Goal: Task Accomplishment & Management: Manage account settings

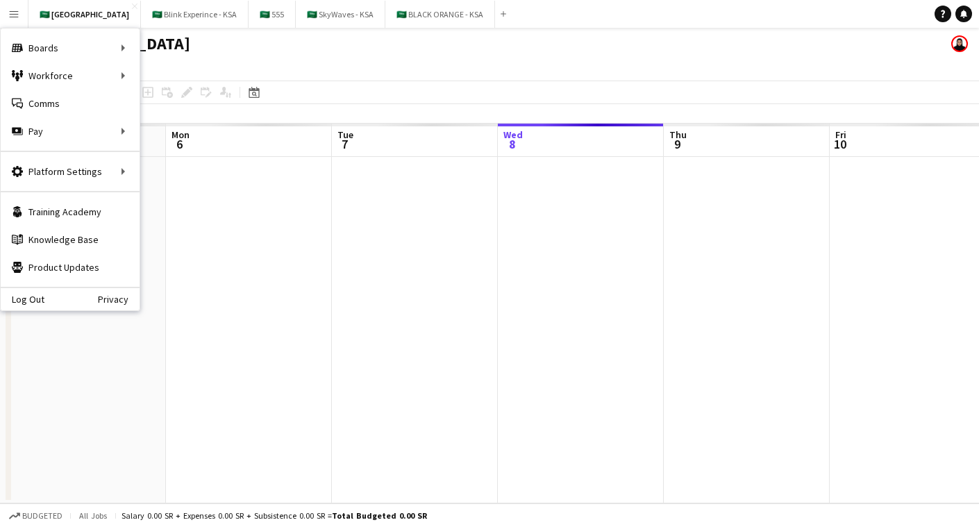
scroll to position [0, 332]
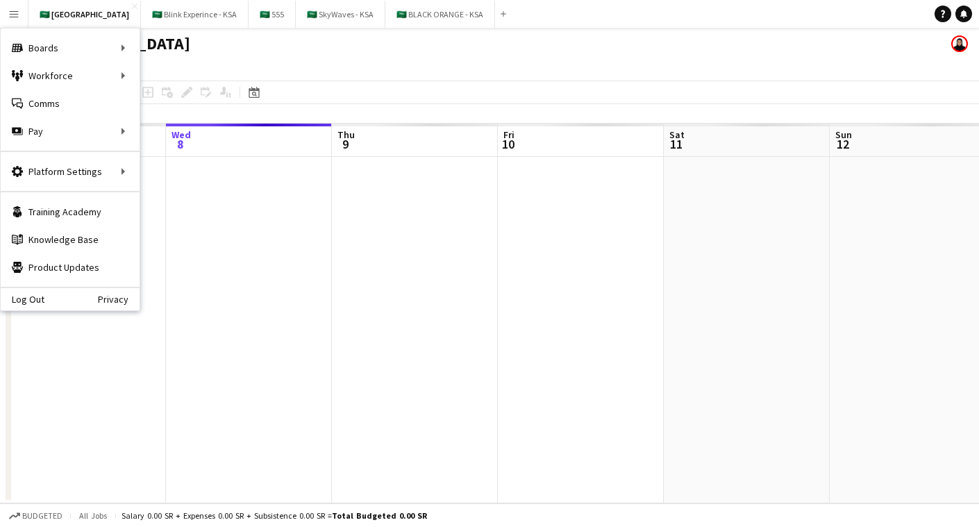
click at [341, 50] on div "🇸🇦 [GEOGRAPHIC_DATA]" at bounding box center [489, 41] width 979 height 26
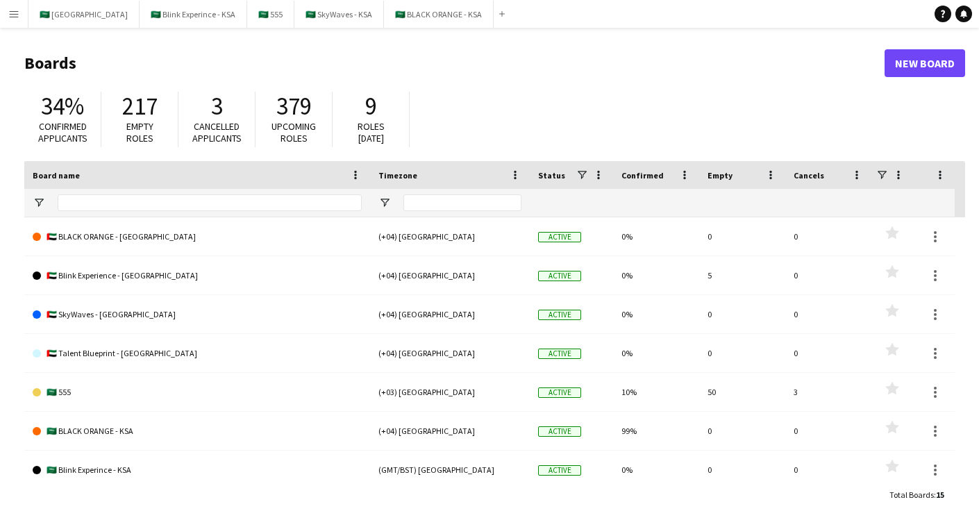
click at [18, 17] on app-icon "Menu" at bounding box center [13, 13] width 11 height 11
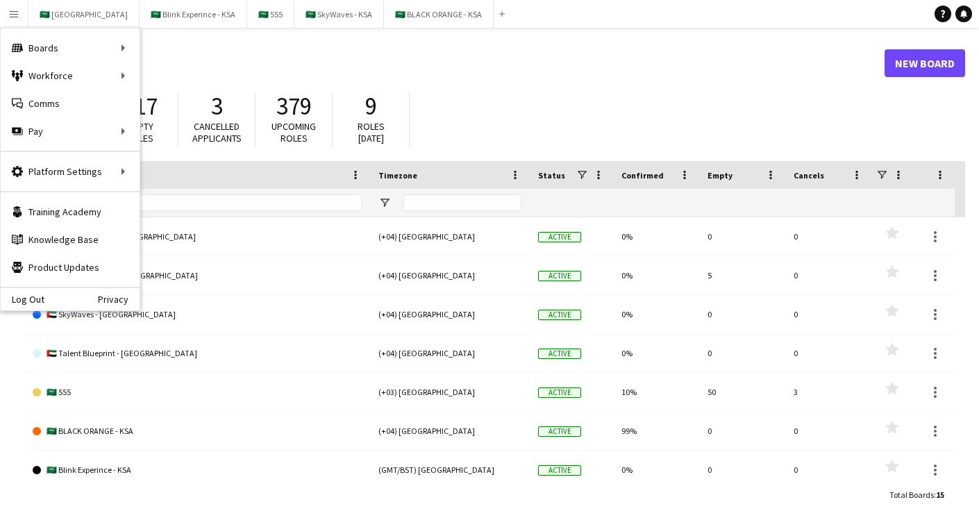
click at [378, 54] on h1 "Boards" at bounding box center [454, 63] width 860 height 21
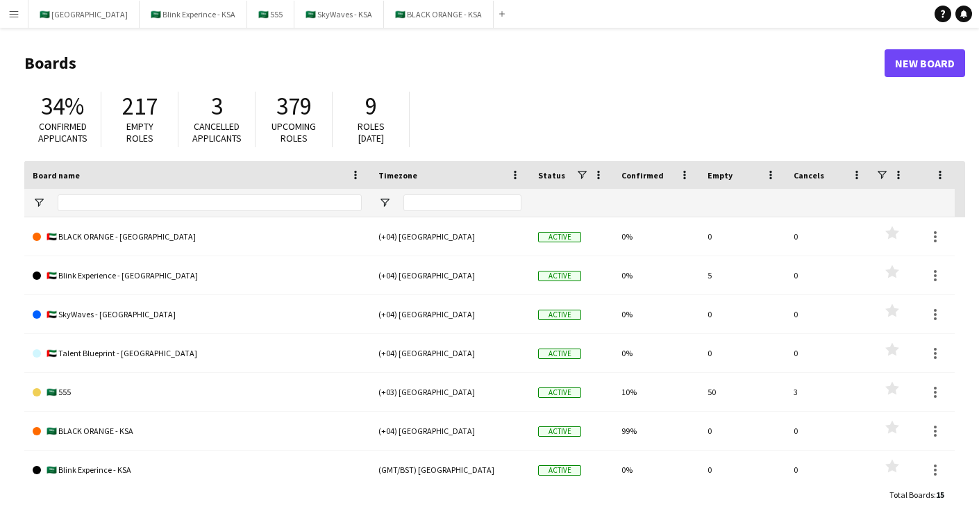
click at [24, 5] on button "Menu" at bounding box center [14, 14] width 28 height 28
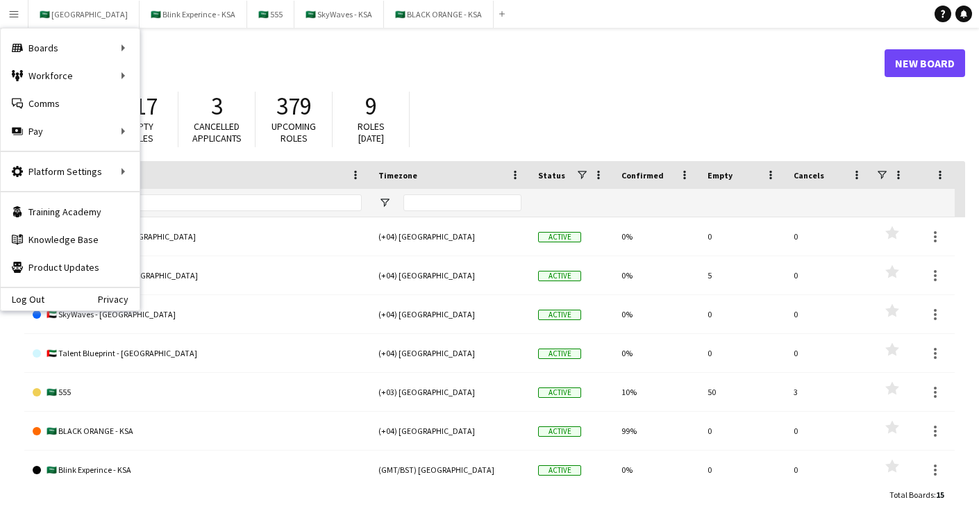
click at [13, 21] on button "Menu" at bounding box center [14, 14] width 28 height 28
click at [197, 76] on link "My Workforce" at bounding box center [209, 76] width 139 height 28
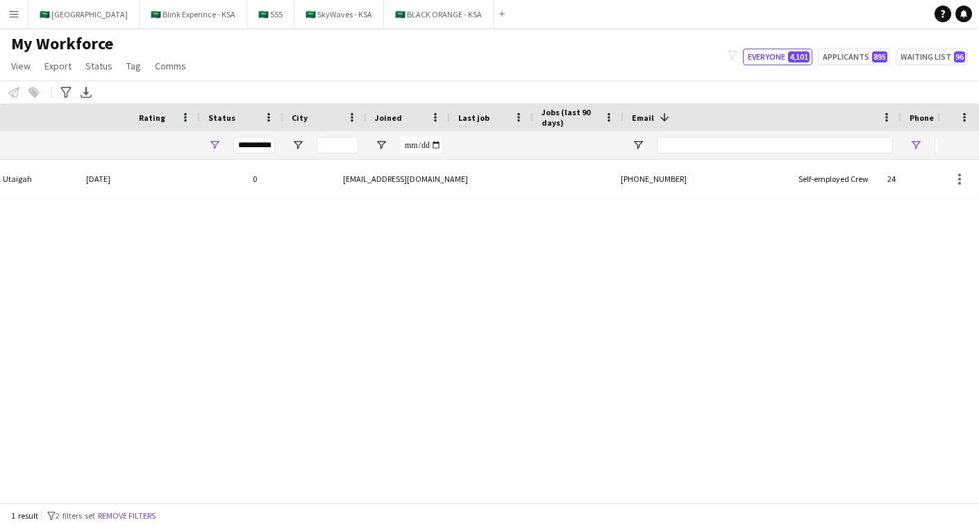
scroll to position [0, 568]
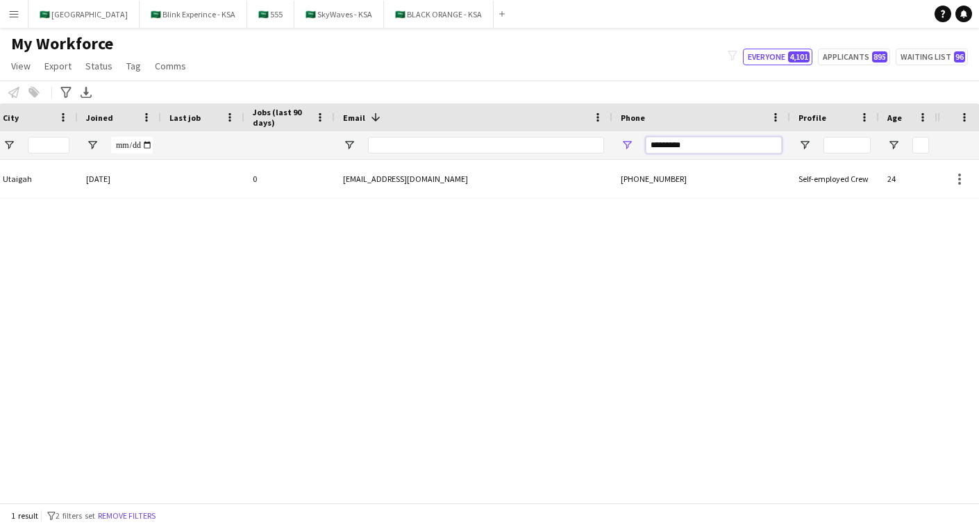
click at [713, 144] on input "*********" at bounding box center [714, 145] width 136 height 17
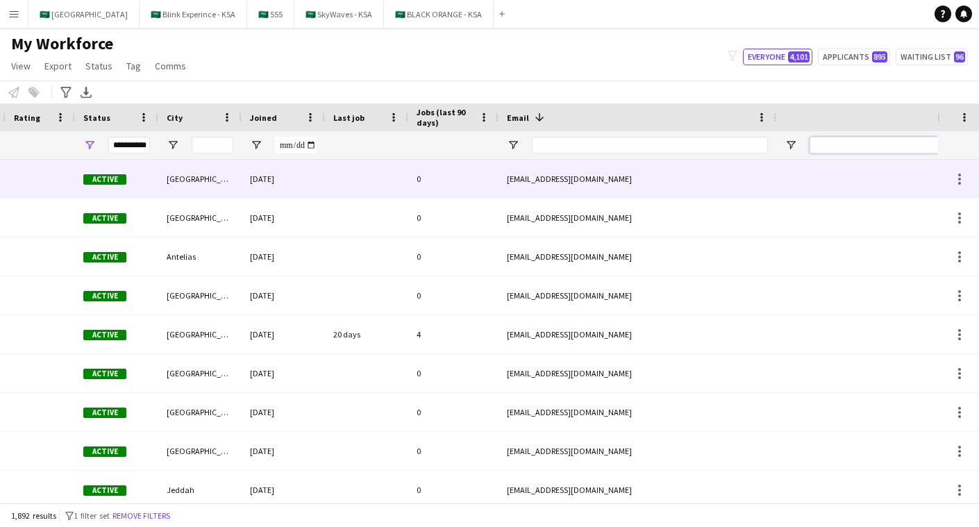
scroll to position [0, 0]
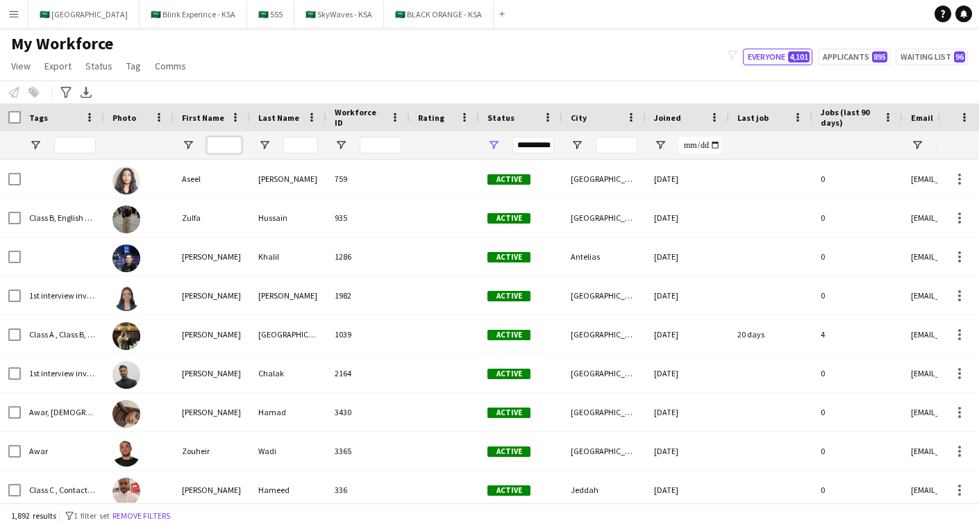
click at [231, 144] on input "First Name Filter Input" at bounding box center [224, 145] width 35 height 17
click at [247, 22] on button "🇸🇦 555 Close" at bounding box center [270, 14] width 47 height 27
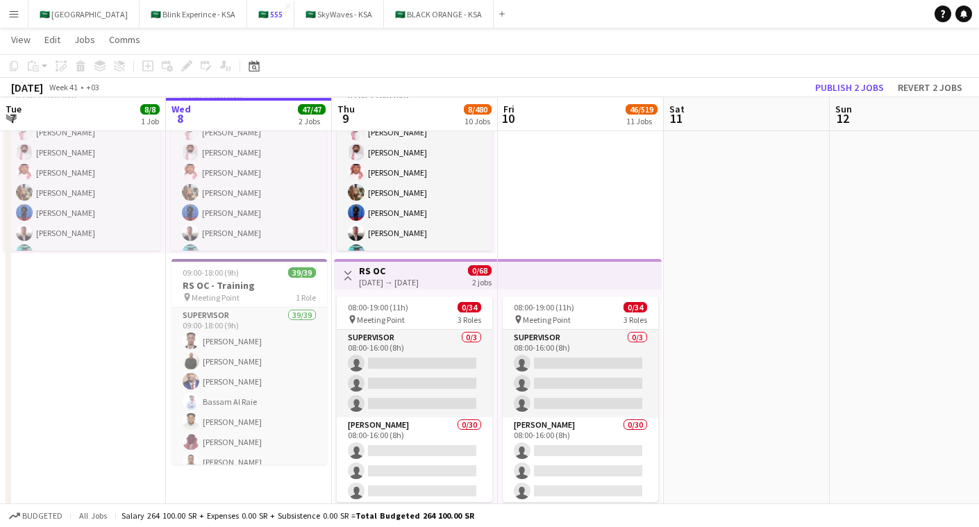
scroll to position [154, 0]
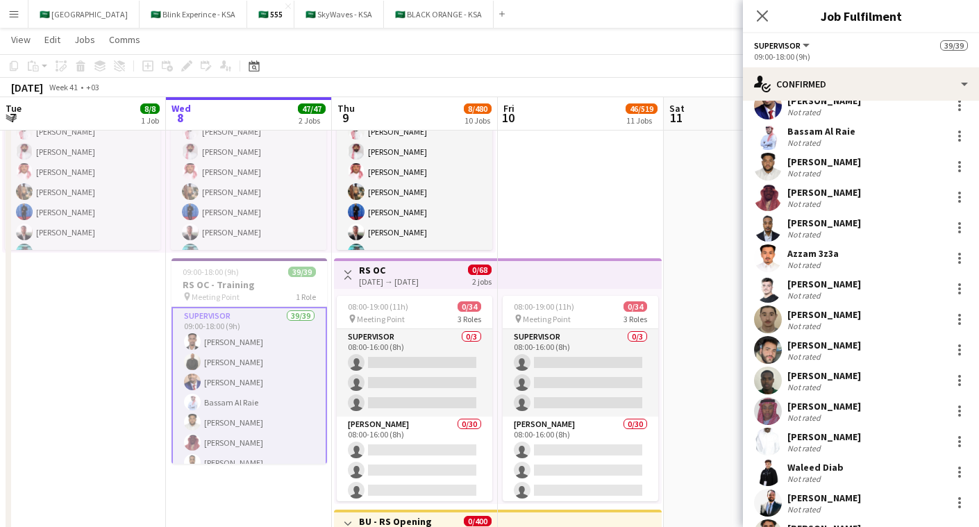
scroll to position [114, 0]
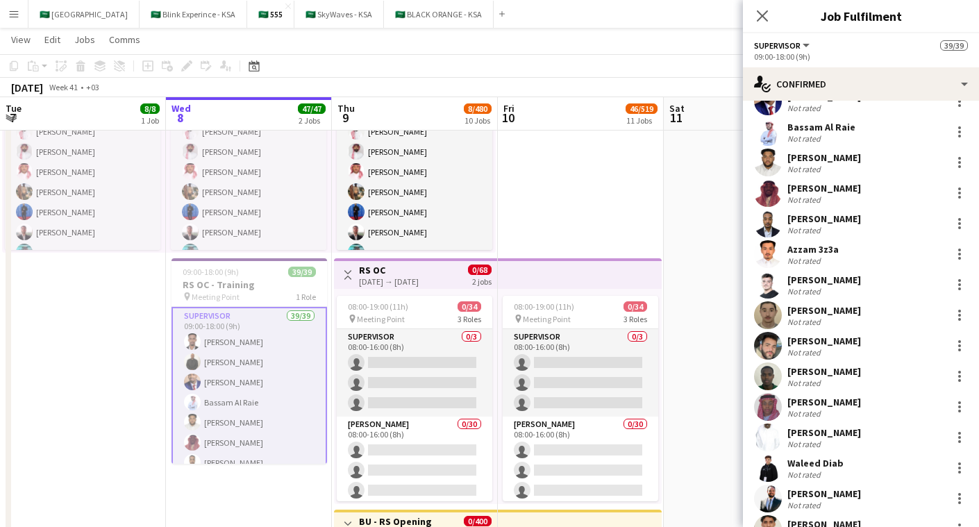
click at [812, 439] on div "Not rated" at bounding box center [806, 444] width 36 height 10
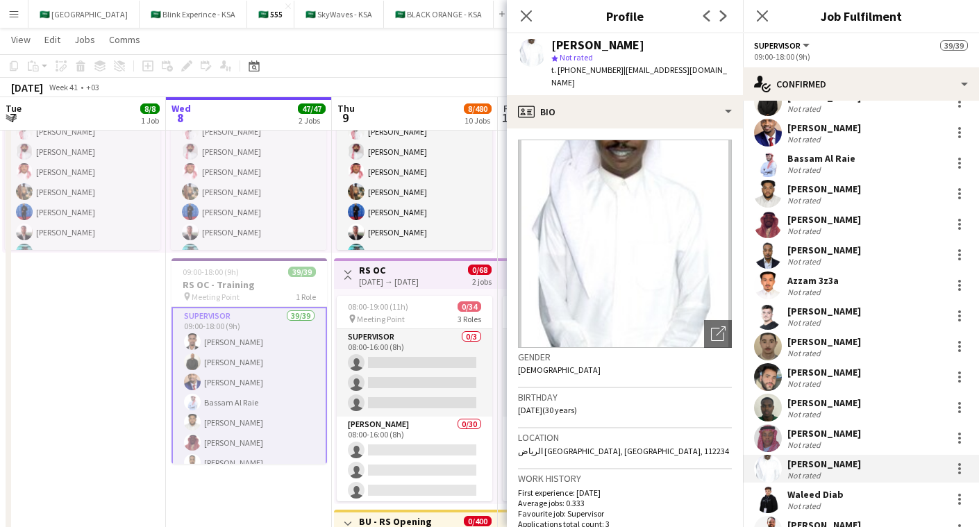
scroll to position [81, 0]
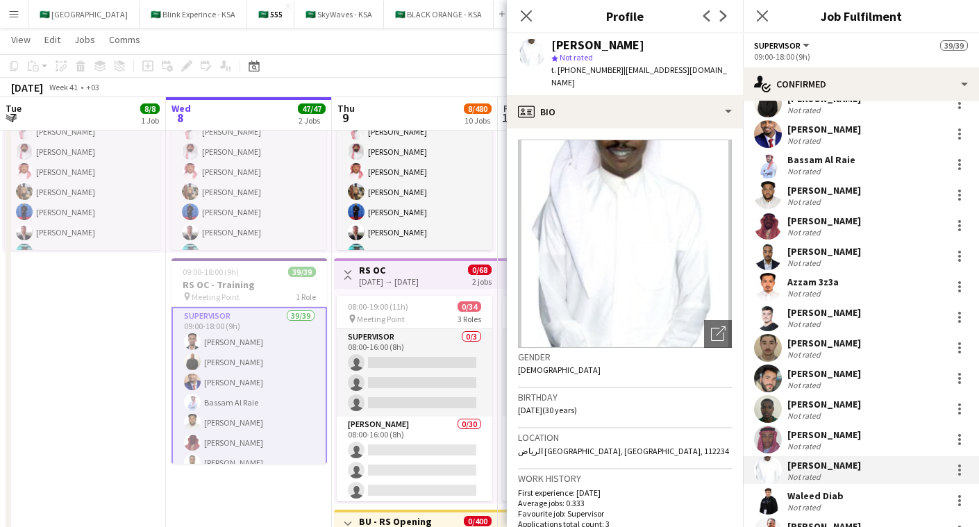
click at [851, 347] on div "[PERSON_NAME]" at bounding box center [825, 343] width 74 height 13
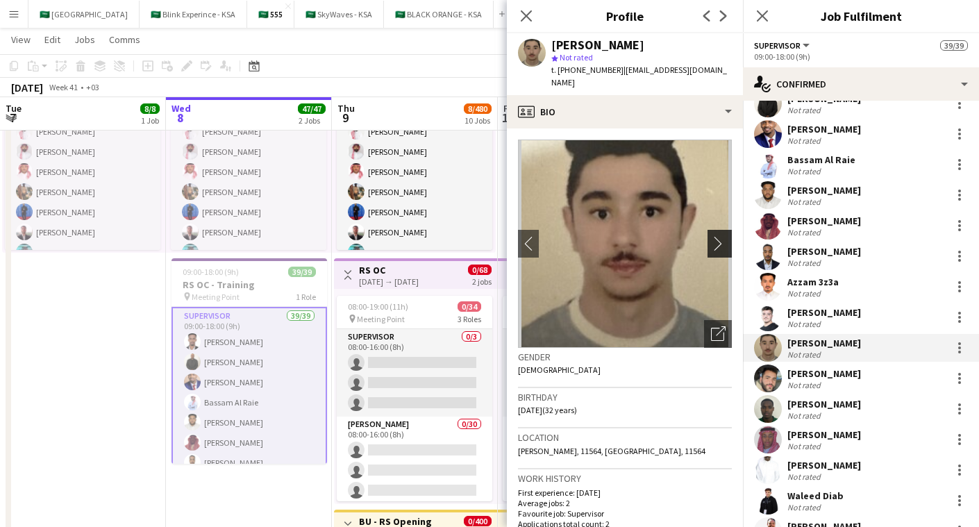
click at [726, 236] on app-icon "chevron-right" at bounding box center [722, 243] width 22 height 15
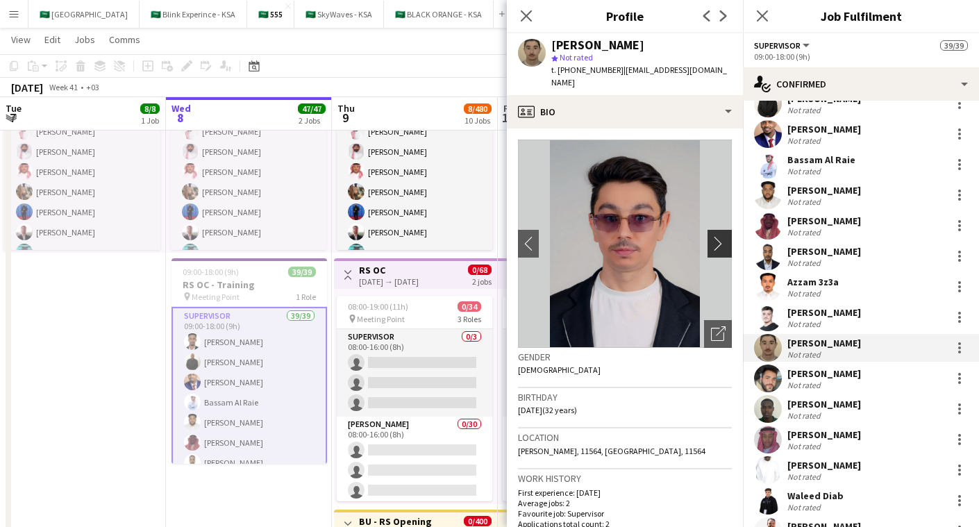
click at [719, 236] on app-icon "chevron-right" at bounding box center [722, 243] width 22 height 15
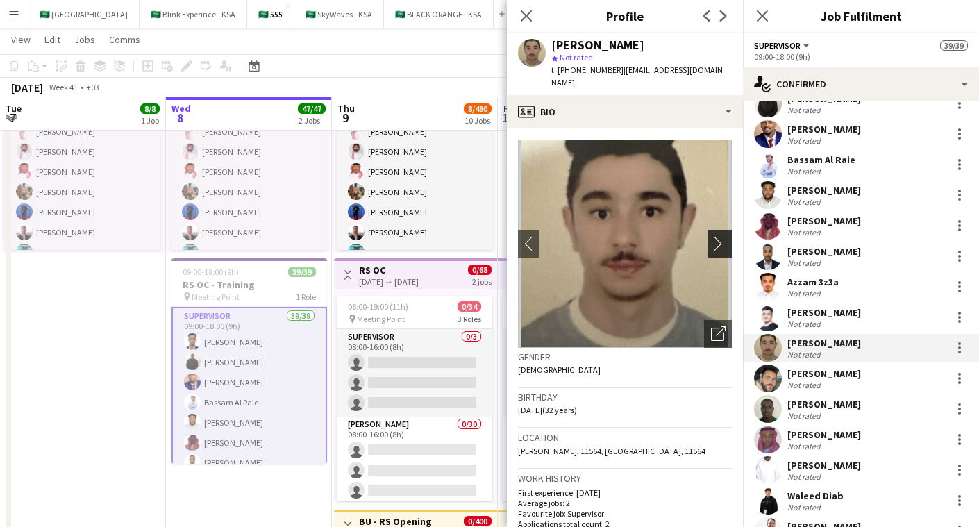
click at [719, 236] on app-icon "chevron-right" at bounding box center [722, 243] width 22 height 15
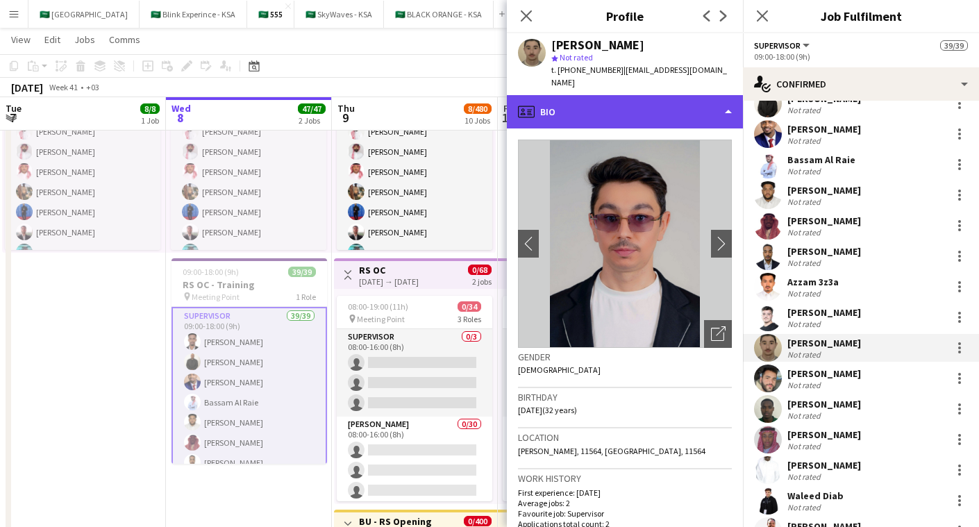
click at [710, 103] on div "profile Bio" at bounding box center [625, 111] width 236 height 33
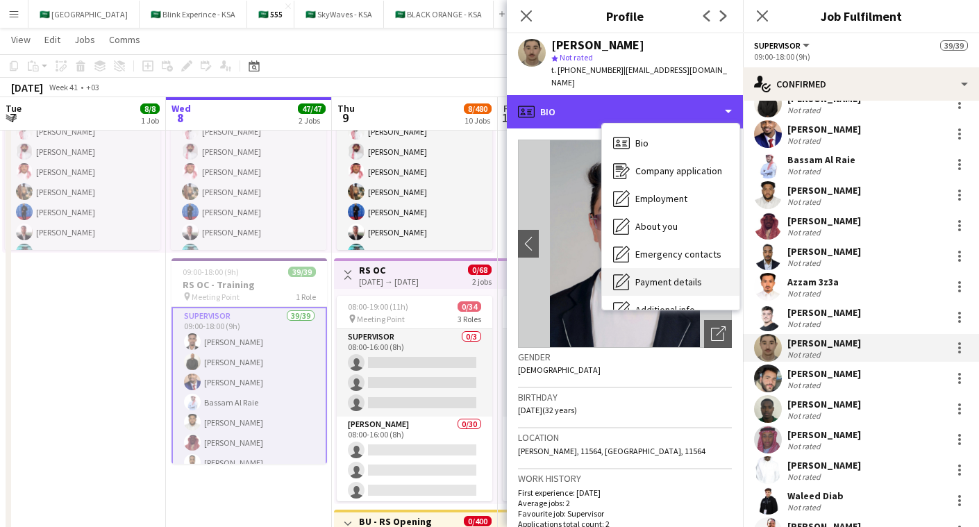
scroll to position [75, 0]
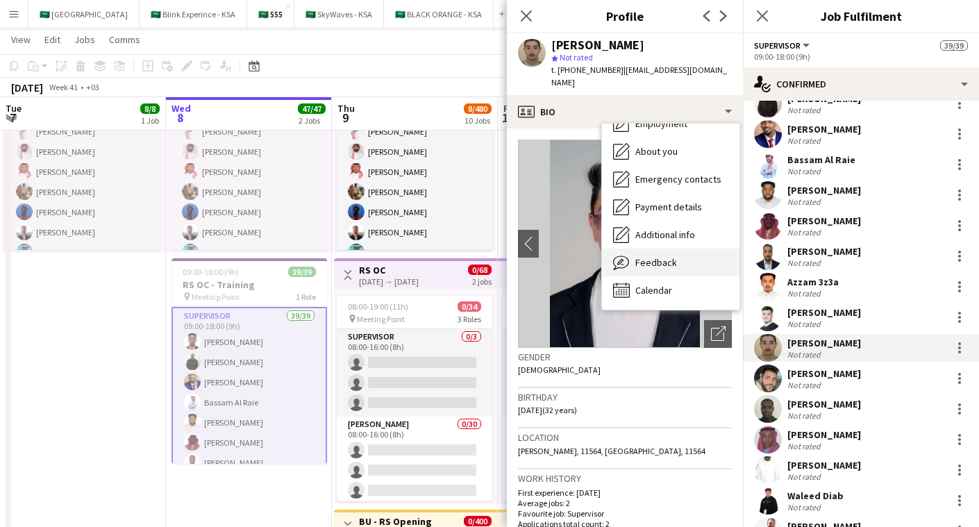
click at [689, 256] on div "Feedback Feedback" at bounding box center [671, 263] width 138 height 28
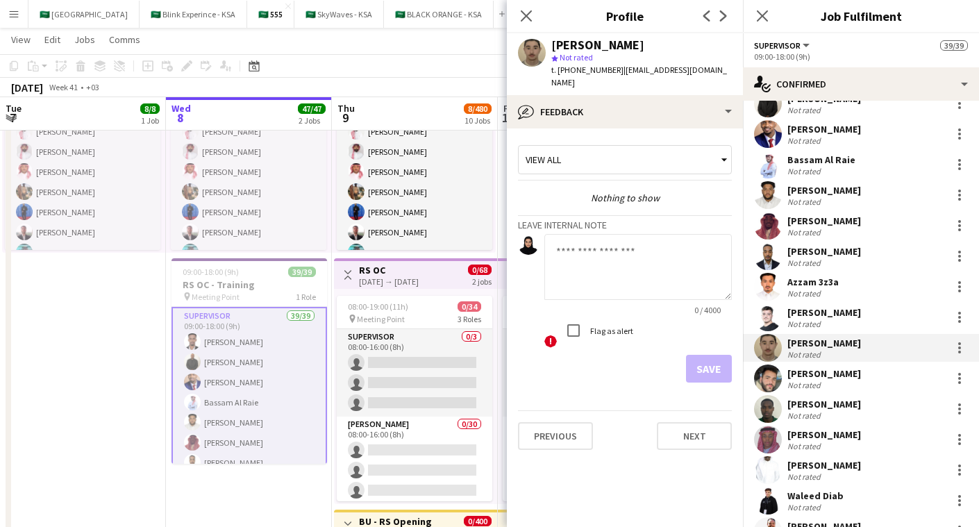
click at [636, 247] on textarea at bounding box center [638, 267] width 188 height 66
type textarea "*"
click at [701, 355] on button "Save" at bounding box center [709, 369] width 46 height 28
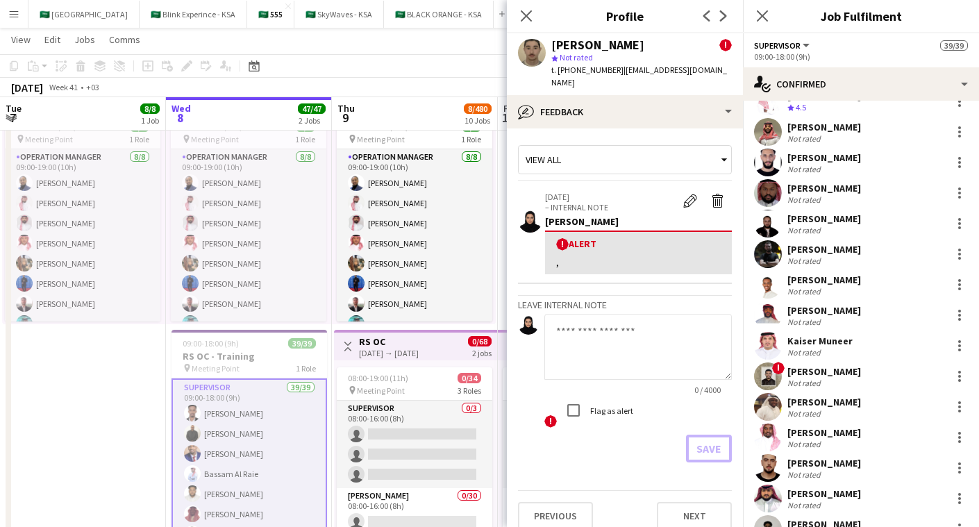
scroll to position [643, 0]
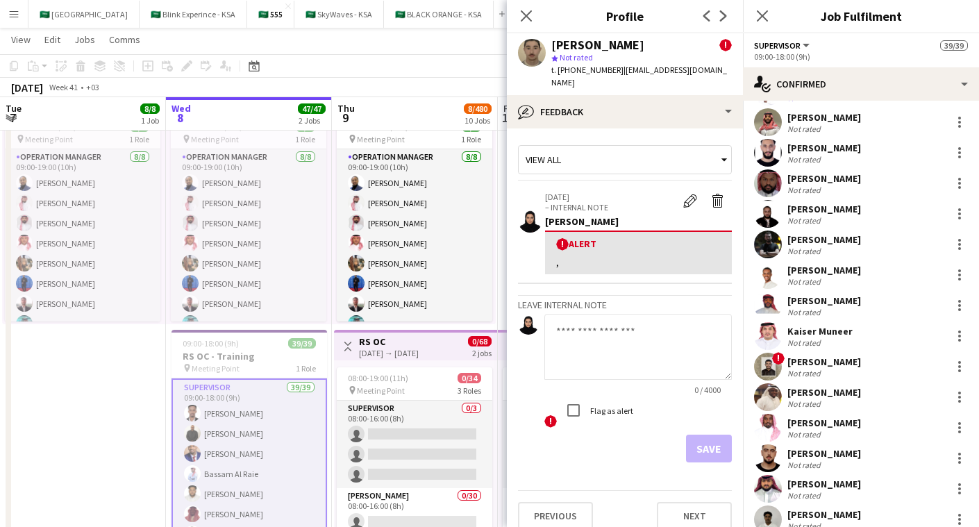
click at [806, 360] on div "[PERSON_NAME]" at bounding box center [825, 362] width 74 height 13
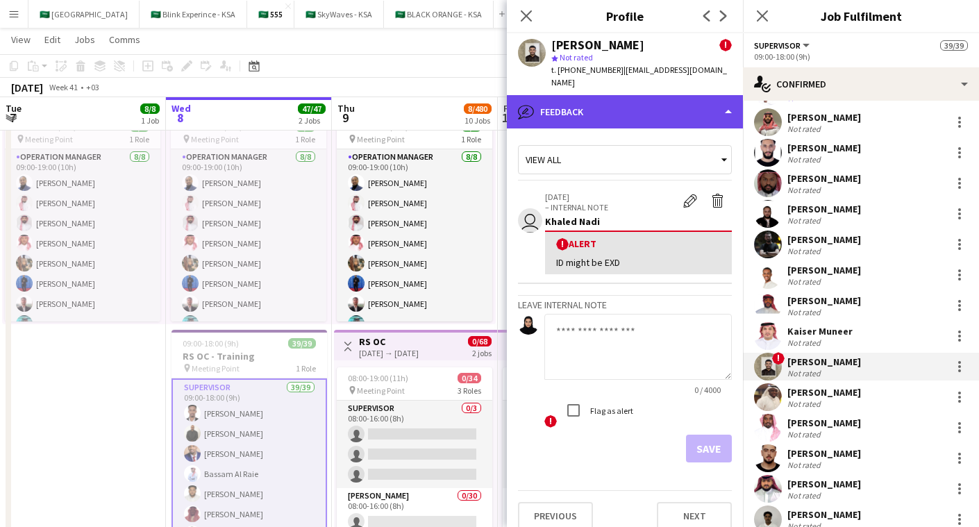
click at [581, 101] on div "bubble-pencil Feedback" at bounding box center [625, 111] width 236 height 33
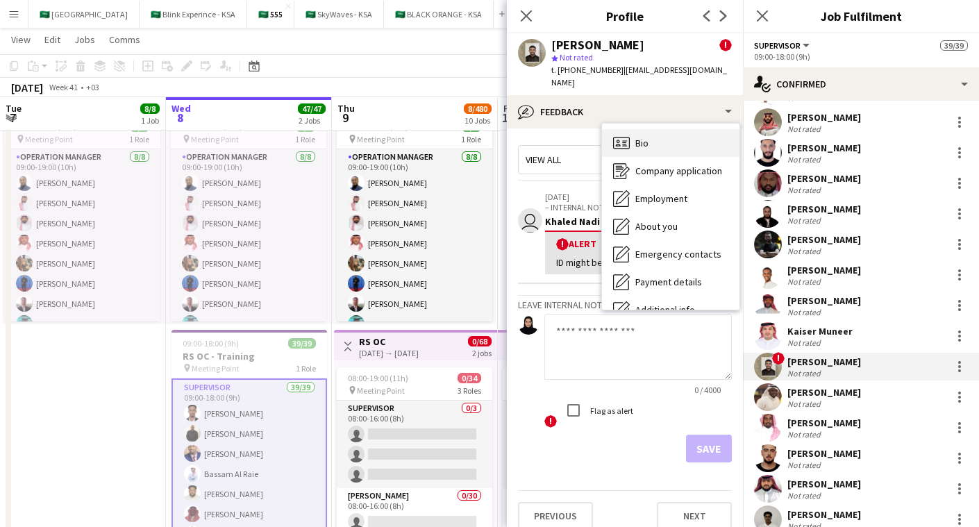
click at [640, 137] on span "Bio" at bounding box center [641, 143] width 13 height 13
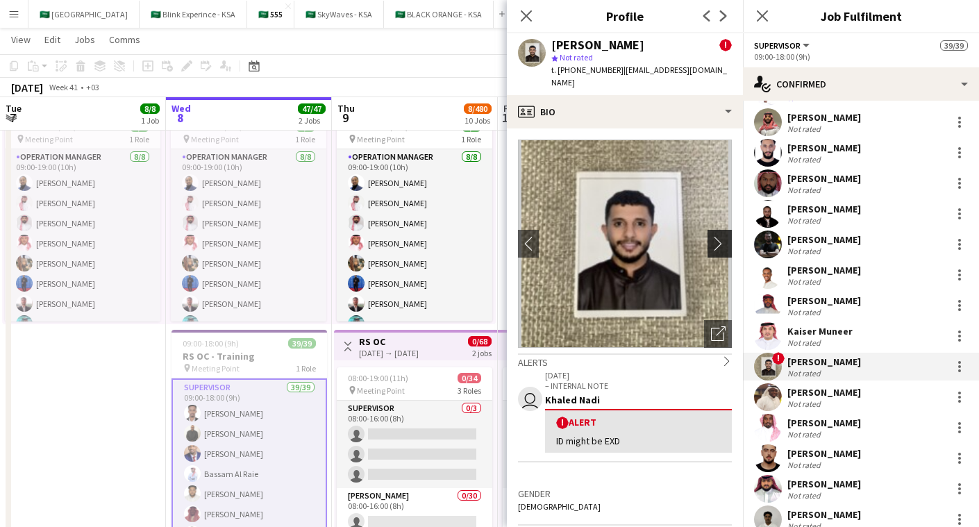
click at [719, 236] on app-icon "chevron-right" at bounding box center [722, 243] width 22 height 15
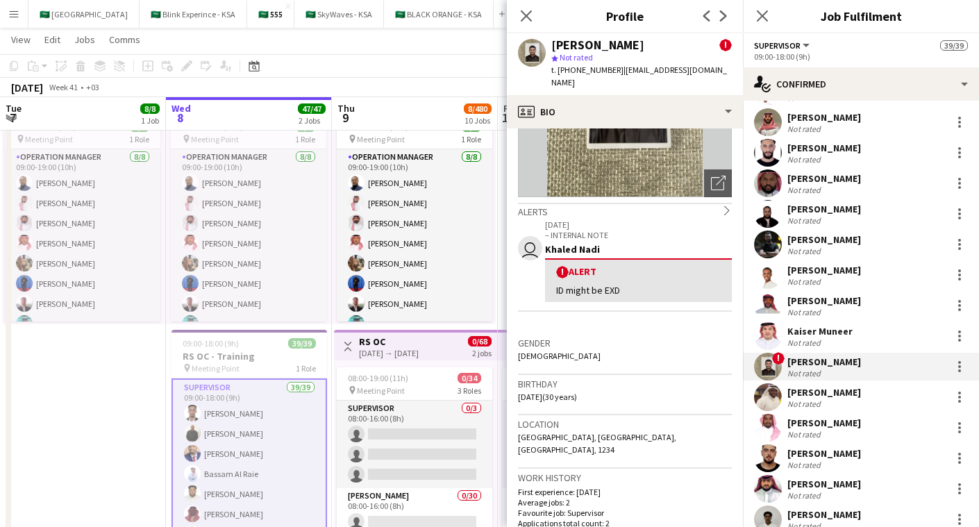
scroll to position [0, 0]
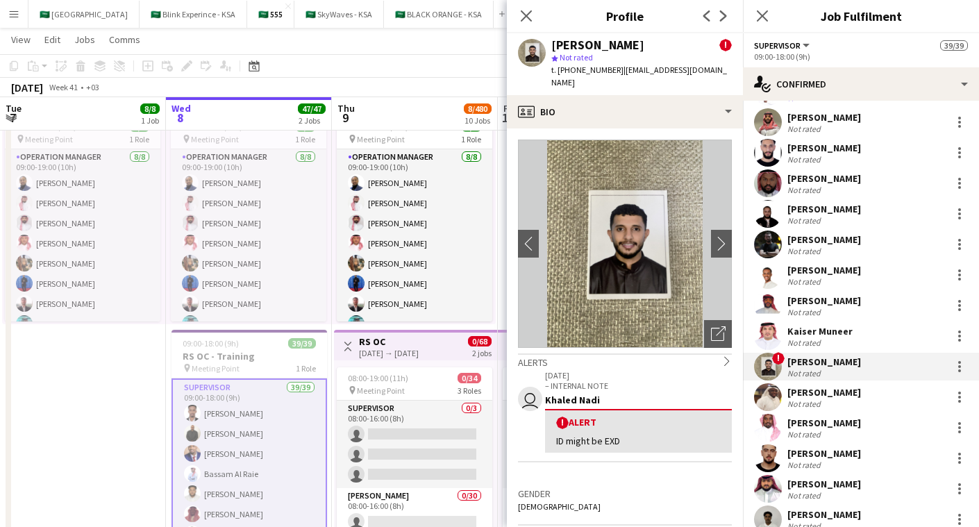
click at [850, 189] on div "Not rated" at bounding box center [825, 190] width 74 height 10
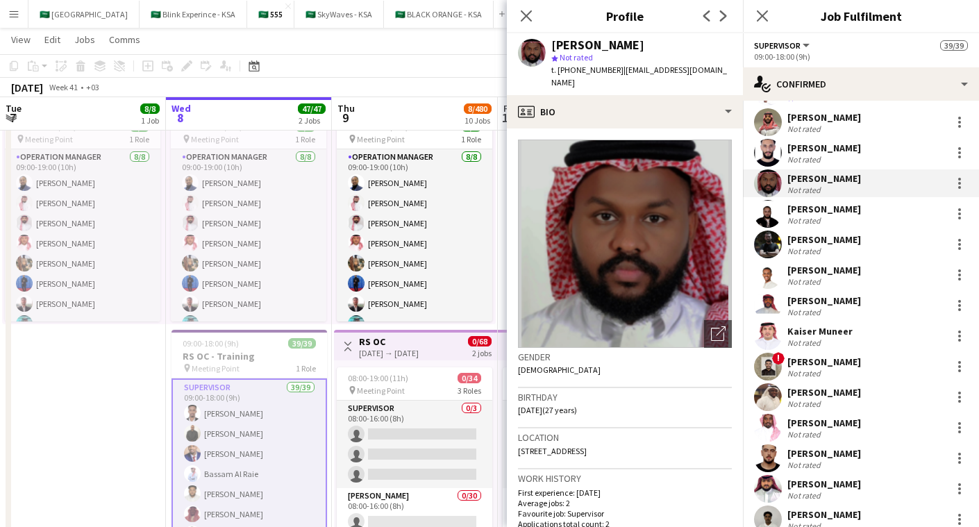
click at [840, 368] on div "Not rated" at bounding box center [825, 373] width 74 height 10
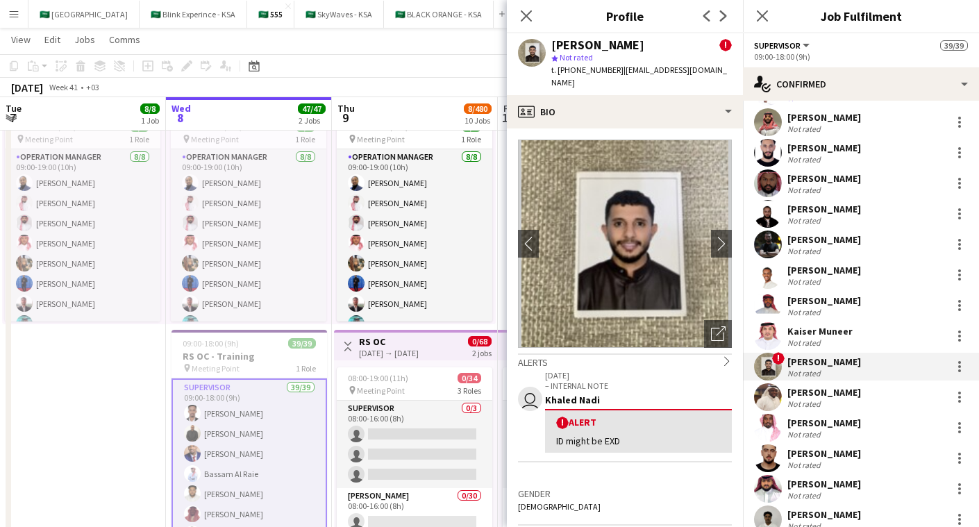
click at [16, 15] on app-icon "Menu" at bounding box center [13, 13] width 11 height 11
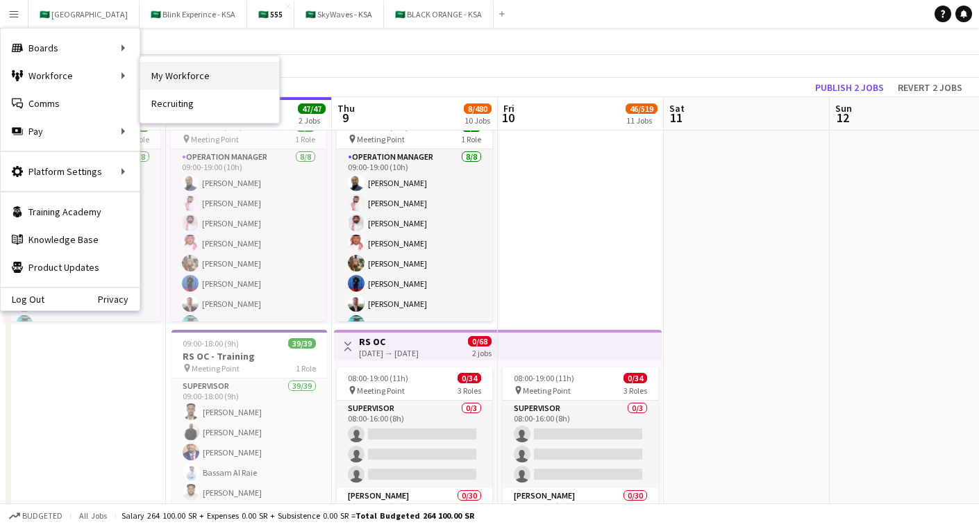
click at [176, 65] on link "My Workforce" at bounding box center [209, 76] width 139 height 28
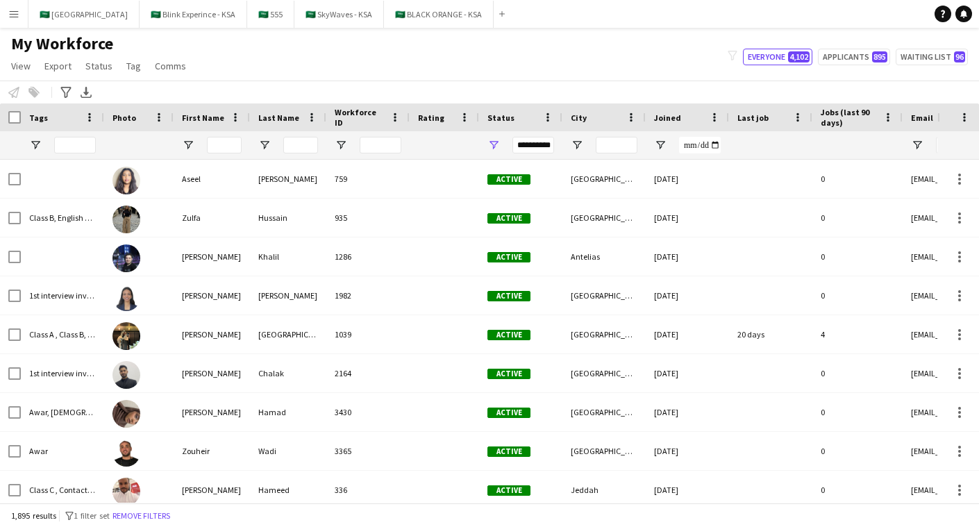
scroll to position [0, 568]
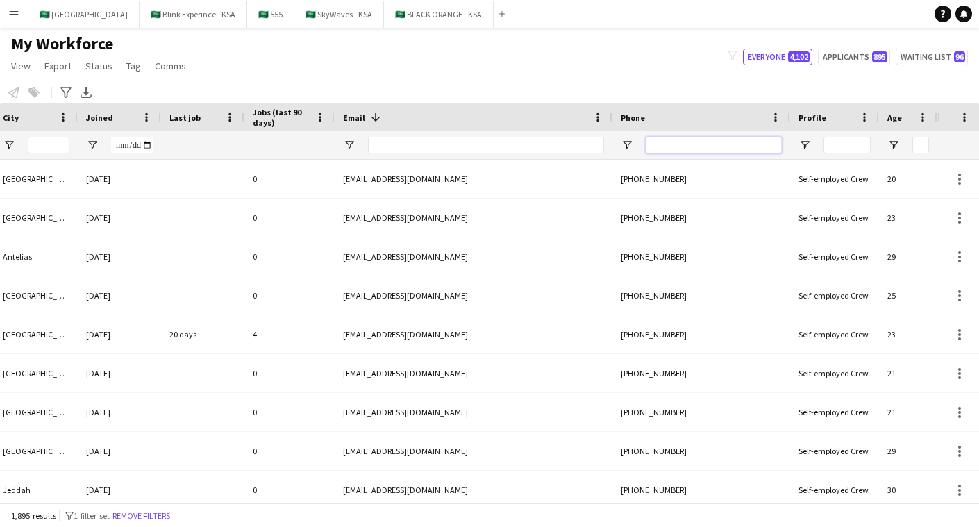
click at [740, 145] on input "Phone Filter Input" at bounding box center [714, 145] width 136 height 17
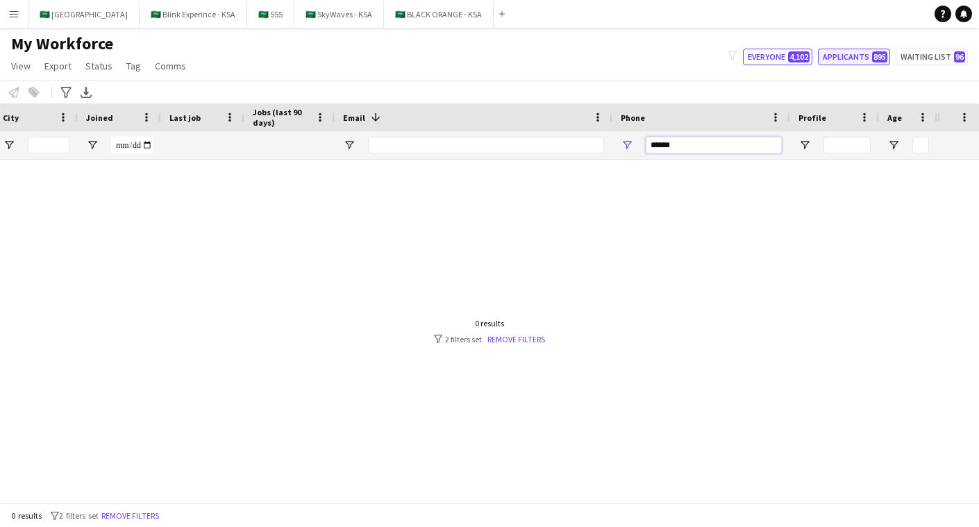
type input "******"
click at [858, 58] on button "Applicants 895" at bounding box center [854, 57] width 72 height 17
type input "**********"
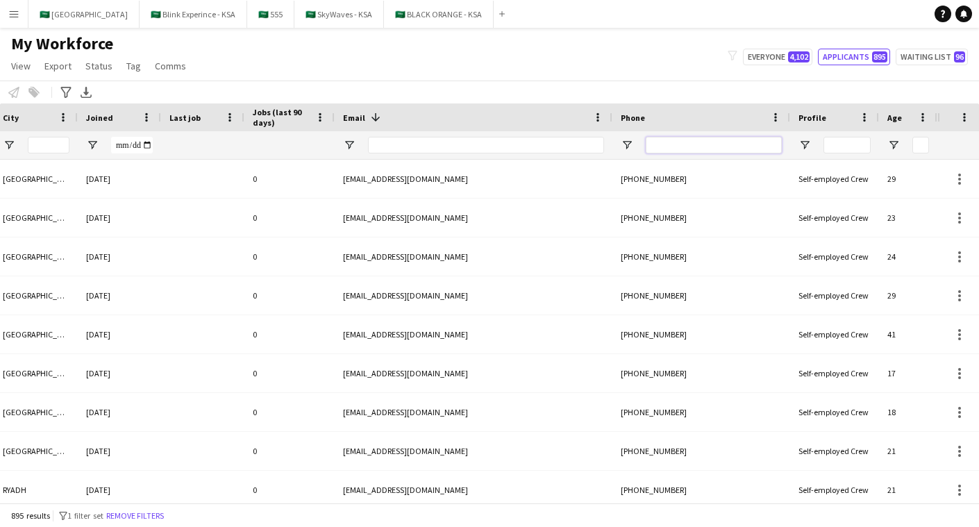
click at [723, 142] on input "Phone Filter Input" at bounding box center [714, 145] width 136 height 17
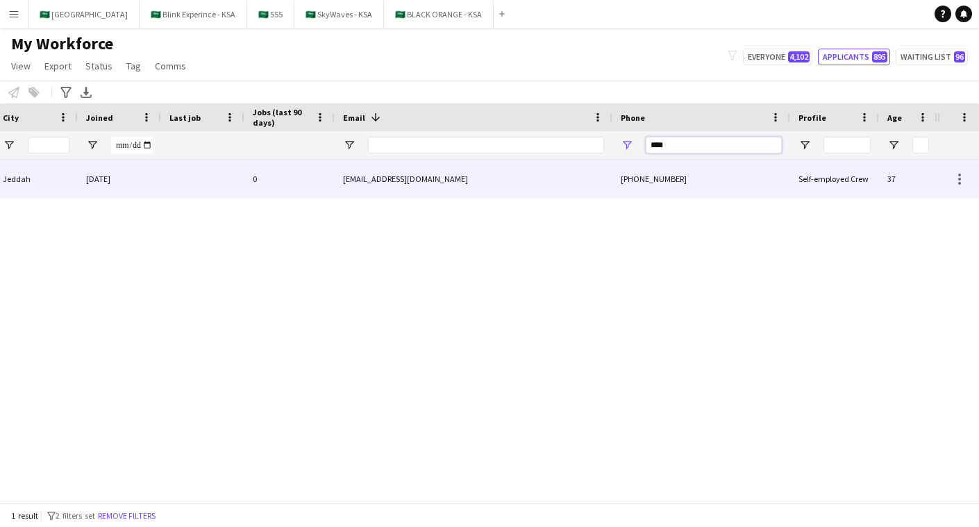
scroll to position [0, 0]
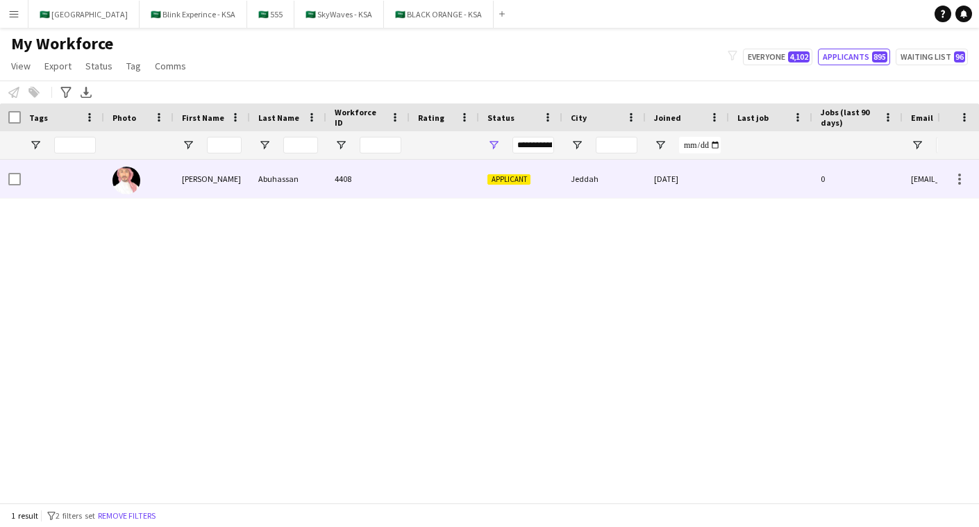
type input "****"
click at [421, 181] on div at bounding box center [444, 179] width 69 height 38
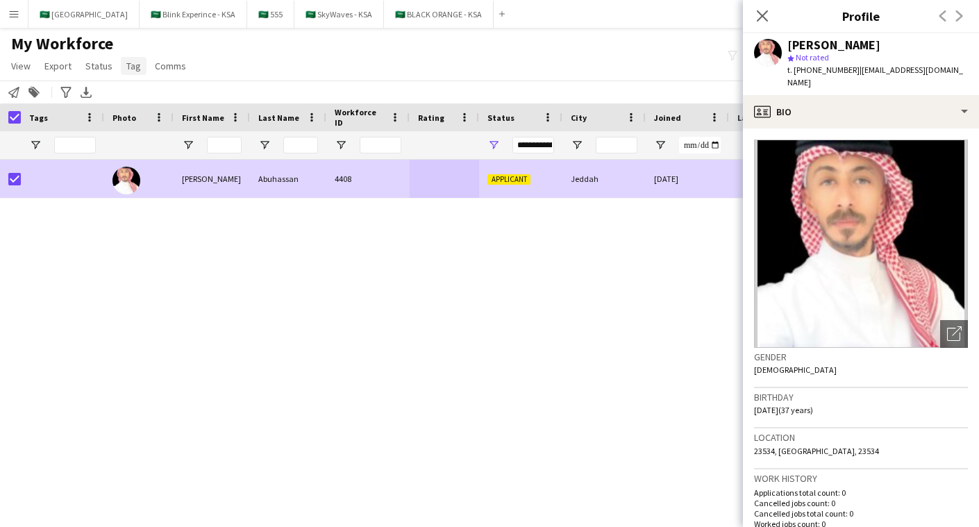
click at [131, 69] on span "Tag" at bounding box center [133, 66] width 15 height 13
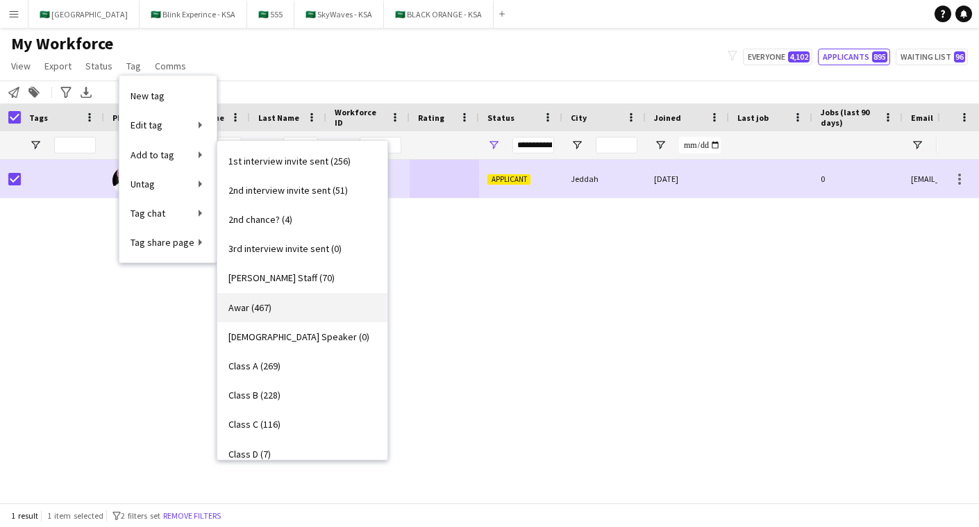
click at [277, 315] on link "Awar (467)" at bounding box center [302, 307] width 170 height 29
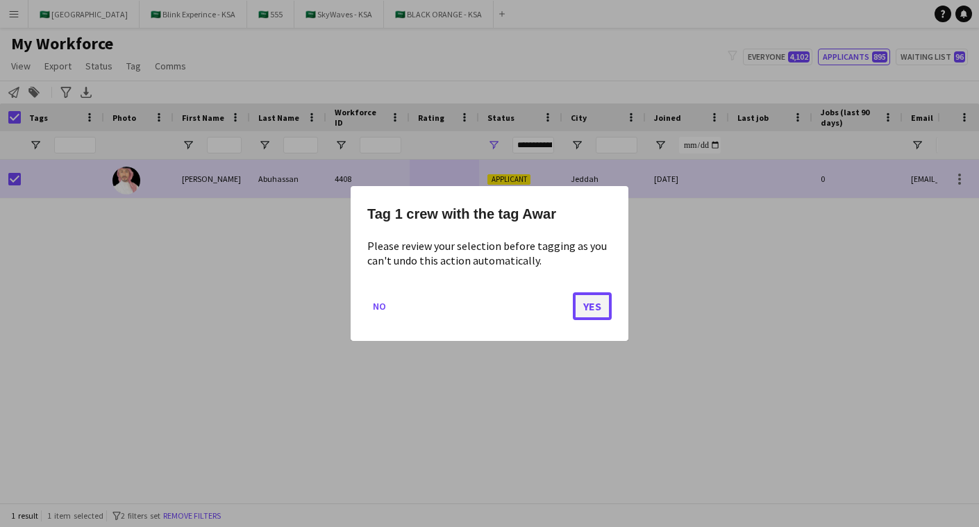
click at [592, 310] on button "Yes" at bounding box center [592, 306] width 39 height 28
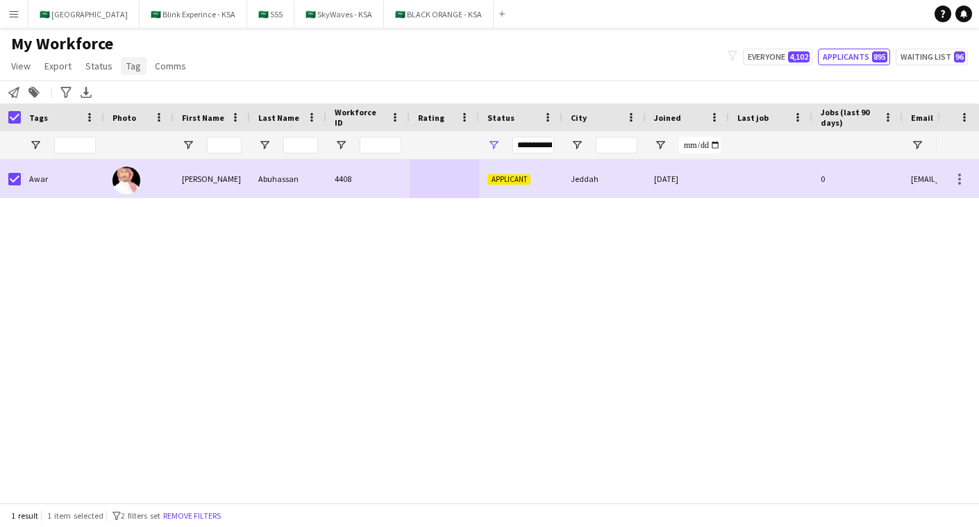
click at [127, 67] on span "Tag" at bounding box center [133, 66] width 15 height 13
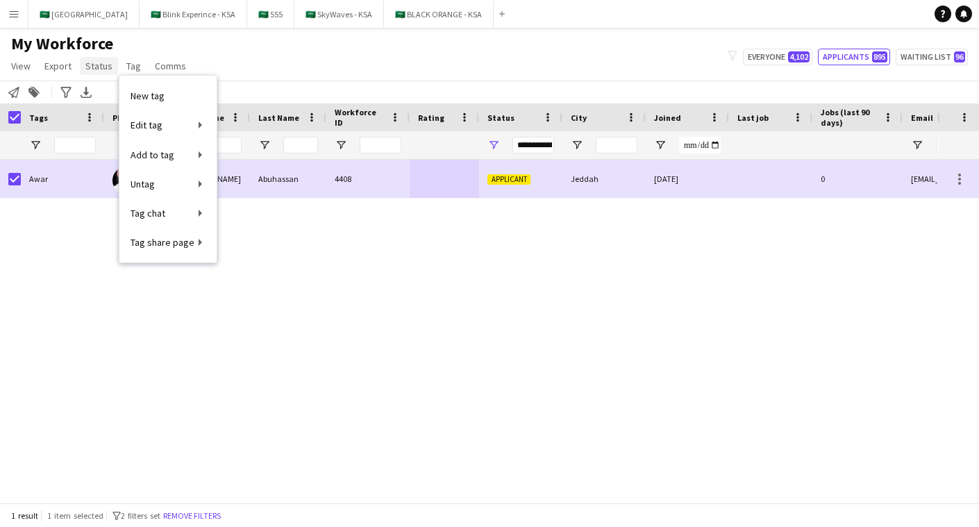
click at [94, 64] on span "Status" at bounding box center [98, 66] width 27 height 13
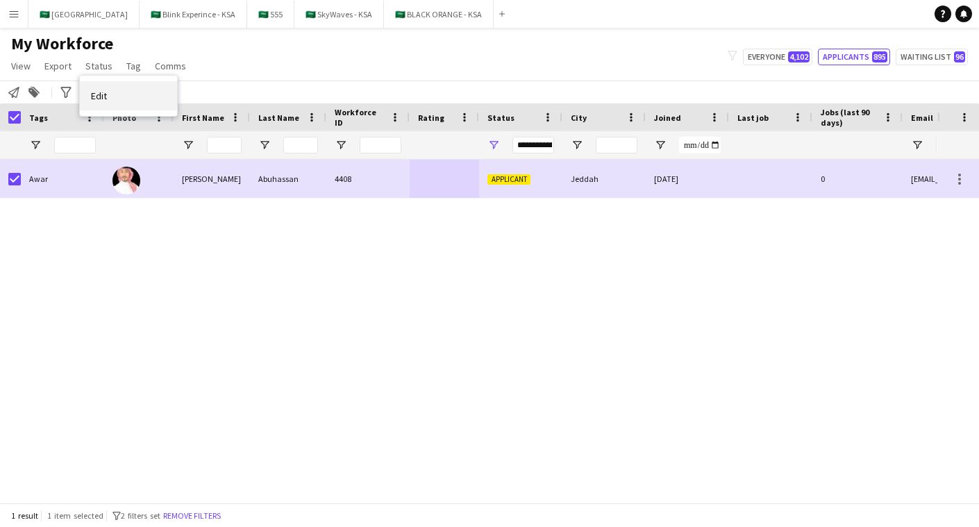
click at [126, 94] on link "Edit" at bounding box center [128, 95] width 97 height 29
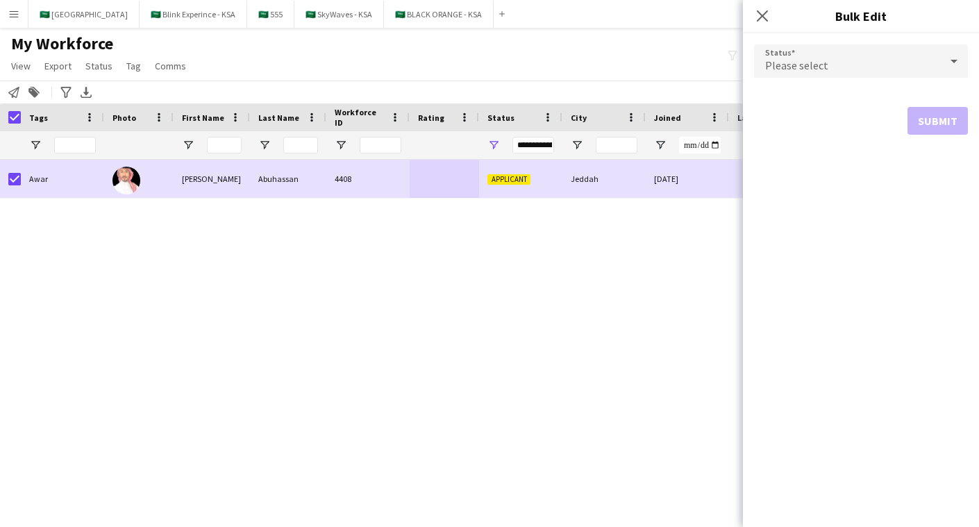
click at [785, 61] on span "Please select" at bounding box center [796, 65] width 63 height 14
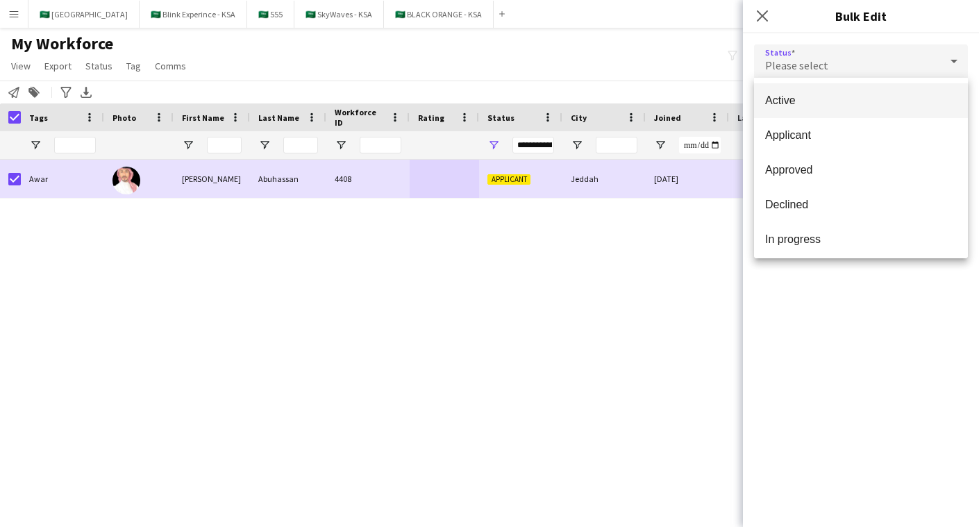
click at [835, 90] on mat-option "Active" at bounding box center [861, 100] width 214 height 35
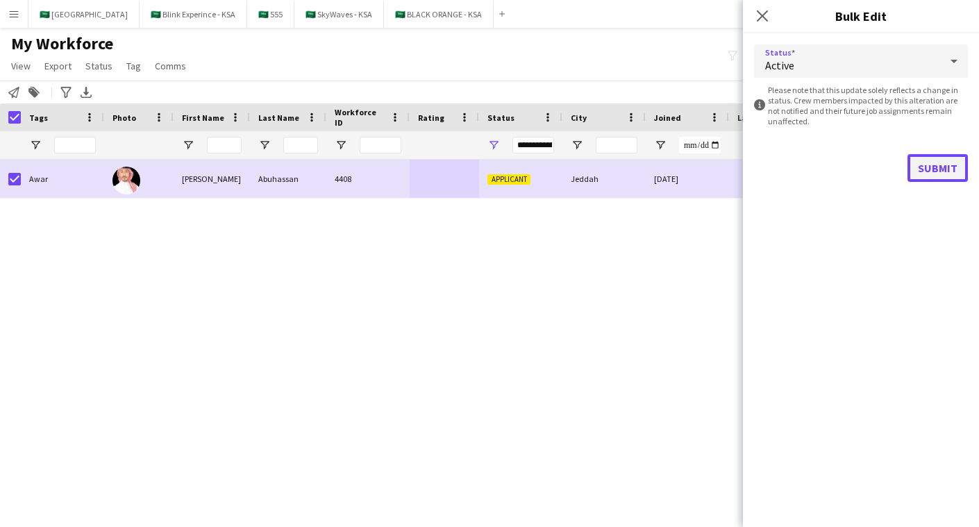
click at [951, 160] on button "Submit" at bounding box center [938, 168] width 60 height 28
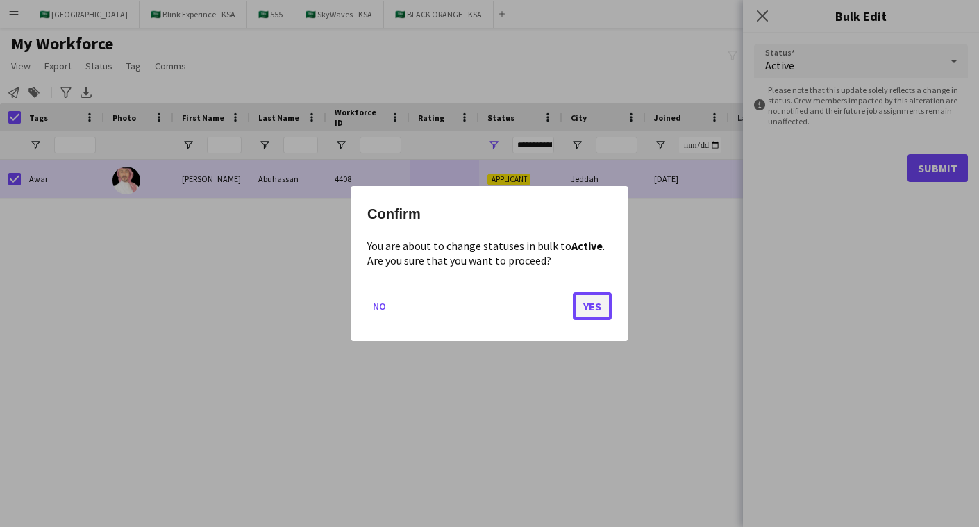
click at [583, 304] on button "Yes" at bounding box center [592, 306] width 39 height 28
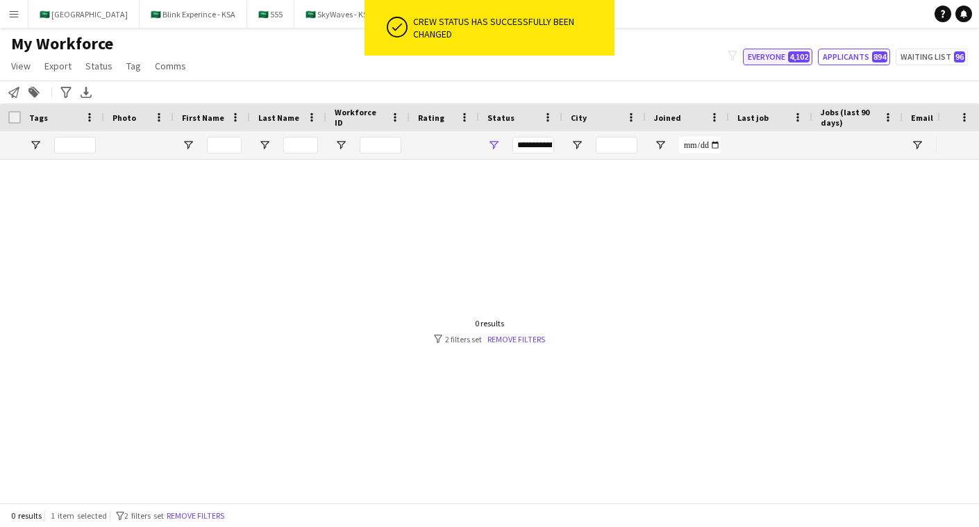
click at [763, 61] on button "Everyone 4,102" at bounding box center [777, 57] width 69 height 17
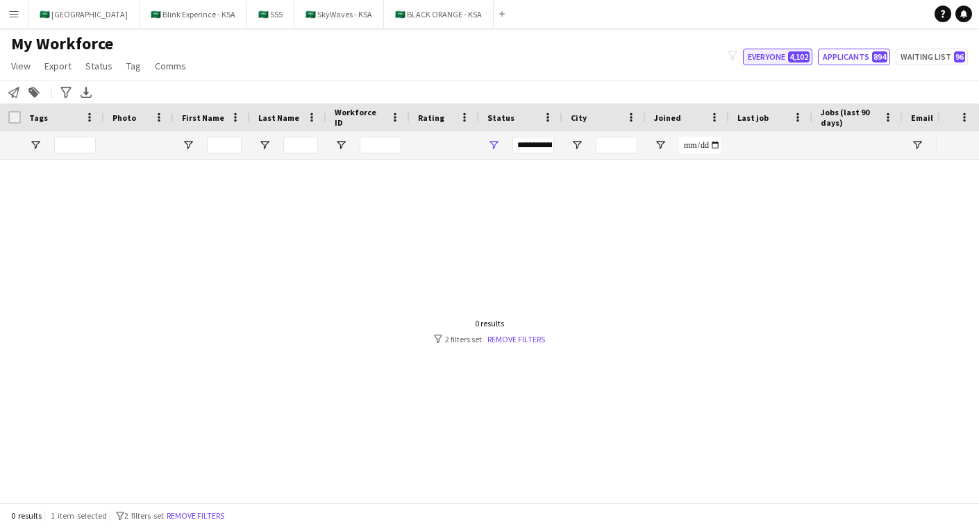
type input "**********"
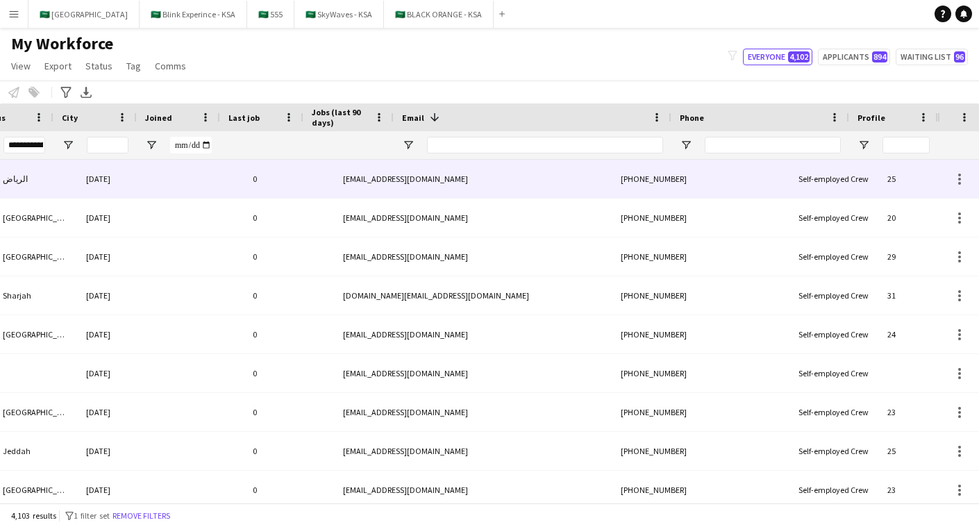
scroll to position [0, 568]
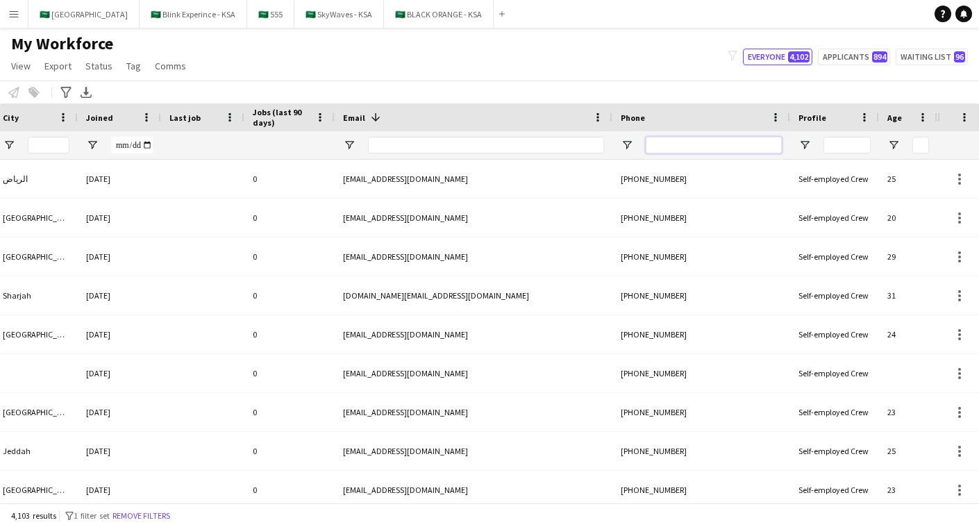
click at [651, 145] on input "Phone Filter Input" at bounding box center [714, 145] width 136 height 17
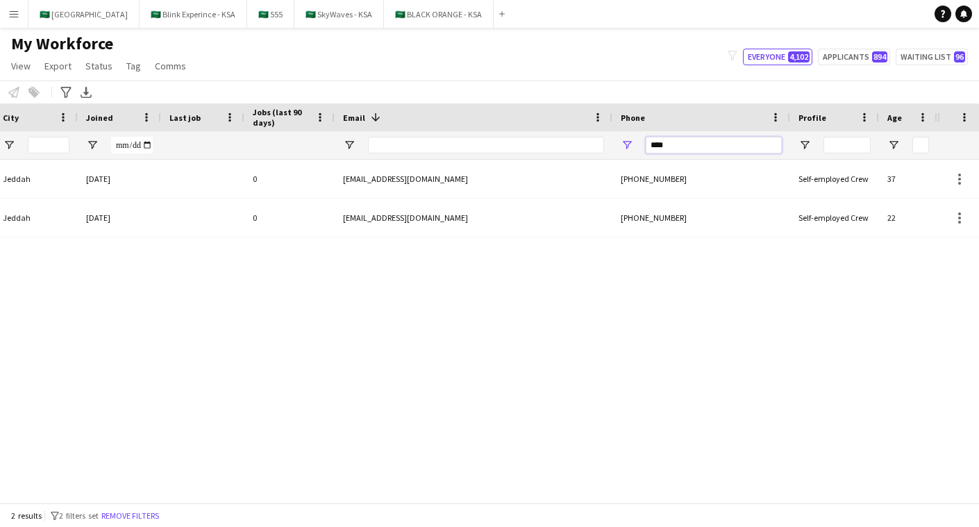
scroll to position [0, 0]
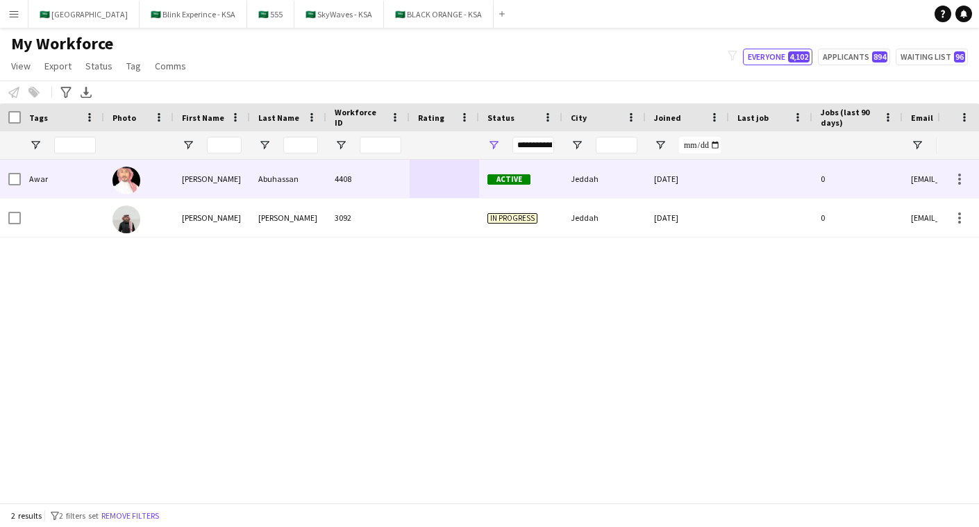
type input "****"
click at [315, 176] on div "Abuhassan" at bounding box center [288, 179] width 76 height 38
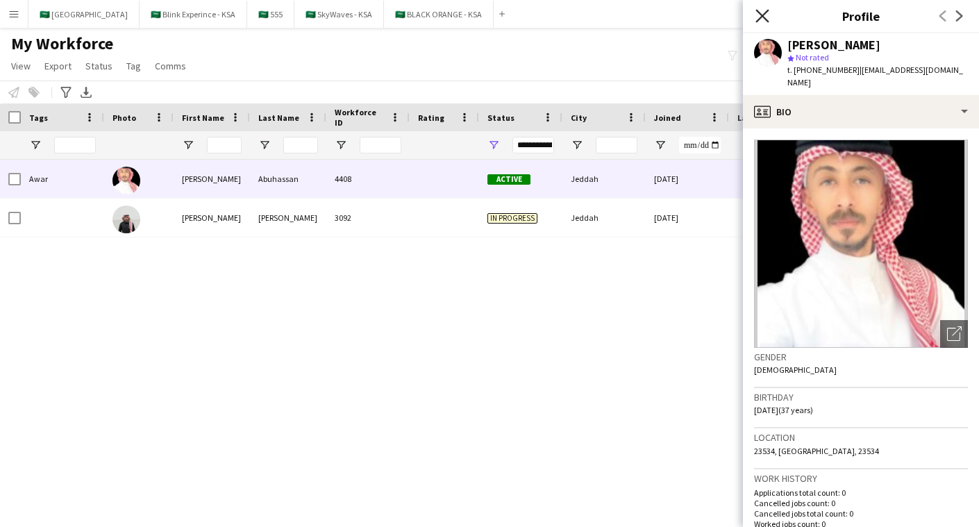
click at [761, 18] on icon at bounding box center [762, 15] width 13 height 13
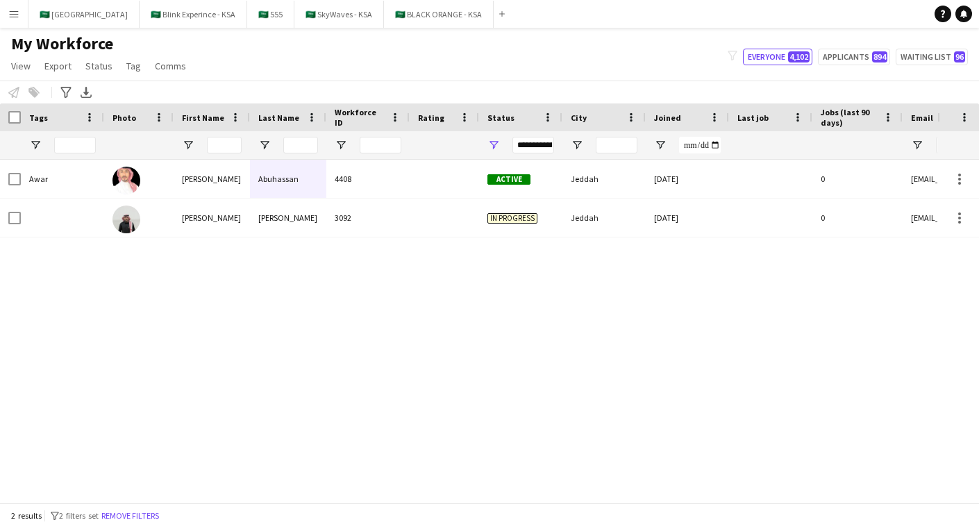
click at [5, 14] on button "Menu" at bounding box center [14, 14] width 28 height 28
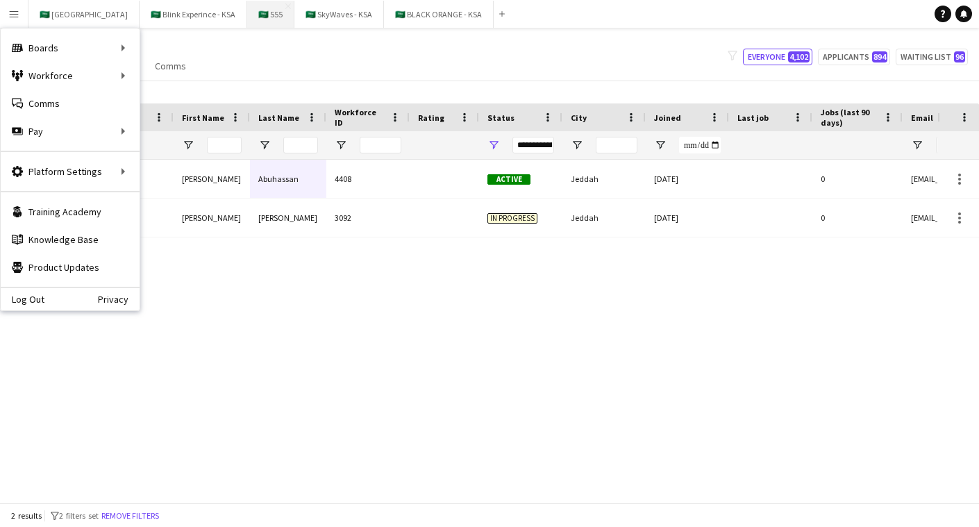
click at [256, 19] on button "🇸🇦 555 Close" at bounding box center [270, 14] width 47 height 27
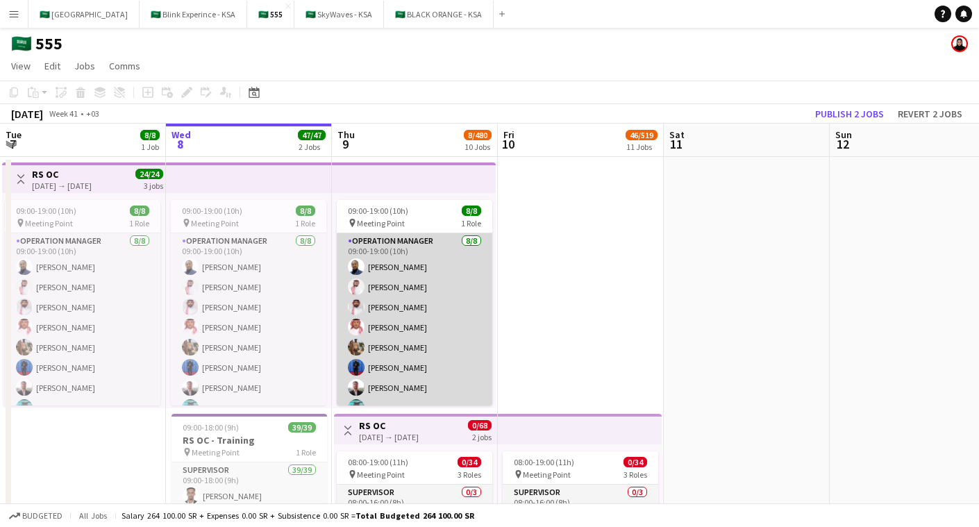
click at [417, 278] on app-card-role "Operation Manager [DATE] 09:00-19:00 (10h) [PERSON_NAME] [PERSON_NAME] [PERSON_…" at bounding box center [415, 327] width 156 height 188
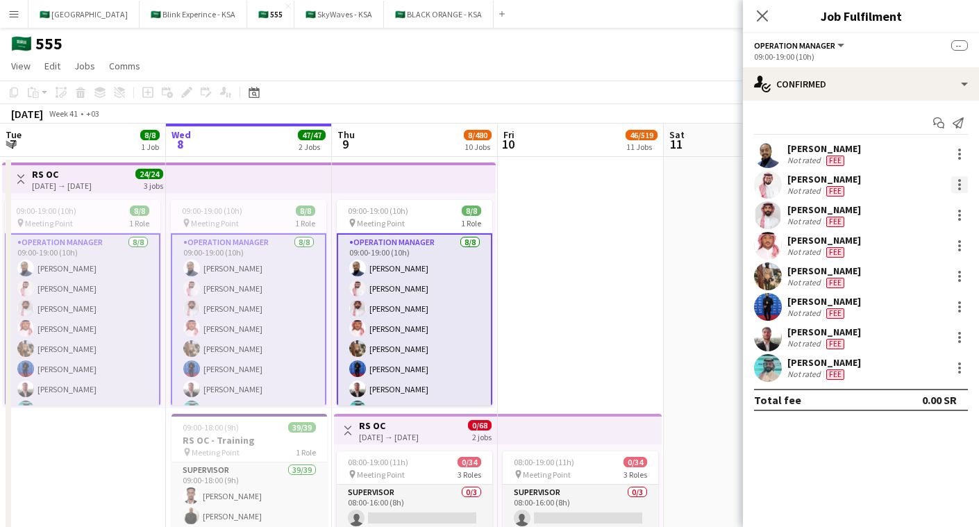
click at [958, 183] on div at bounding box center [959, 184] width 3 height 3
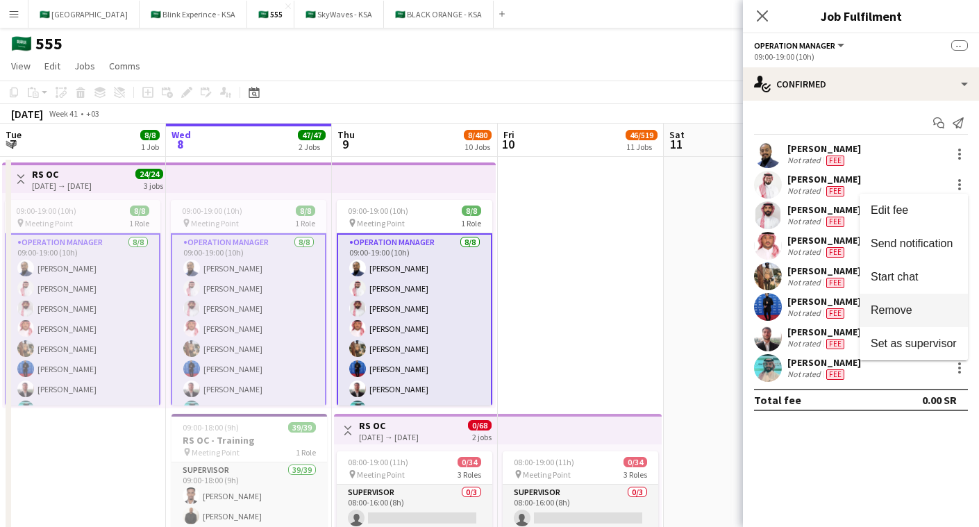
click at [930, 316] on span "Remove" at bounding box center [914, 310] width 86 height 13
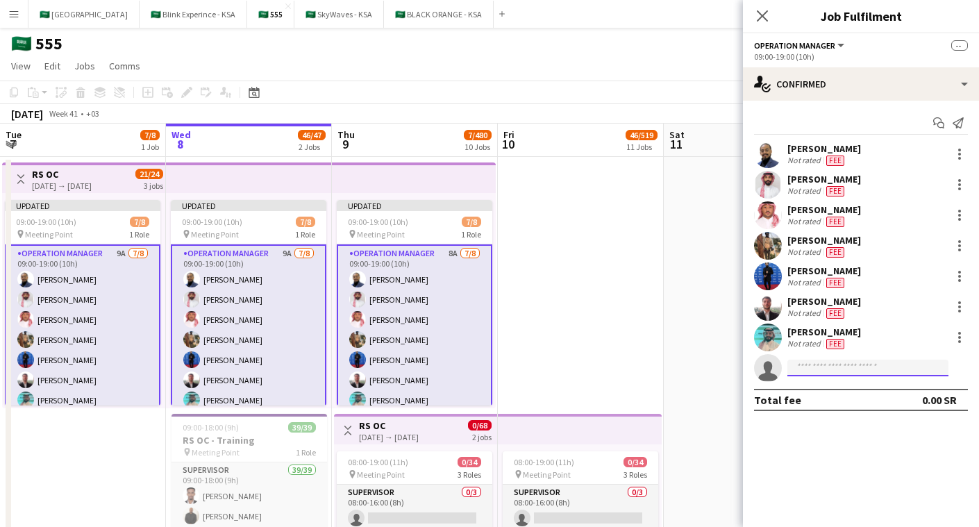
click at [873, 363] on input at bounding box center [868, 368] width 161 height 17
type input "*"
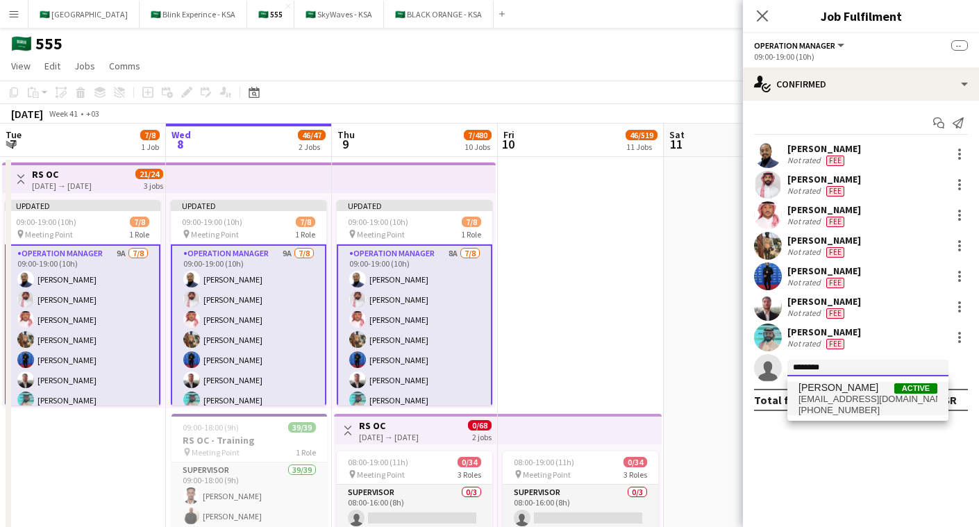
type input "********"
click at [851, 399] on span "[EMAIL_ADDRESS][DOMAIN_NAME]" at bounding box center [868, 399] width 139 height 11
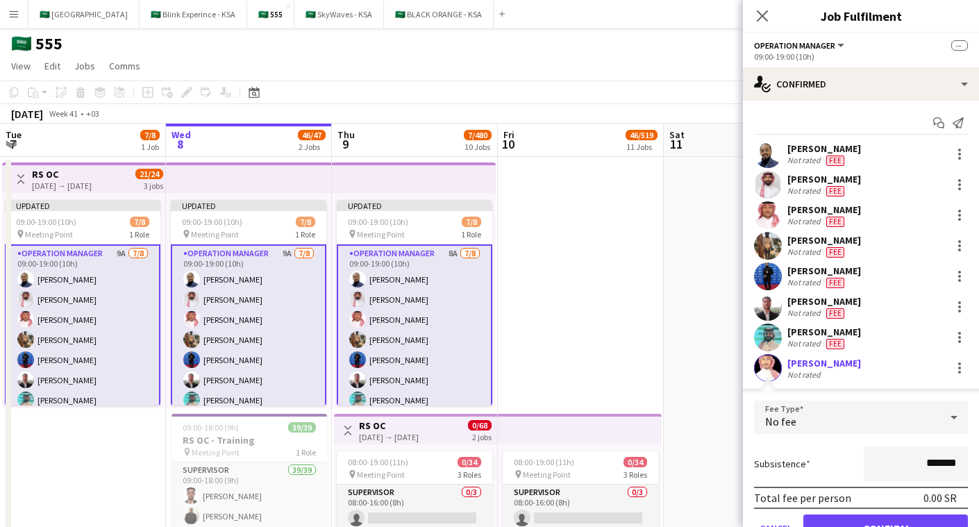
scroll to position [67, 0]
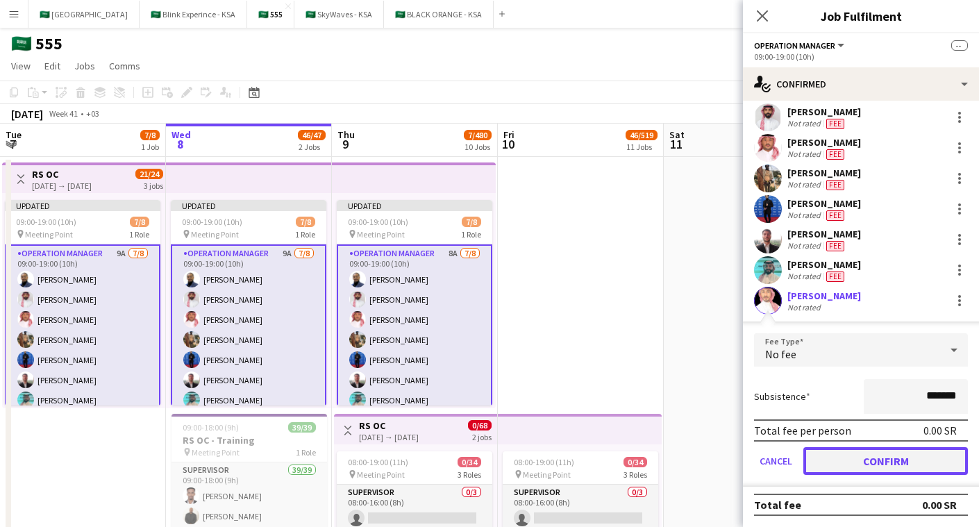
click at [869, 456] on button "Confirm" at bounding box center [885, 461] width 165 height 28
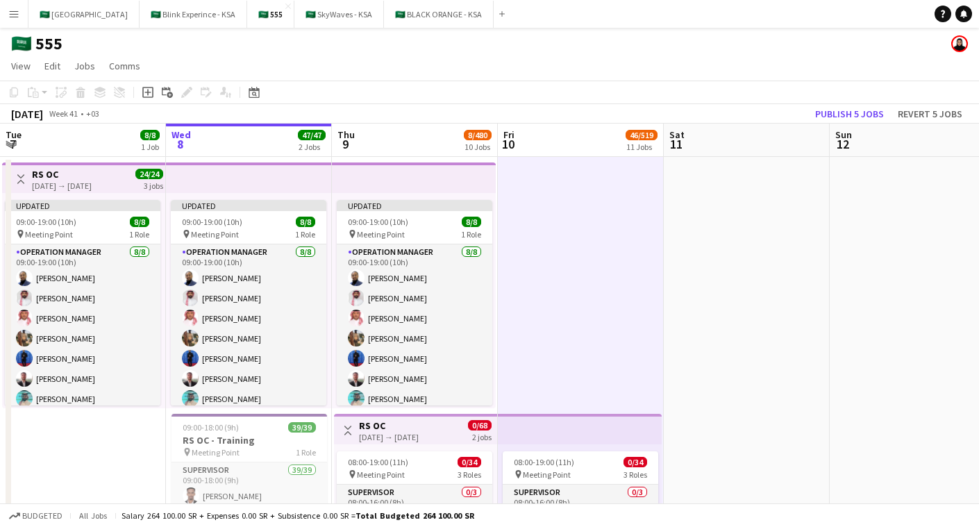
click at [433, 185] on app-top-bar at bounding box center [414, 178] width 164 height 31
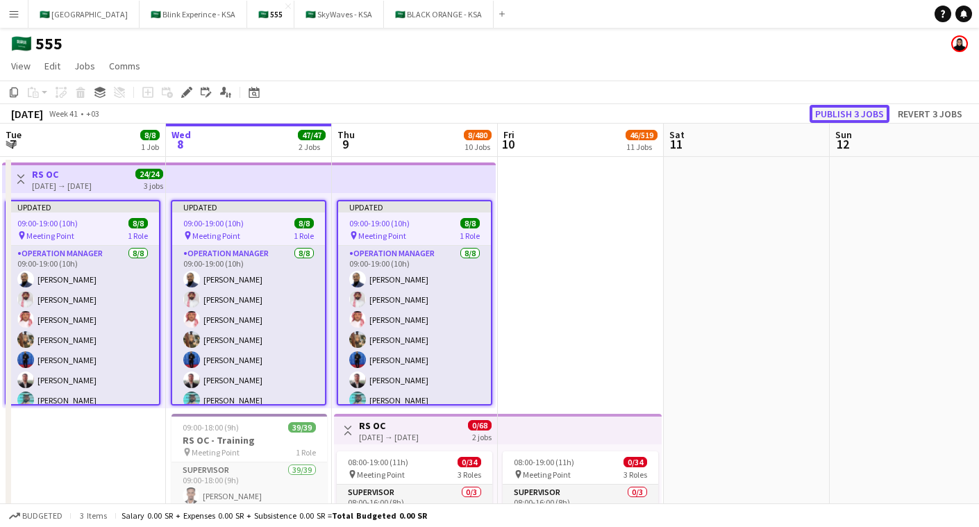
click at [856, 107] on button "Publish 3 jobs" at bounding box center [850, 114] width 80 height 18
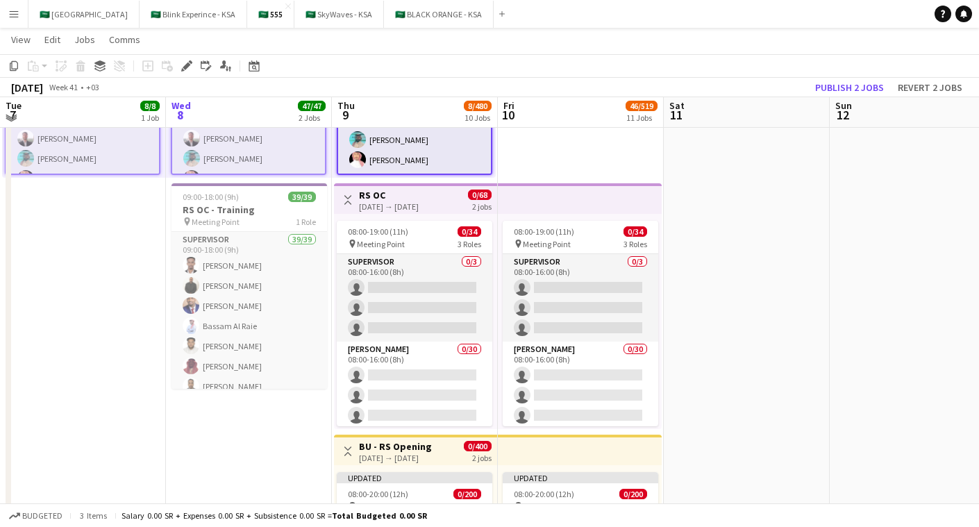
scroll to position [238, 0]
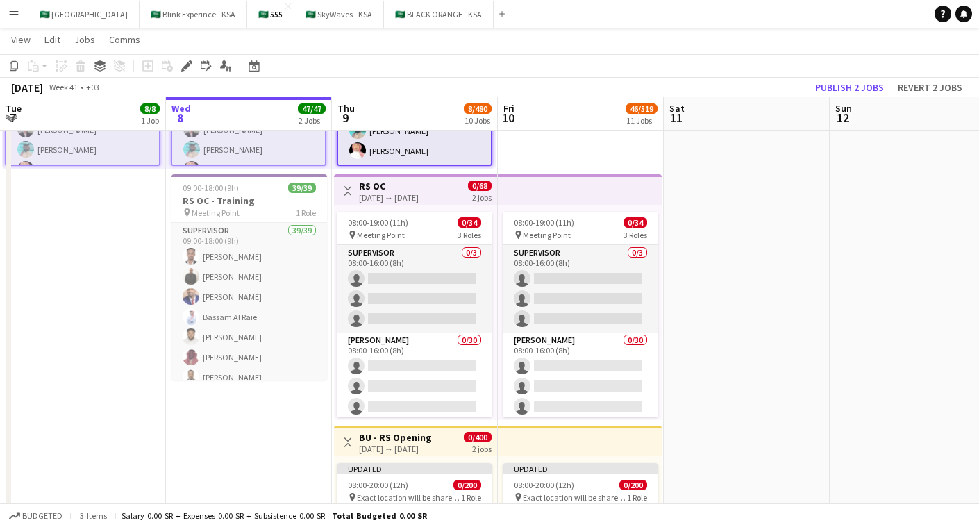
click at [15, 17] on app-icon "Menu" at bounding box center [13, 13] width 11 height 11
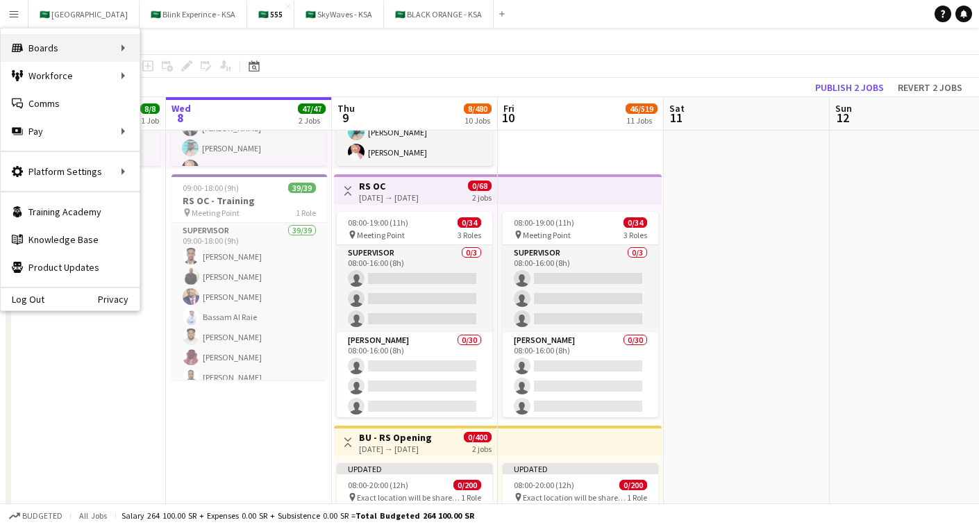
scroll to position [16, 0]
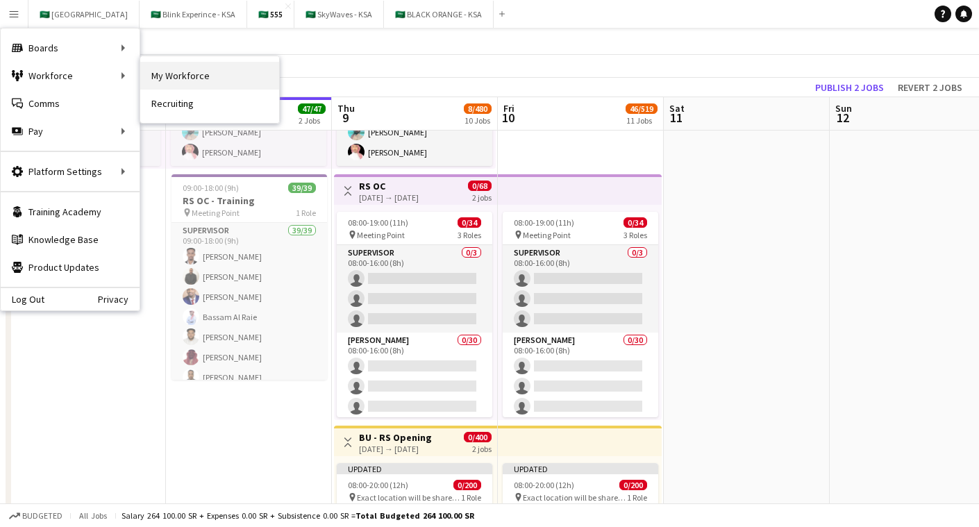
click at [180, 76] on link "My Workforce" at bounding box center [209, 76] width 139 height 28
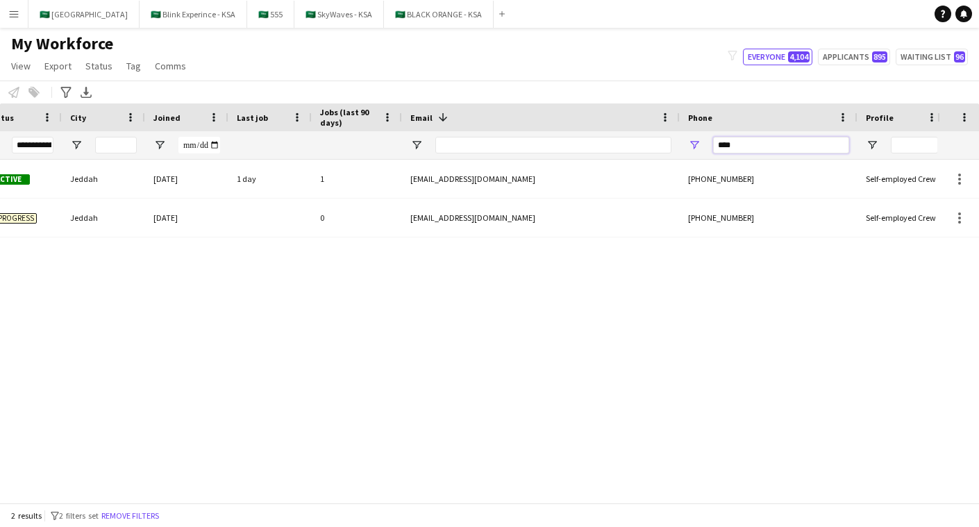
click at [759, 147] on input "****" at bounding box center [781, 145] width 136 height 17
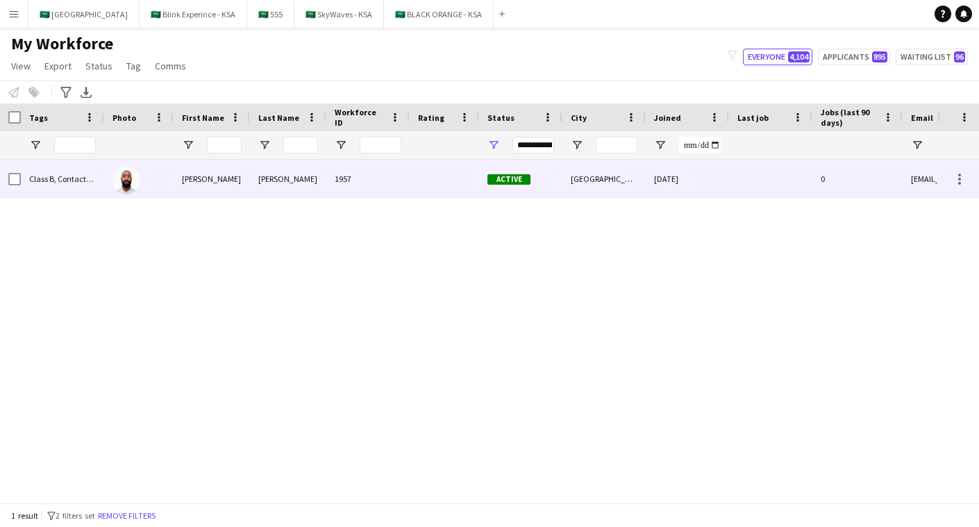
type input "******"
click at [227, 179] on div "[PERSON_NAME]" at bounding box center [212, 179] width 76 height 38
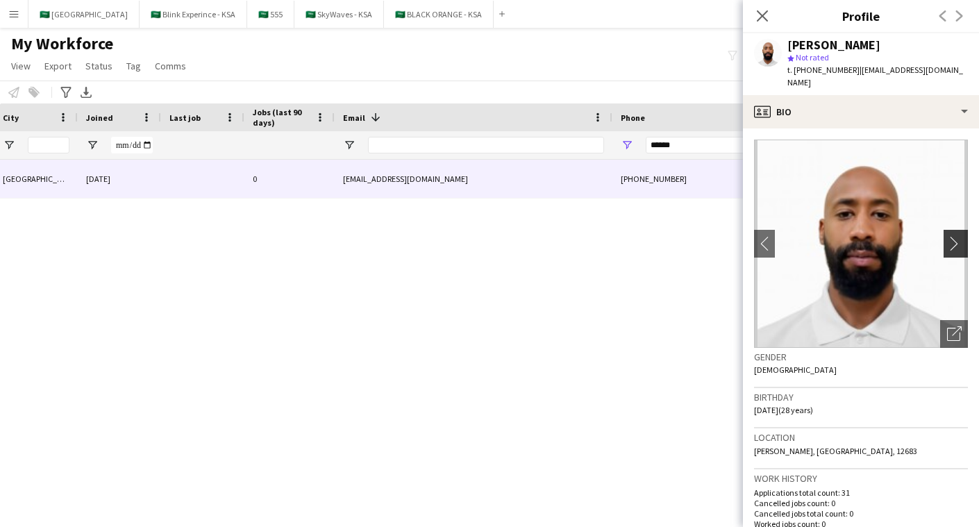
click at [963, 236] on app-icon "chevron-right" at bounding box center [958, 243] width 22 height 15
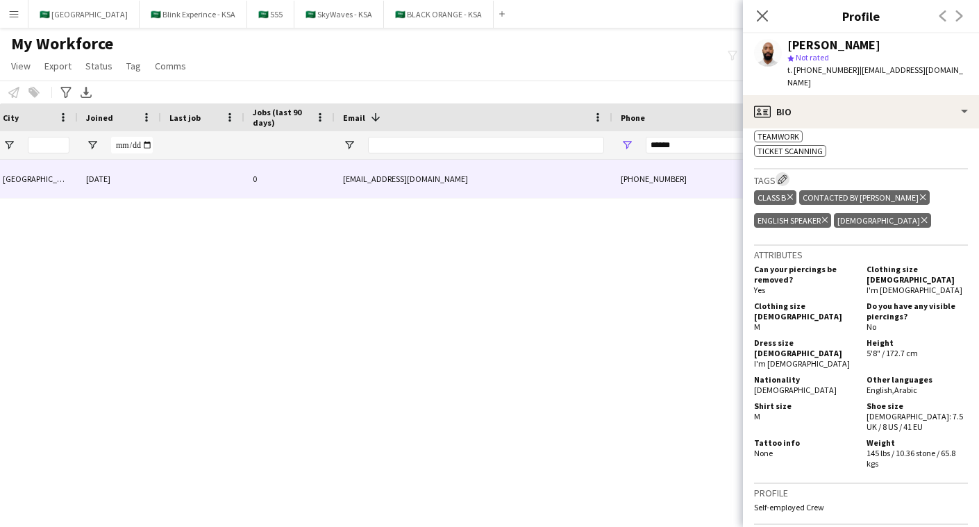
click at [788, 177] on app-icon "Edit crew company tags" at bounding box center [783, 179] width 10 height 10
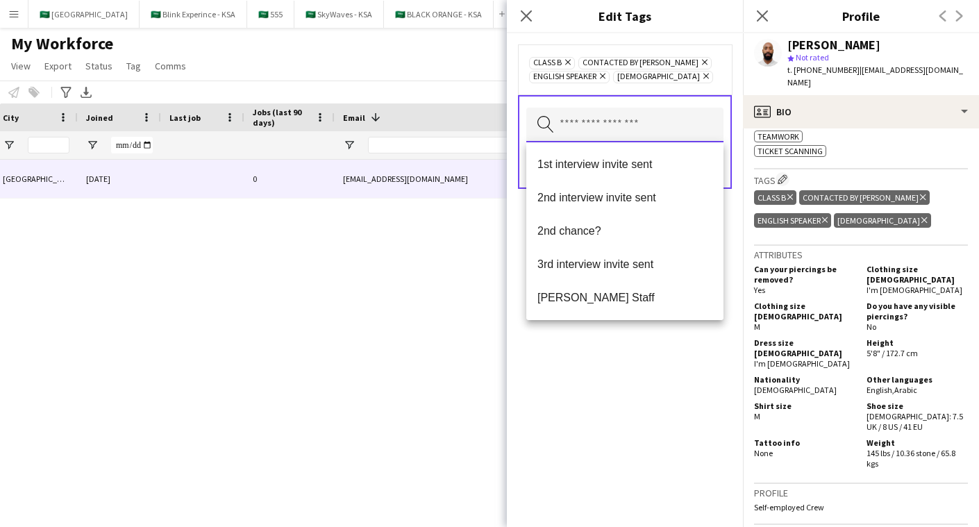
click at [644, 132] on input "text" at bounding box center [624, 125] width 197 height 35
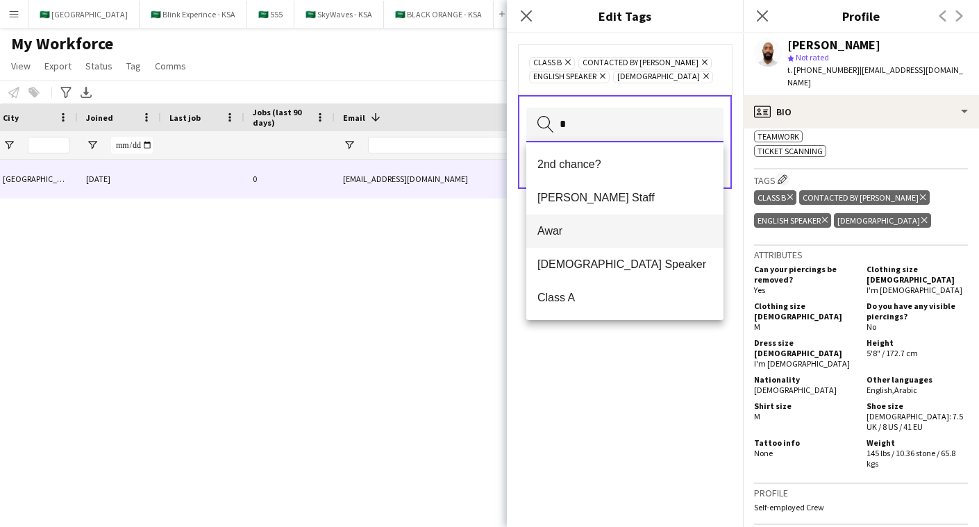
type input "*"
click at [601, 233] on span "Awar" at bounding box center [625, 230] width 175 height 13
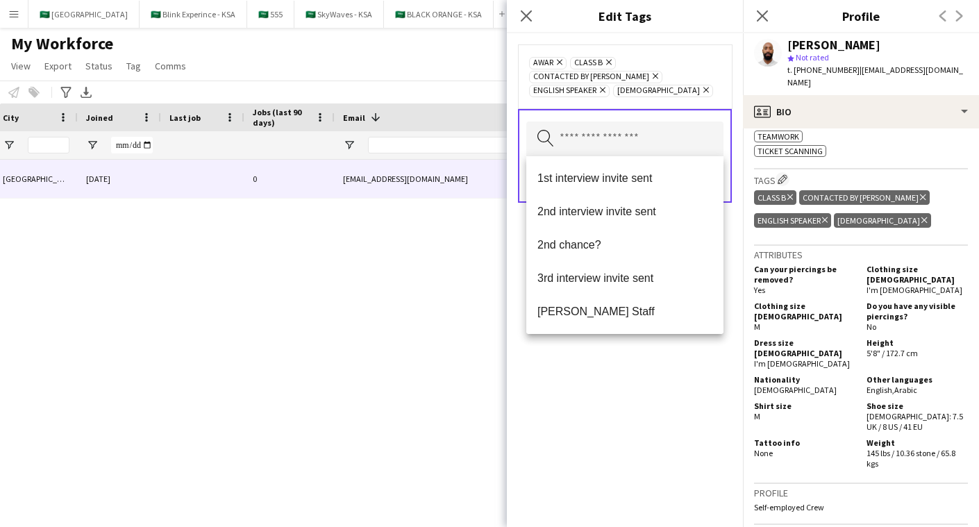
click at [634, 392] on div "Awar Remove Class B Remove Contacted by [PERSON_NAME] Remove English Speaker Re…" at bounding box center [625, 280] width 236 height 494
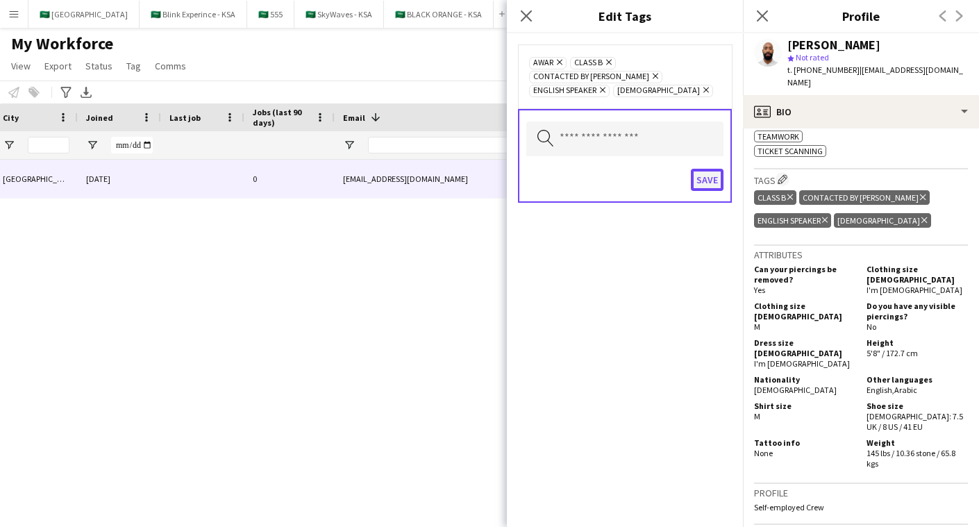
click at [708, 184] on button "Save" at bounding box center [707, 180] width 33 height 22
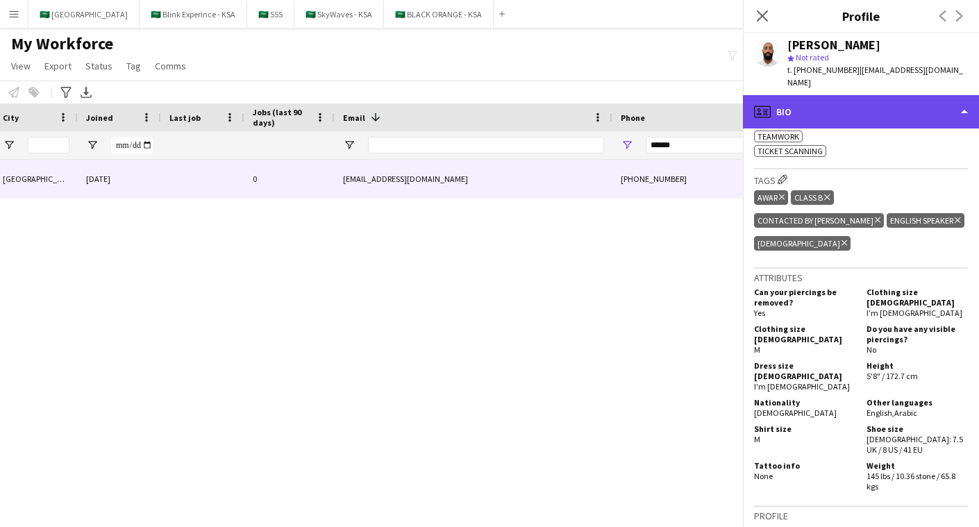
click at [820, 99] on div "profile Bio" at bounding box center [861, 111] width 236 height 33
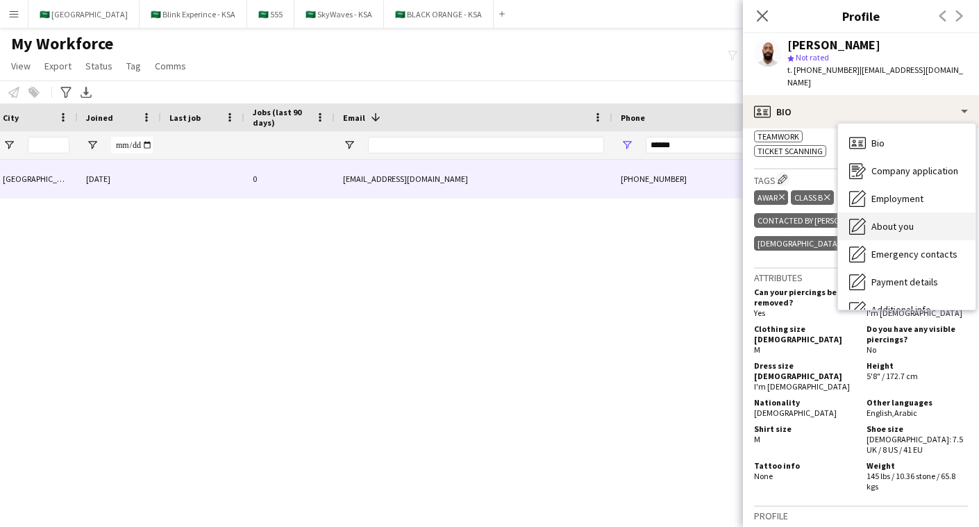
click at [904, 213] on div "About you About you" at bounding box center [907, 227] width 138 height 28
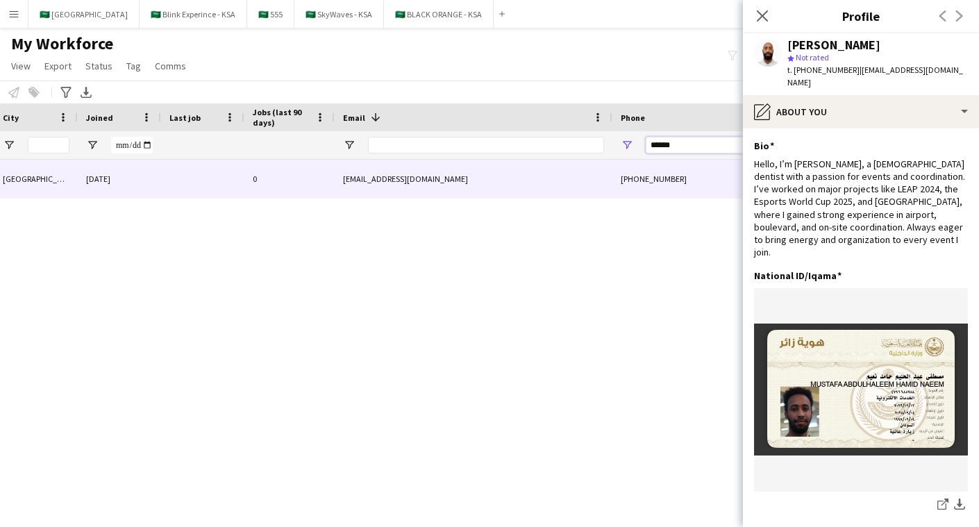
click at [688, 145] on input "******" at bounding box center [714, 145] width 136 height 17
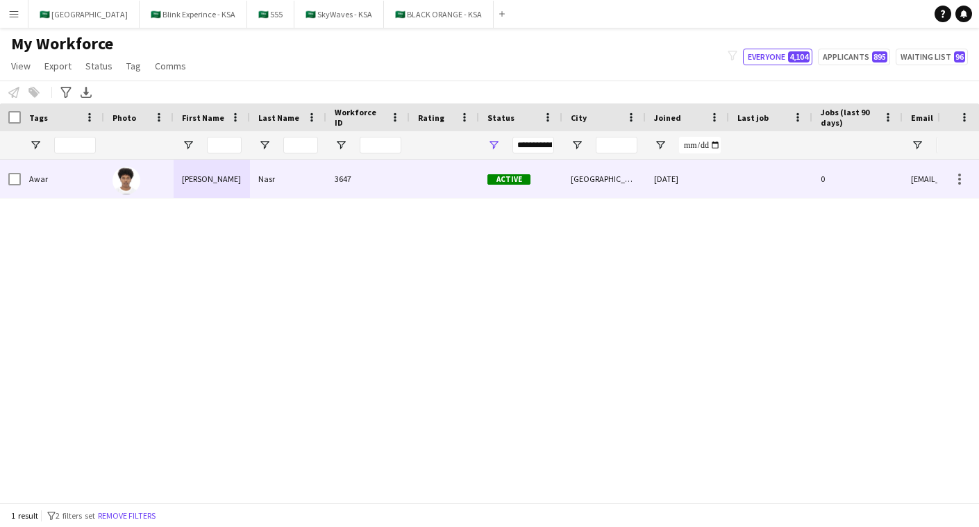
type input "******"
click at [438, 178] on div at bounding box center [444, 179] width 69 height 38
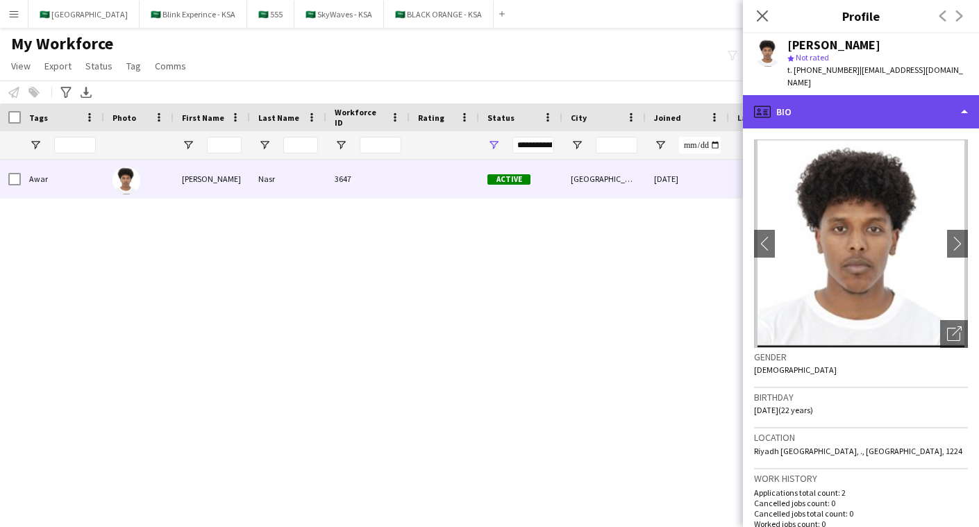
click at [838, 95] on div "profile Bio" at bounding box center [861, 111] width 236 height 33
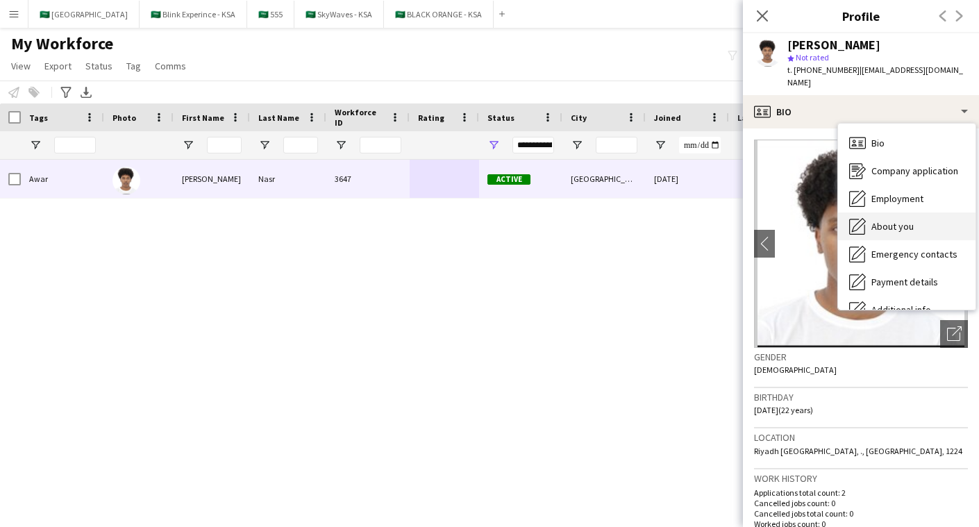
click at [915, 214] on div "About you About you" at bounding box center [907, 227] width 138 height 28
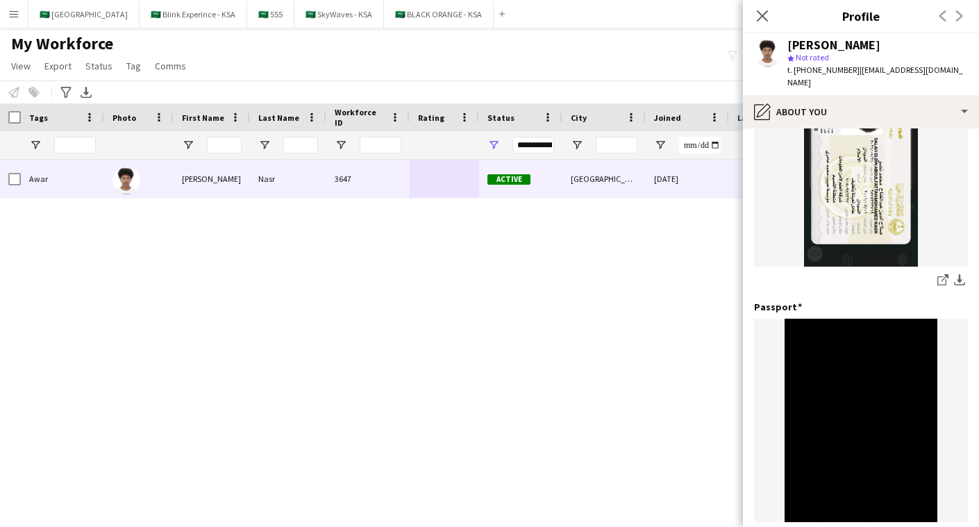
scroll to position [579, 0]
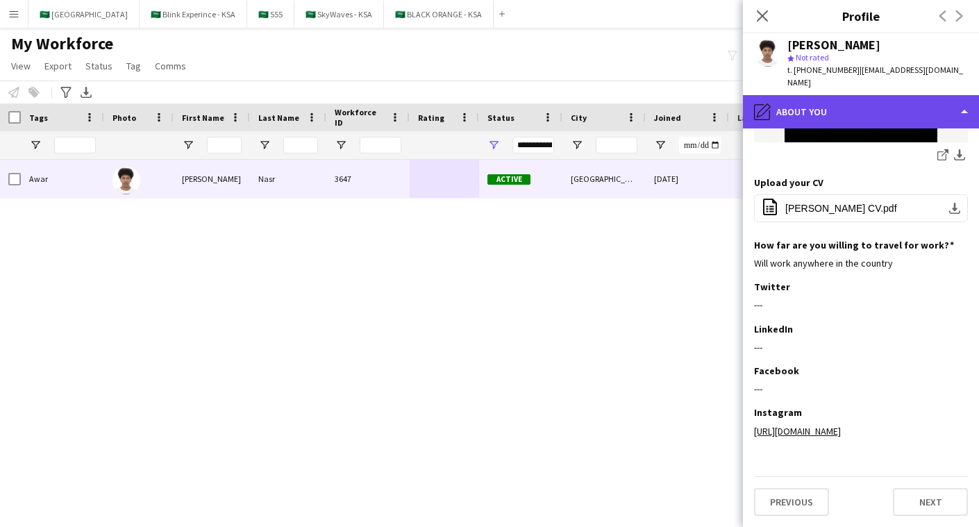
click at [838, 95] on div "pencil4 About you" at bounding box center [861, 111] width 236 height 33
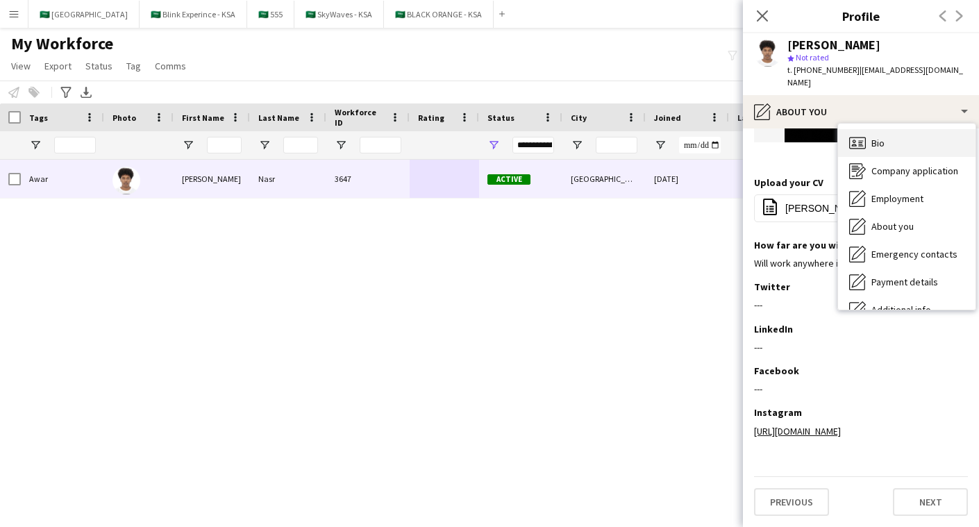
click at [879, 137] on span "Bio" at bounding box center [878, 143] width 13 height 13
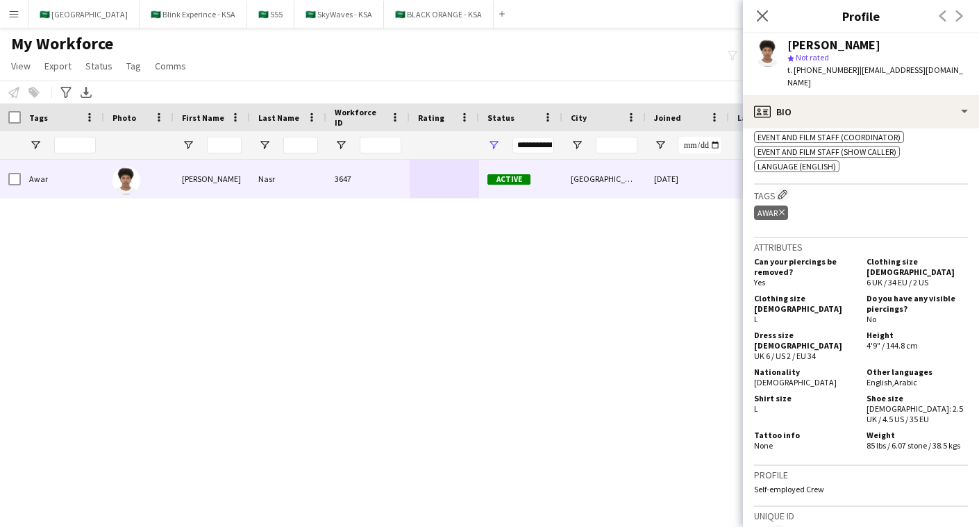
scroll to position [544, 0]
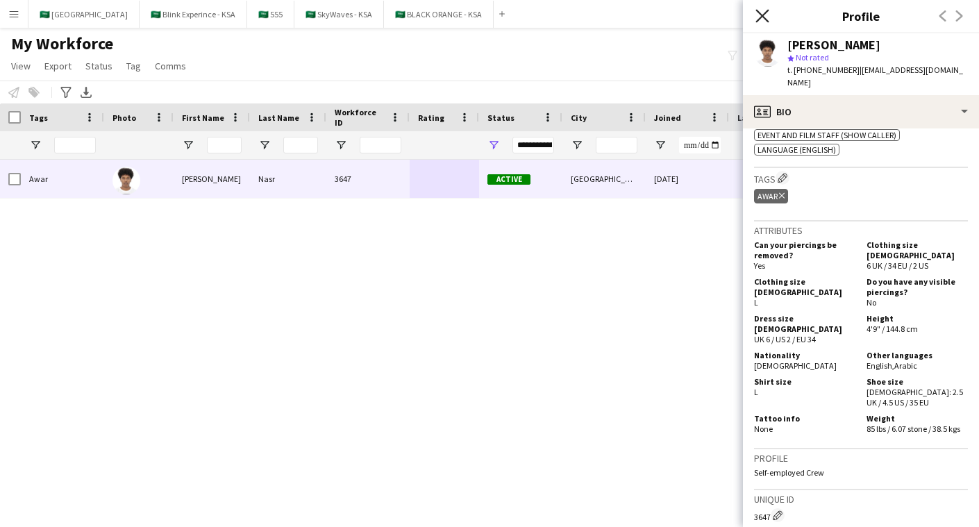
click at [765, 21] on icon "Close pop-in" at bounding box center [762, 15] width 13 height 13
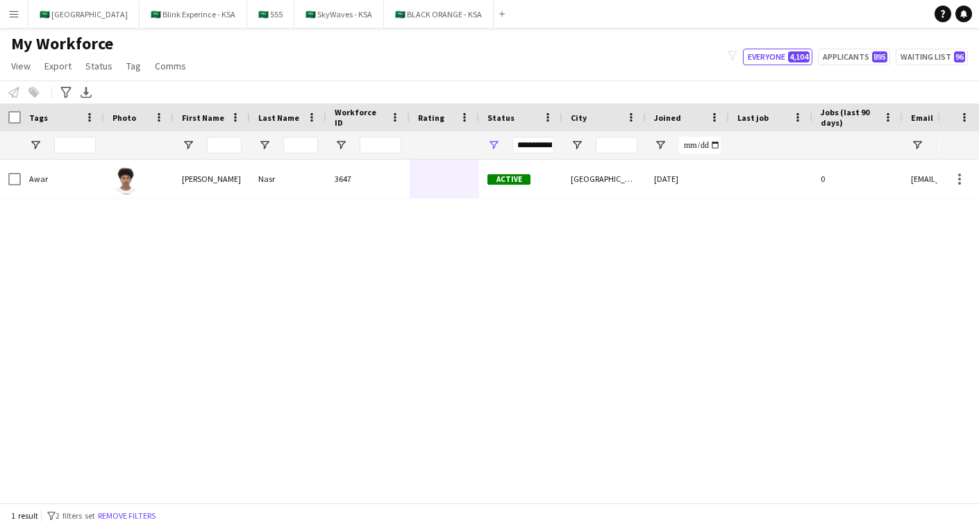
click at [569, 285] on div "Active [GEOGRAPHIC_DATA] [DATE] 0 [EMAIL_ADDRESS][DOMAIN_NAME] 3647 [PERSON_NAM…" at bounding box center [469, 331] width 938 height 343
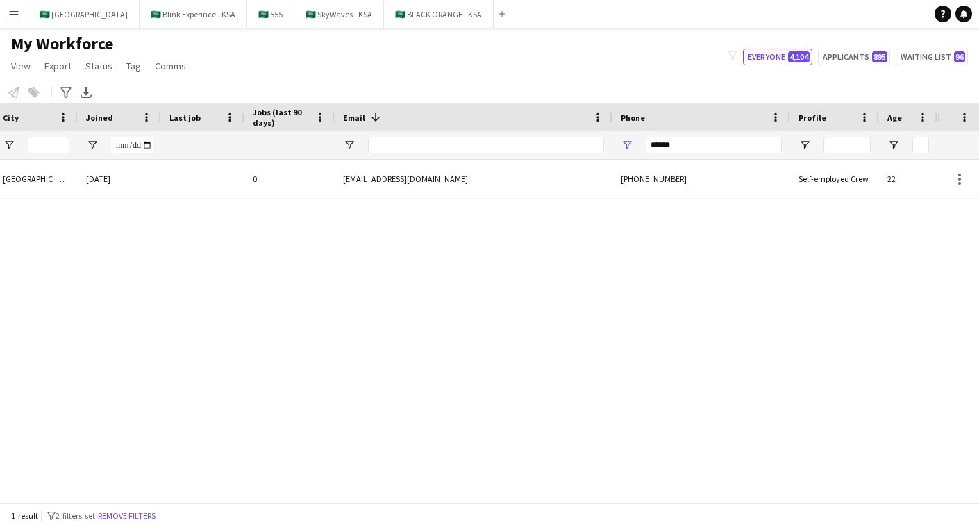
scroll to position [0, 0]
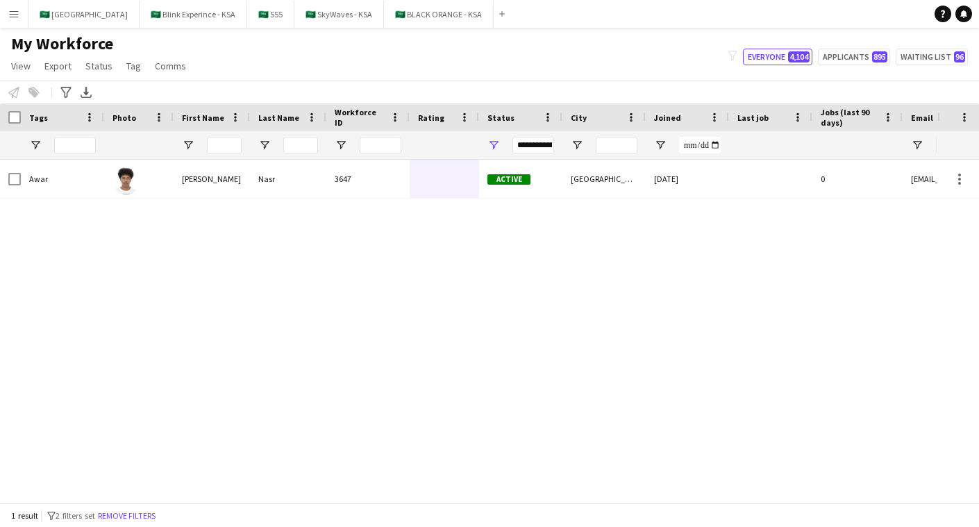
click at [266, 221] on div "Active [GEOGRAPHIC_DATA] [DATE] 0 [EMAIL_ADDRESS][DOMAIN_NAME] 3647 [PERSON_NAM…" at bounding box center [469, 331] width 938 height 343
click at [251, 17] on button "🇸🇦 555 Close" at bounding box center [270, 14] width 47 height 27
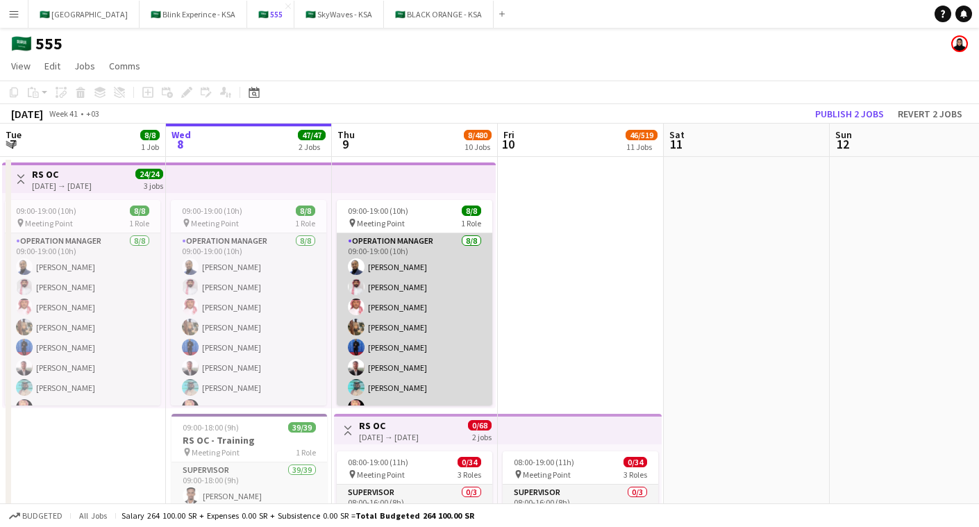
scroll to position [16, 0]
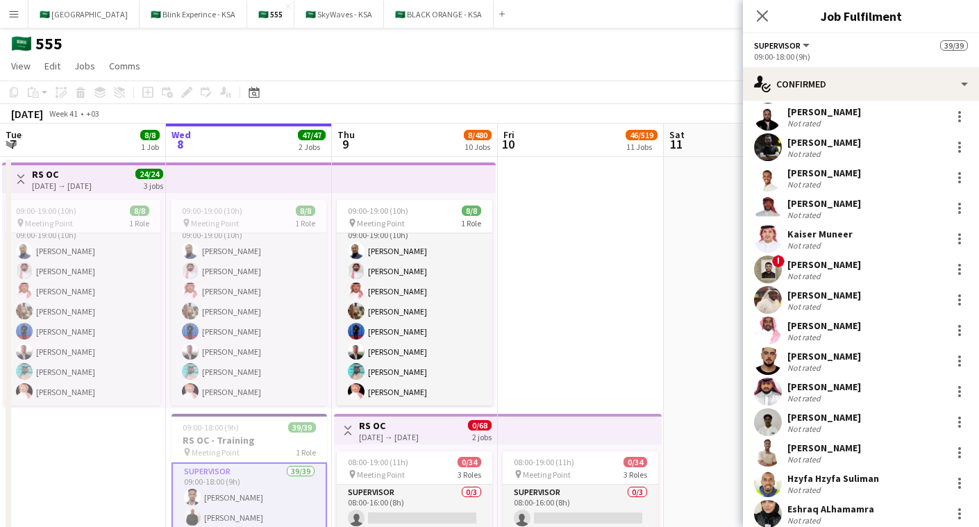
scroll to position [781, 0]
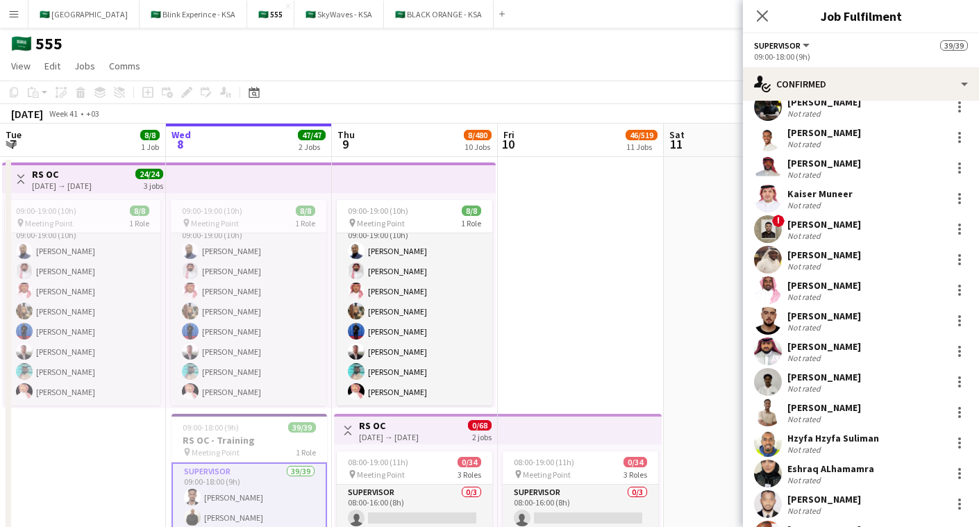
click at [17, 22] on button "Menu" at bounding box center [14, 14] width 28 height 28
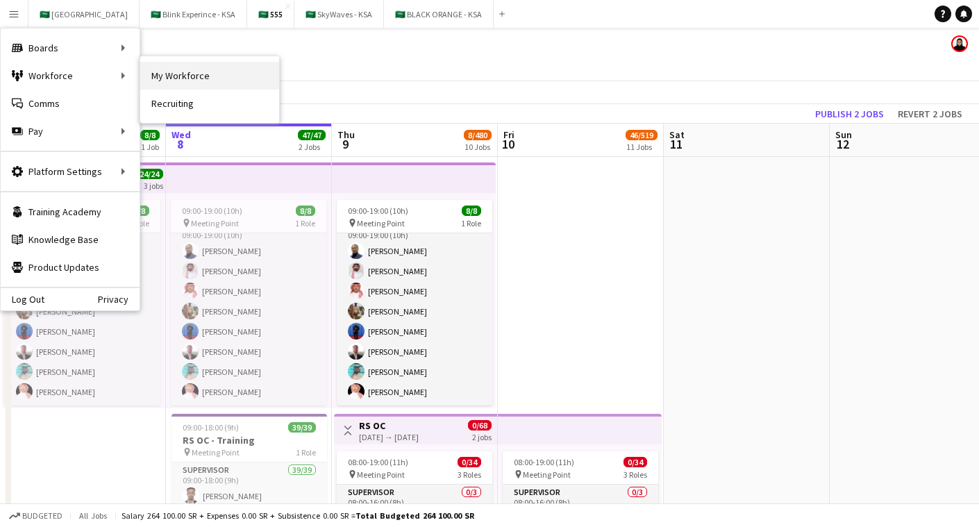
click at [179, 78] on link "My Workforce" at bounding box center [209, 76] width 139 height 28
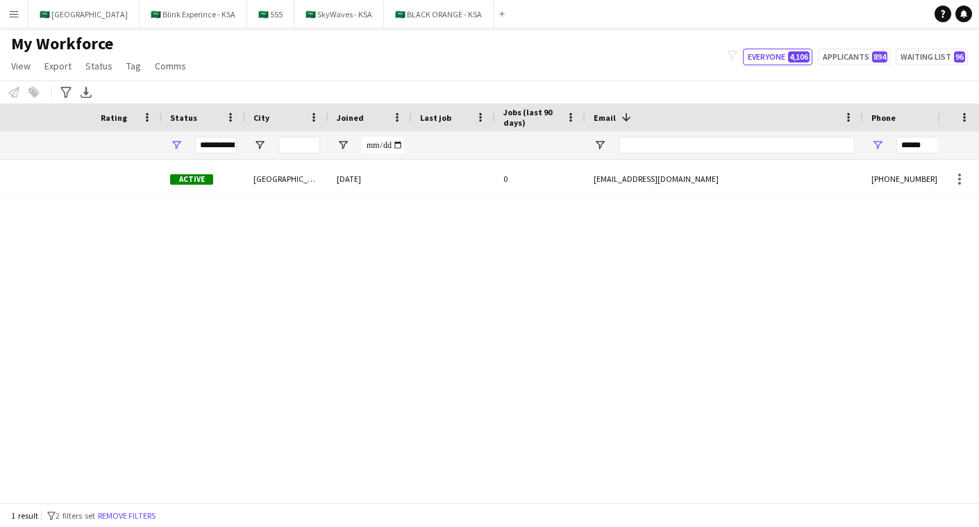
scroll to position [0, 568]
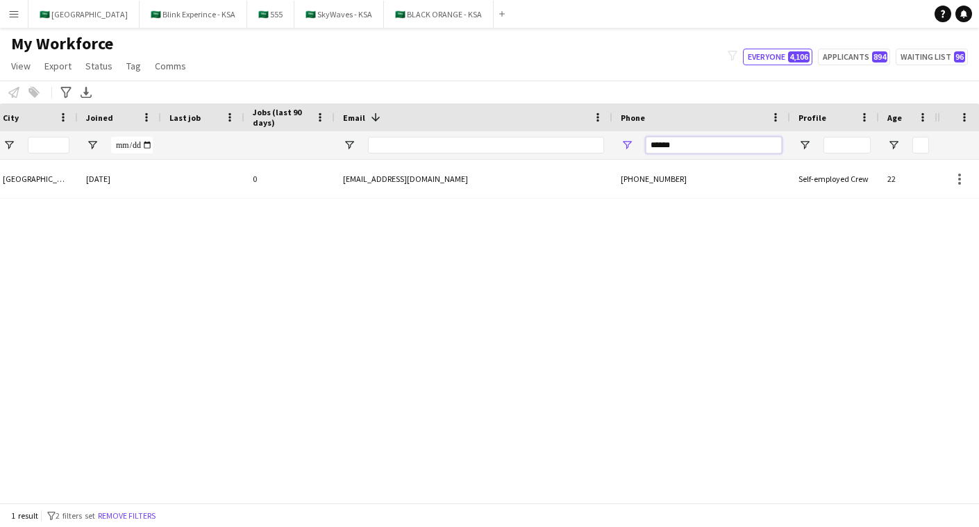
click at [697, 146] on input "******" at bounding box center [714, 145] width 136 height 17
type input "*********"
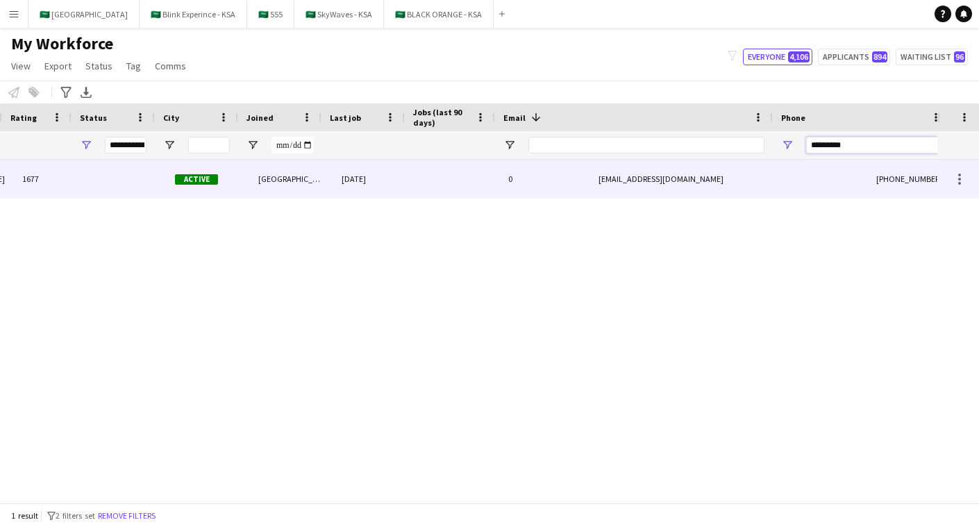
scroll to position [0, 231]
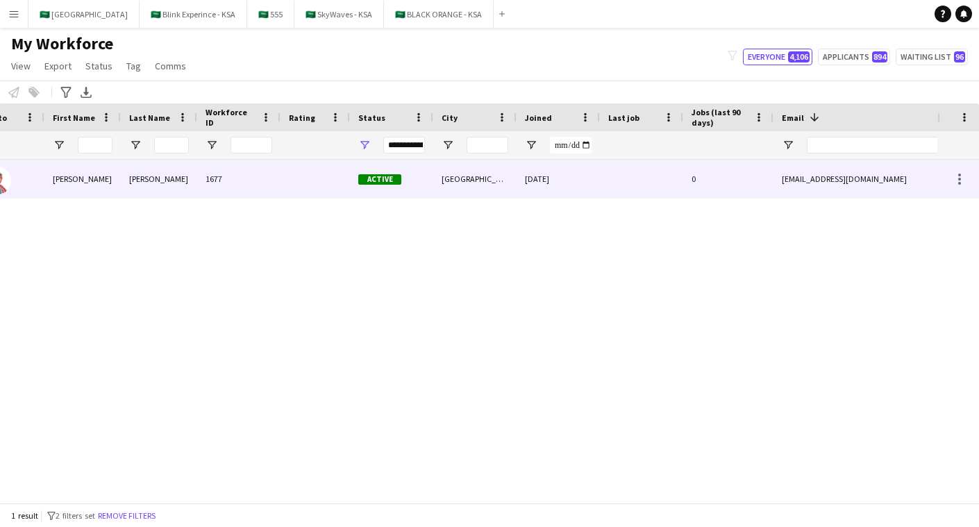
click at [381, 174] on span "Active" at bounding box center [379, 179] width 43 height 10
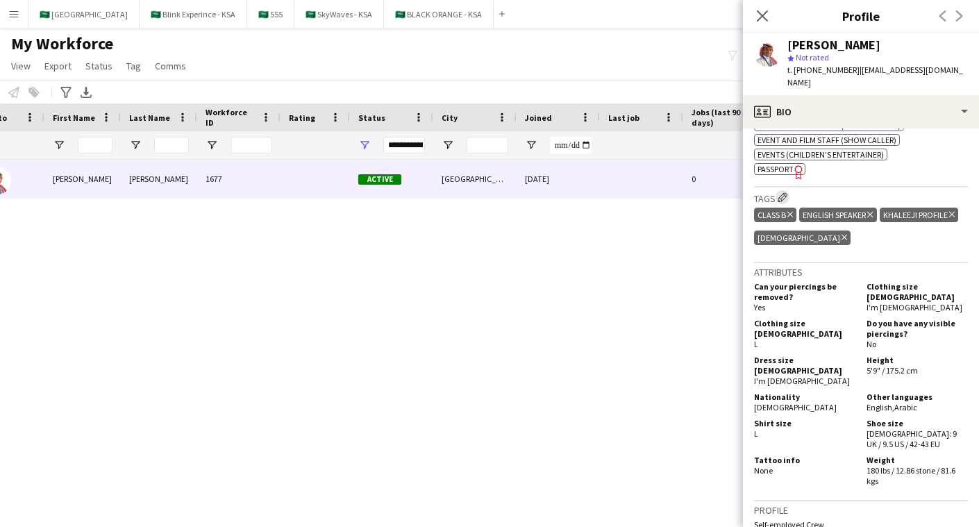
click at [782, 192] on app-icon "Edit crew company tags" at bounding box center [783, 197] width 10 height 10
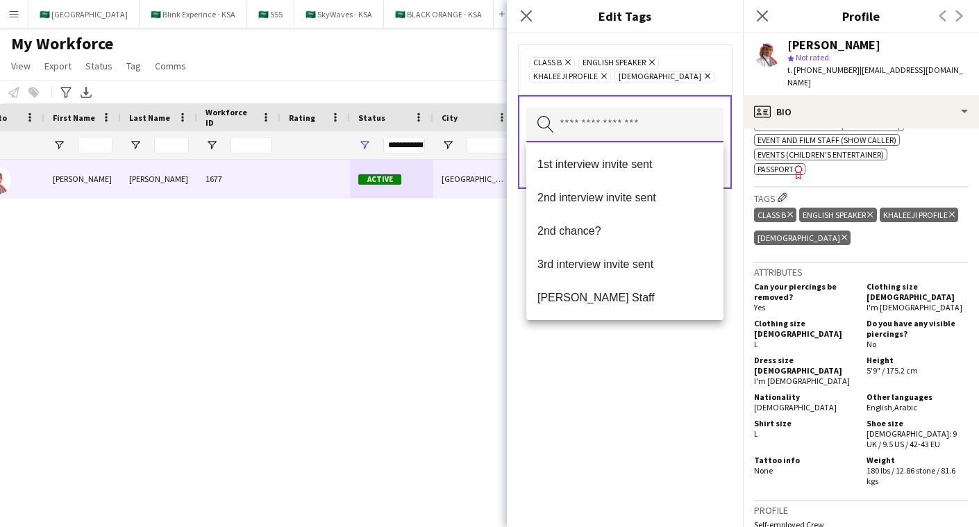
click at [674, 128] on input "text" at bounding box center [624, 125] width 197 height 35
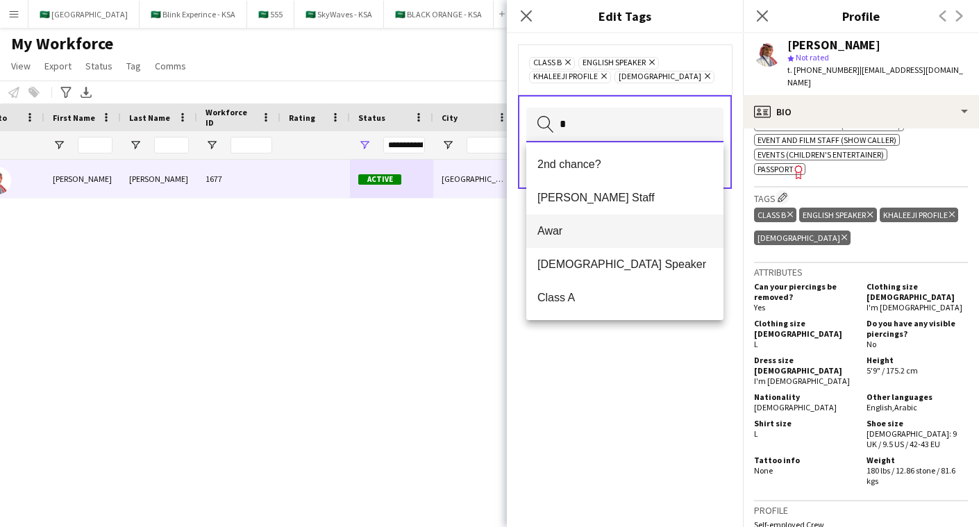
type input "*"
click at [658, 226] on span "Awar" at bounding box center [625, 230] width 175 height 13
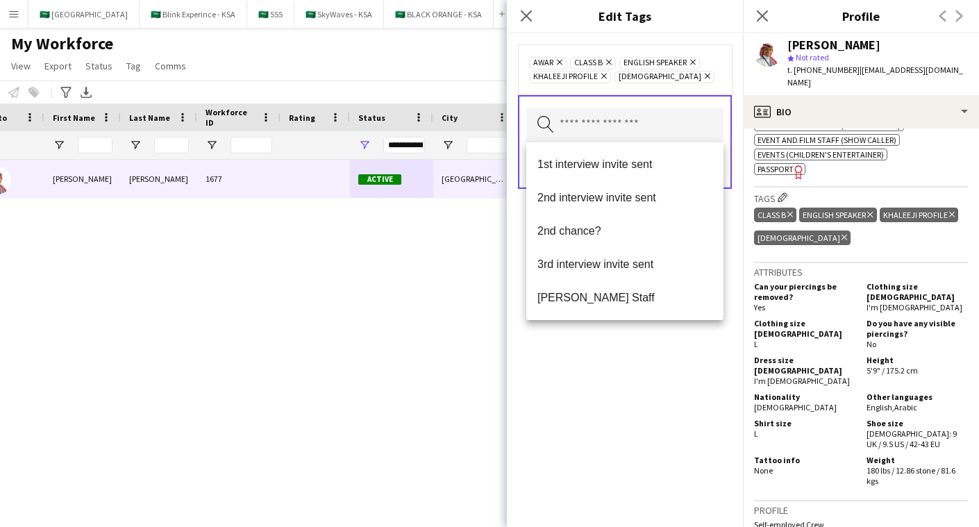
click at [695, 347] on div "Awar Remove Class B Remove English Speaker Remove Khaleeji Profile Remove Sudan…" at bounding box center [625, 280] width 236 height 494
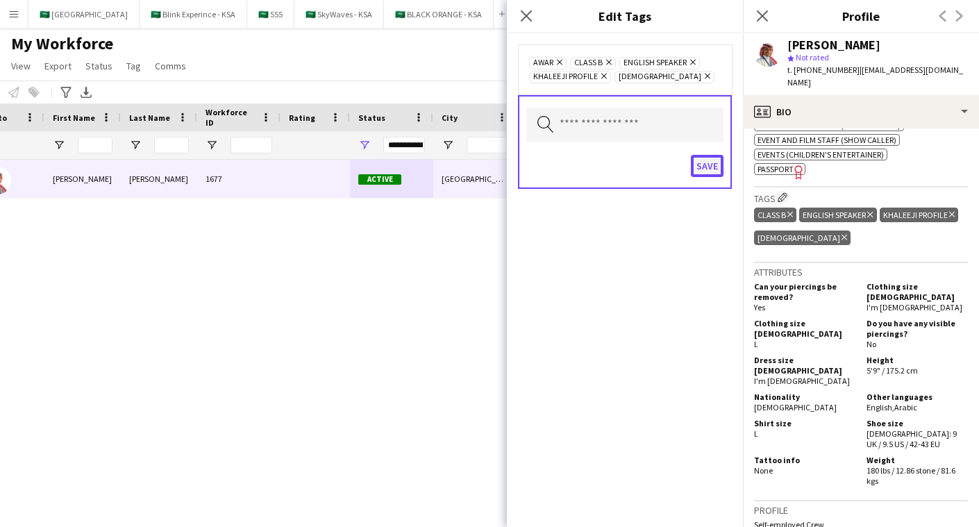
click at [713, 163] on button "Save" at bounding box center [707, 166] width 33 height 22
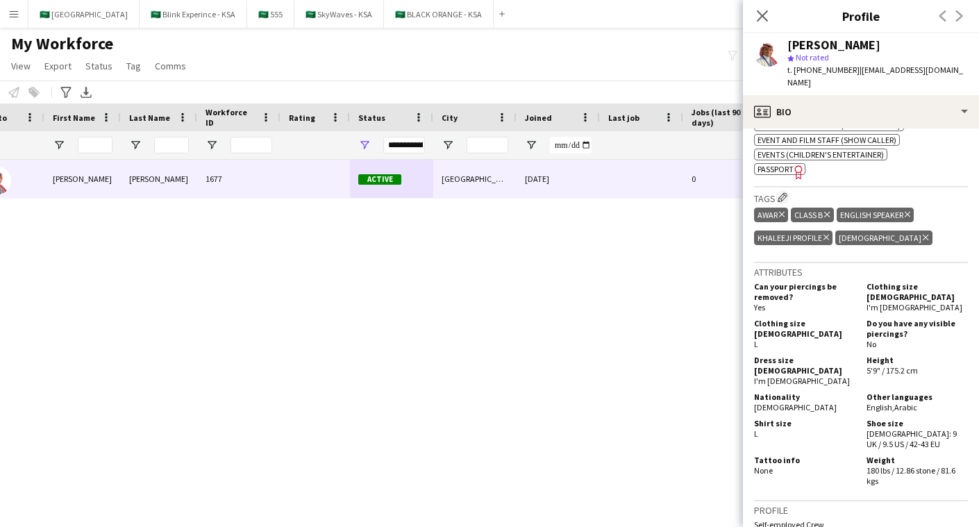
click at [906, 210] on div "Awar Delete tag Class B Delete tag English Speaker Delete tag Khaleeji Profile …" at bounding box center [861, 228] width 214 height 46
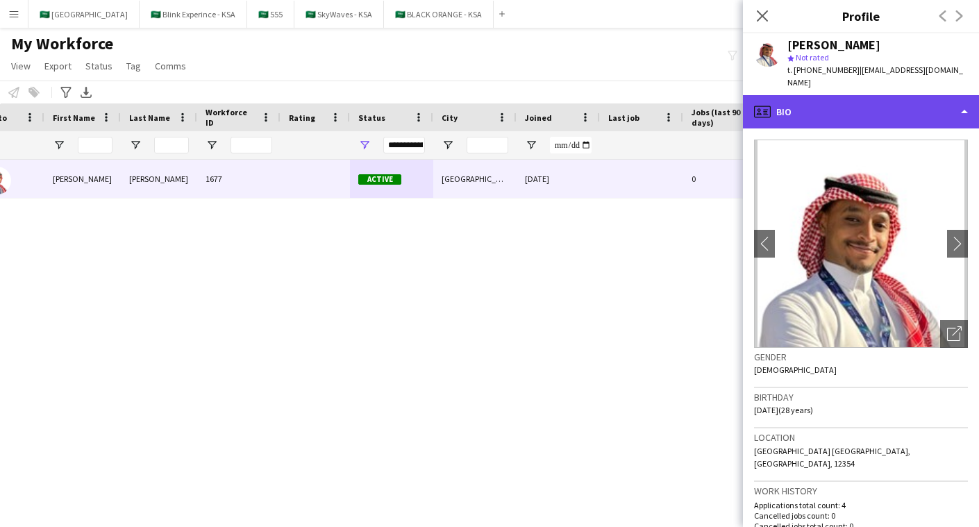
click at [937, 97] on div "profile Bio" at bounding box center [861, 111] width 236 height 33
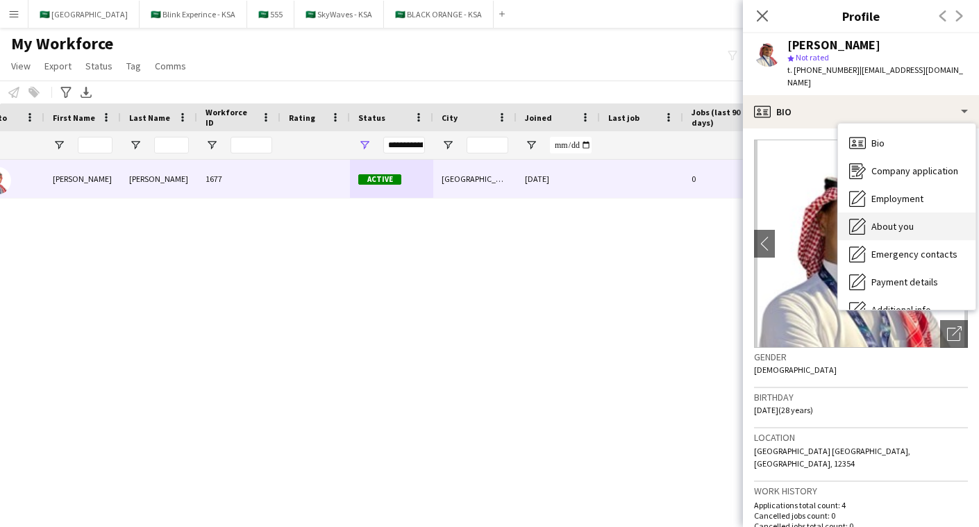
click at [933, 213] on div "About you About you" at bounding box center [907, 227] width 138 height 28
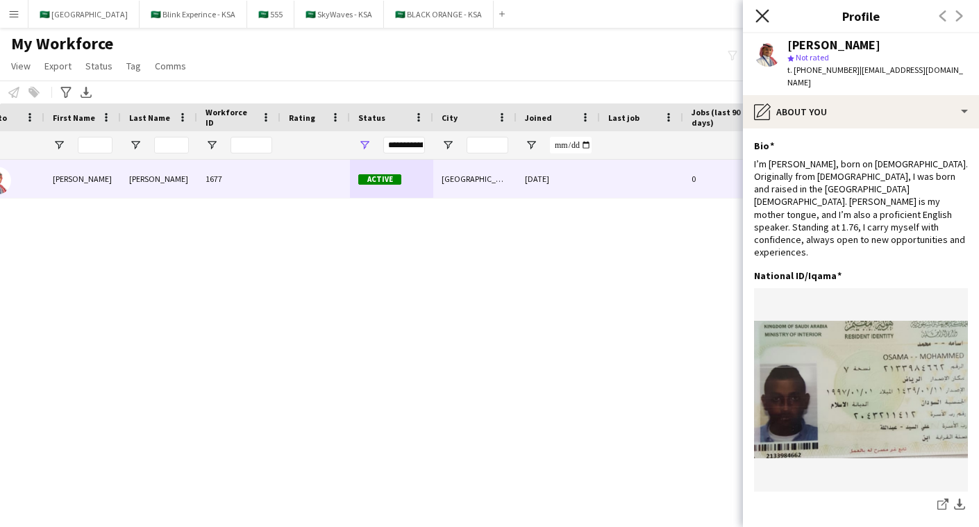
click at [761, 15] on icon at bounding box center [762, 15] width 13 height 13
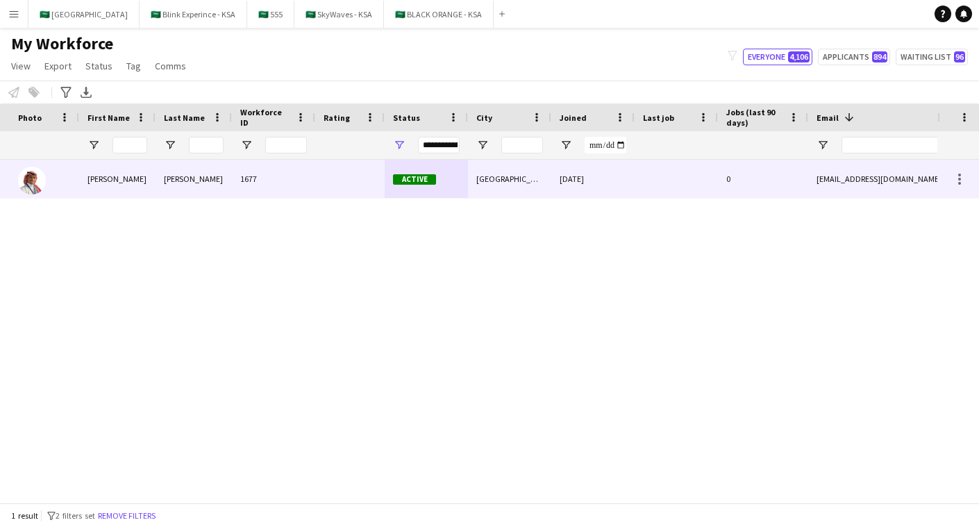
scroll to position [0, 375]
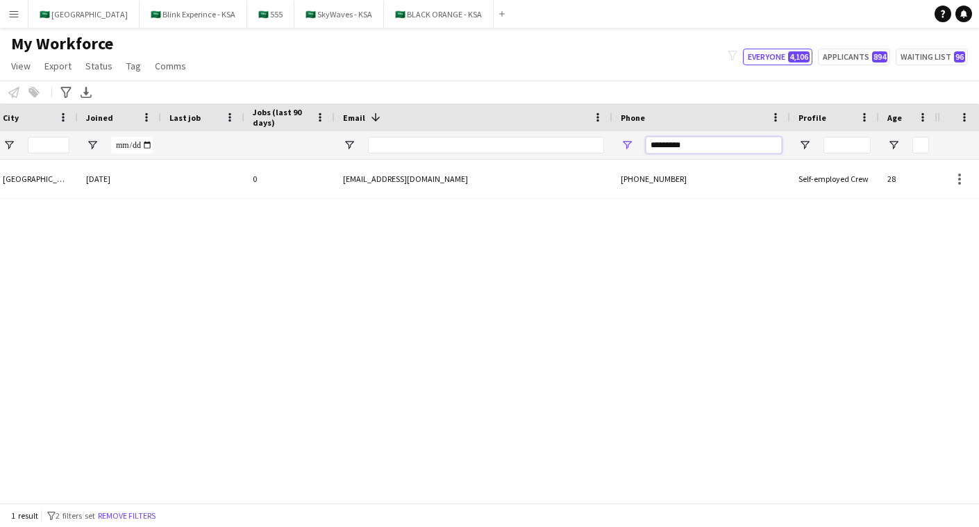
click at [695, 149] on input "*********" at bounding box center [714, 145] width 136 height 17
type input "*"
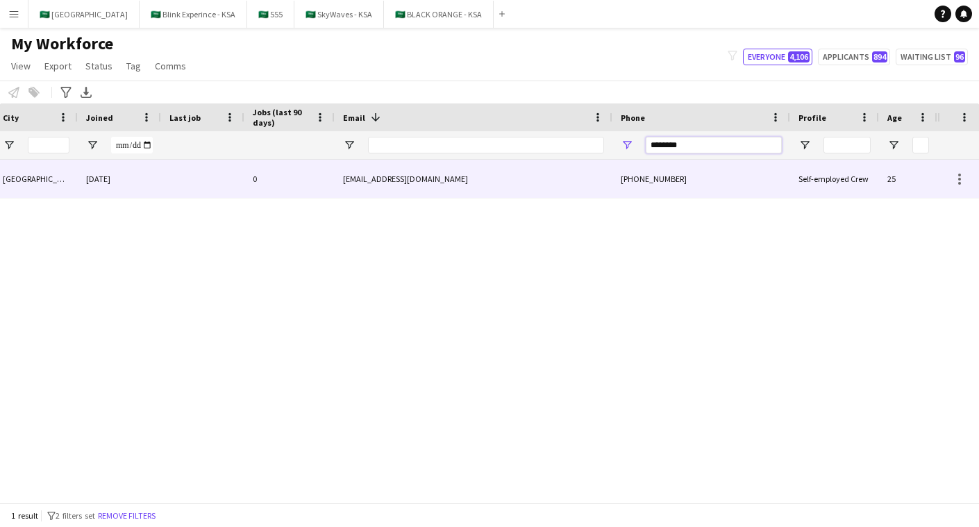
type input "********"
click at [608, 179] on div "[EMAIL_ADDRESS][DOMAIN_NAME]" at bounding box center [474, 179] width 278 height 38
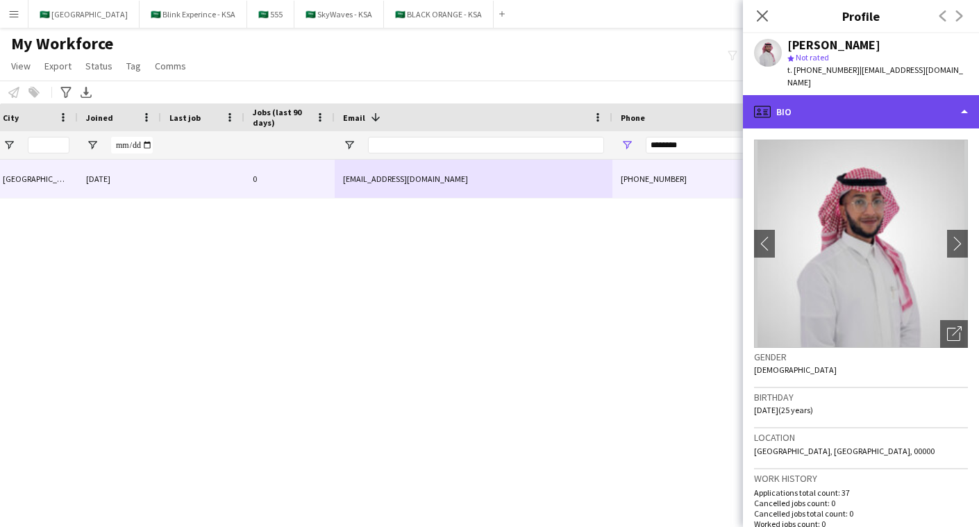
click at [824, 108] on div "profile Bio" at bounding box center [861, 111] width 236 height 33
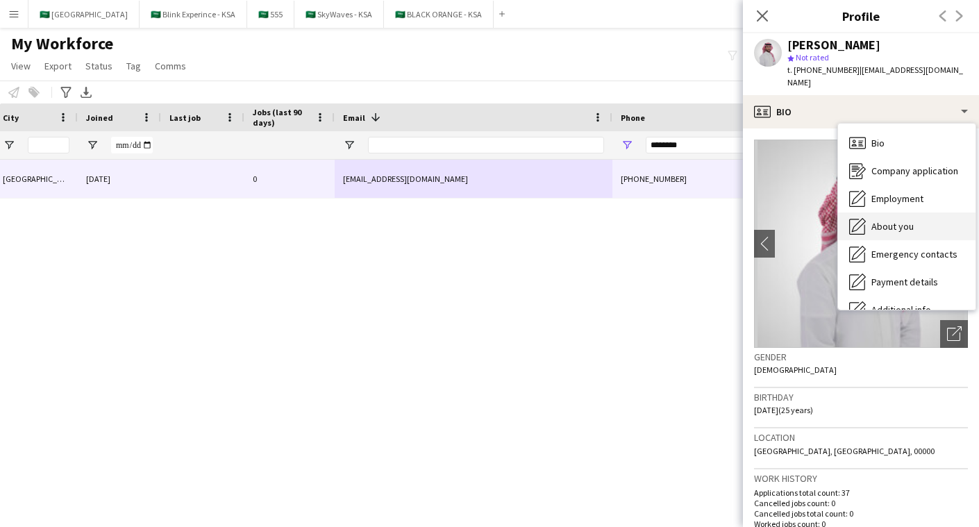
click at [903, 220] on span "About you" at bounding box center [893, 226] width 42 height 13
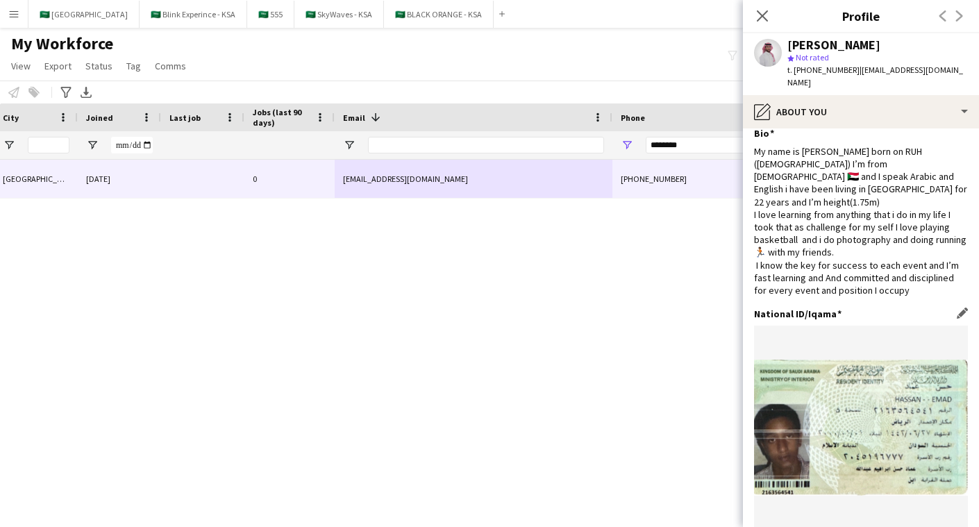
scroll to position [0, 0]
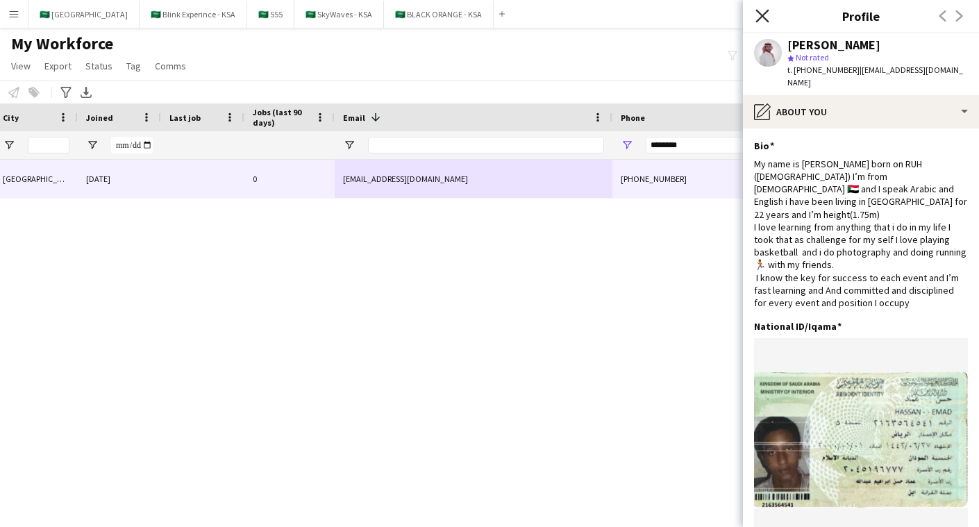
click at [765, 22] on icon "Close pop-in" at bounding box center [762, 15] width 13 height 13
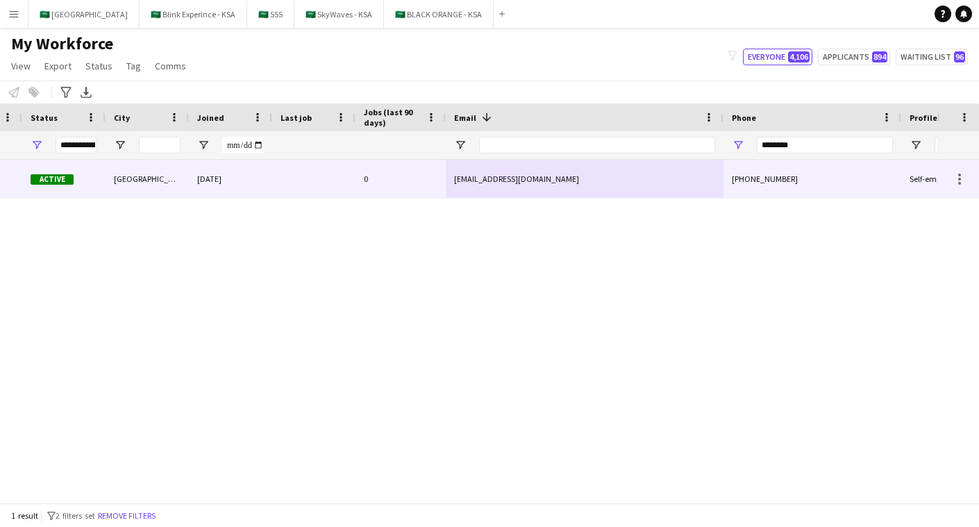
scroll to position [0, 364]
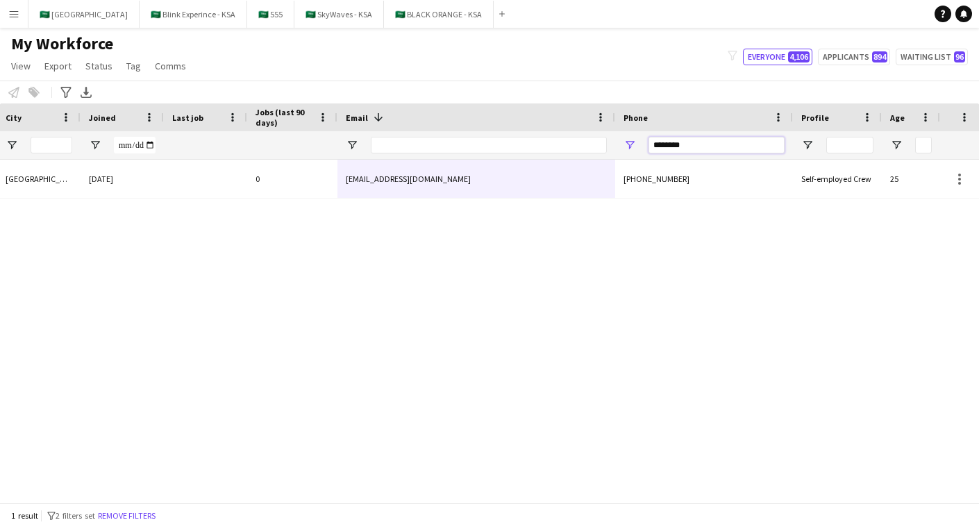
click at [709, 142] on input "********" at bounding box center [717, 145] width 136 height 17
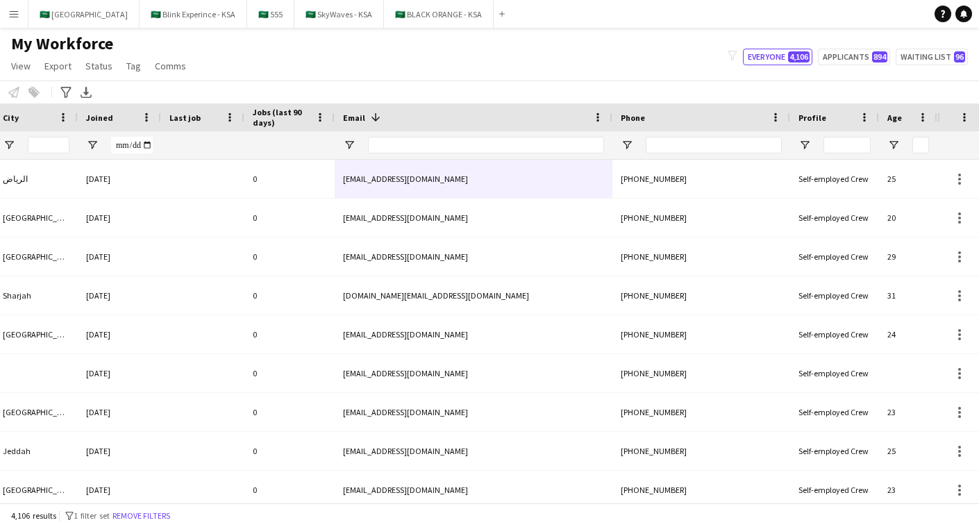
click at [548, 72] on div "My Workforce View Views Default view New view Update view Delete view Edit name…" at bounding box center [489, 56] width 979 height 47
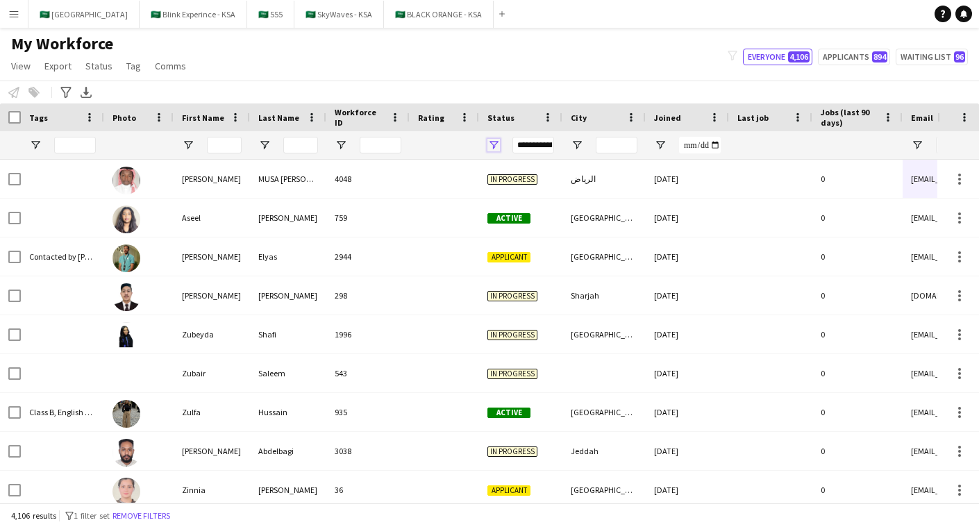
click at [496, 144] on span "Open Filter Menu" at bounding box center [494, 145] width 13 height 13
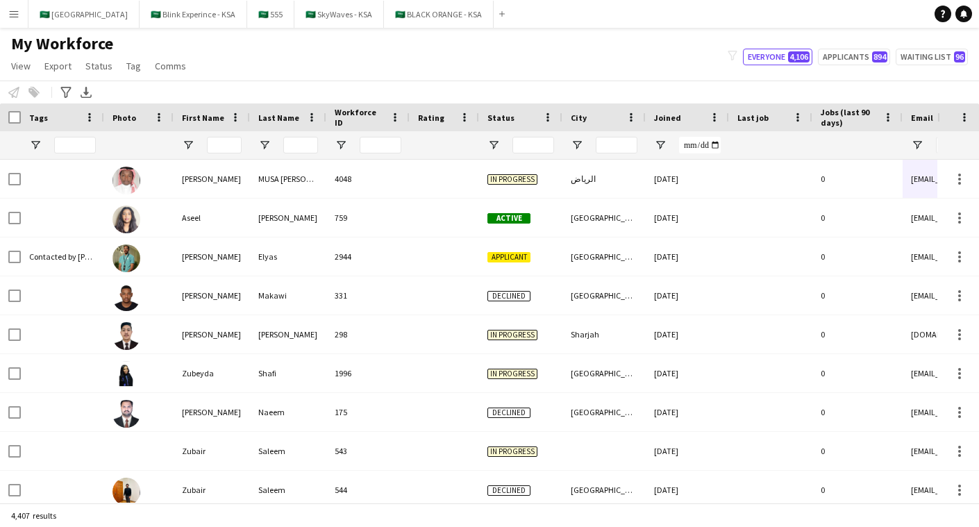
click at [515, 63] on div "My Workforce View Views Default view New view Update view Delete view Edit name…" at bounding box center [489, 56] width 979 height 47
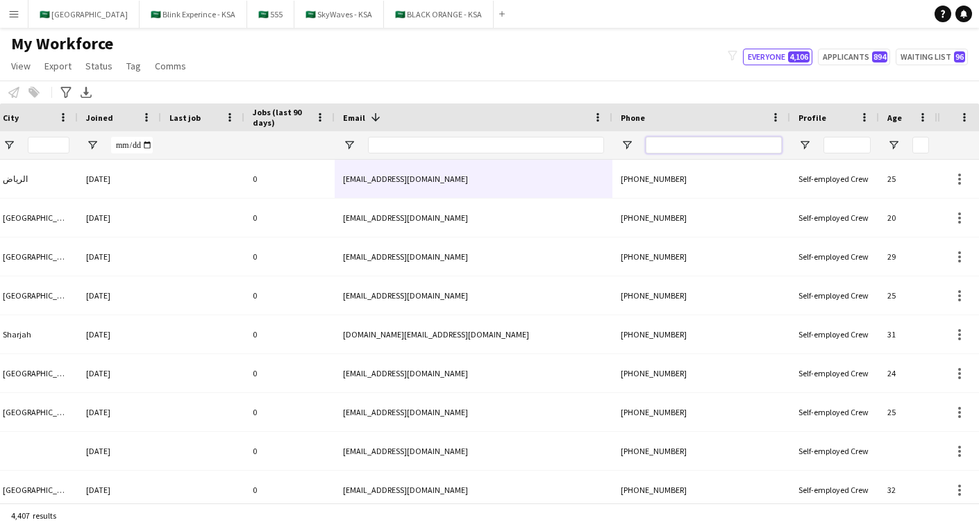
click at [689, 150] on input "Phone Filter Input" at bounding box center [714, 145] width 136 height 17
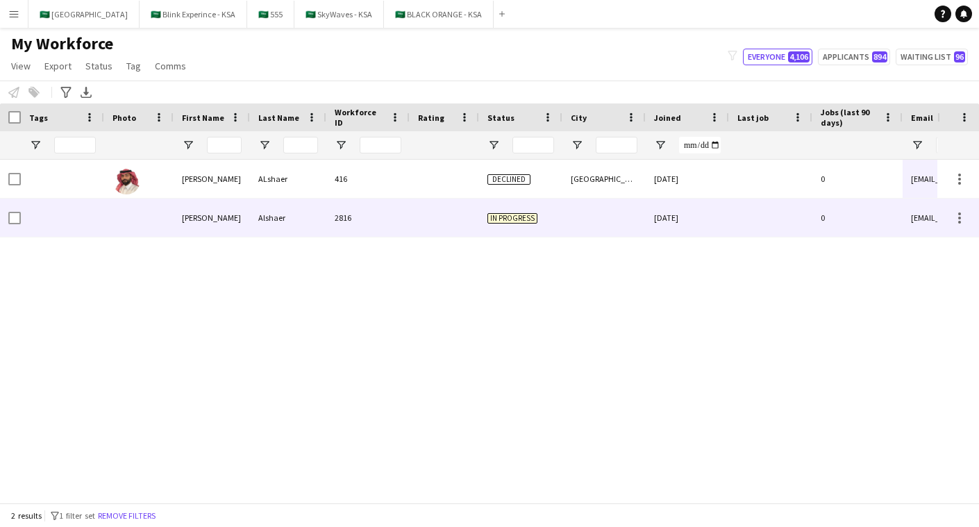
click at [404, 224] on div "2816" at bounding box center [367, 218] width 83 height 38
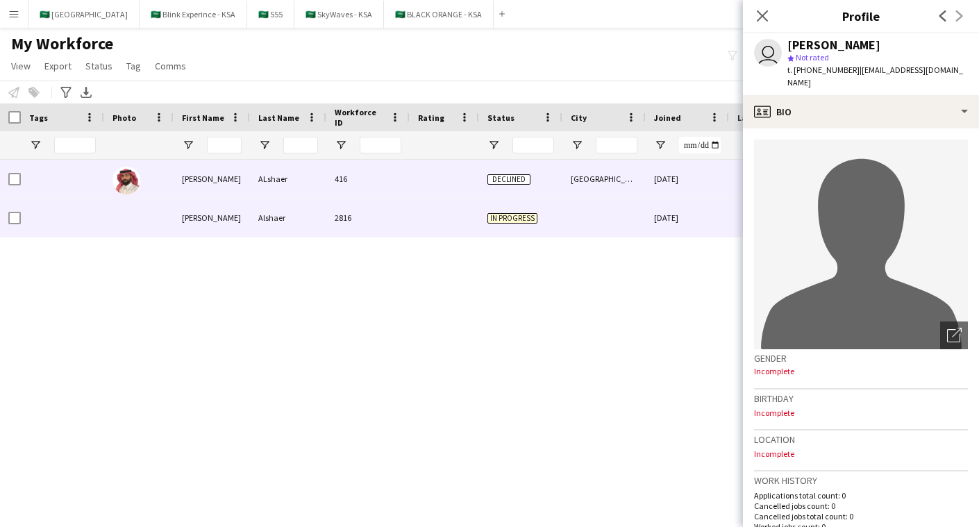
click at [455, 186] on div at bounding box center [444, 179] width 69 height 38
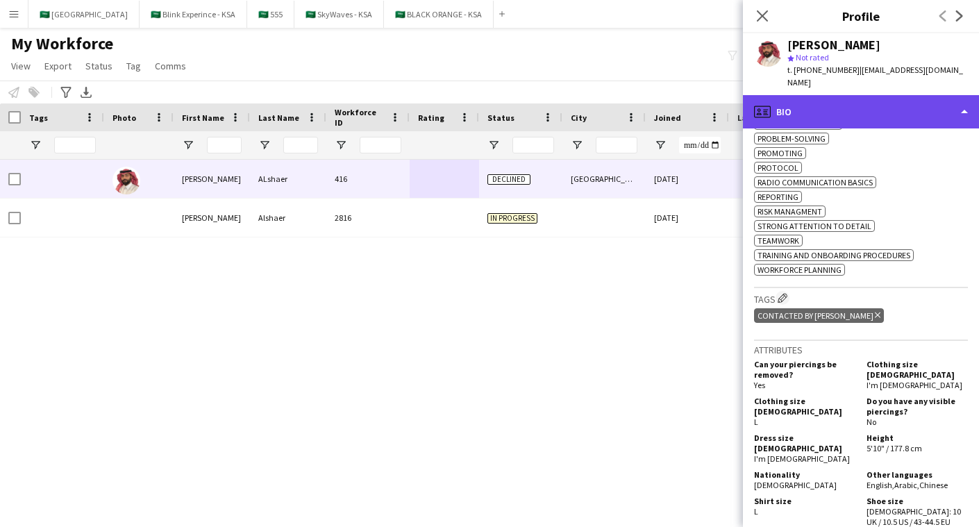
click at [906, 104] on div "profile Bio" at bounding box center [861, 111] width 236 height 33
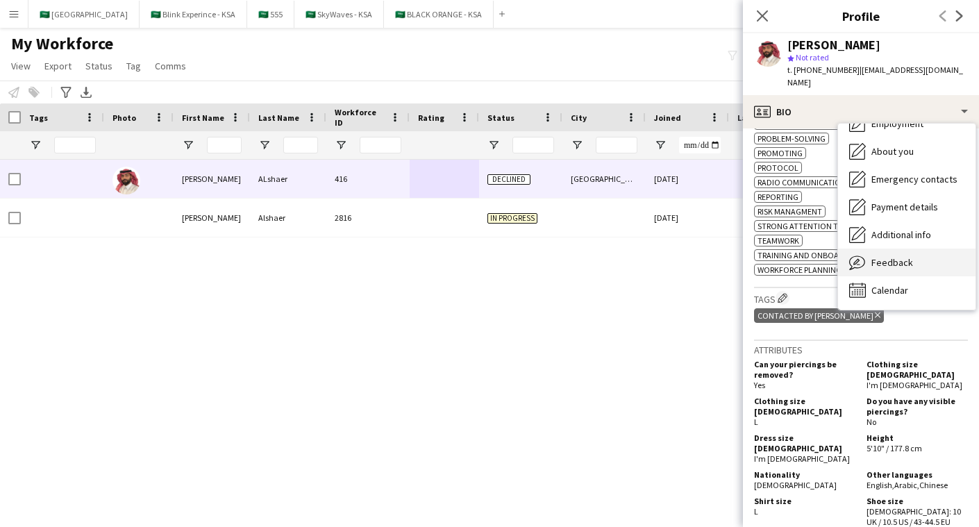
click at [913, 253] on div "Feedback Feedback" at bounding box center [907, 263] width 138 height 28
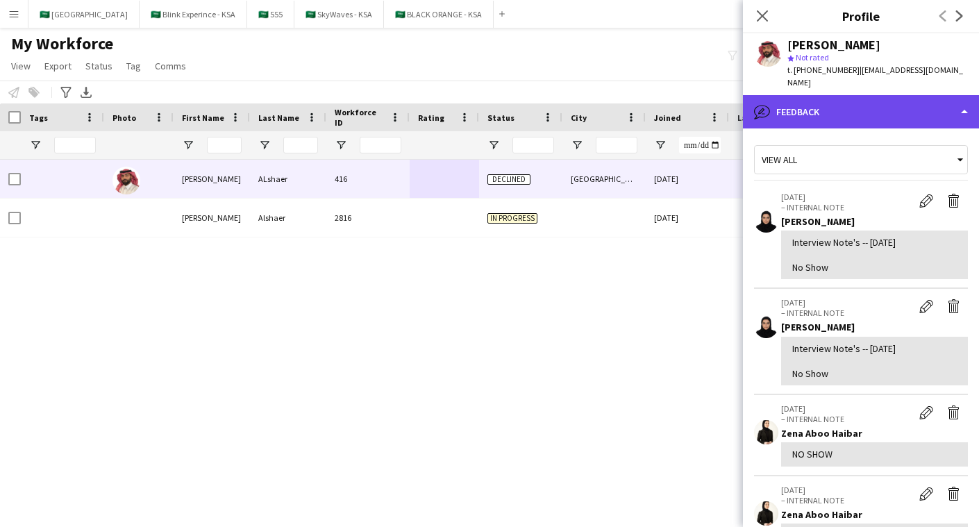
click at [874, 97] on div "bubble-pencil Feedback" at bounding box center [861, 111] width 236 height 33
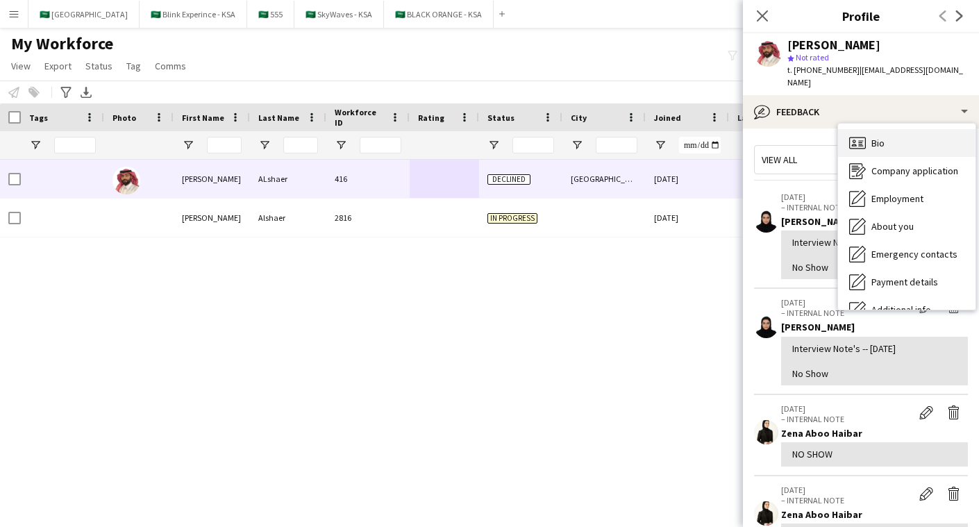
click at [895, 135] on div "Bio Bio" at bounding box center [907, 143] width 138 height 28
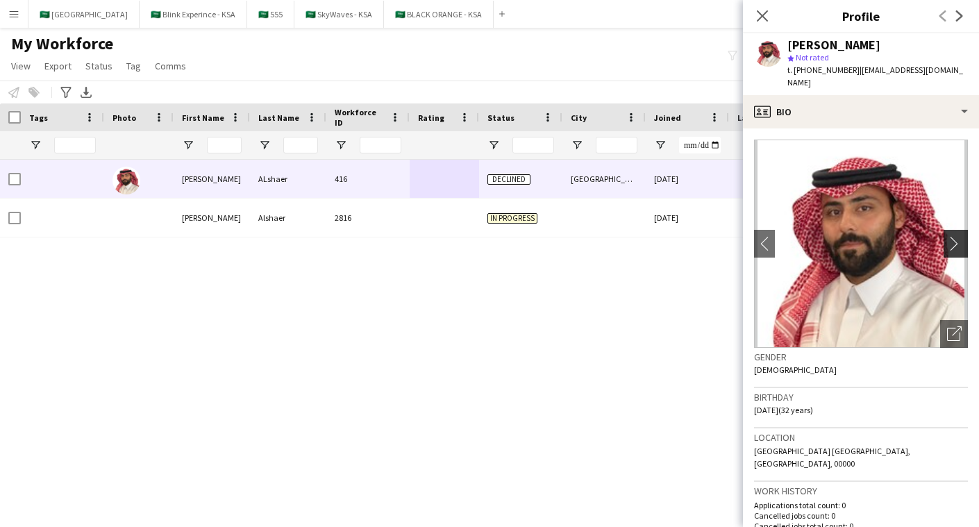
click at [947, 236] on app-icon "chevron-right" at bounding box center [958, 243] width 22 height 15
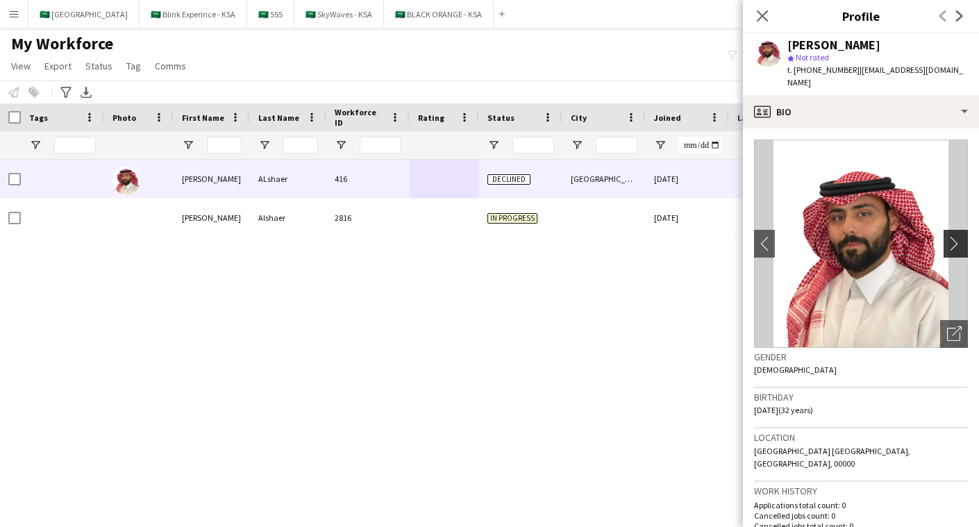
click at [947, 236] on app-icon "chevron-right" at bounding box center [958, 243] width 22 height 15
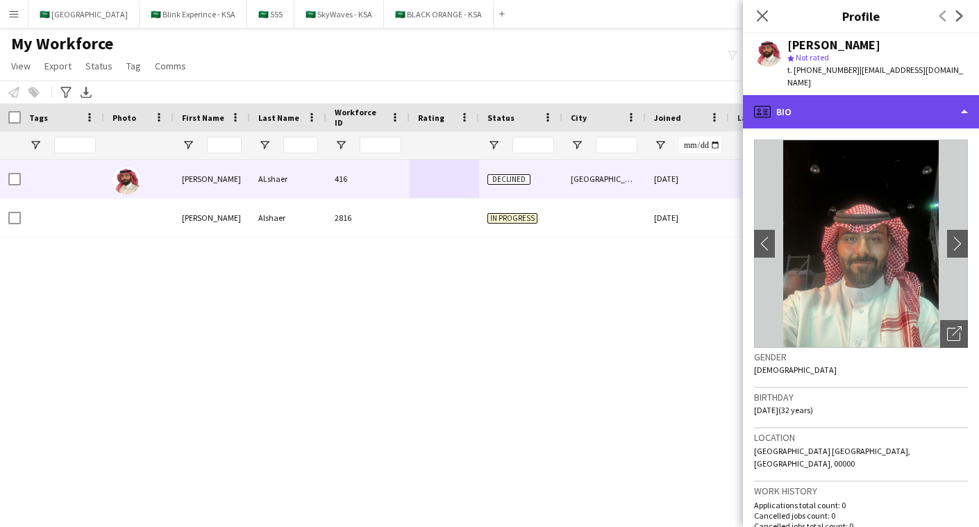
click at [918, 96] on div "profile Bio" at bounding box center [861, 111] width 236 height 33
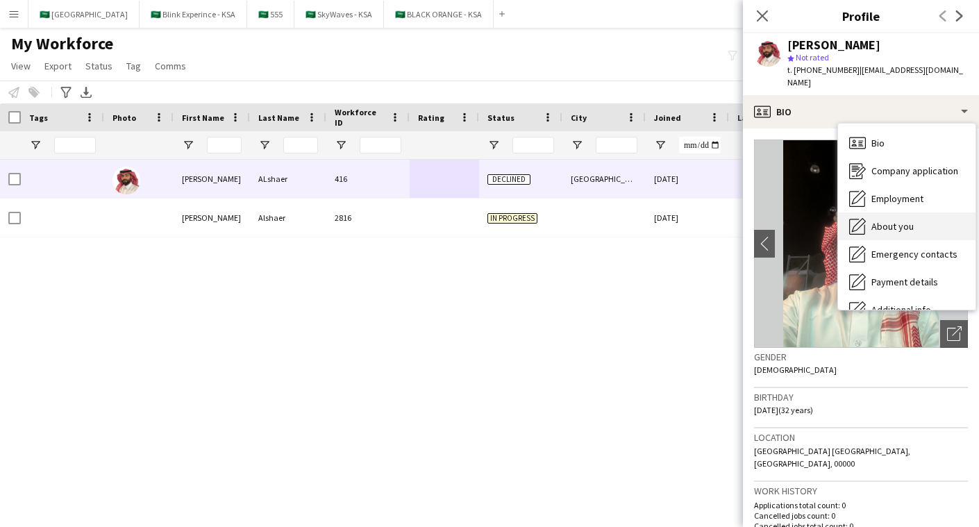
click at [923, 213] on div "About you About you" at bounding box center [907, 227] width 138 height 28
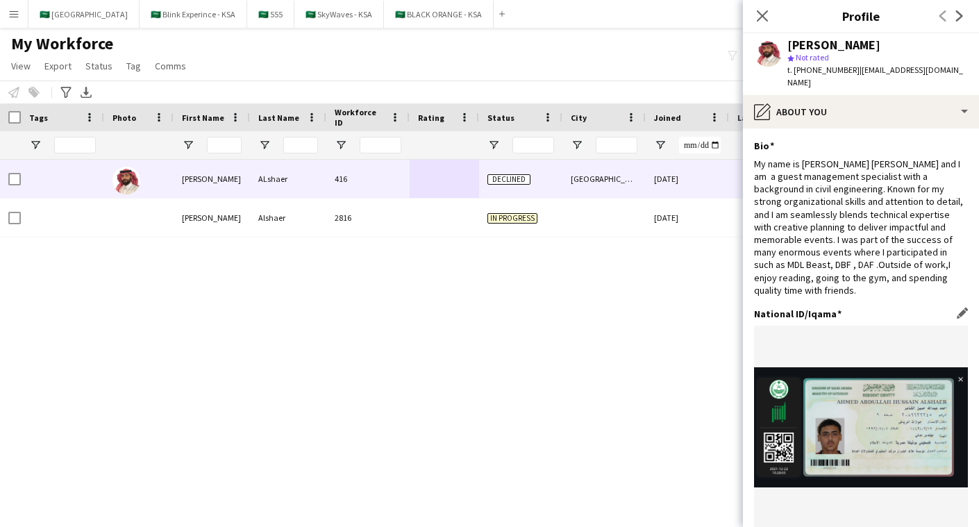
scroll to position [33, 0]
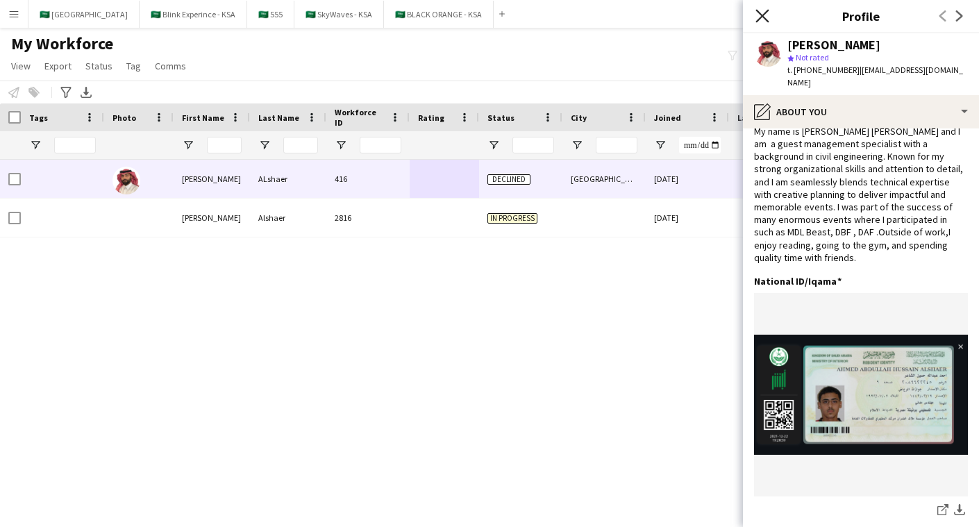
click at [760, 13] on icon "Close pop-in" at bounding box center [762, 15] width 13 height 13
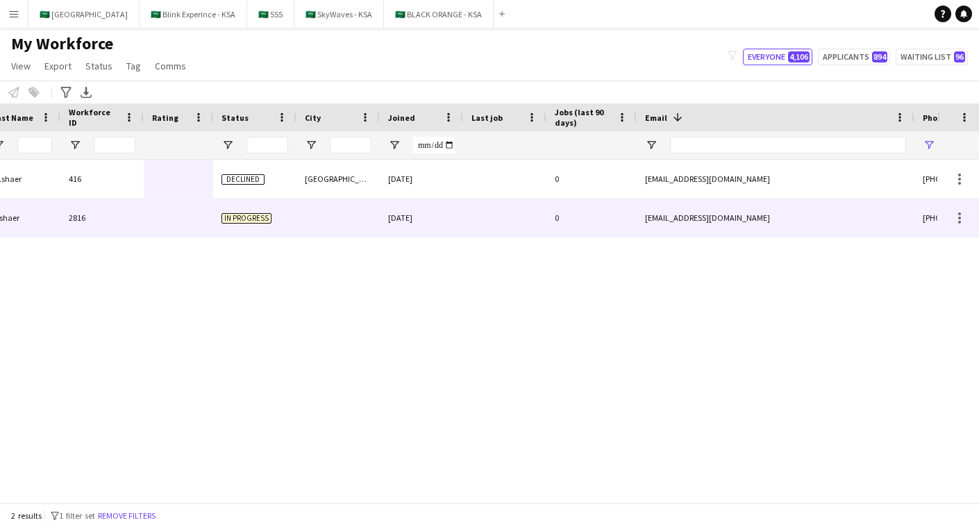
scroll to position [0, 568]
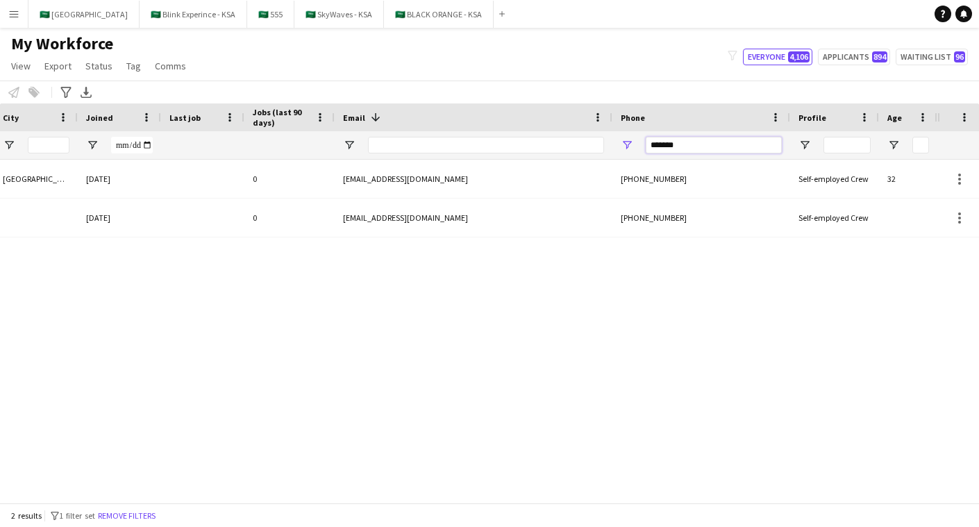
click at [716, 147] on input "*******" at bounding box center [714, 145] width 136 height 17
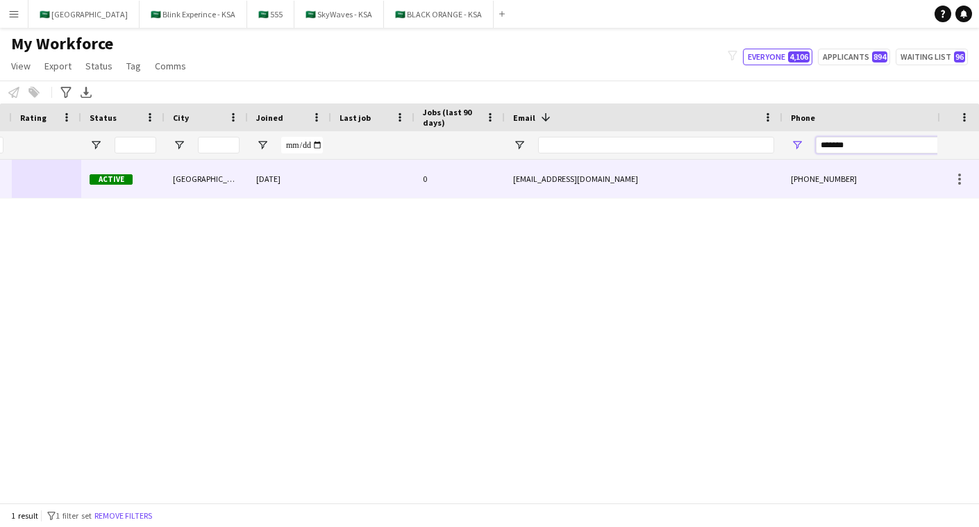
scroll to position [0, 69]
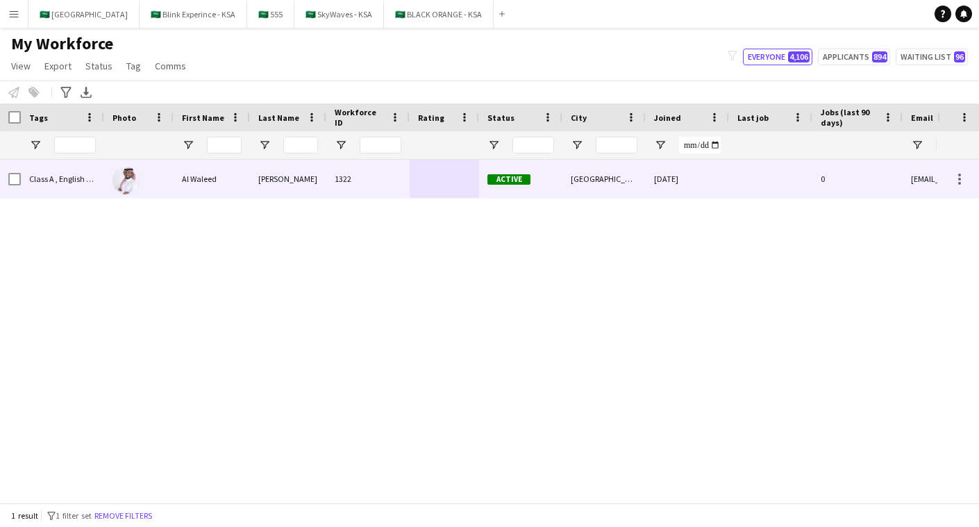
type input "*******"
click at [376, 183] on div "1322" at bounding box center [367, 179] width 83 height 38
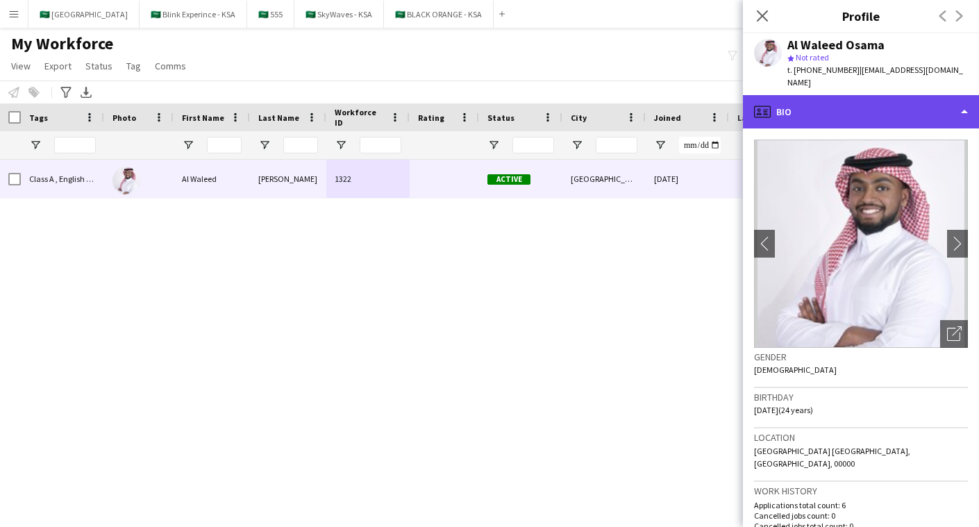
click at [897, 101] on div "profile Bio" at bounding box center [861, 111] width 236 height 33
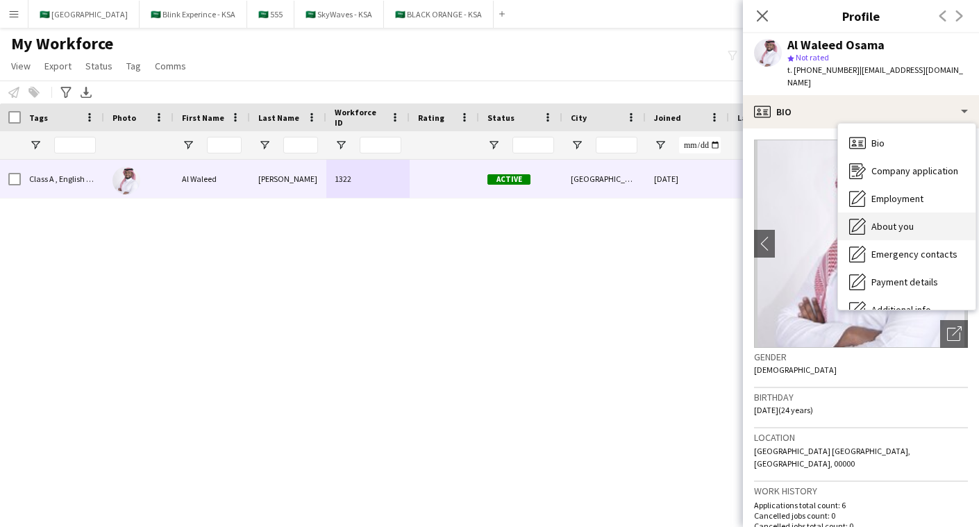
click at [924, 219] on div "About you About you" at bounding box center [907, 227] width 138 height 28
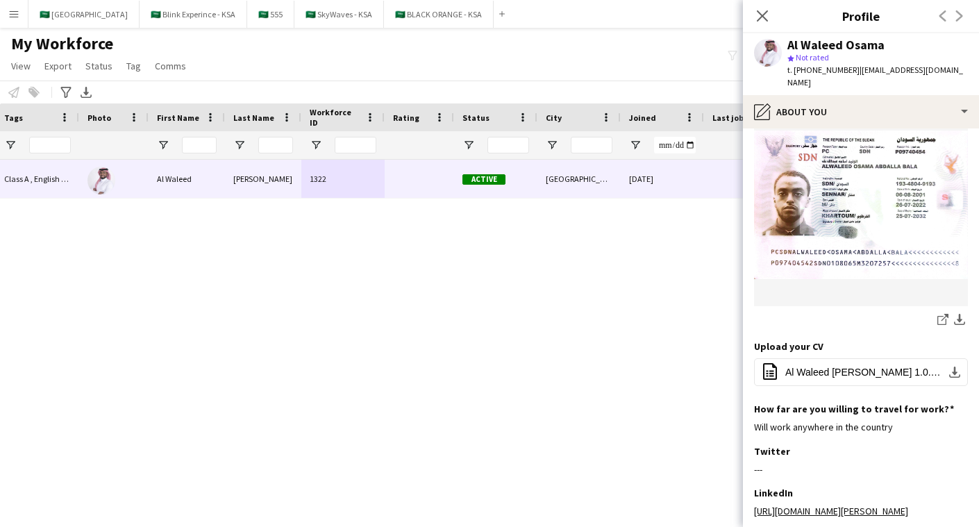
click at [351, 260] on div "Active [GEOGRAPHIC_DATA] [DATE] 0 [EMAIL_ADDRESS][DOMAIN_NAME] 1322 [PERSON_NAM…" at bounding box center [469, 331] width 938 height 343
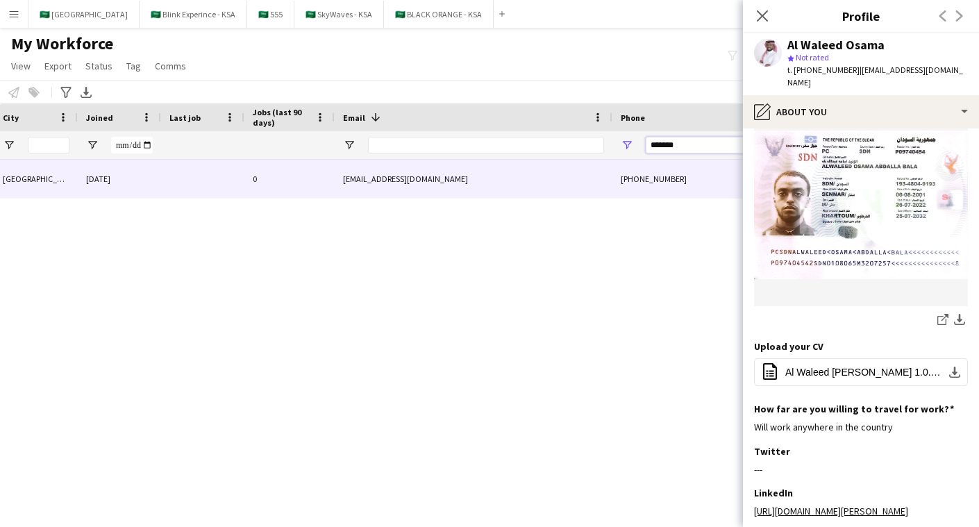
click at [697, 151] on input "*******" at bounding box center [714, 145] width 136 height 17
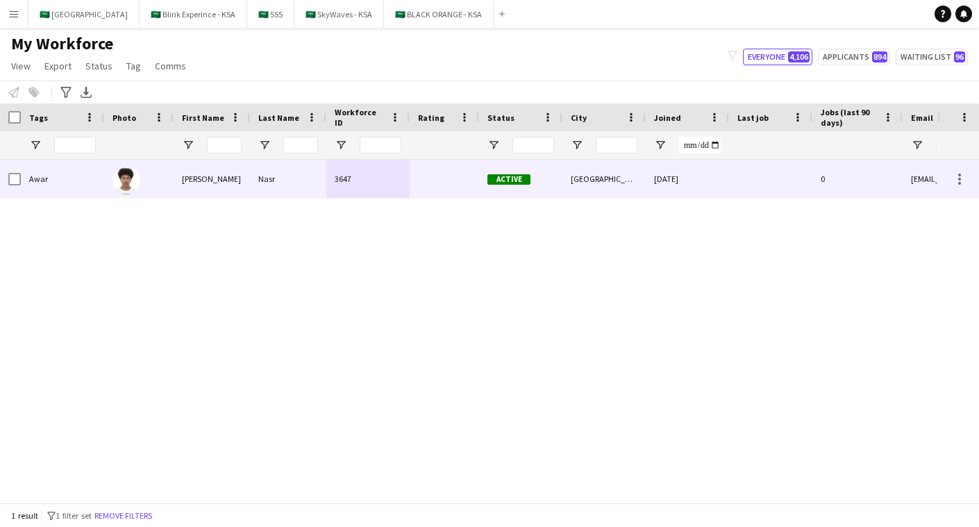
drag, startPoint x: 303, startPoint y: 194, endPoint x: 316, endPoint y: 194, distance: 12.5
click at [303, 194] on div "Nasr" at bounding box center [288, 179] width 76 height 38
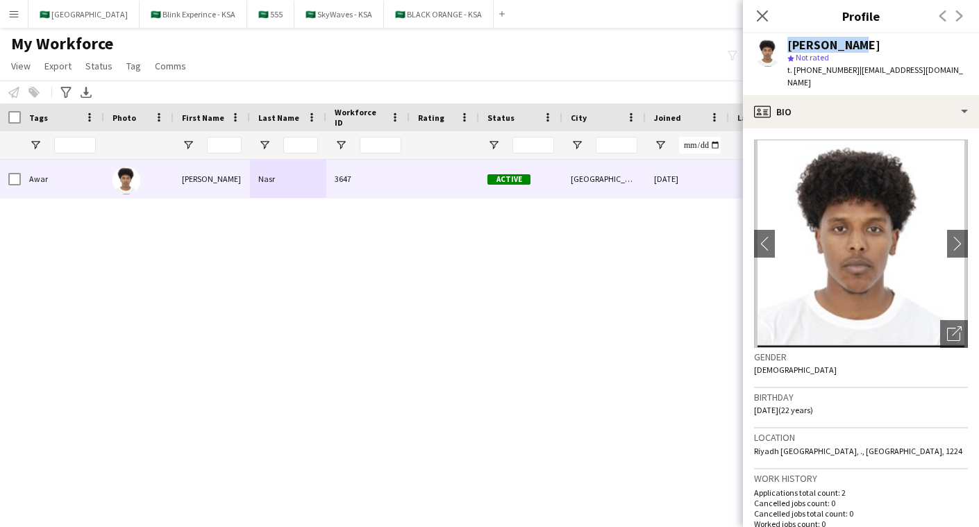
drag, startPoint x: 846, startPoint y: 44, endPoint x: 766, endPoint y: 44, distance: 79.9
click at [765, 44] on div "[PERSON_NAME] star Not rated t. [PHONE_NUMBER] | [EMAIL_ADDRESS][DOMAIN_NAME]" at bounding box center [861, 64] width 236 height 62
copy div "[PERSON_NAME]"
click at [403, 392] on div "Active [GEOGRAPHIC_DATA] [DATE] 0 [EMAIL_ADDRESS][DOMAIN_NAME] 3647 [PERSON_NAM…" at bounding box center [469, 331] width 938 height 343
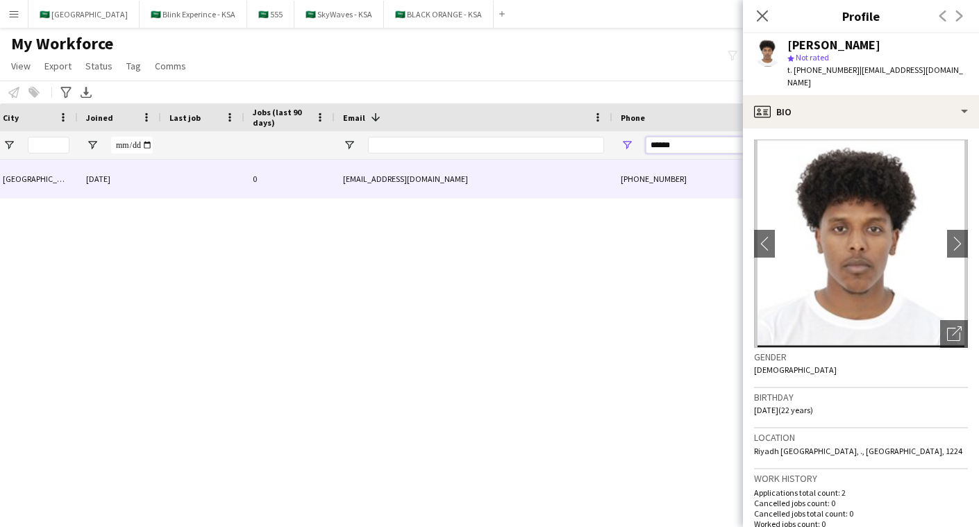
click at [690, 145] on input "******" at bounding box center [714, 145] width 136 height 17
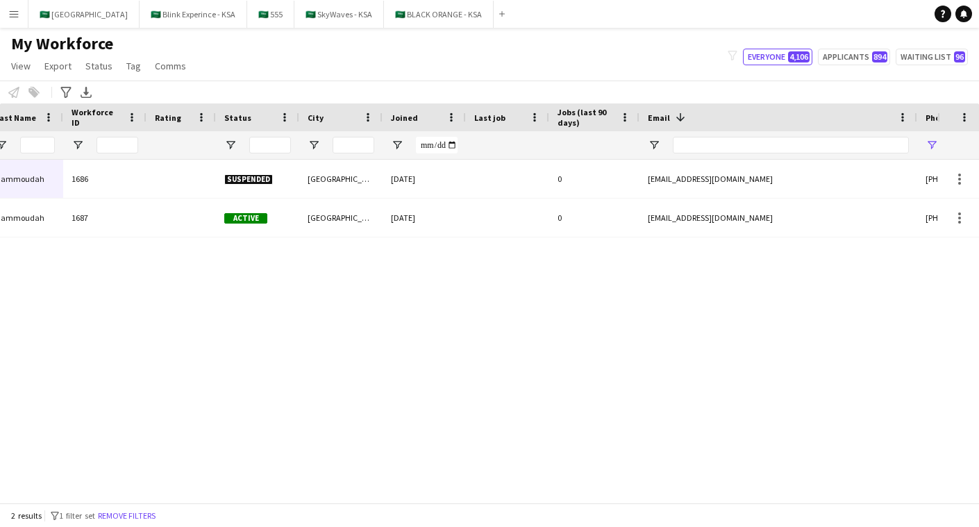
scroll to position [0, 41]
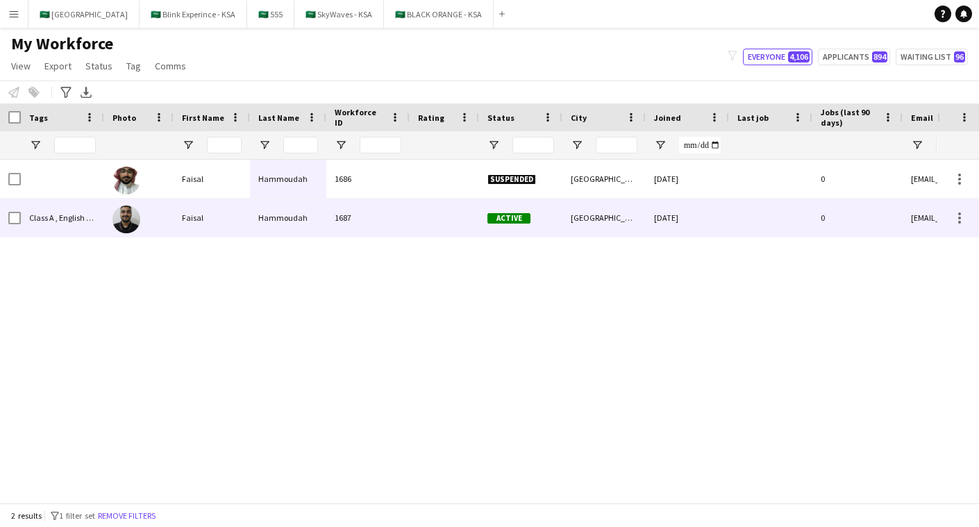
type input "*******"
click at [431, 213] on div at bounding box center [444, 218] width 69 height 38
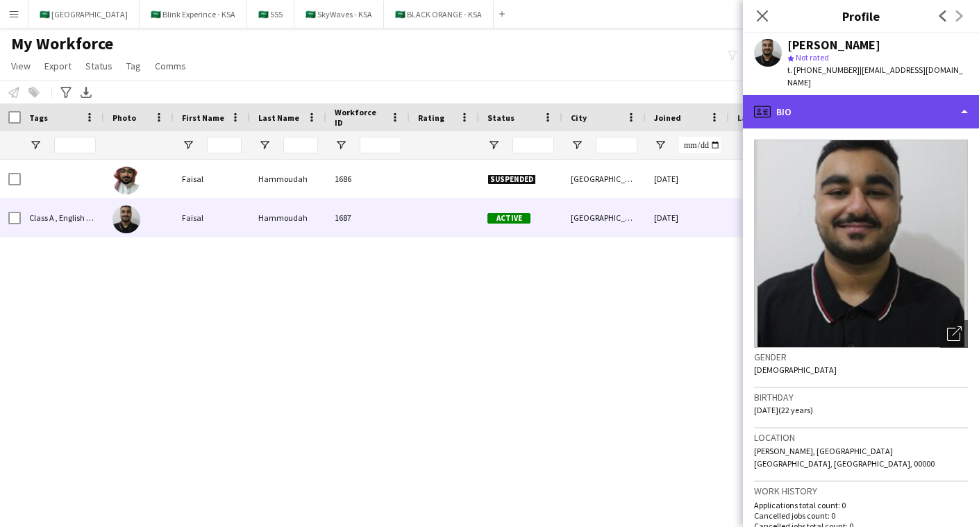
click at [946, 117] on div "profile Bio" at bounding box center [861, 111] width 236 height 33
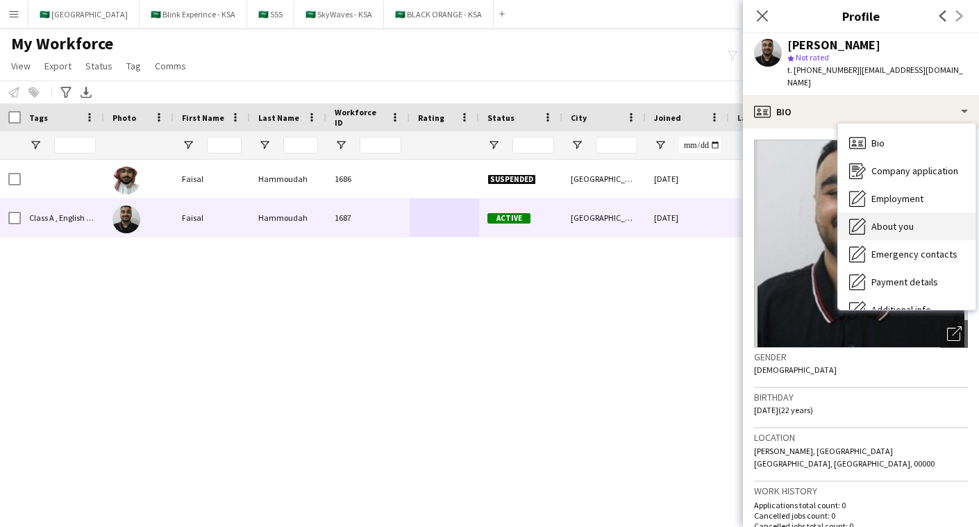
click at [942, 224] on div "About you About you" at bounding box center [907, 227] width 138 height 28
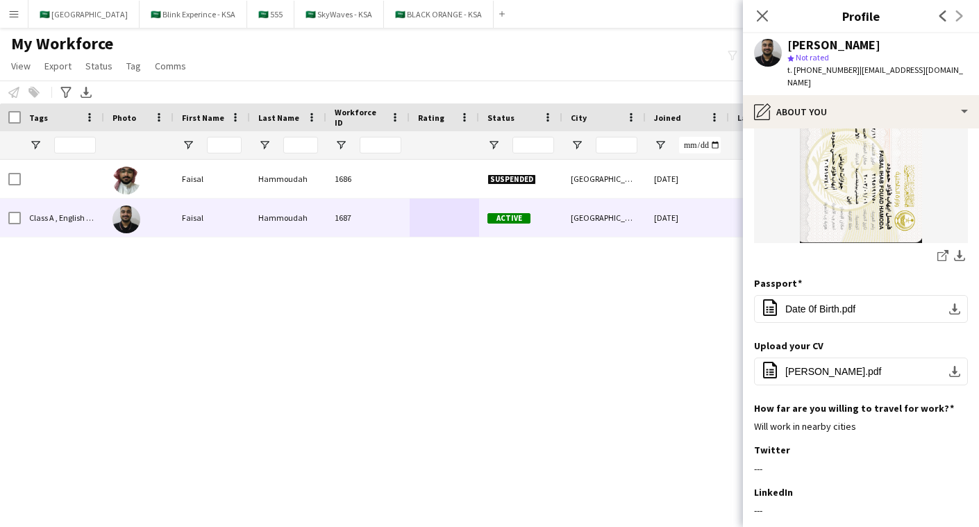
scroll to position [0, 0]
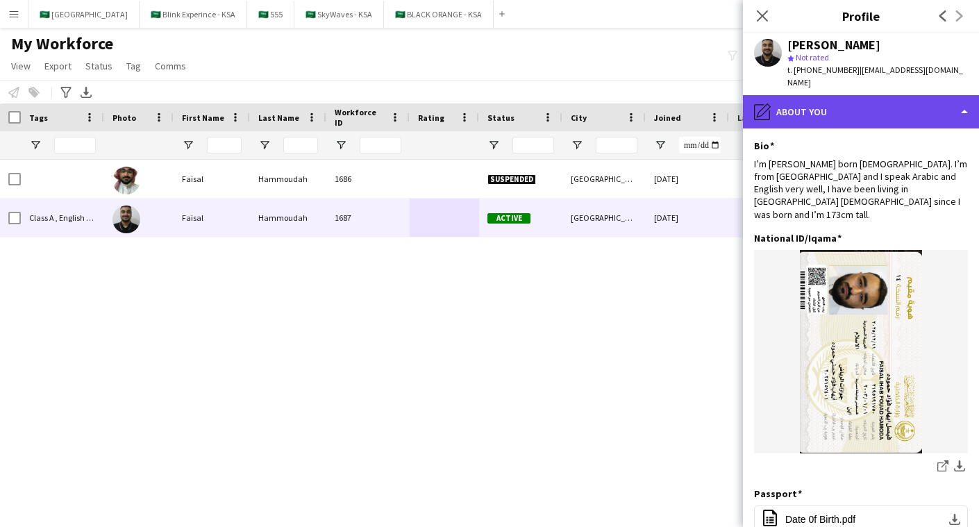
click at [856, 105] on div "pencil4 About you" at bounding box center [861, 111] width 236 height 33
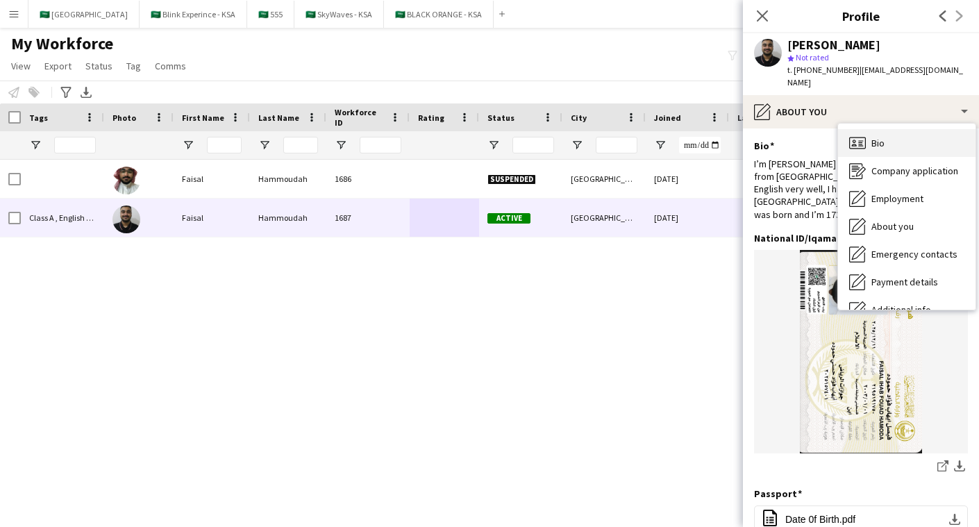
click at [887, 149] on div "Bio Bio" at bounding box center [907, 143] width 138 height 28
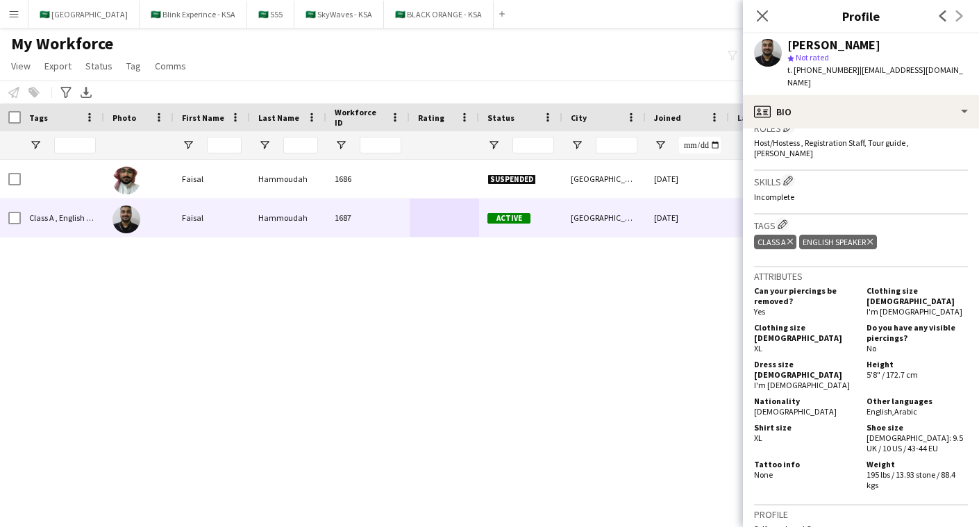
scroll to position [447, 0]
click at [785, 220] on app-icon "Edit crew company tags" at bounding box center [783, 225] width 10 height 10
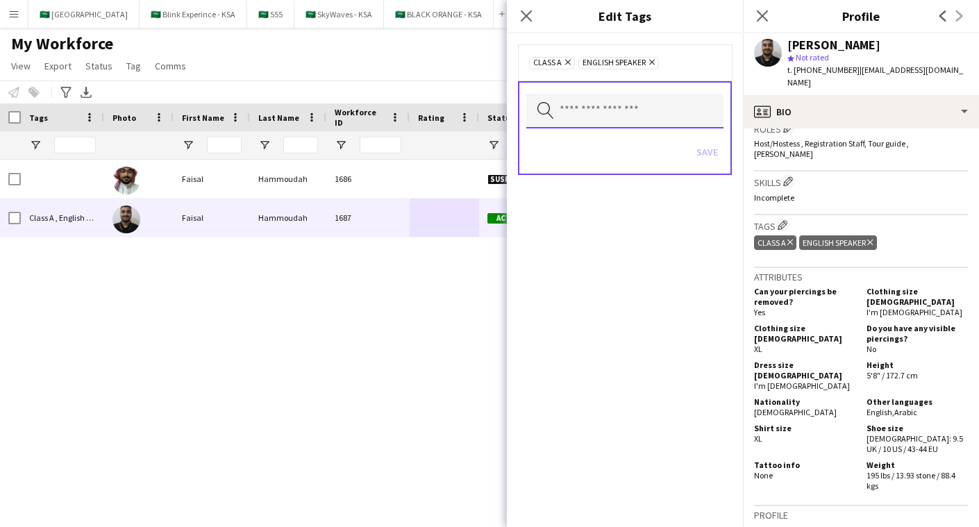
click at [646, 107] on input "text" at bounding box center [624, 111] width 197 height 35
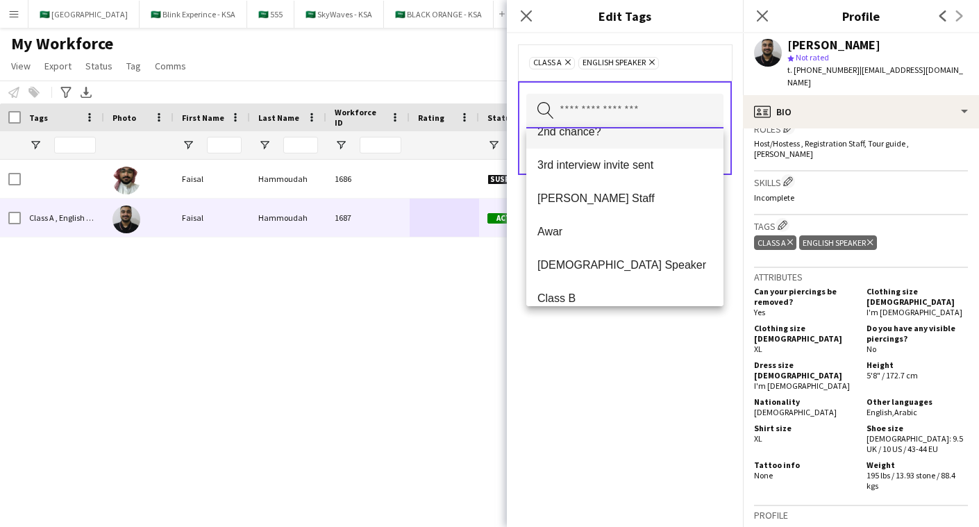
scroll to position [86, 0]
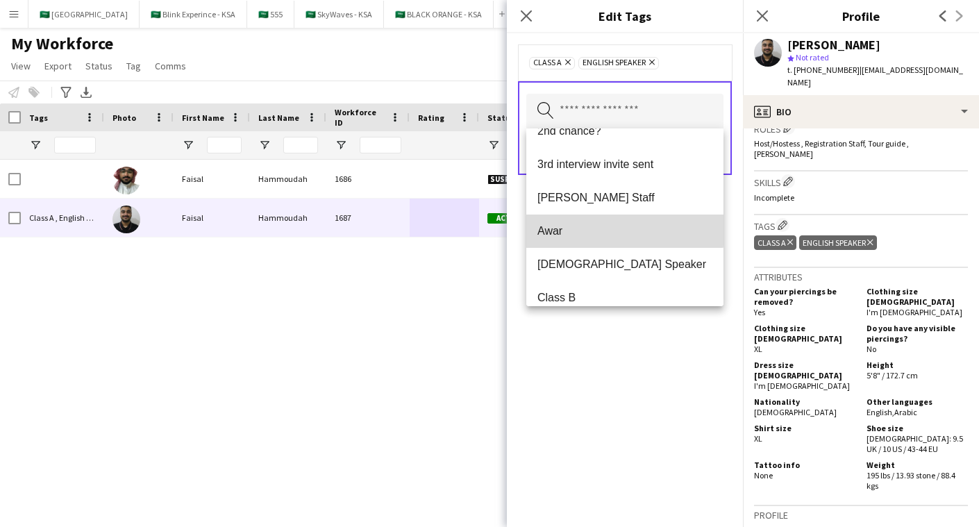
click at [616, 229] on span "Awar" at bounding box center [625, 230] width 175 height 13
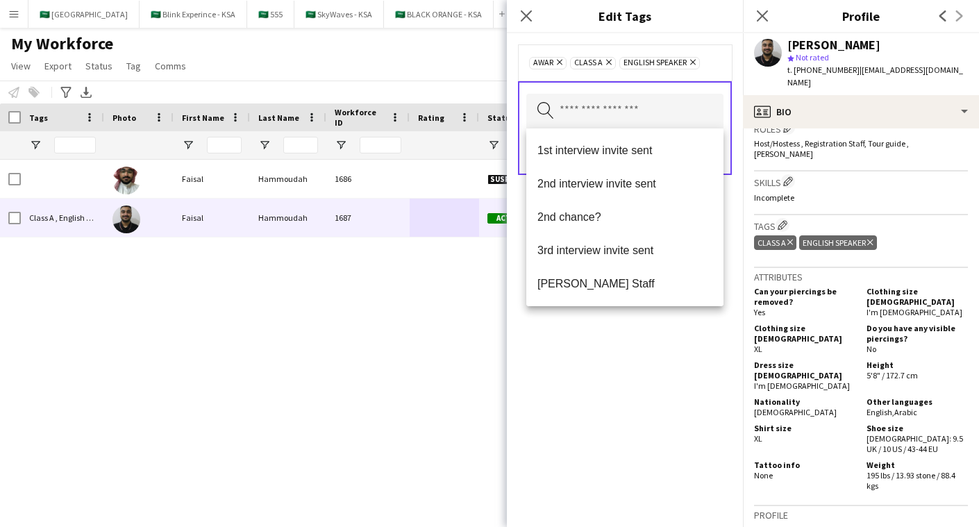
click at [628, 349] on div "Awar Remove Class A Remove English Speaker Remove Search by tag name Save" at bounding box center [625, 280] width 236 height 494
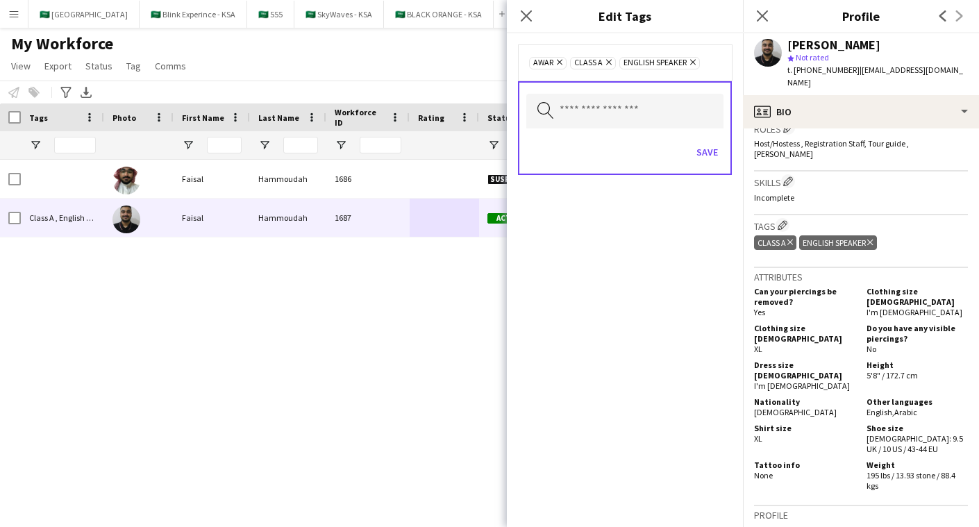
drag, startPoint x: 895, startPoint y: 43, endPoint x: 783, endPoint y: 43, distance: 111.8
click at [783, 43] on div "[PERSON_NAME] star Not rated t. [PHONE_NUMBER] | [EMAIL_ADDRESS][DOMAIN_NAME]" at bounding box center [861, 64] width 236 height 62
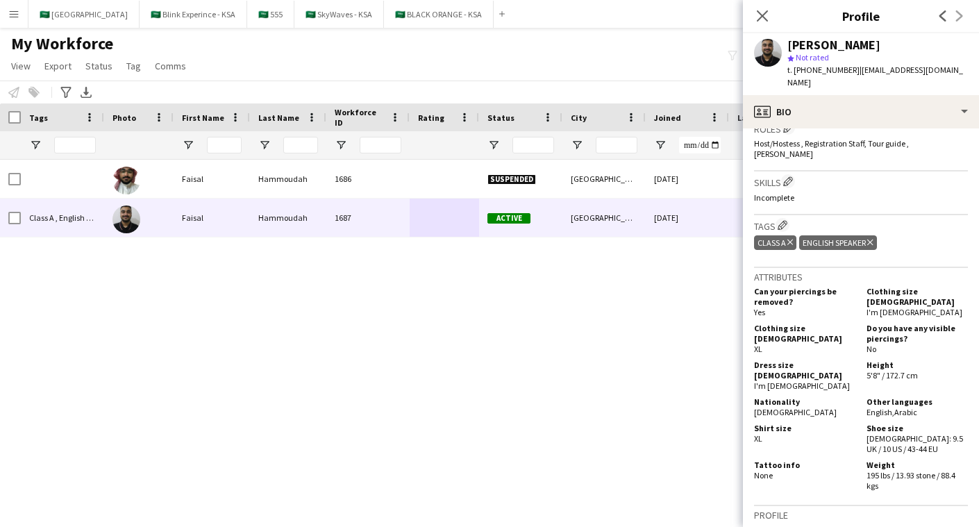
copy div "[PERSON_NAME]"
click at [372, 278] on div "Suspended [GEOGRAPHIC_DATA] [DATE] 0 [EMAIL_ADDRESS][DOMAIN_NAME] 1686 Hammouda…" at bounding box center [469, 331] width 938 height 343
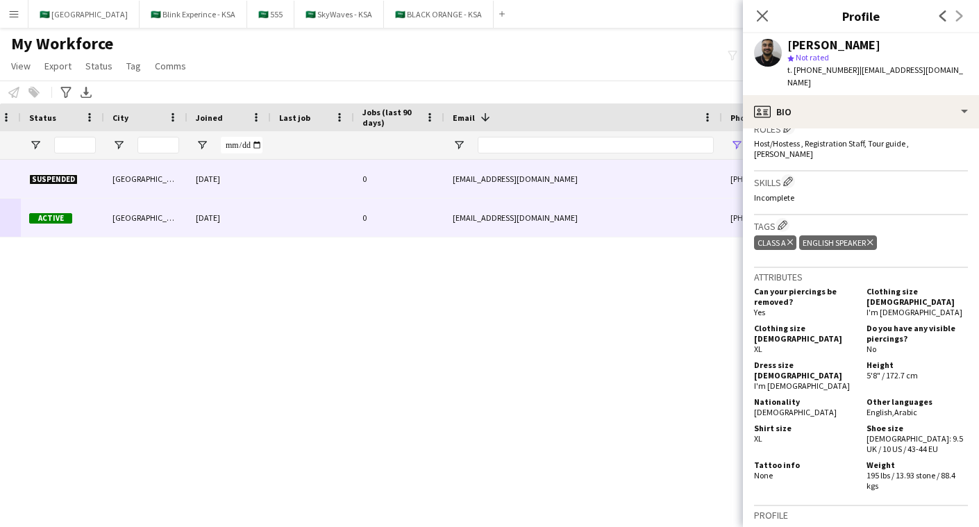
scroll to position [0, 568]
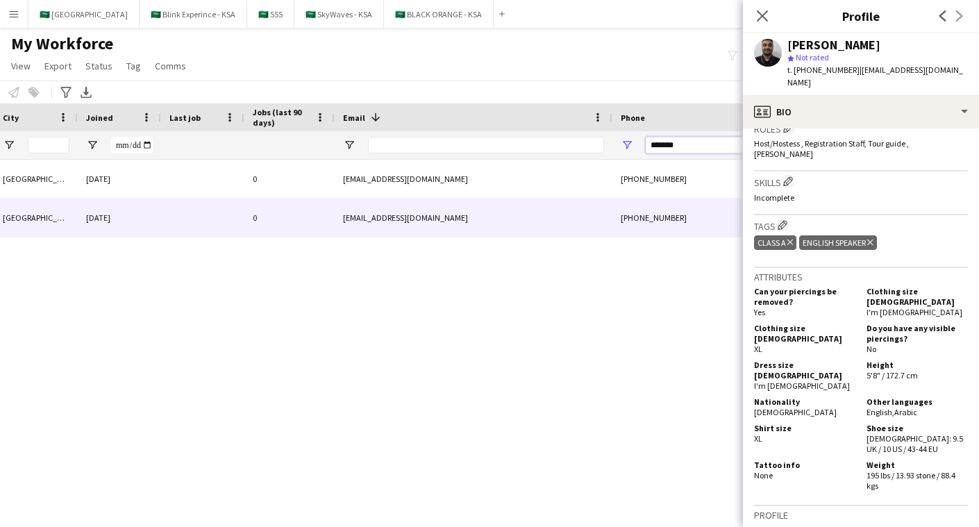
click at [698, 149] on input "*******" at bounding box center [714, 145] width 136 height 17
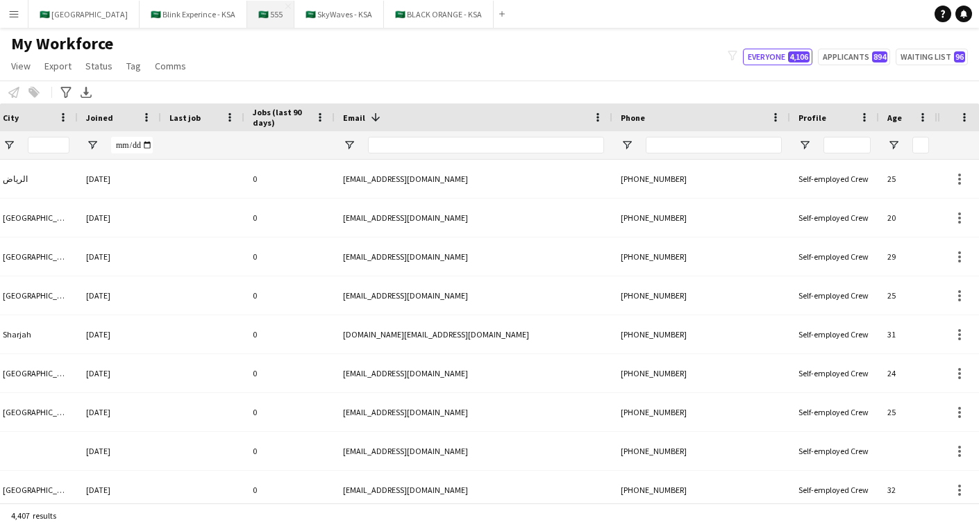
click at [252, 15] on button "🇸🇦 555 Close" at bounding box center [270, 14] width 47 height 27
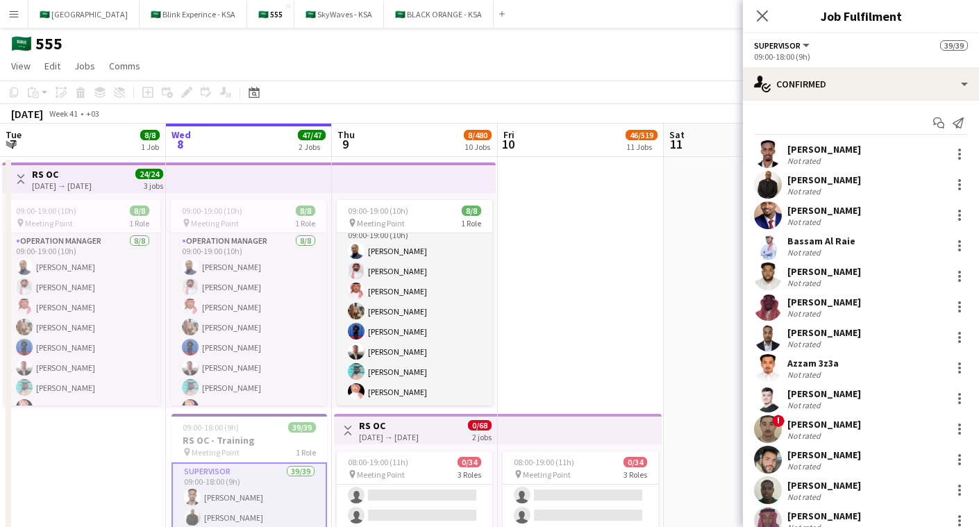
click at [11, 12] on app-icon "Menu" at bounding box center [13, 13] width 11 height 11
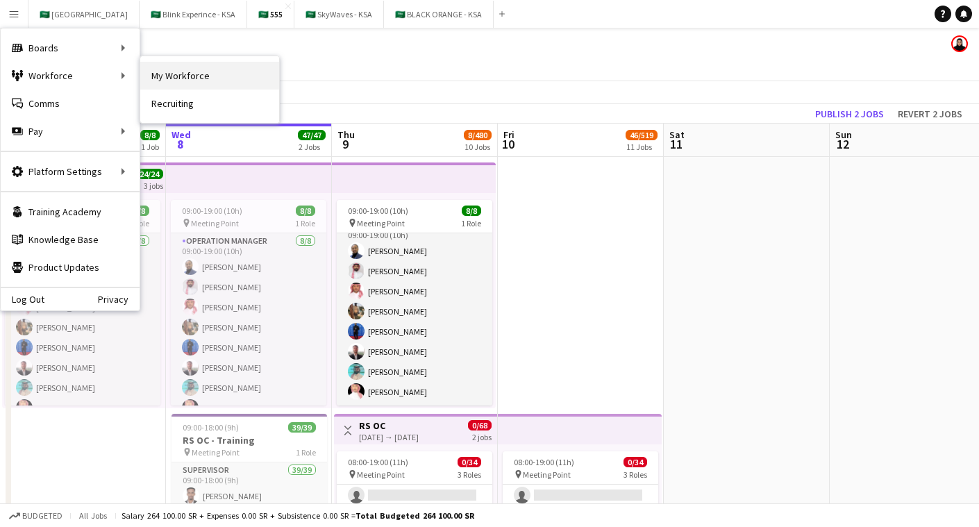
click at [158, 70] on link "My Workforce" at bounding box center [209, 76] width 139 height 28
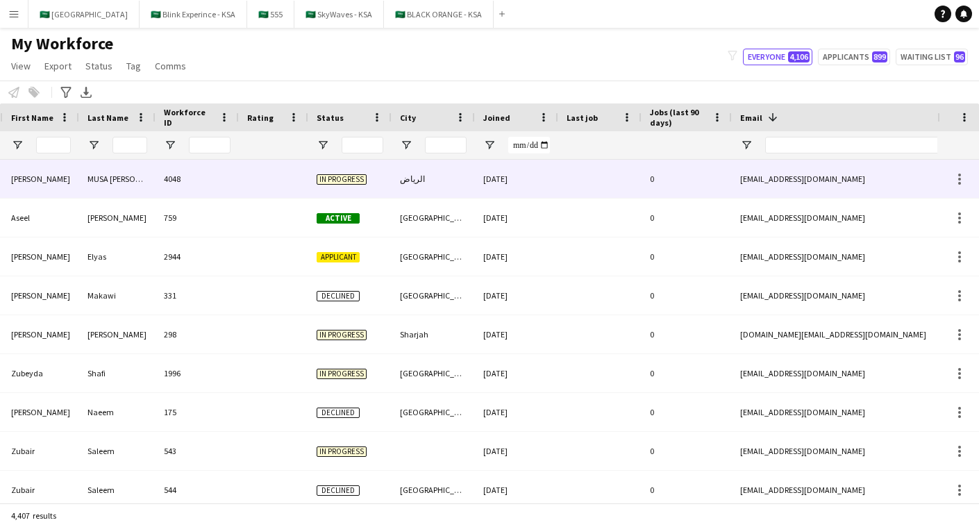
scroll to position [0, 556]
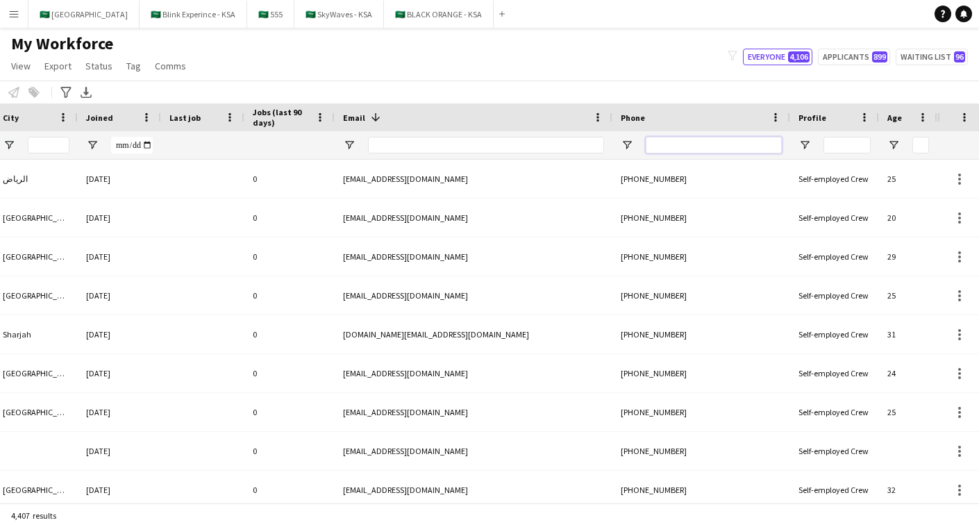
click at [744, 144] on input "Phone Filter Input" at bounding box center [714, 145] width 136 height 17
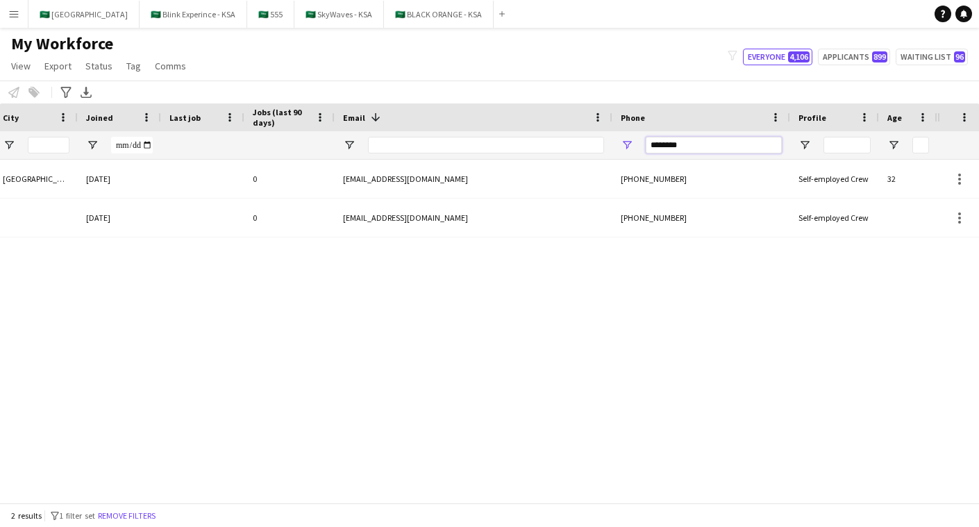
type input "*********"
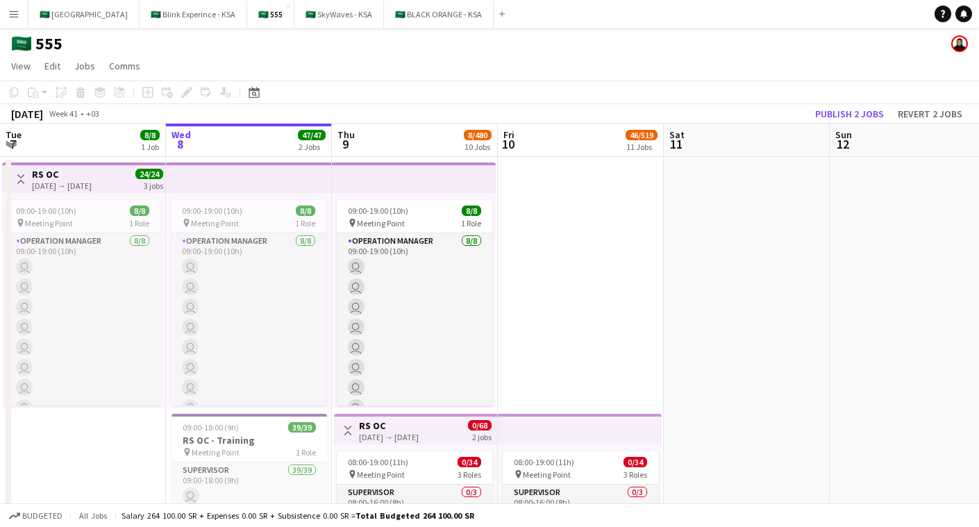
click at [15, 10] on app-icon "Menu" at bounding box center [13, 13] width 11 height 11
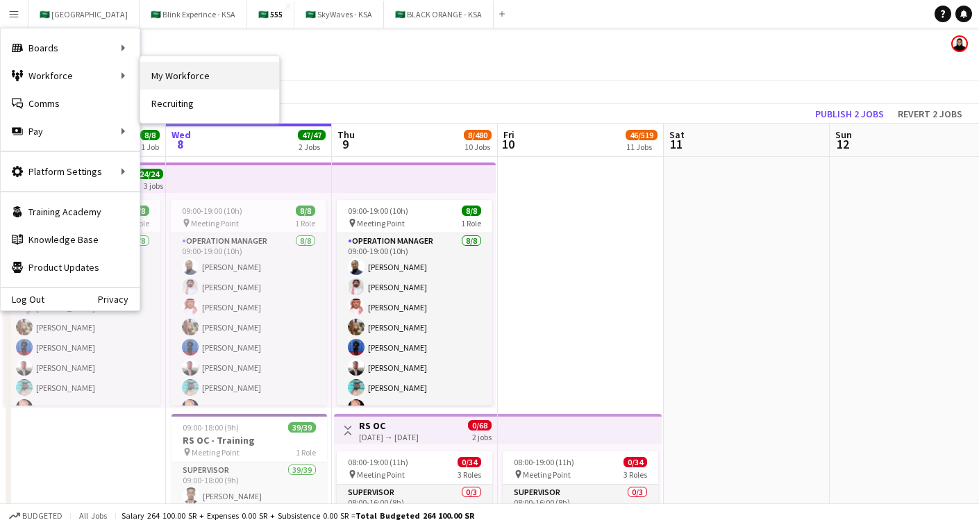
click at [184, 76] on link "My Workforce" at bounding box center [209, 76] width 139 height 28
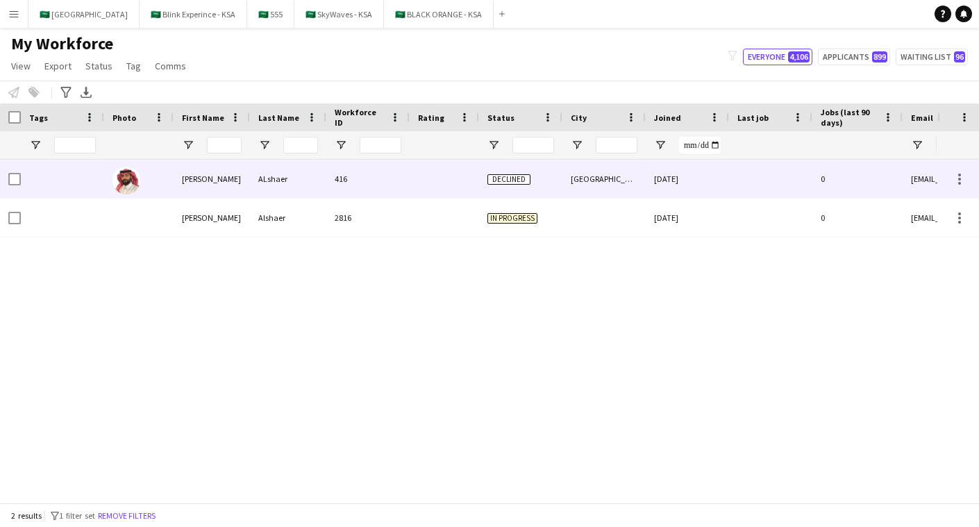
click at [402, 194] on div "416" at bounding box center [367, 179] width 83 height 38
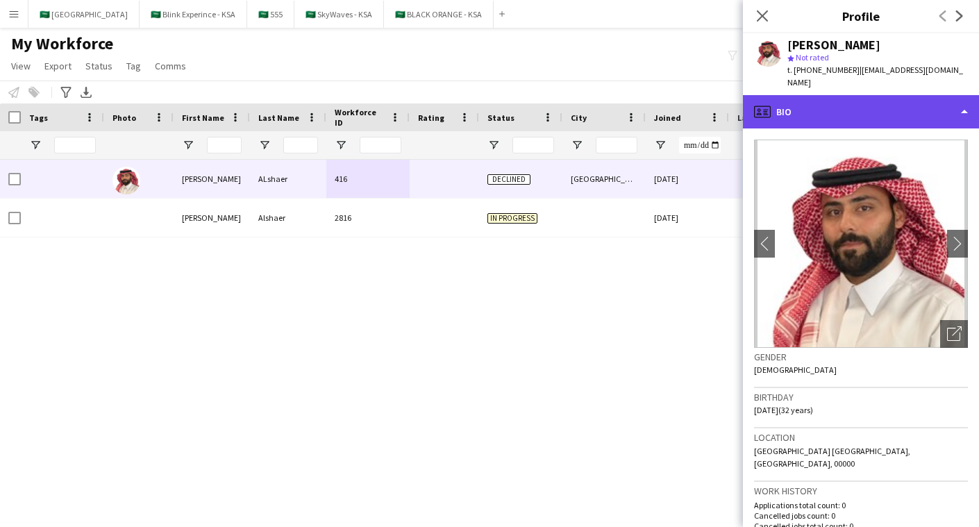
click at [890, 95] on div "profile Bio" at bounding box center [861, 111] width 236 height 33
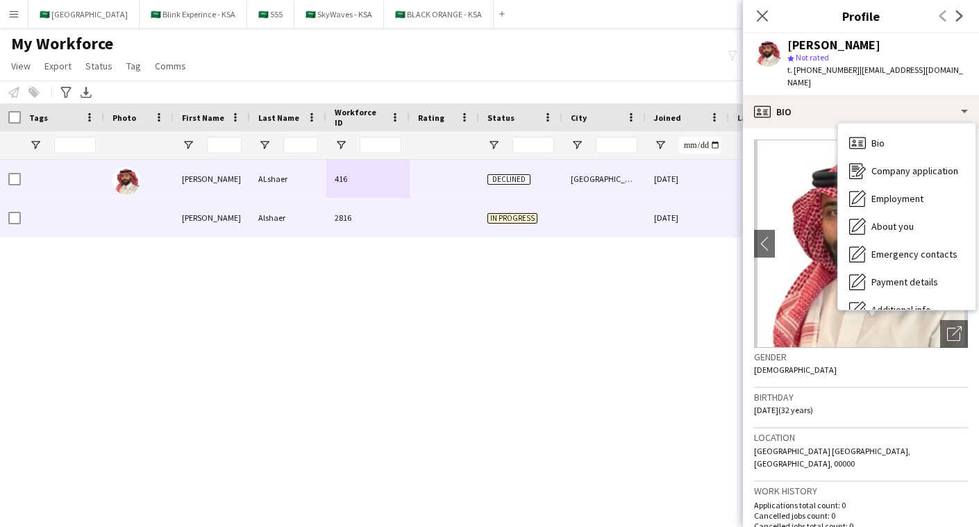
click at [420, 208] on div at bounding box center [444, 218] width 69 height 38
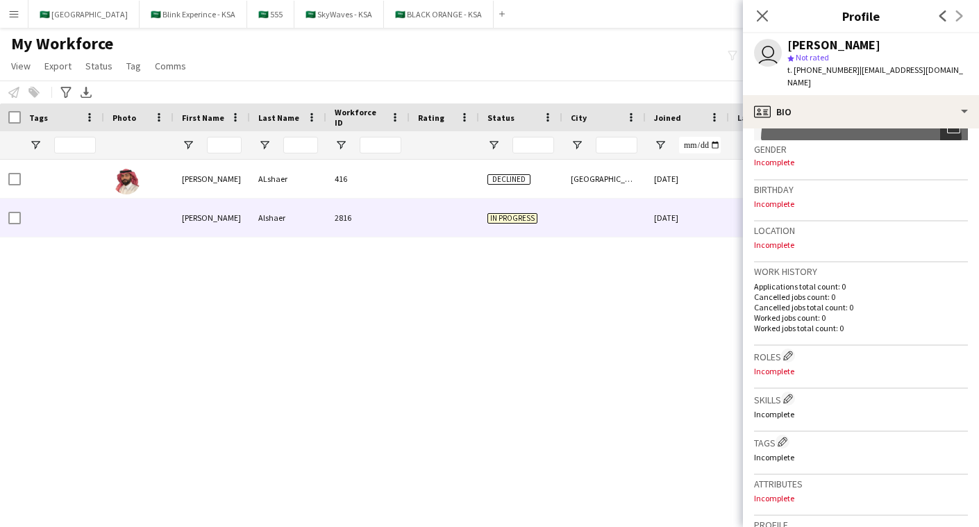
scroll to position [517, 0]
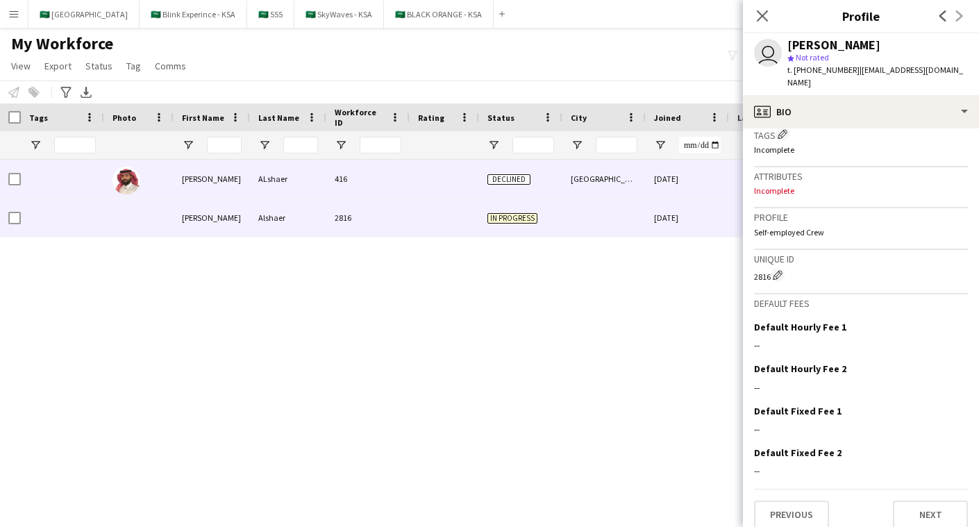
click at [601, 191] on div "[GEOGRAPHIC_DATA]" at bounding box center [604, 179] width 83 height 38
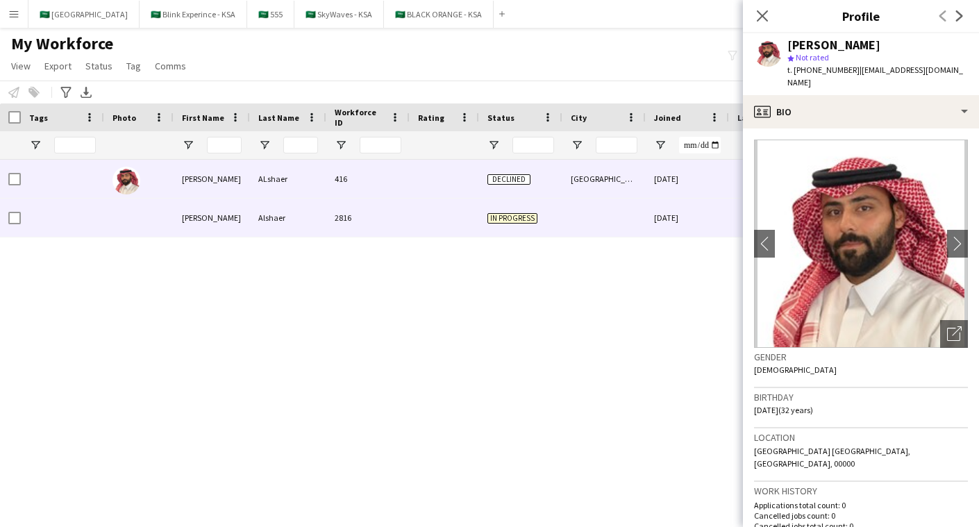
click at [597, 235] on div at bounding box center [604, 218] width 83 height 38
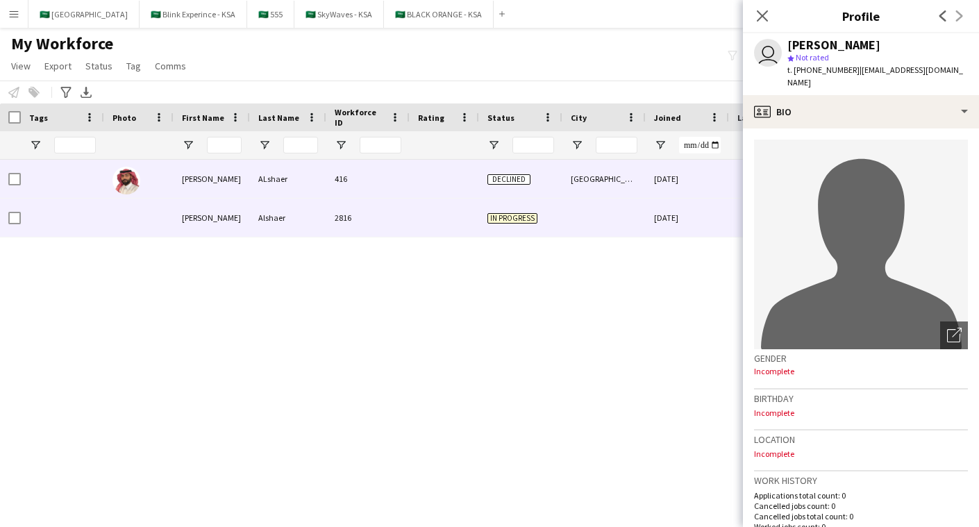
click at [624, 188] on div "[GEOGRAPHIC_DATA]" at bounding box center [604, 179] width 83 height 38
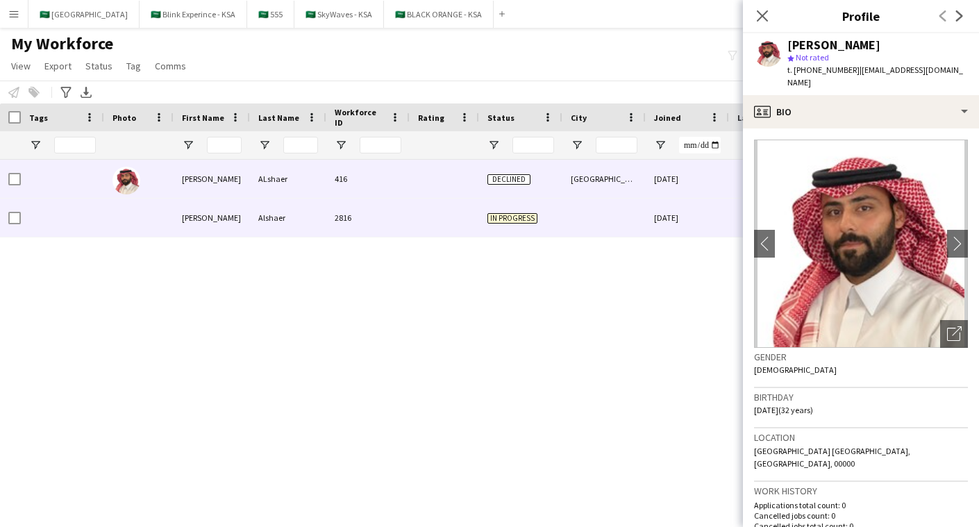
click at [624, 216] on div at bounding box center [604, 218] width 83 height 38
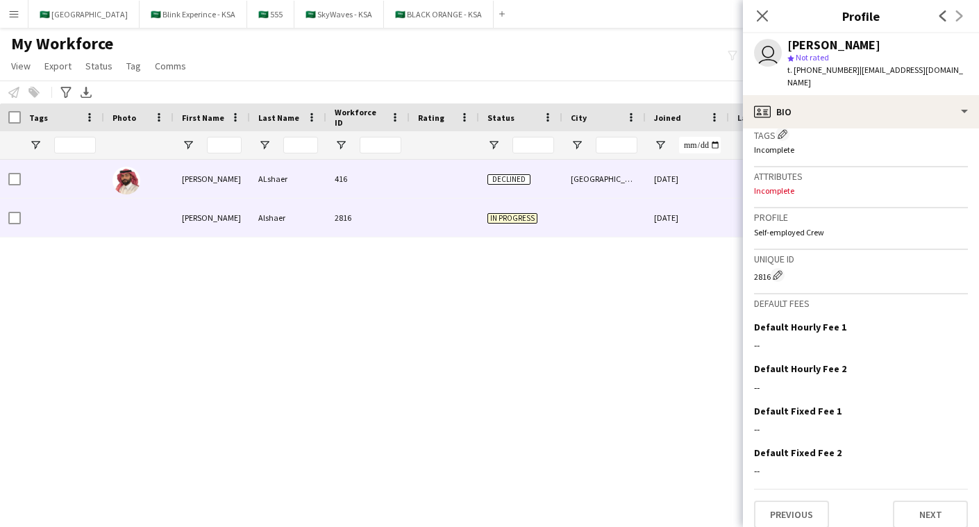
click at [603, 187] on div "[GEOGRAPHIC_DATA]" at bounding box center [604, 179] width 83 height 38
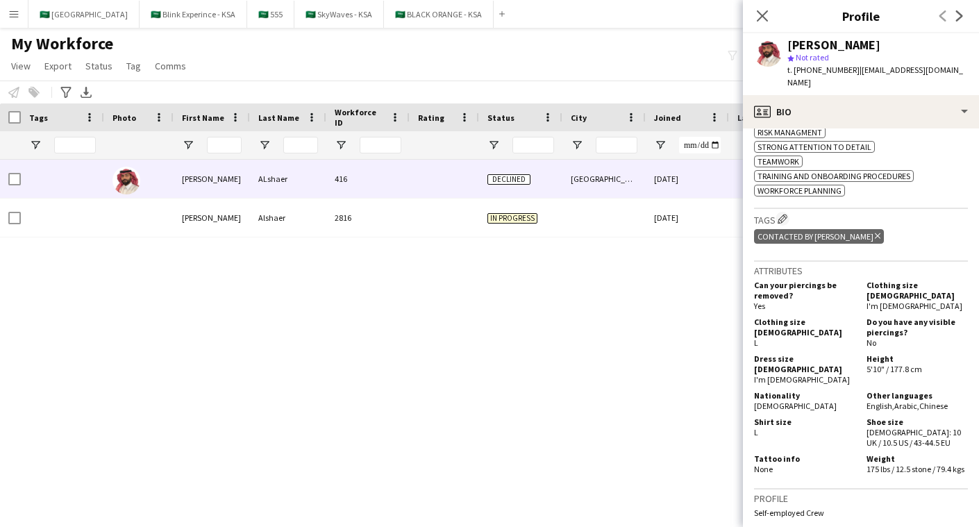
scroll to position [910, 0]
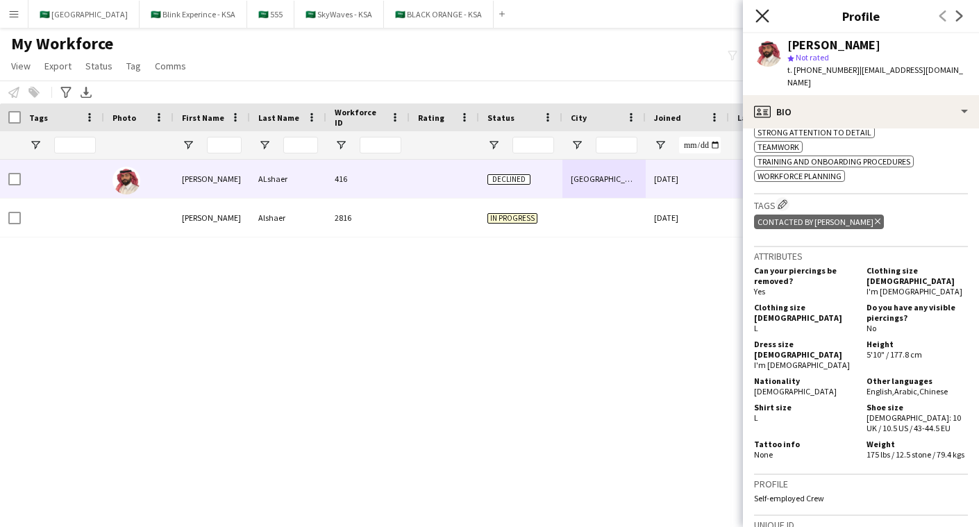
click at [756, 11] on icon "Close pop-in" at bounding box center [762, 15] width 13 height 13
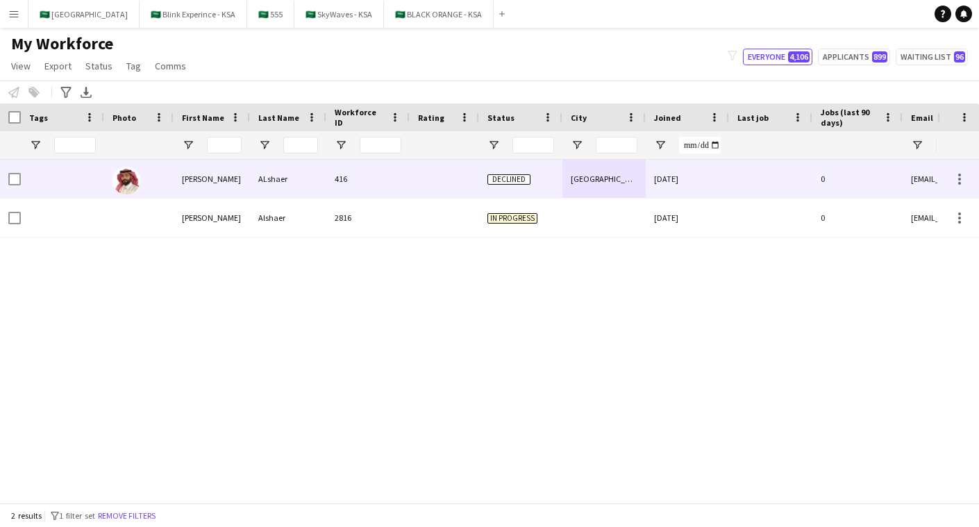
click at [427, 178] on div at bounding box center [444, 179] width 69 height 38
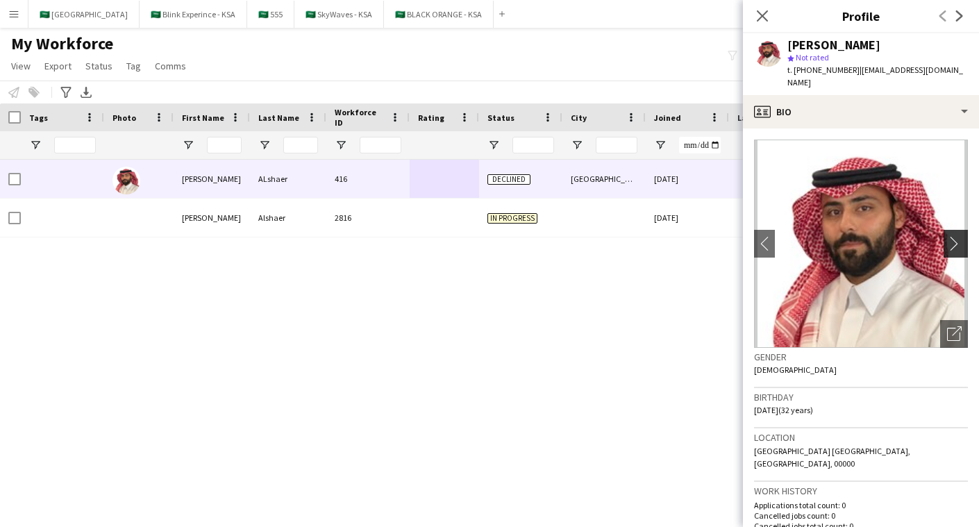
click at [951, 236] on app-icon "chevron-right" at bounding box center [958, 243] width 22 height 15
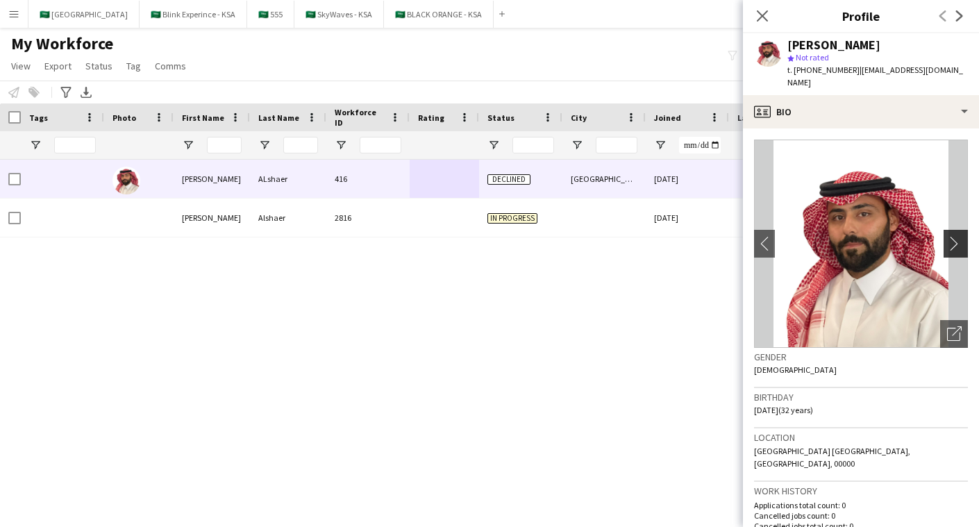
click at [957, 236] on app-icon "chevron-right" at bounding box center [958, 243] width 22 height 15
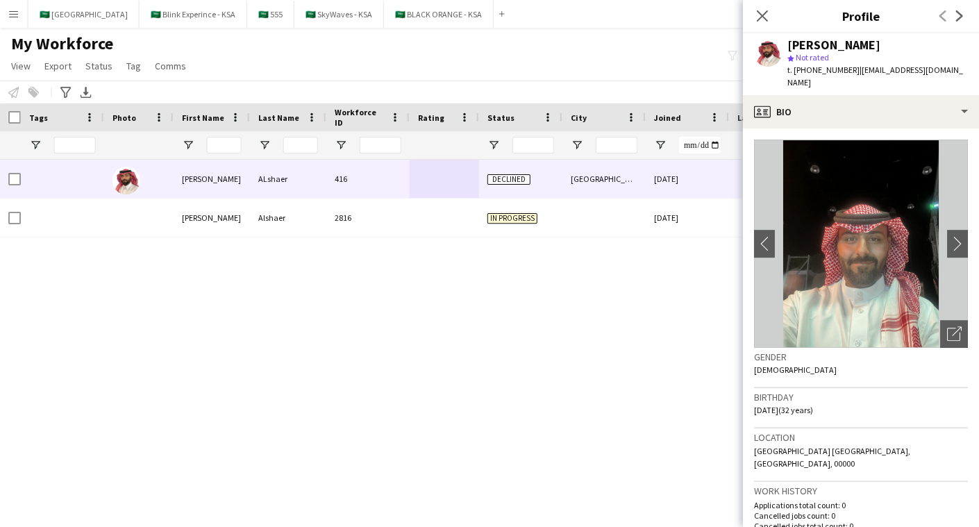
scroll to position [0, 0]
click at [963, 236] on app-icon "chevron-right" at bounding box center [958, 243] width 22 height 15
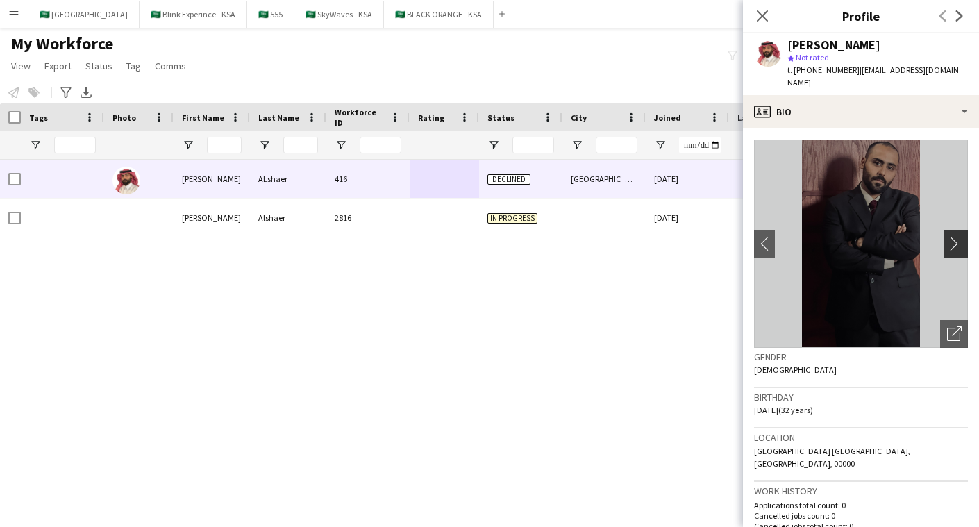
click at [963, 236] on app-icon "chevron-right" at bounding box center [958, 243] width 22 height 15
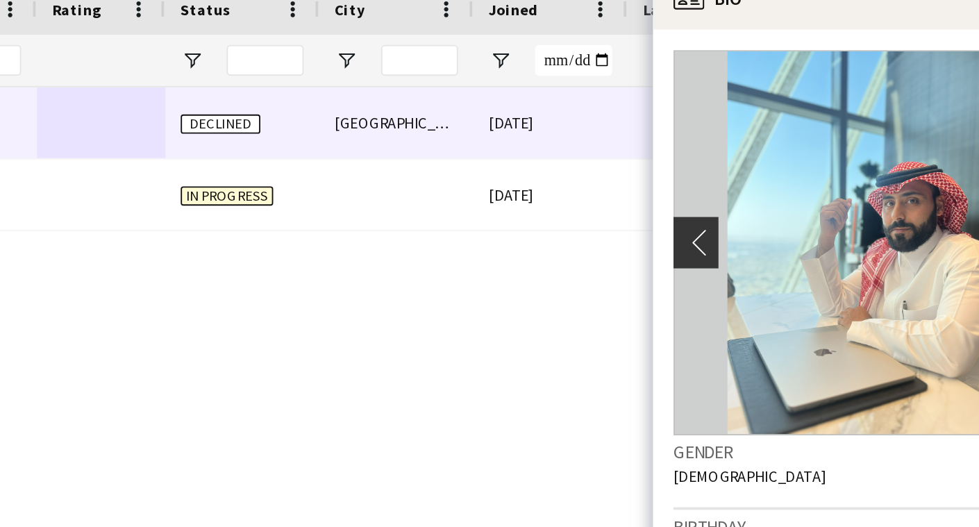
click at [766, 236] on app-icon "chevron-left" at bounding box center [765, 243] width 22 height 15
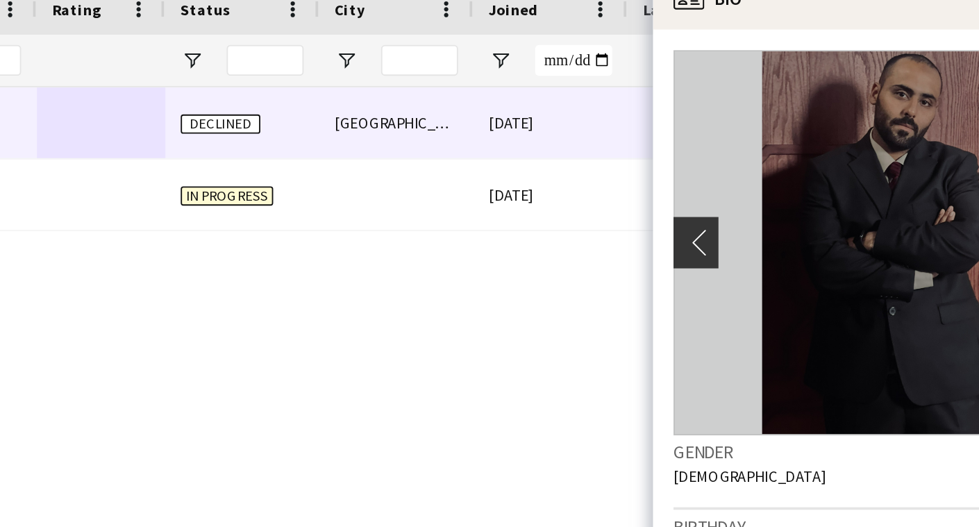
click at [767, 236] on app-icon "chevron-left" at bounding box center [765, 243] width 22 height 15
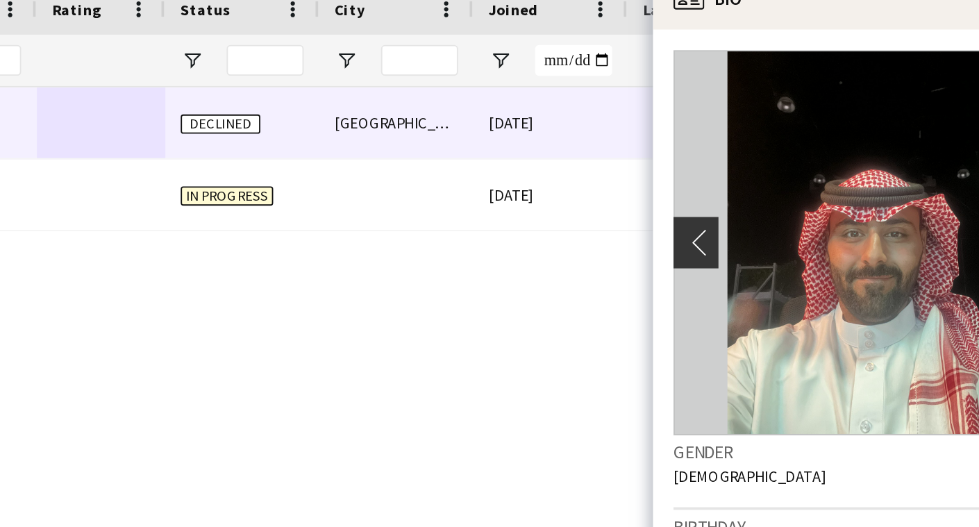
click at [767, 236] on app-icon "chevron-left" at bounding box center [765, 243] width 22 height 15
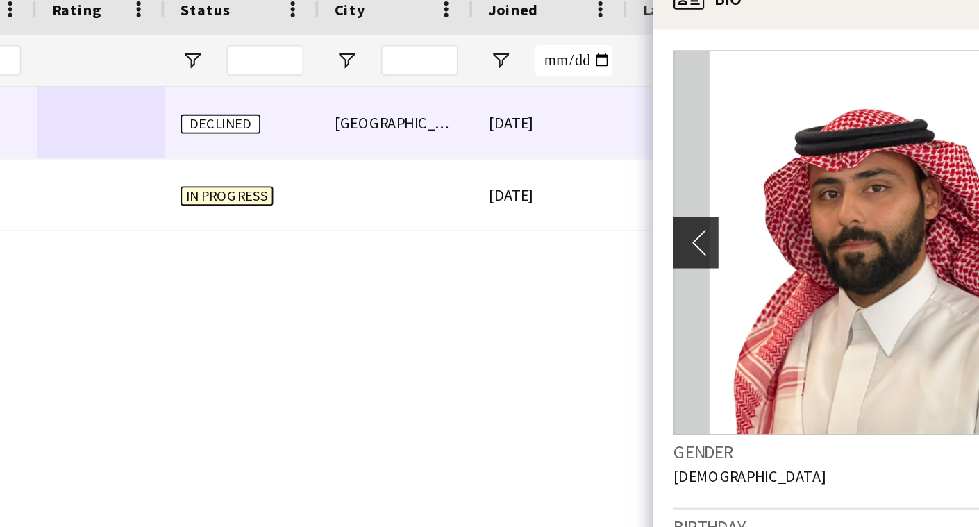
click at [767, 236] on app-icon "chevron-left" at bounding box center [765, 243] width 22 height 15
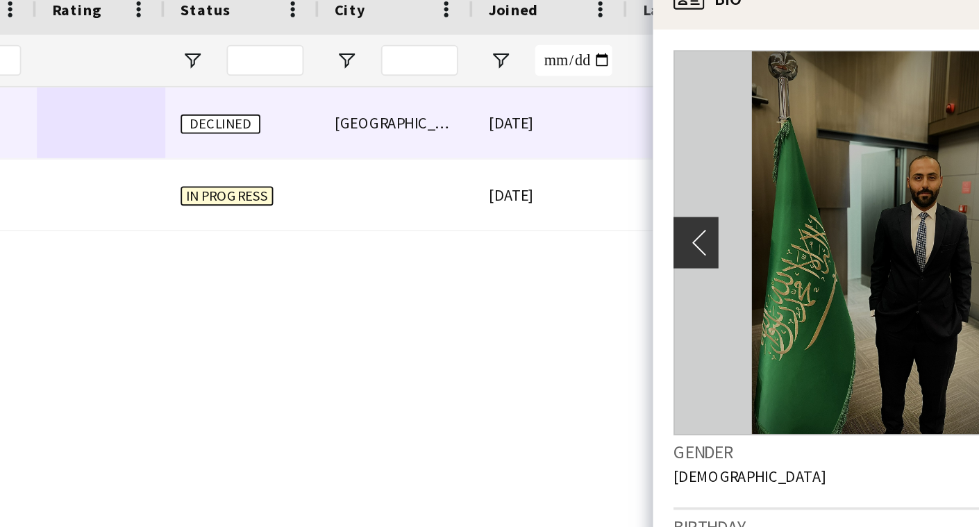
click at [767, 236] on app-icon "chevron-left" at bounding box center [765, 243] width 22 height 15
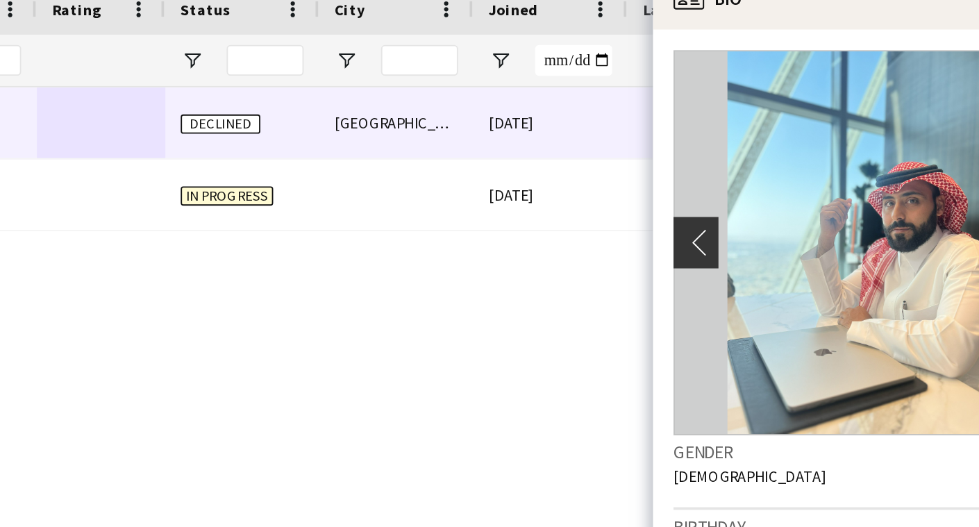
click at [767, 236] on app-icon "chevron-left" at bounding box center [765, 243] width 22 height 15
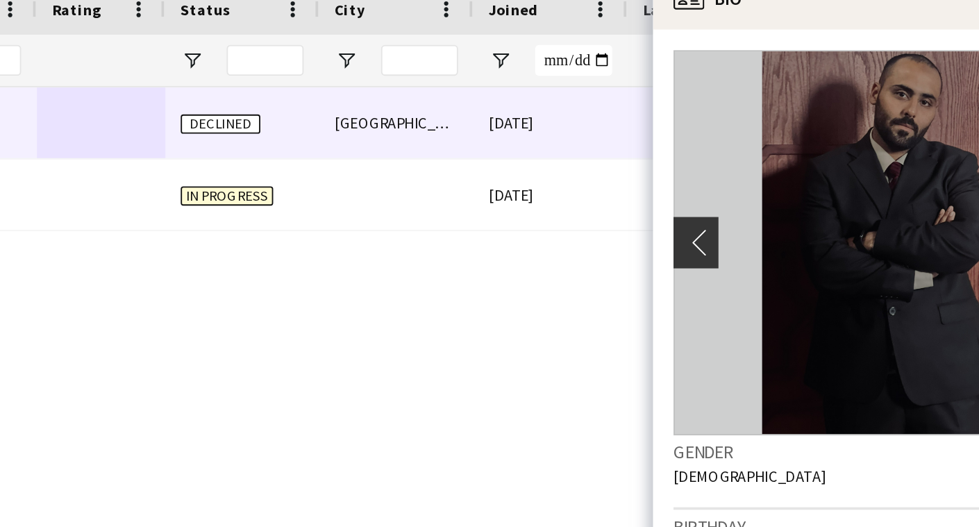
click at [767, 236] on app-icon "chevron-left" at bounding box center [765, 243] width 22 height 15
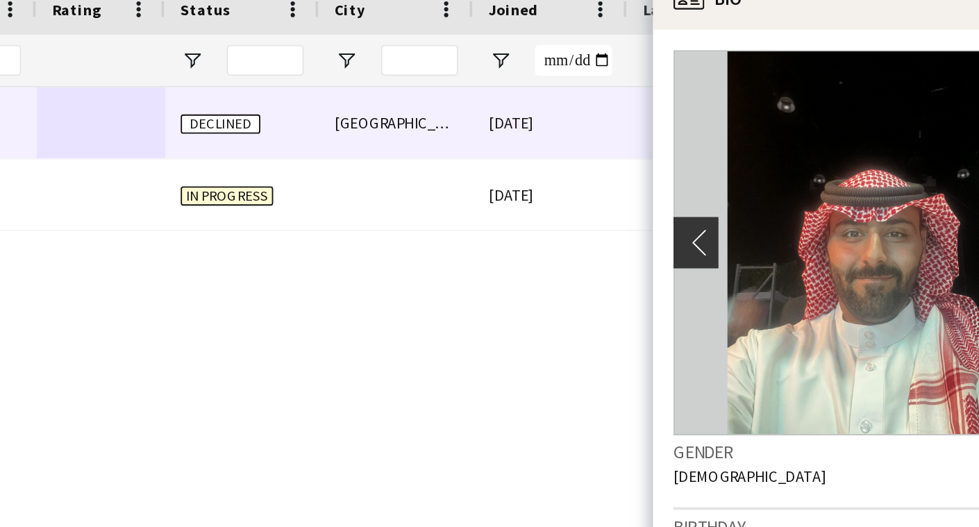
click at [767, 236] on app-icon "chevron-left" at bounding box center [765, 243] width 22 height 15
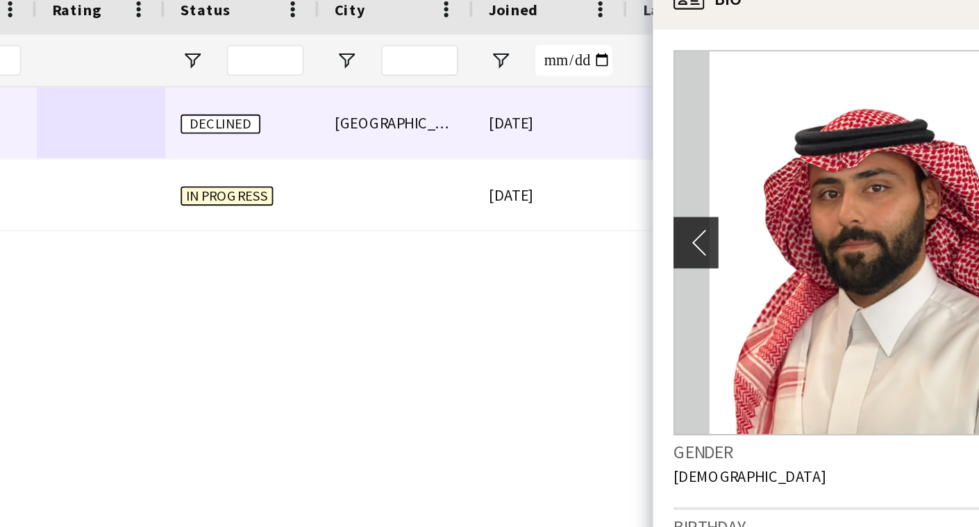
click at [767, 236] on app-icon "chevron-left" at bounding box center [765, 243] width 22 height 15
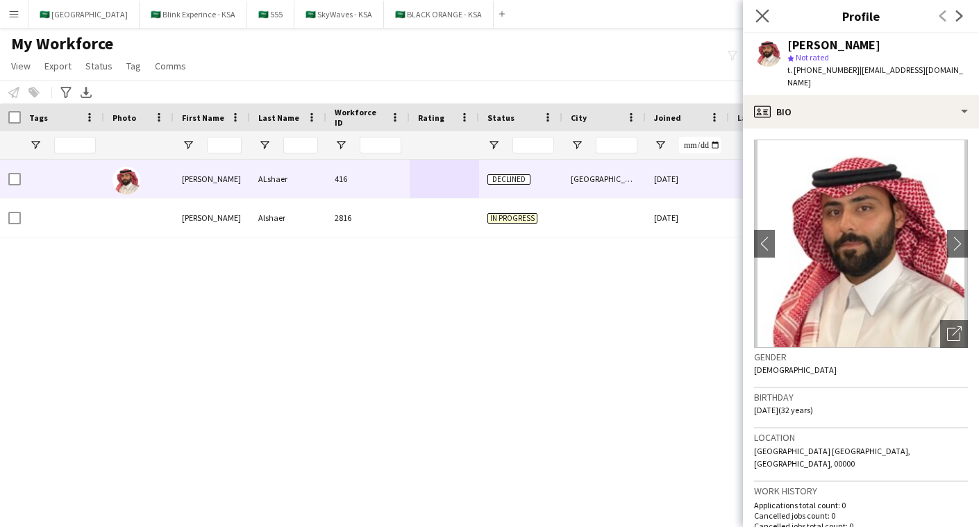
click at [757, 23] on app-icon "Close pop-in" at bounding box center [763, 16] width 20 height 20
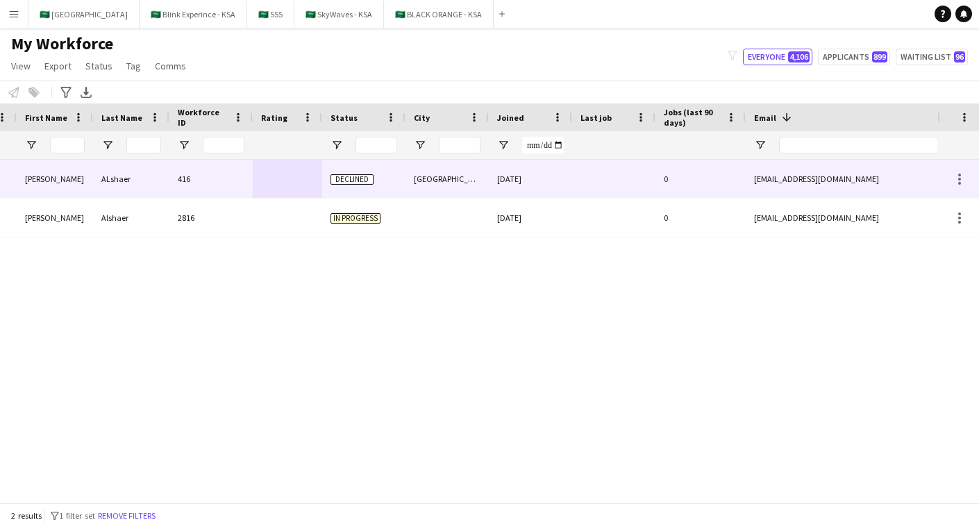
scroll to position [0, 194]
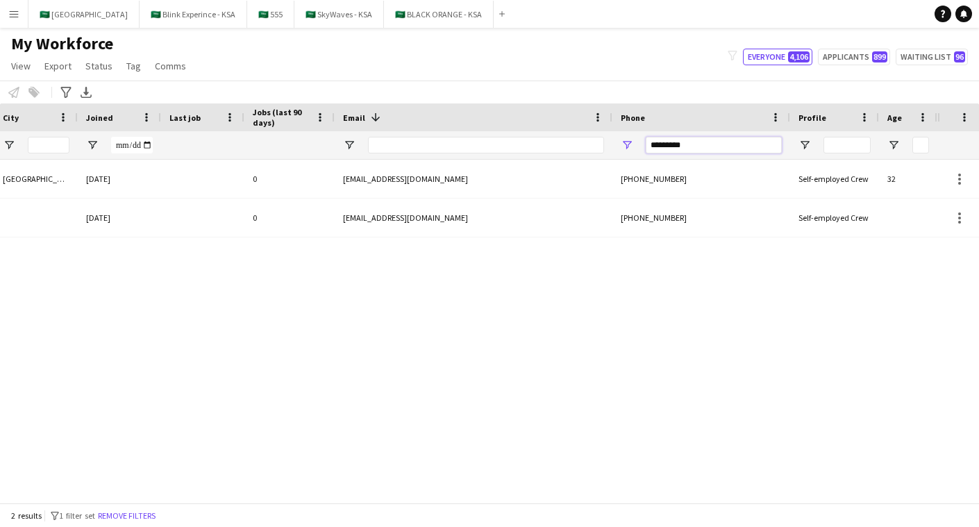
click at [713, 147] on input "*********" at bounding box center [714, 145] width 136 height 17
click at [145, 310] on div "In progress [DATE] 0 [EMAIL_ADDRESS][DOMAIN_NAME] [PHONE_NUMBER] Self-employed …" at bounding box center [469, 331] width 938 height 343
click at [729, 145] on input "*********" at bounding box center [714, 145] width 136 height 17
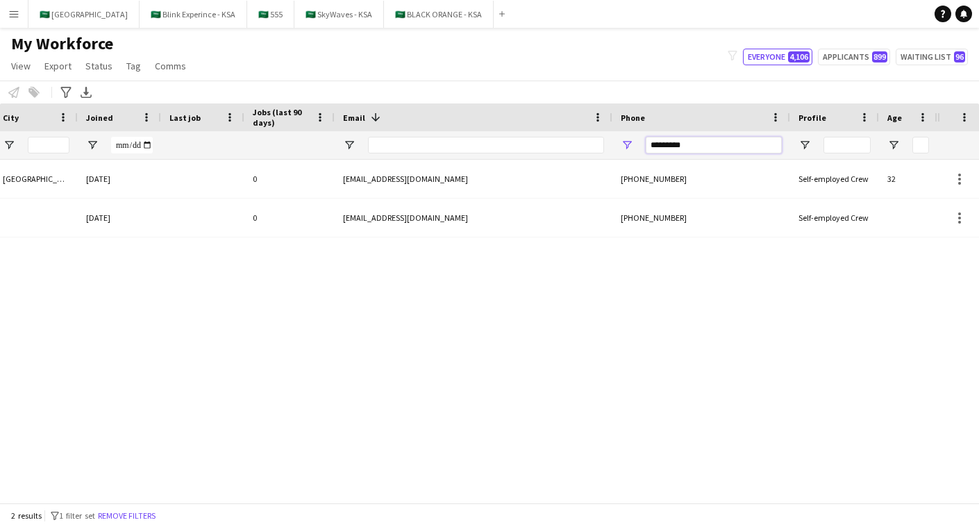
click at [729, 145] on input "*********" at bounding box center [714, 145] width 136 height 17
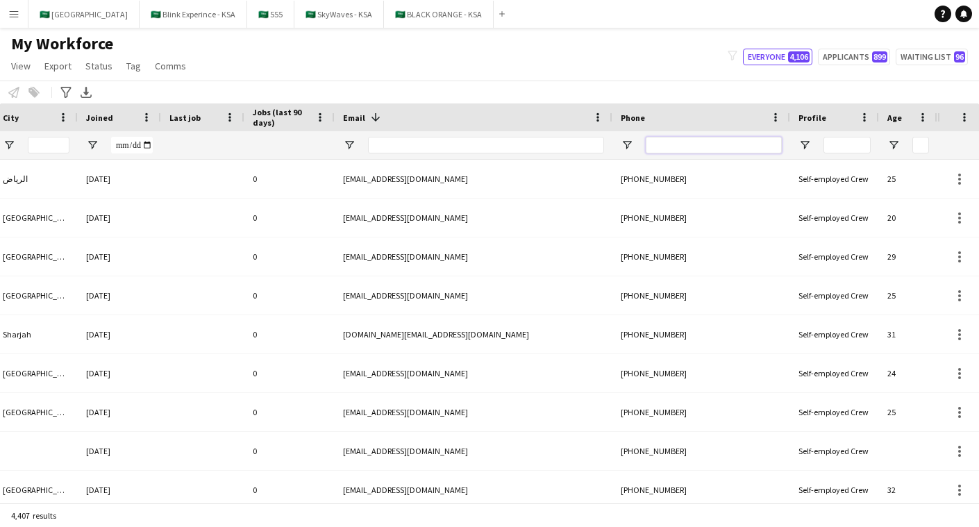
type input "*"
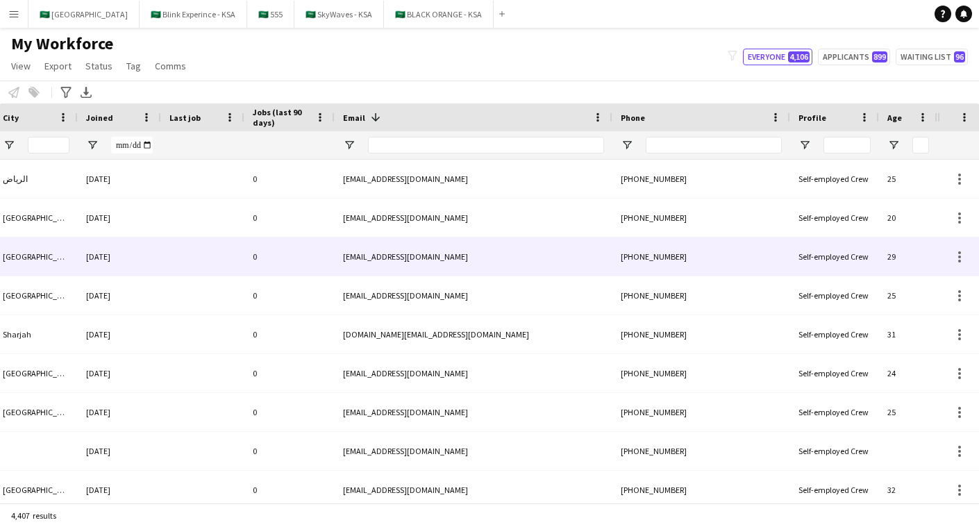
click at [342, 80] on div "My Workforce View Views Default view New view Update view Delete view Edit name…" at bounding box center [489, 56] width 979 height 47
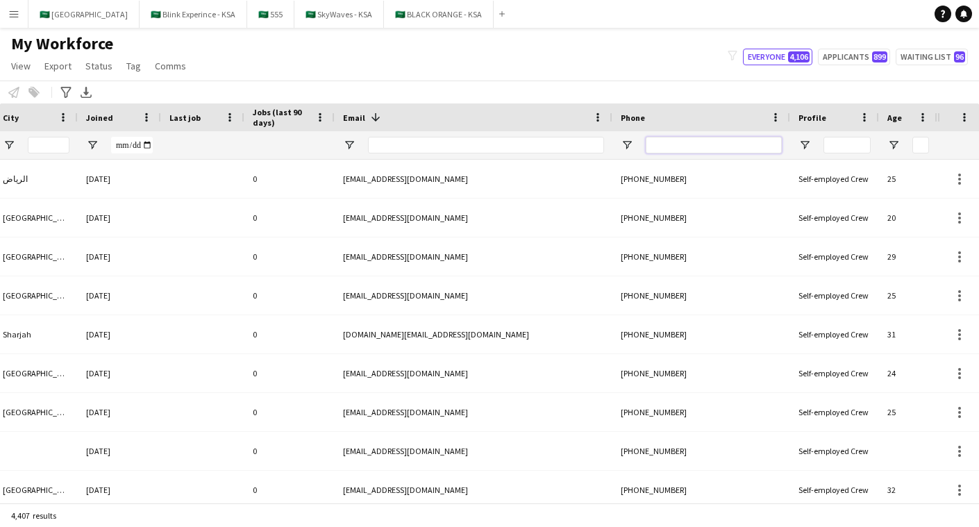
click at [745, 147] on input "Phone Filter Input" at bounding box center [714, 145] width 136 height 17
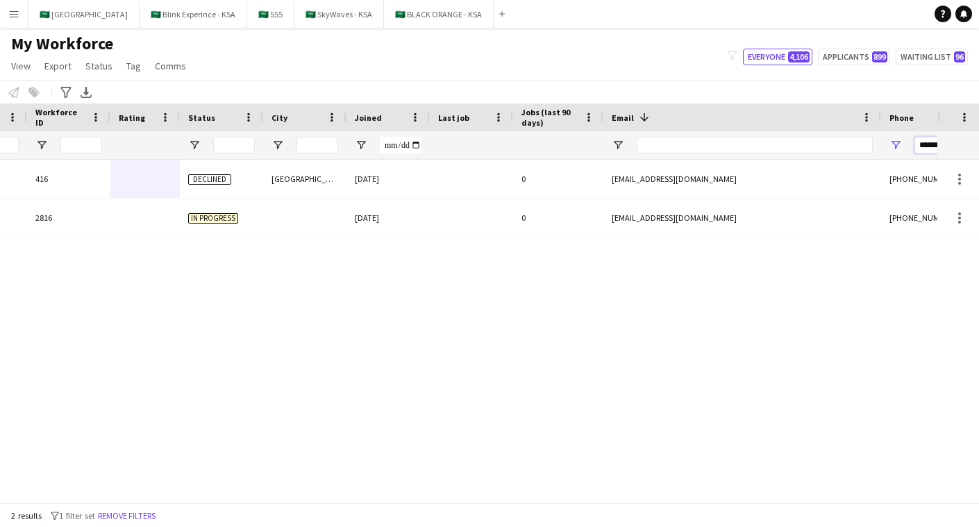
scroll to position [0, 73]
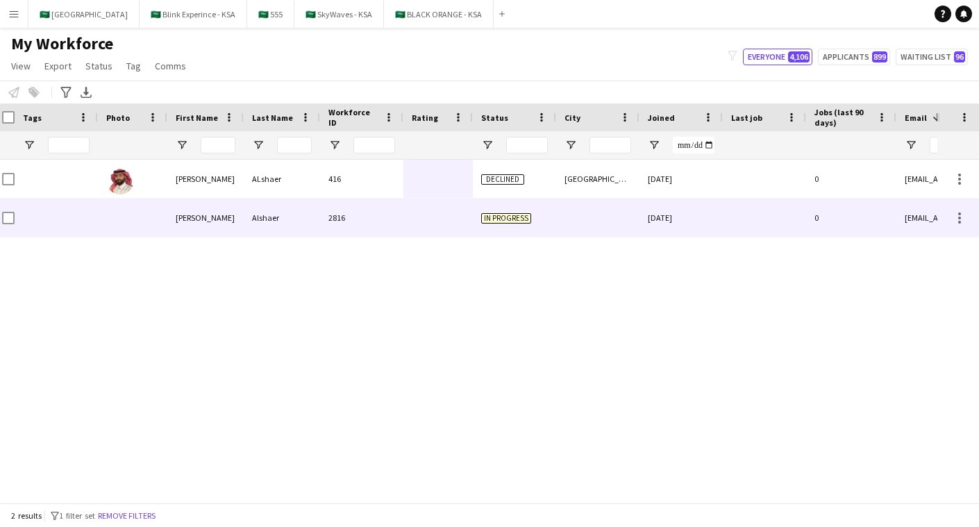
type input "*******"
click at [392, 235] on div "2816" at bounding box center [361, 218] width 83 height 38
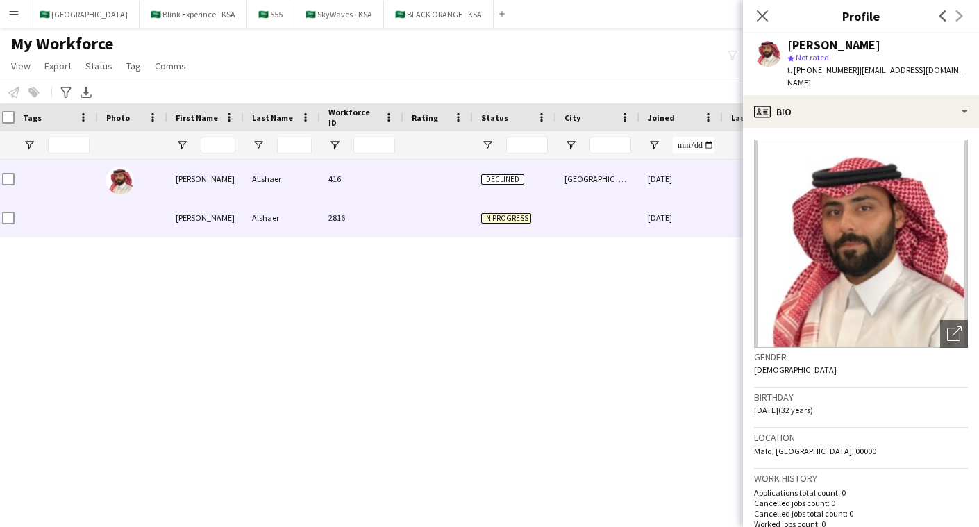
click at [397, 178] on div "416" at bounding box center [361, 179] width 83 height 38
click at [394, 208] on div "2816" at bounding box center [361, 218] width 83 height 38
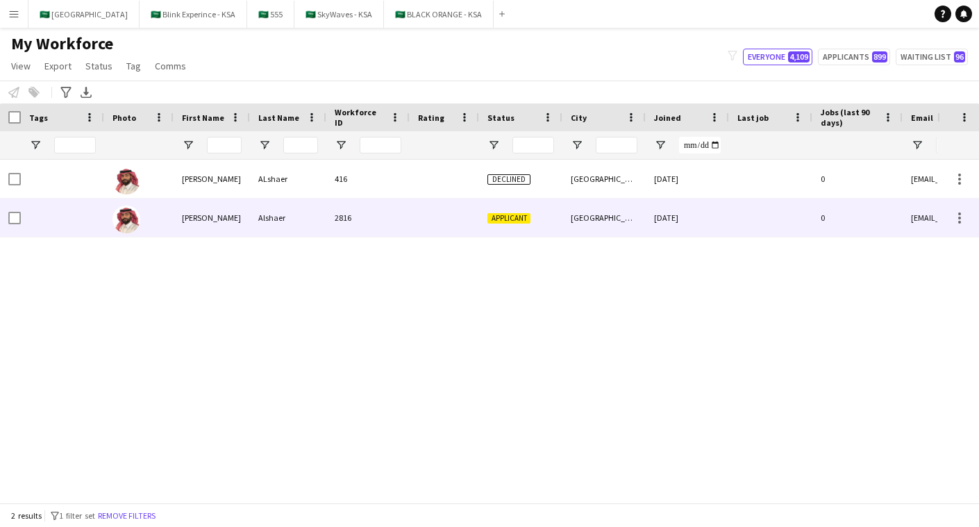
click at [433, 220] on div at bounding box center [444, 218] width 69 height 38
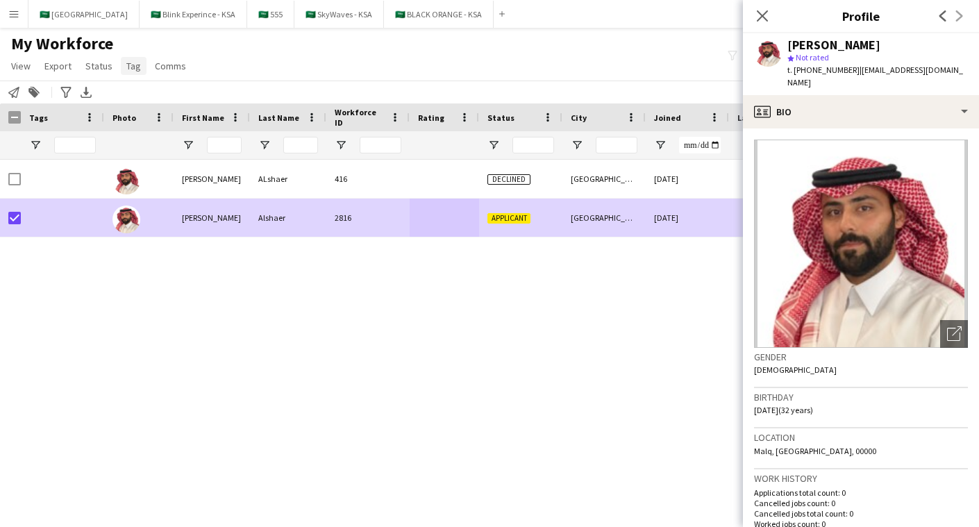
click at [129, 64] on span "Tag" at bounding box center [133, 66] width 15 height 13
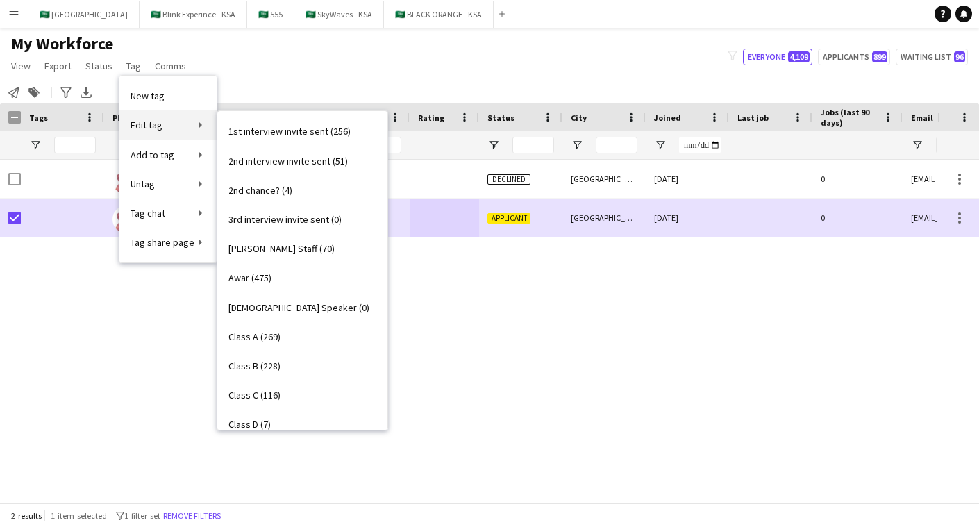
click at [199, 131] on link "Edit tag" at bounding box center [167, 124] width 97 height 29
click at [165, 122] on link "Edit tag" at bounding box center [167, 124] width 97 height 29
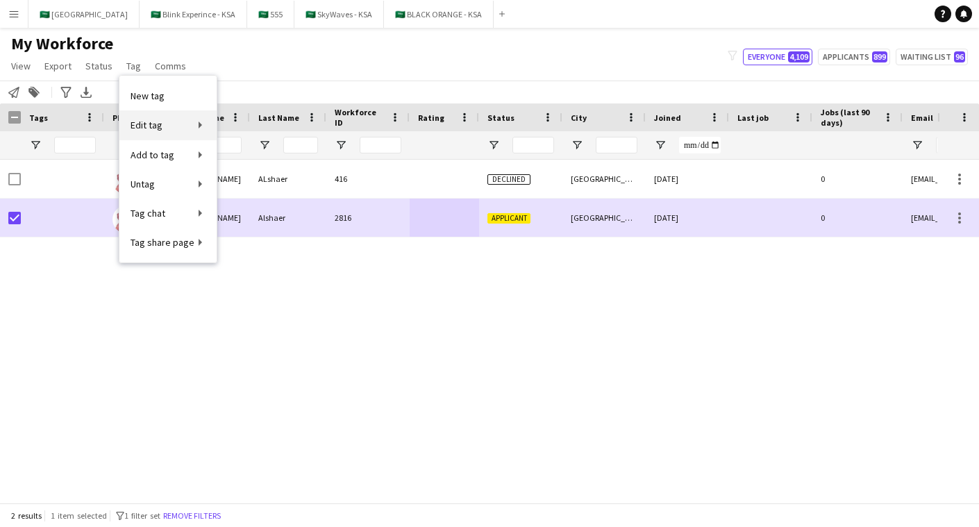
click at [165, 122] on link "Edit tag" at bounding box center [167, 124] width 97 height 29
click at [203, 123] on link "Edit tag" at bounding box center [167, 124] width 97 height 29
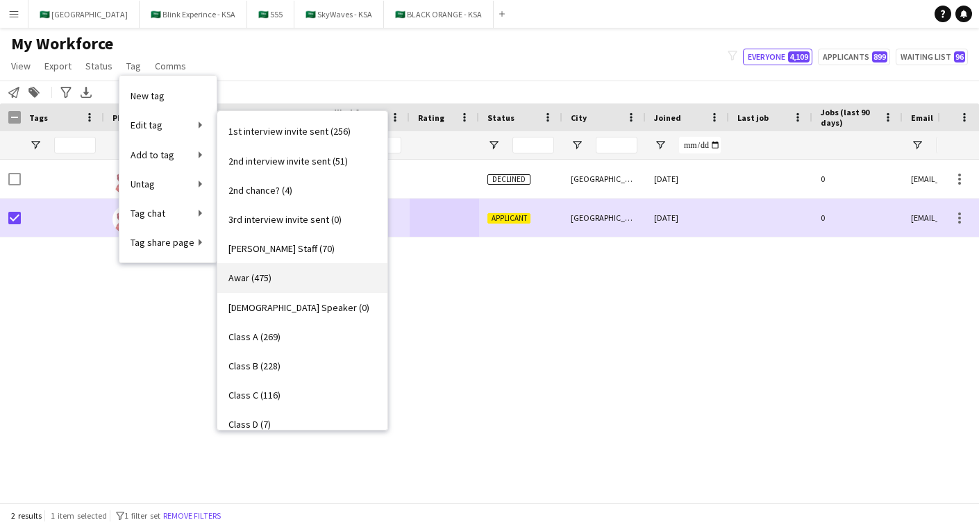
click at [286, 278] on link "Awar (475)" at bounding box center [302, 277] width 170 height 29
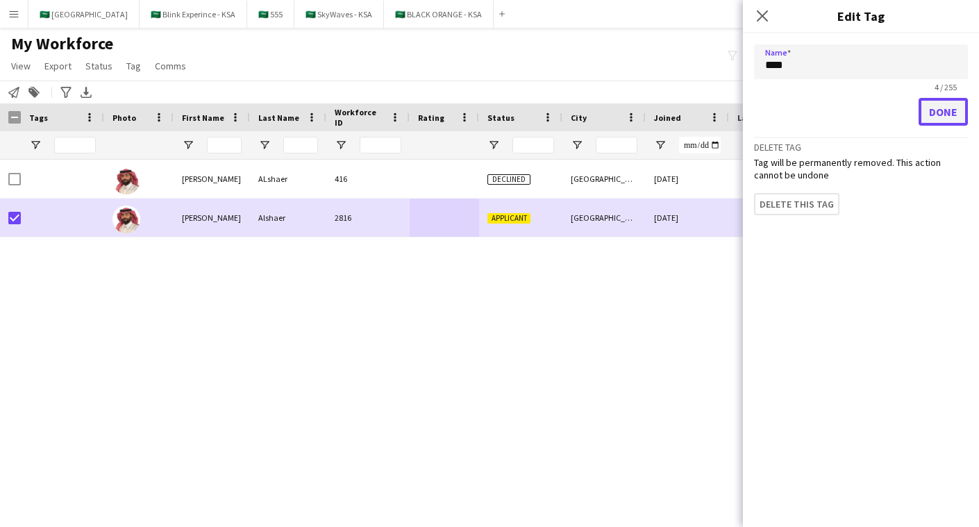
click at [949, 118] on button "Done" at bounding box center [943, 112] width 49 height 28
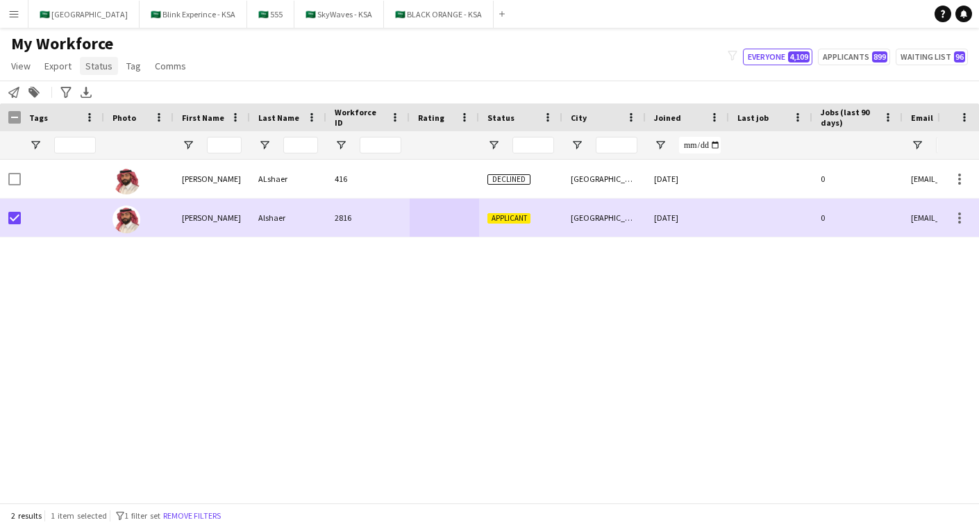
click at [97, 63] on span "Status" at bounding box center [98, 66] width 27 height 13
click at [133, 88] on link "Edit" at bounding box center [128, 95] width 97 height 29
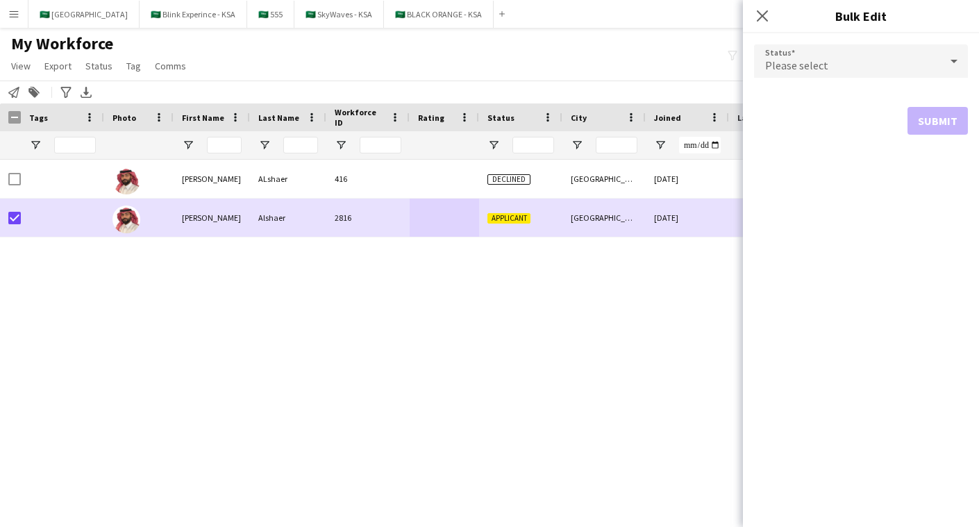
click at [855, 54] on div "Please select" at bounding box center [847, 60] width 186 height 33
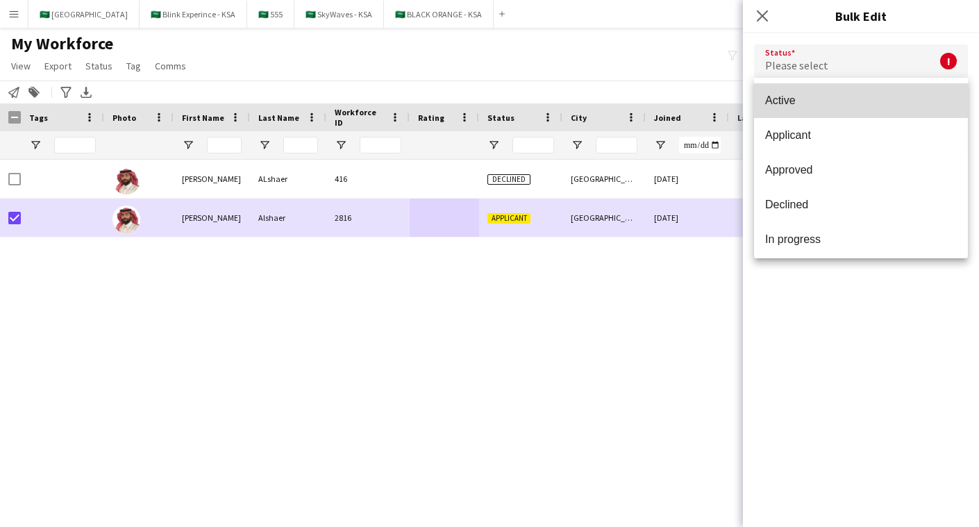
click at [851, 95] on span "Active" at bounding box center [861, 100] width 192 height 13
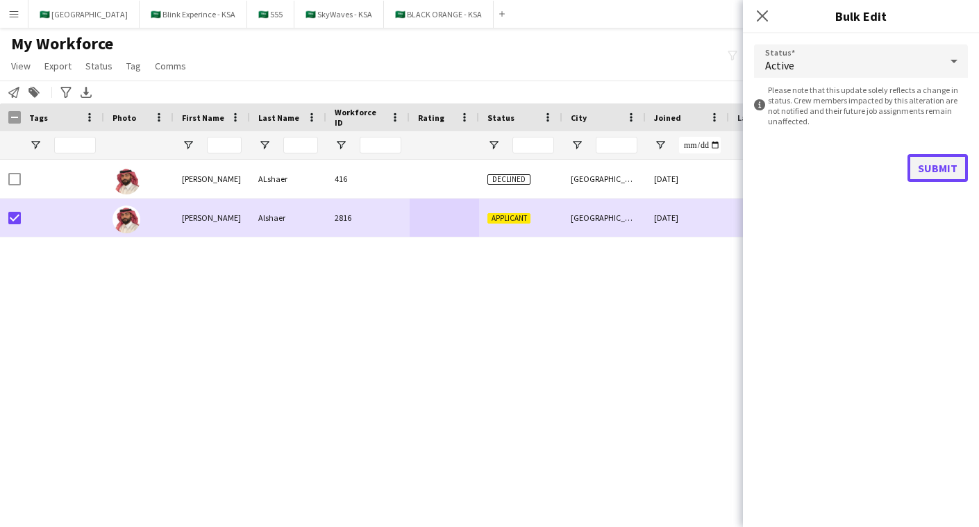
click at [924, 175] on button "Submit" at bounding box center [938, 168] width 60 height 28
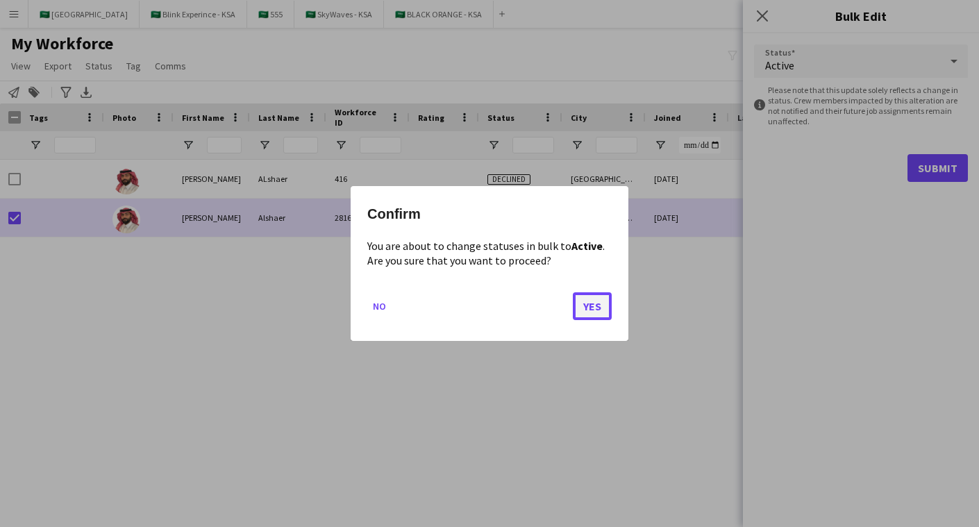
click at [585, 297] on button "Yes" at bounding box center [592, 306] width 39 height 28
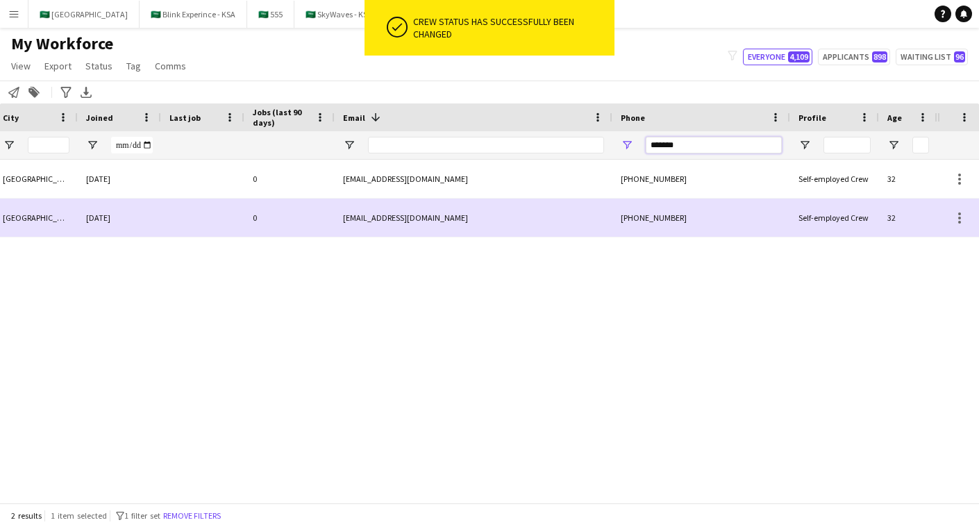
click at [681, 144] on input "*******" at bounding box center [714, 145] width 136 height 17
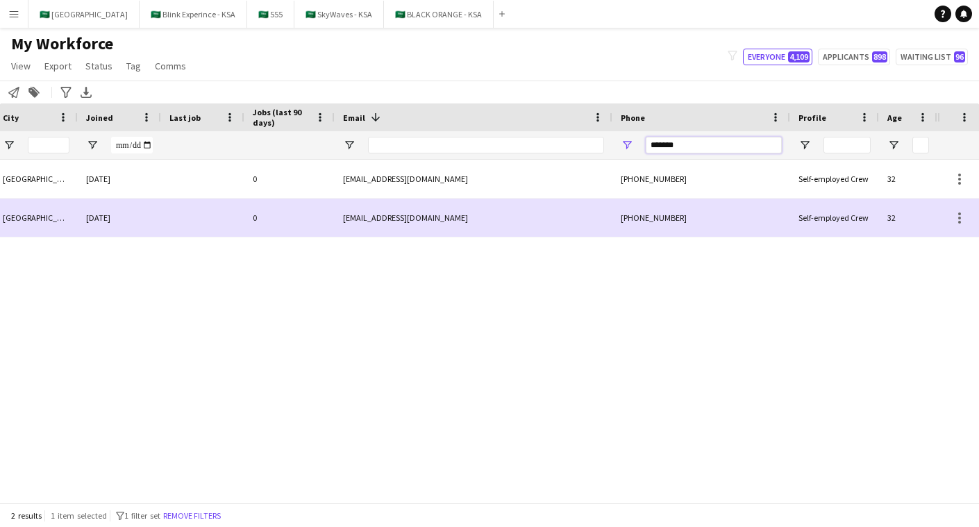
click at [681, 144] on input "*******" at bounding box center [714, 145] width 136 height 17
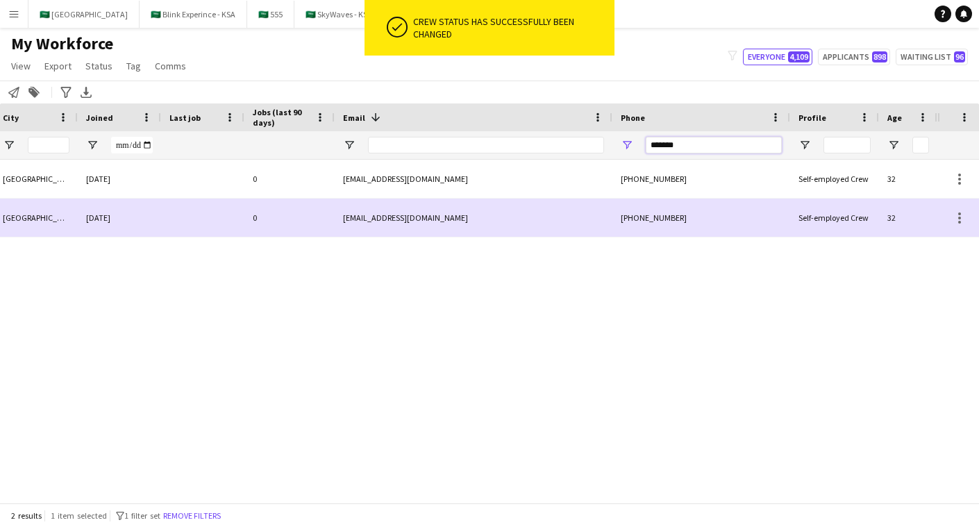
click at [681, 144] on input "*******" at bounding box center [714, 145] width 136 height 17
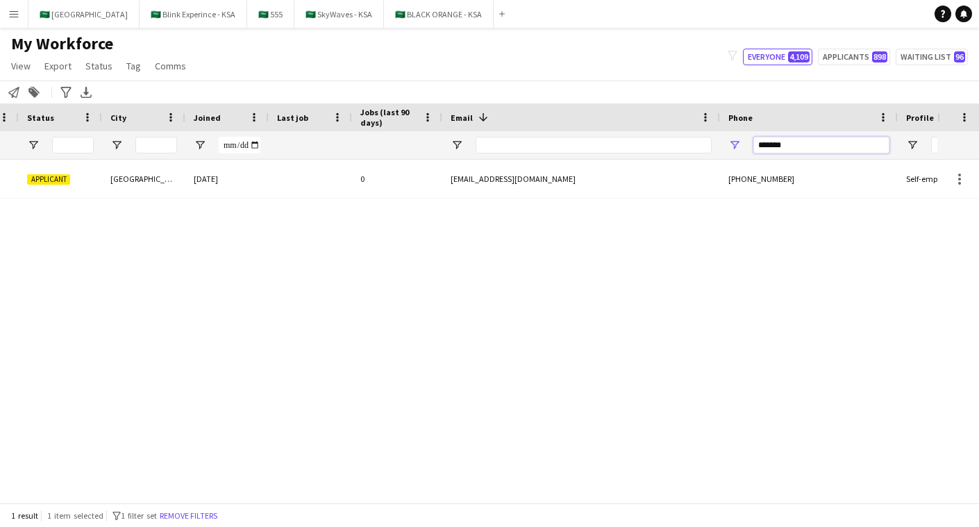
scroll to position [0, 170]
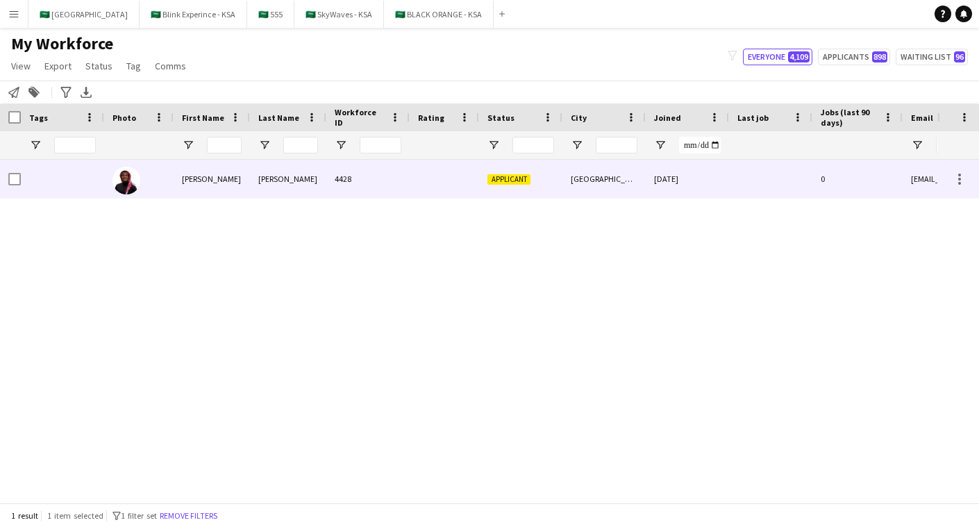
type input "*******"
click at [432, 183] on div at bounding box center [444, 179] width 69 height 38
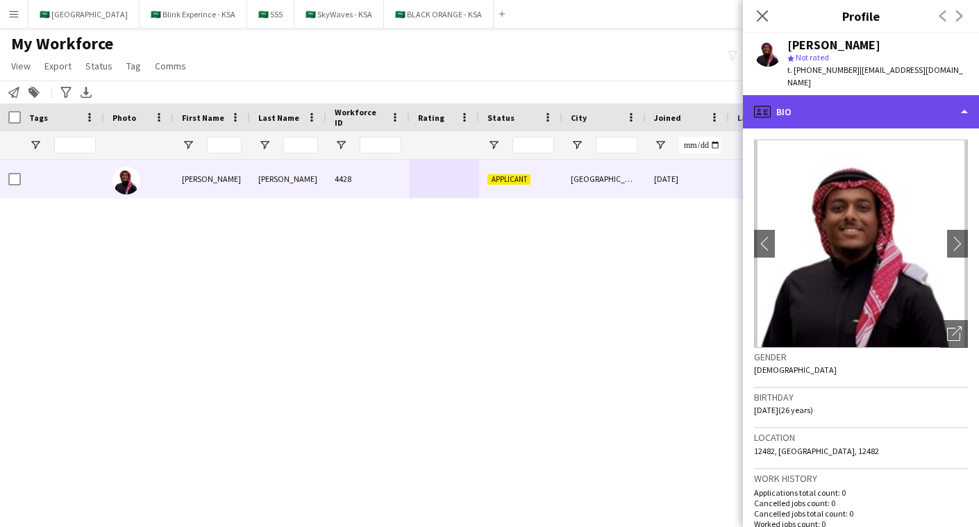
click at [908, 108] on div "profile Bio" at bounding box center [861, 111] width 236 height 33
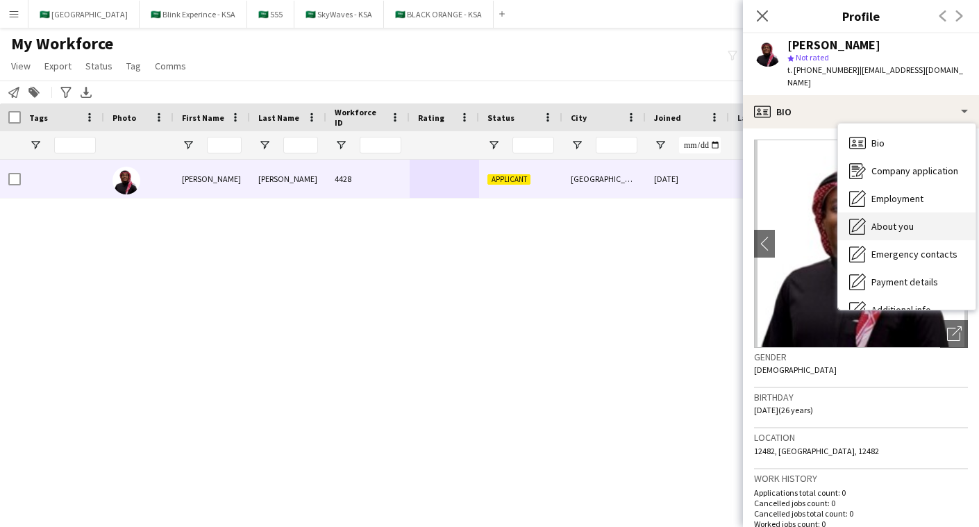
click at [941, 215] on div "About you About you" at bounding box center [907, 227] width 138 height 28
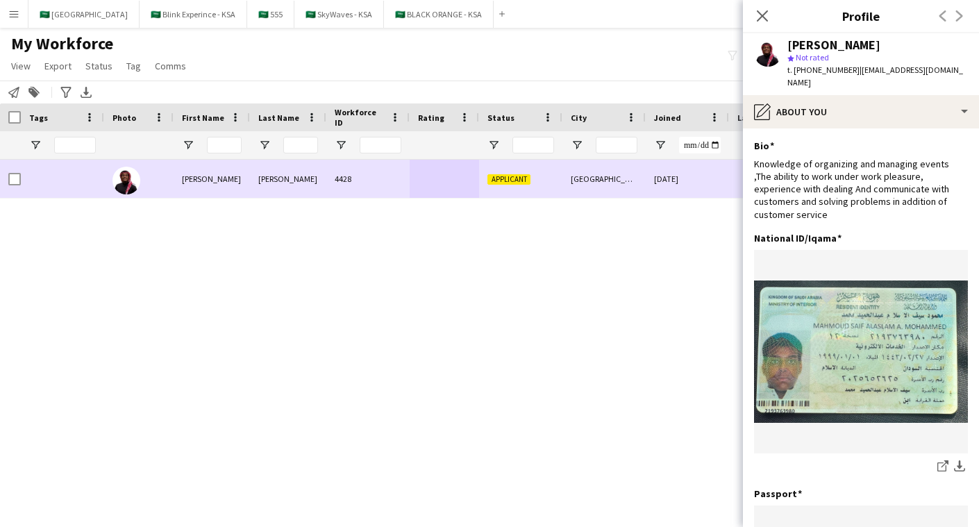
click at [374, 189] on div "4428" at bounding box center [367, 179] width 83 height 38
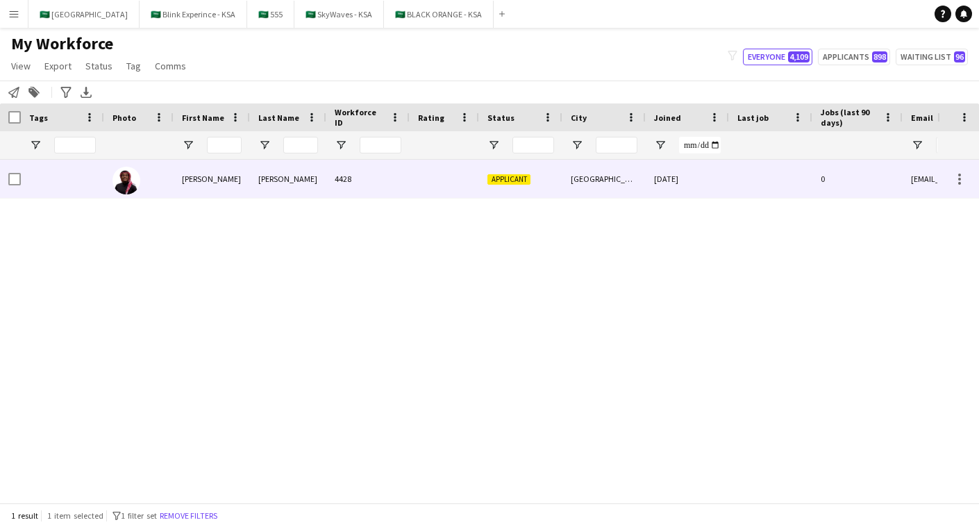
click at [374, 190] on div "4428" at bounding box center [367, 179] width 83 height 38
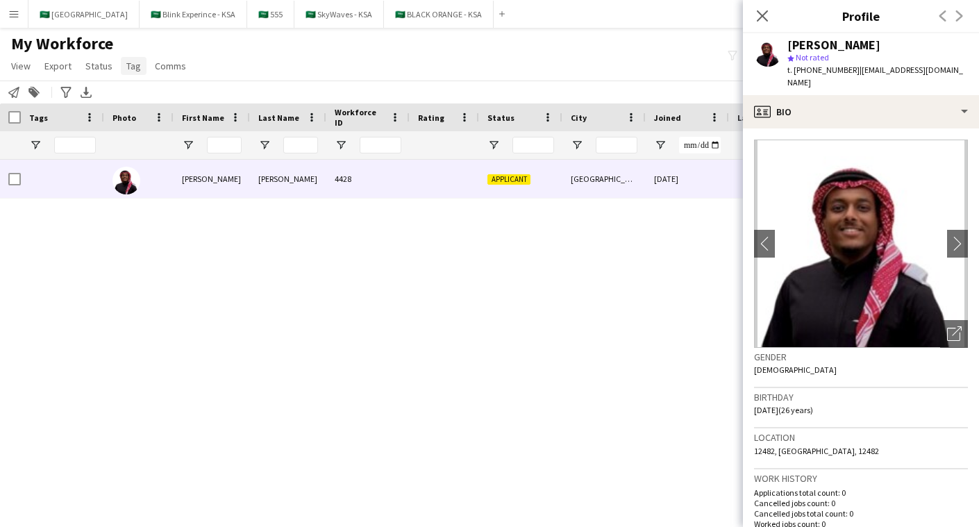
click at [139, 65] on link "Tag" at bounding box center [134, 66] width 26 height 18
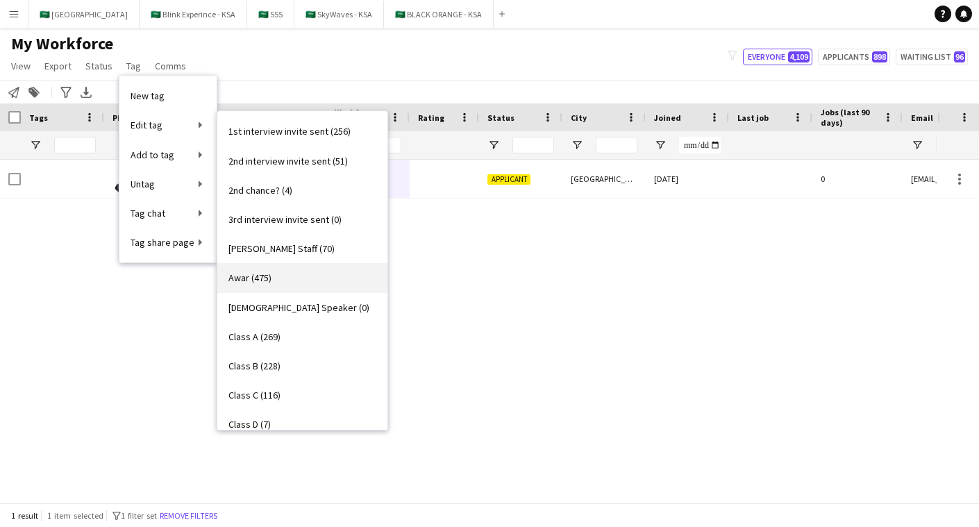
click at [299, 267] on link "Awar (475)" at bounding box center [302, 277] width 170 height 29
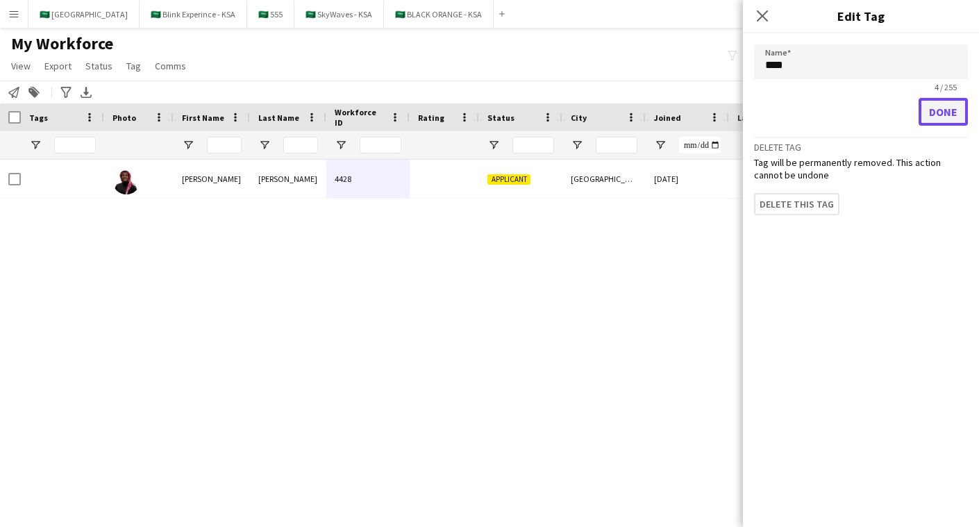
click at [945, 113] on button "Done" at bounding box center [943, 112] width 49 height 28
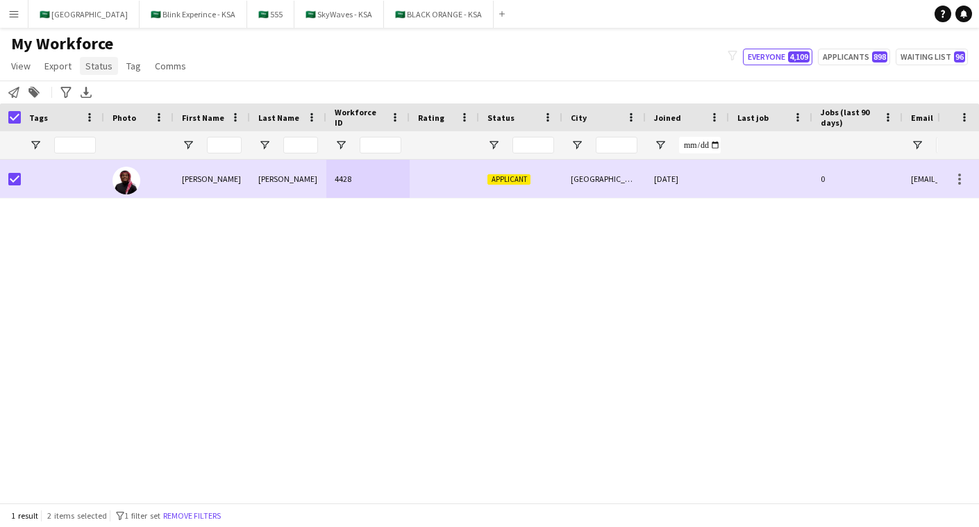
click at [115, 61] on link "Status" at bounding box center [99, 66] width 38 height 18
click at [135, 101] on link "Edit" at bounding box center [128, 95] width 97 height 29
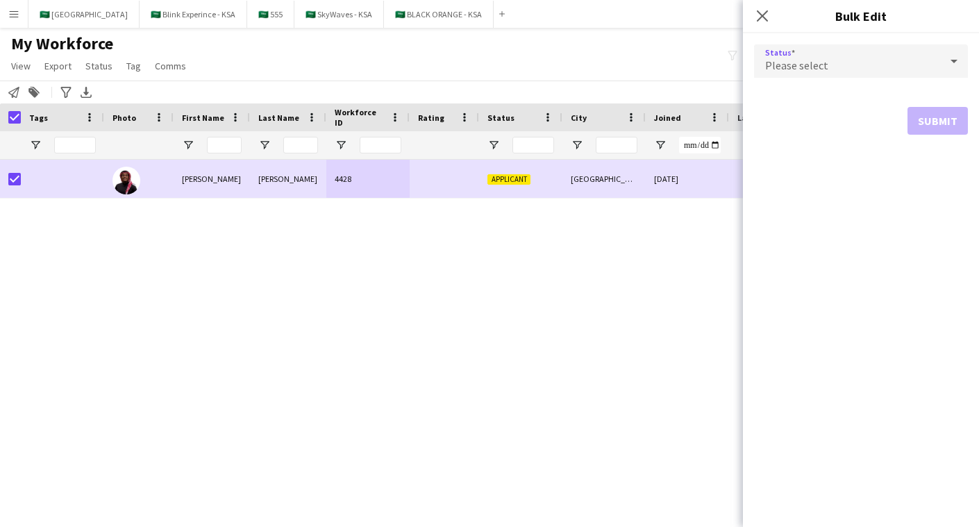
click at [881, 72] on div "Please select" at bounding box center [847, 60] width 186 height 33
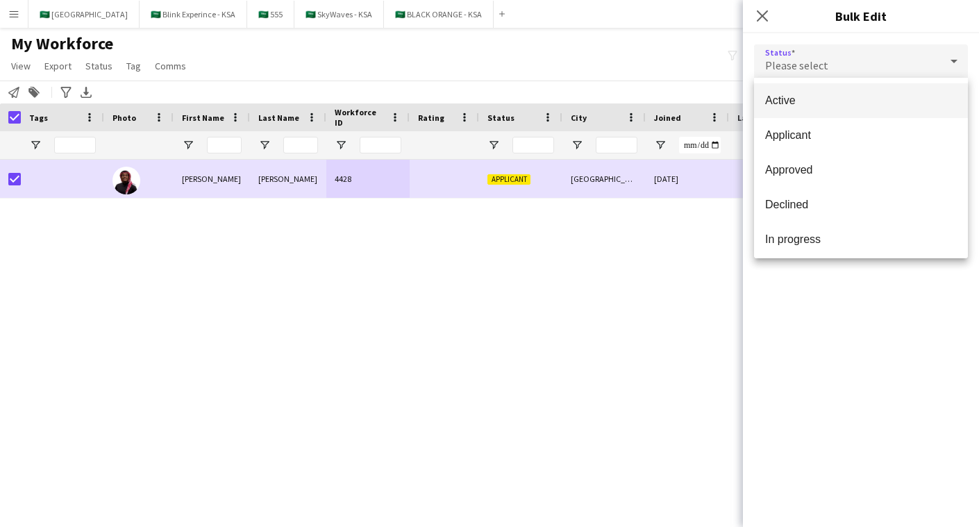
click at [870, 99] on span "Active" at bounding box center [861, 100] width 192 height 13
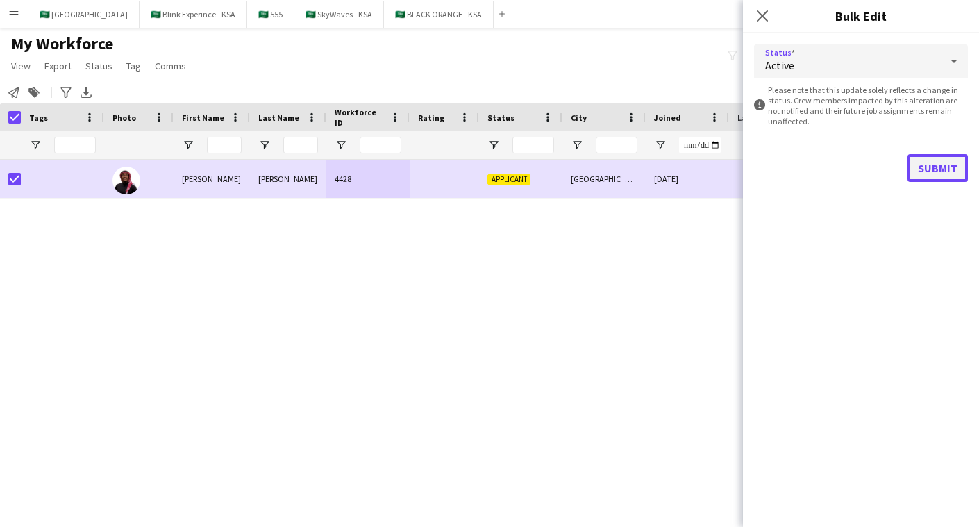
click at [932, 180] on button "Submit" at bounding box center [938, 168] width 60 height 28
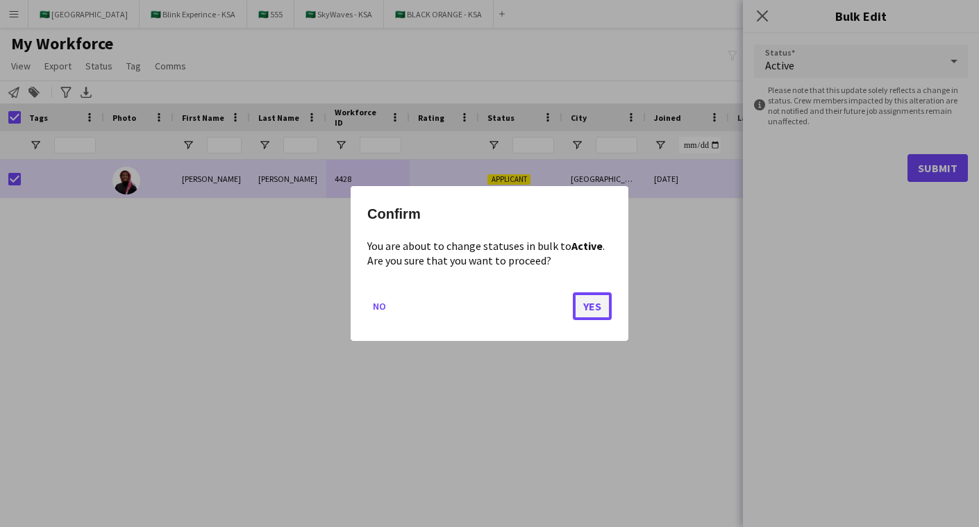
click at [606, 308] on button "Yes" at bounding box center [592, 306] width 39 height 28
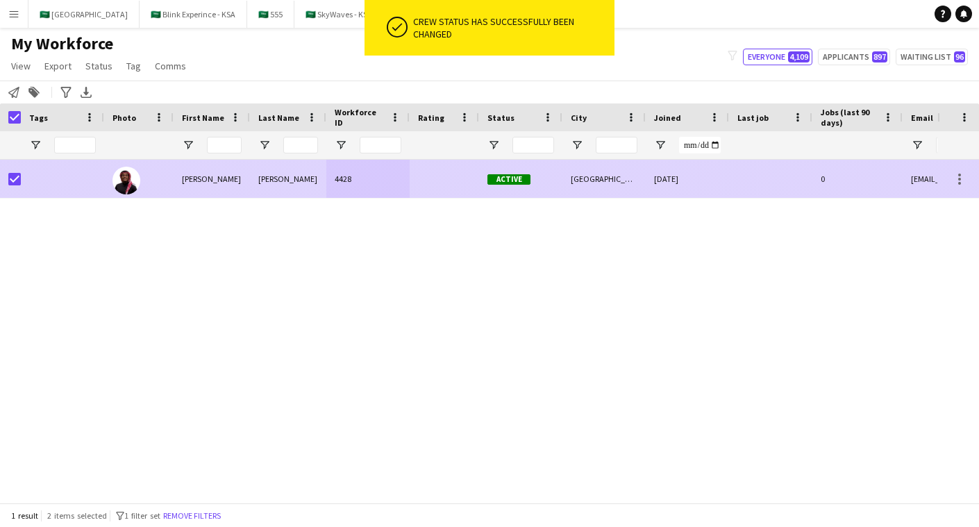
click at [290, 185] on div "Saif alaslam" at bounding box center [288, 179] width 76 height 38
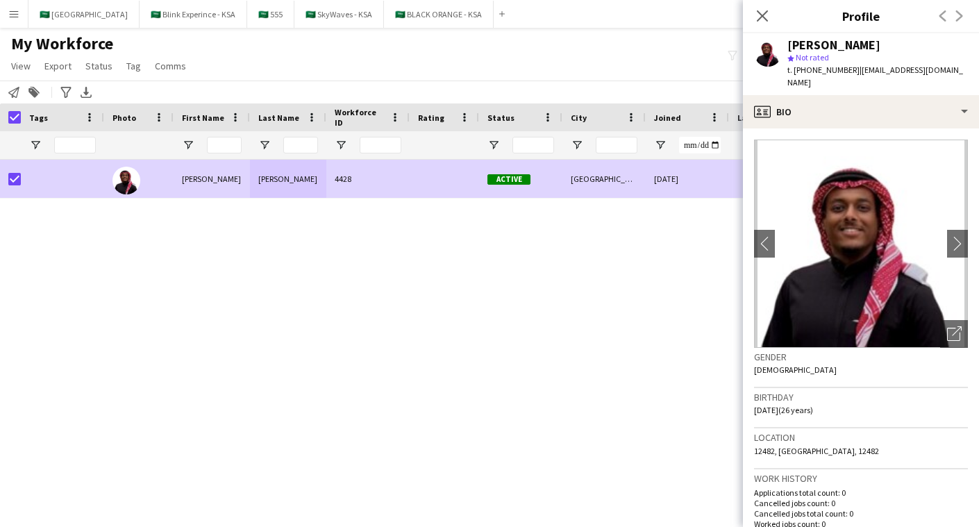
drag, startPoint x: 914, startPoint y: 49, endPoint x: 752, endPoint y: 67, distance: 162.9
click at [752, 68] on div "Mahmoud Saif alaslam star Not rated t. +966539758034 | mahmoud77saif@gmail.com" at bounding box center [861, 64] width 236 height 62
copy div "Mahmoud Saif alaslam"
click at [294, 420] on div "Active Riyadh 08-10-2025 0 mahmoud77saif@gmail.com 4428 Saif alaslam Mahmoud" at bounding box center [469, 331] width 938 height 343
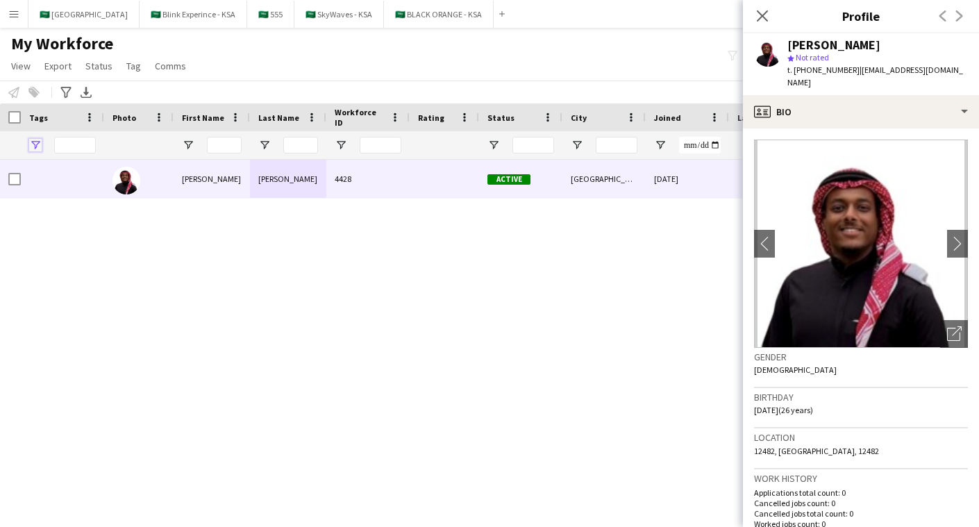
click at [35, 149] on span "Open Filter Menu" at bounding box center [35, 145] width 13 height 13
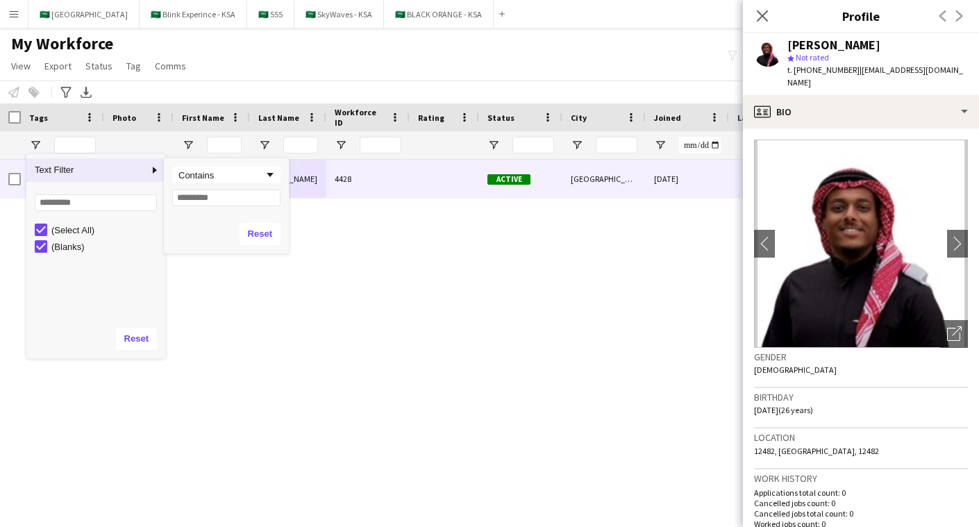
click at [280, 265] on div "Active Riyadh 08-10-2025 0 mahmoud77saif@gmail.com 4428 Saif alaslam Mahmoud" at bounding box center [469, 331] width 938 height 343
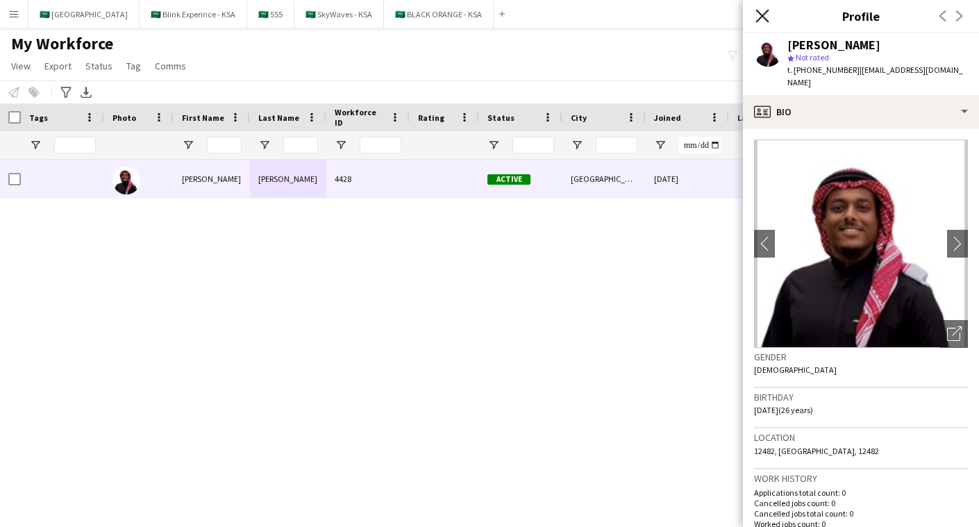
click at [767, 21] on icon at bounding box center [762, 15] width 13 height 13
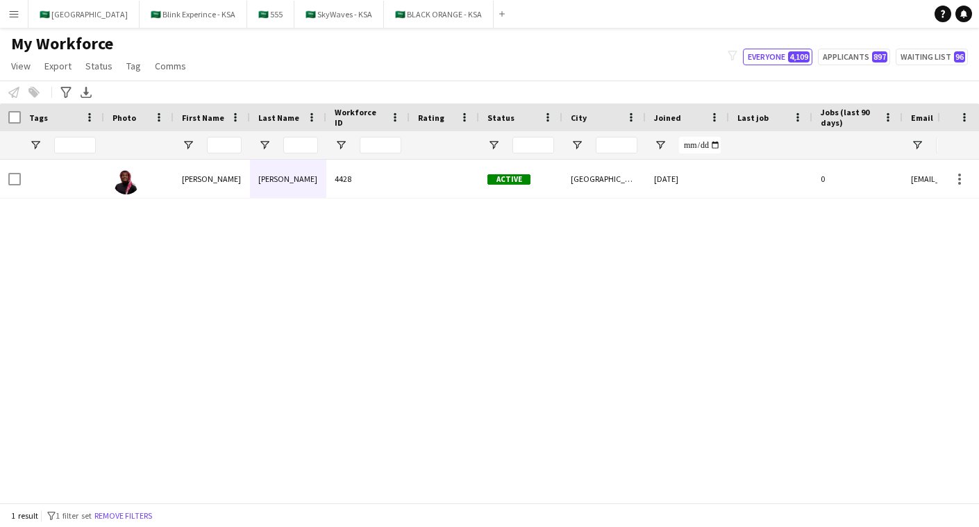
scroll to position [0, 568]
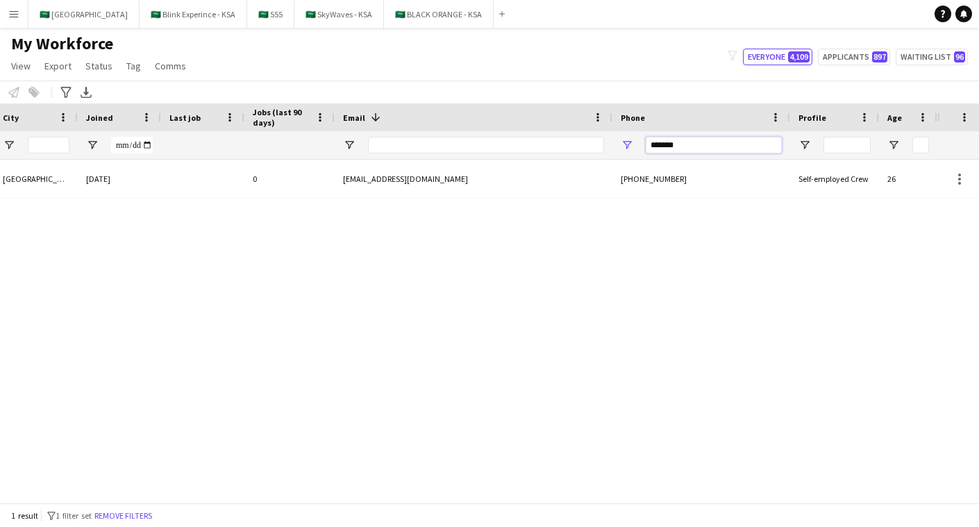
click at [692, 142] on input "*******" at bounding box center [714, 145] width 136 height 17
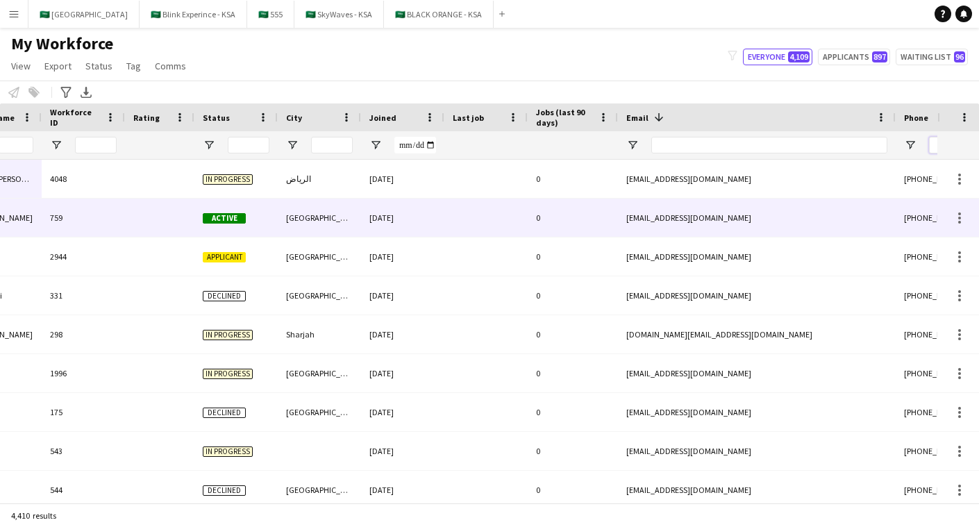
scroll to position [0, 0]
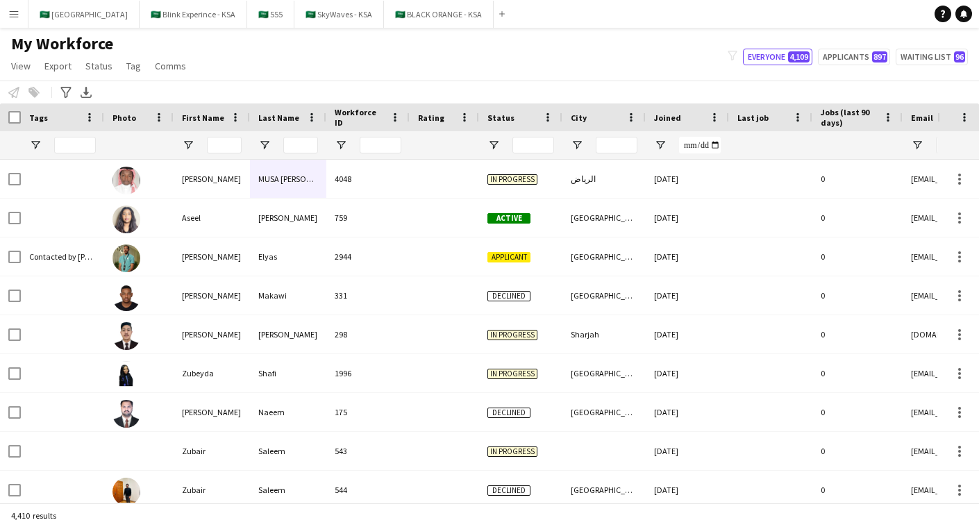
click at [26, 147] on div at bounding box center [62, 145] width 83 height 28
click at [33, 146] on span "Open Filter Menu" at bounding box center [35, 145] width 13 height 13
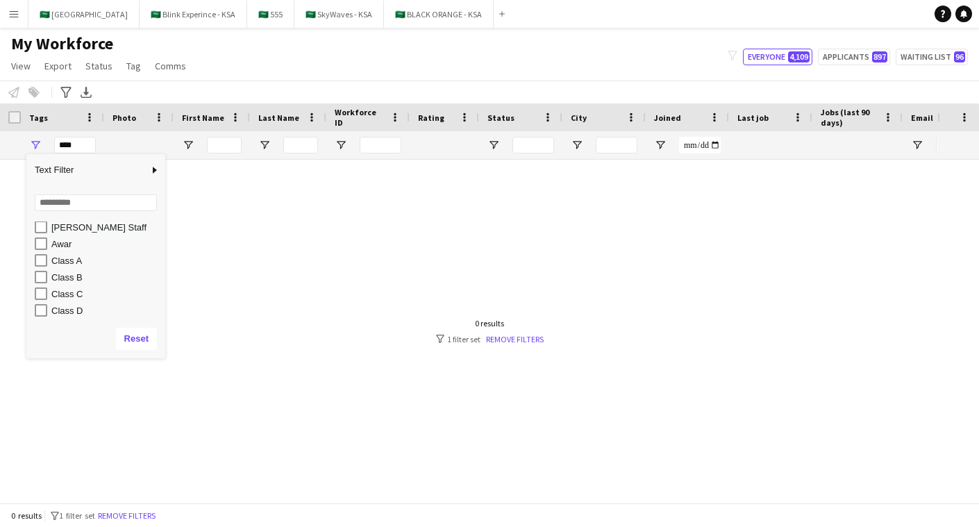
scroll to position [87, 0]
type input "********"
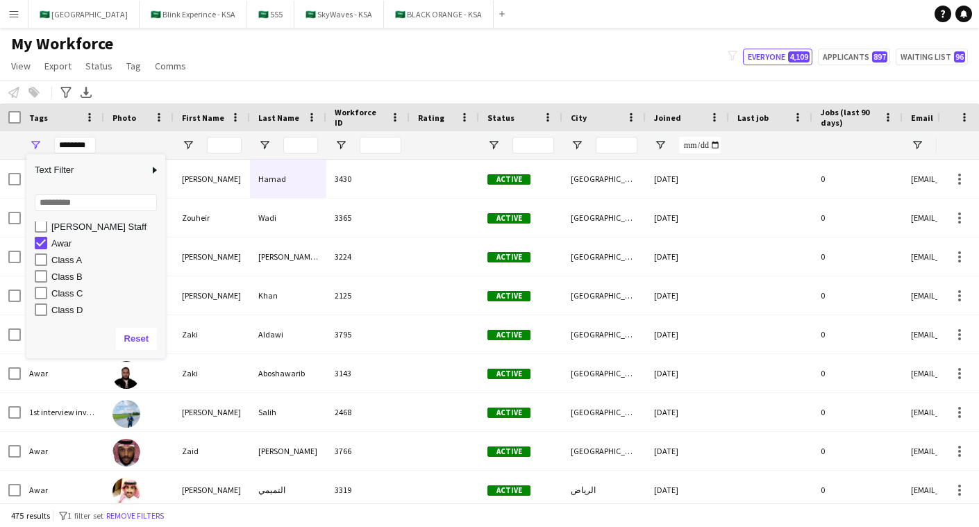
click at [335, 87] on div "Notify workforce Add to tag Select at least one crew to tag him or her. Advance…" at bounding box center [489, 92] width 979 height 23
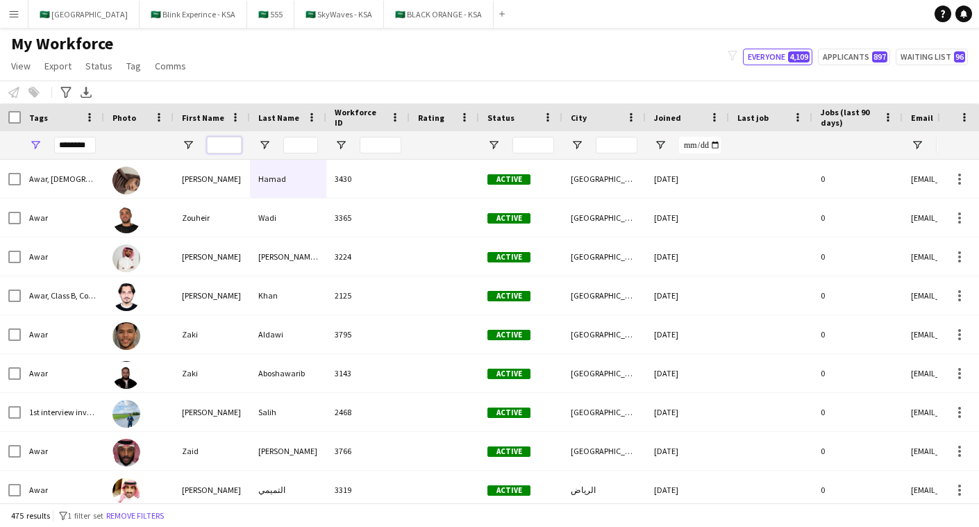
click at [217, 149] on input "First Name Filter Input" at bounding box center [224, 145] width 35 height 17
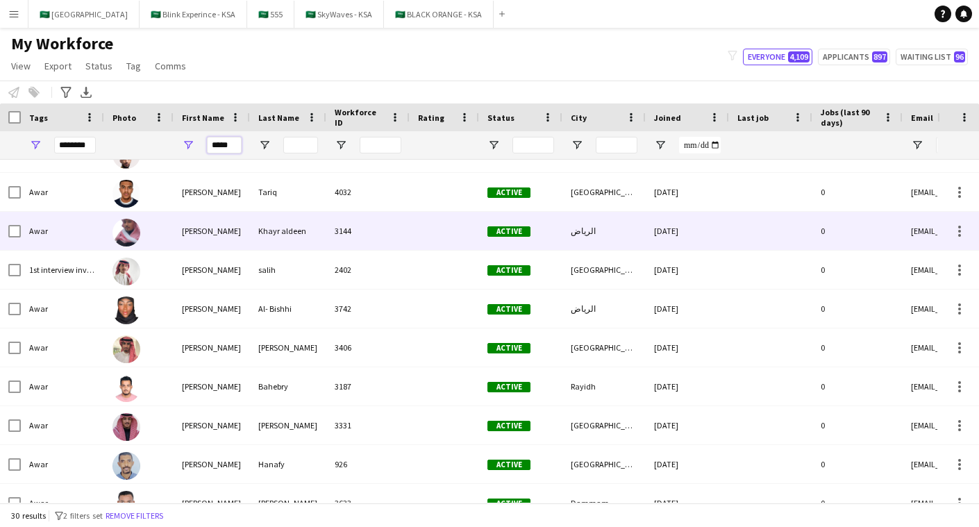
scroll to position [203, 0]
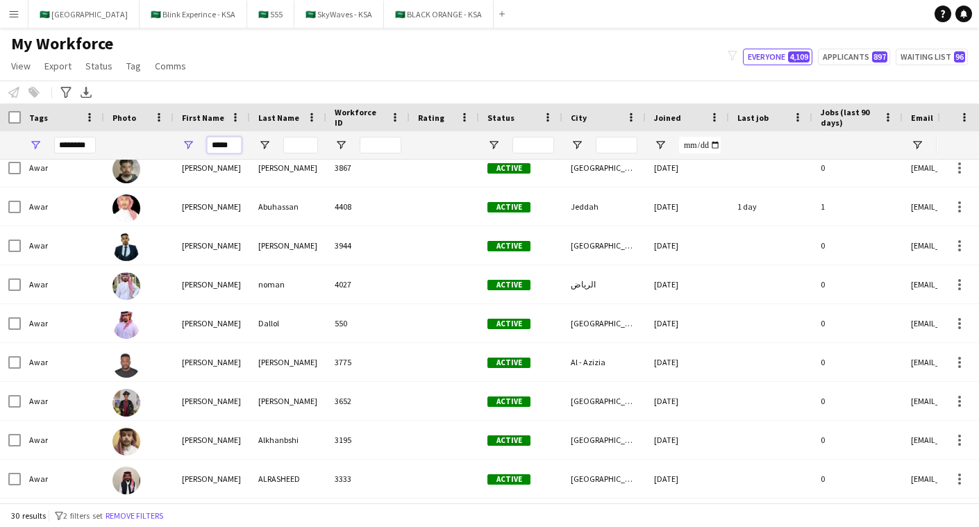
type input "*****"
click at [301, 145] on input "Last Name Filter Input" at bounding box center [300, 145] width 35 height 17
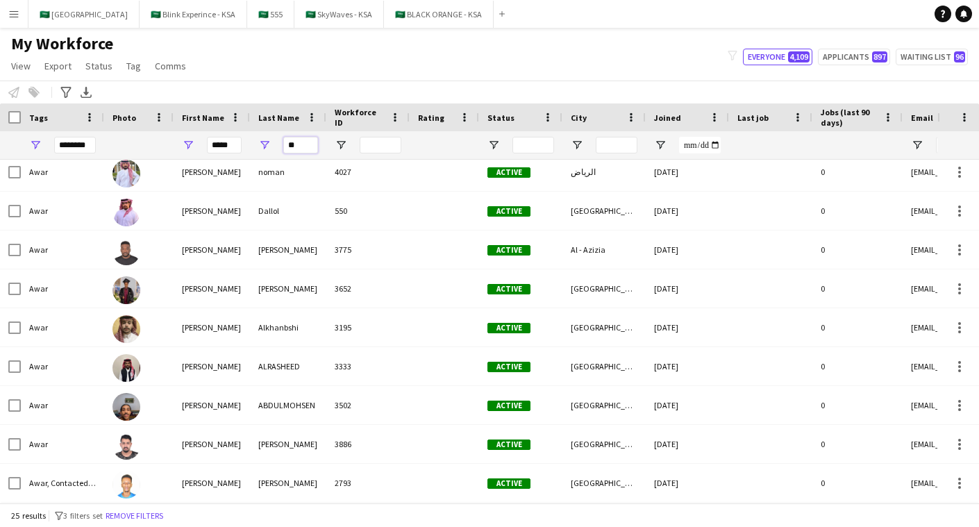
type input "***"
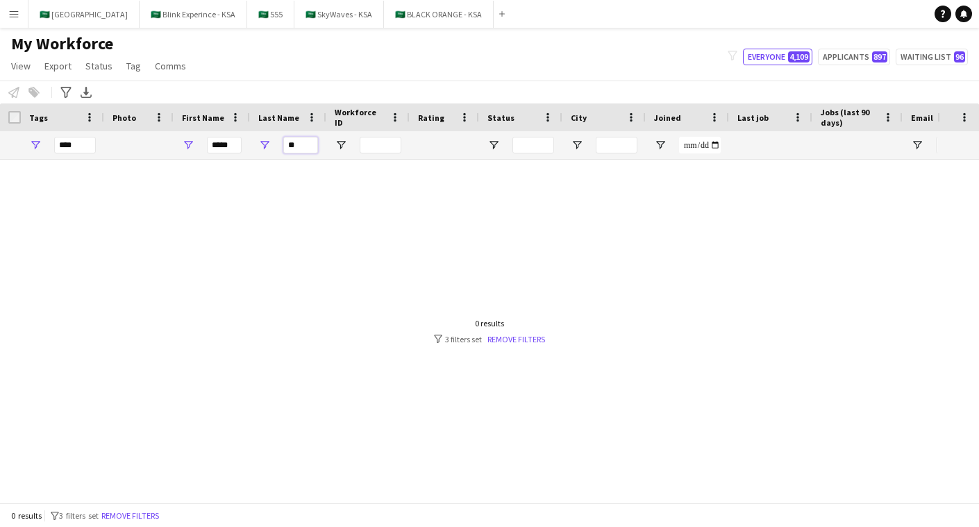
type input "*"
type input "********"
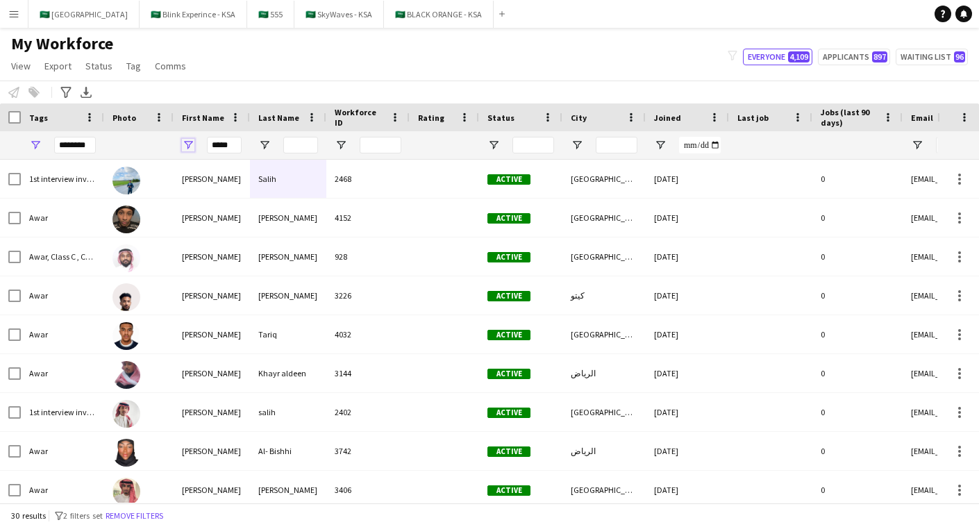
click at [191, 143] on span "Open Filter Menu" at bounding box center [188, 145] width 13 height 13
click at [241, 192] on input "*****" at bounding box center [242, 193] width 108 height 17
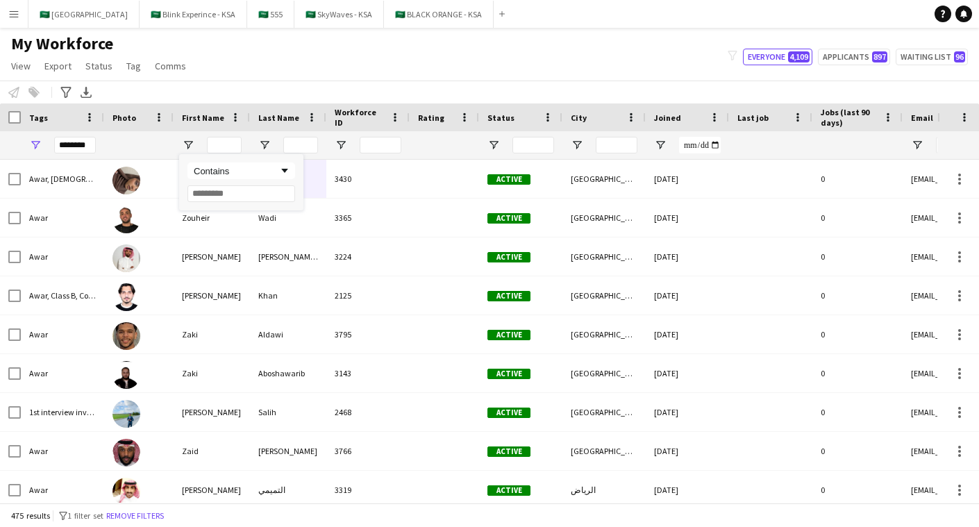
click at [356, 81] on div "Notify workforce Add to tag Select at least one crew to tag him or her. Advance…" at bounding box center [489, 92] width 979 height 23
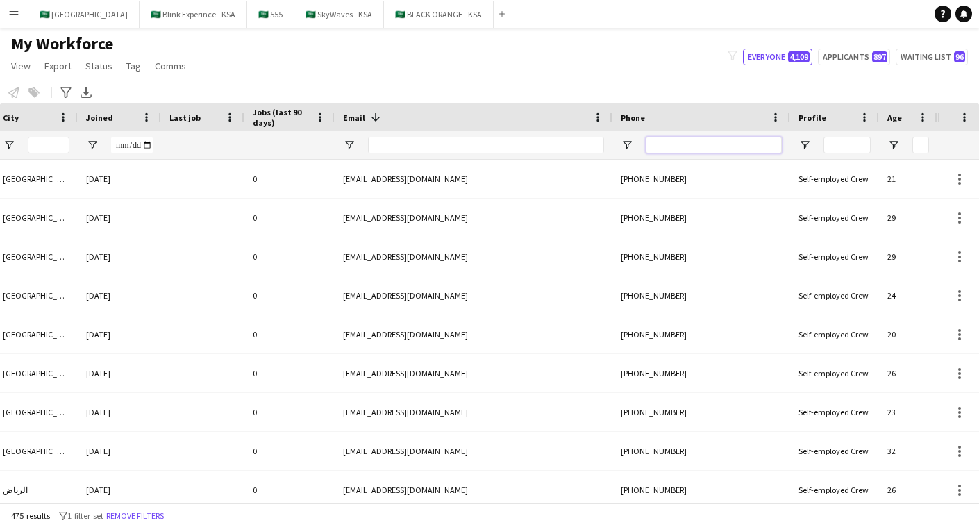
click at [714, 138] on input "Phone Filter Input" at bounding box center [714, 145] width 136 height 17
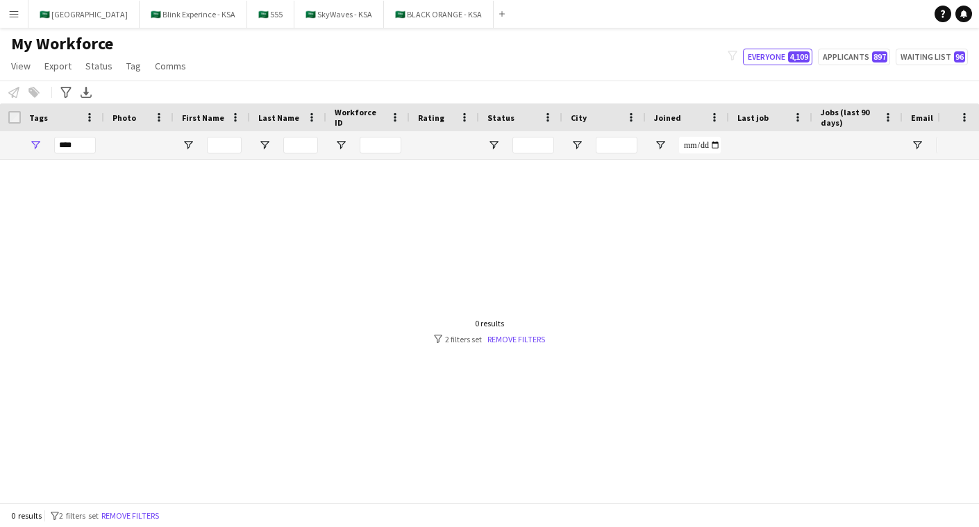
type input "*****"
click at [38, 142] on span "Open Filter Menu" at bounding box center [35, 145] width 13 height 13
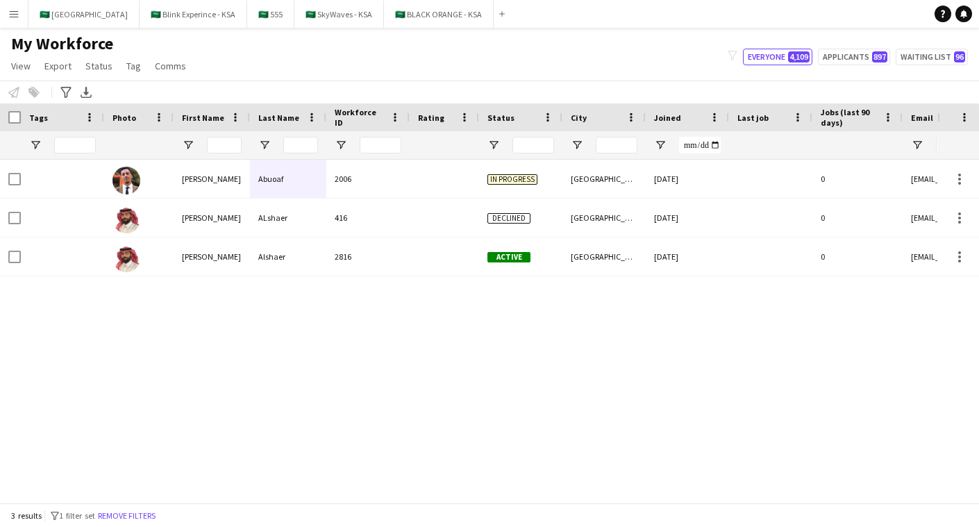
click at [398, 324] on div "Ahmed Abuoaf 2006 In progress Riyadh 25-08-2025 0 fagir.1483@gmail.com Ahmed AL…" at bounding box center [469, 331] width 938 height 343
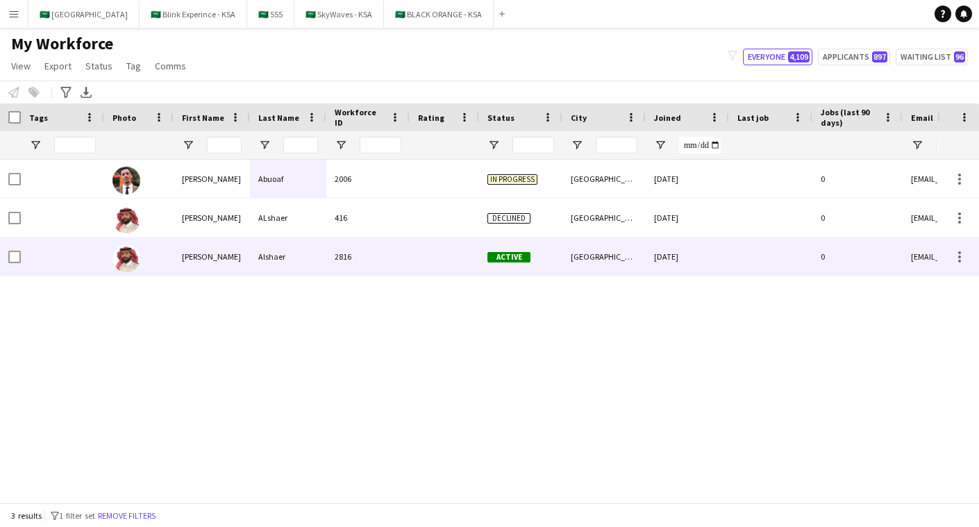
click at [313, 263] on div "Alshaer" at bounding box center [288, 257] width 76 height 38
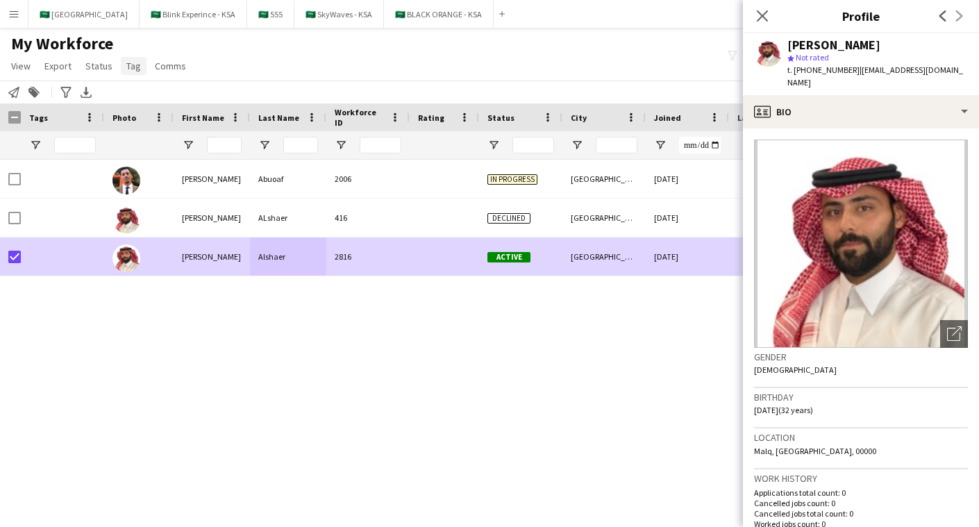
click at [132, 63] on span "Tag" at bounding box center [133, 66] width 15 height 13
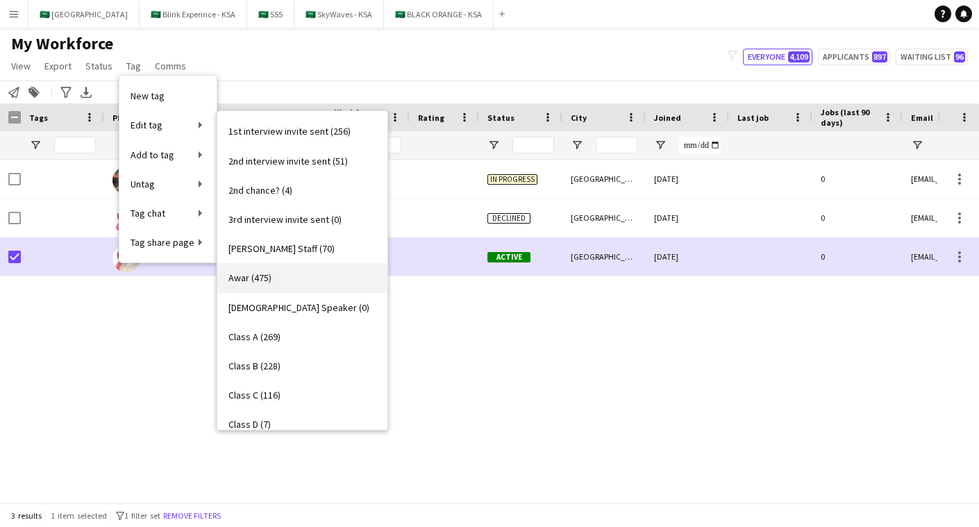
click at [282, 272] on link "Awar (475)" at bounding box center [302, 277] width 170 height 29
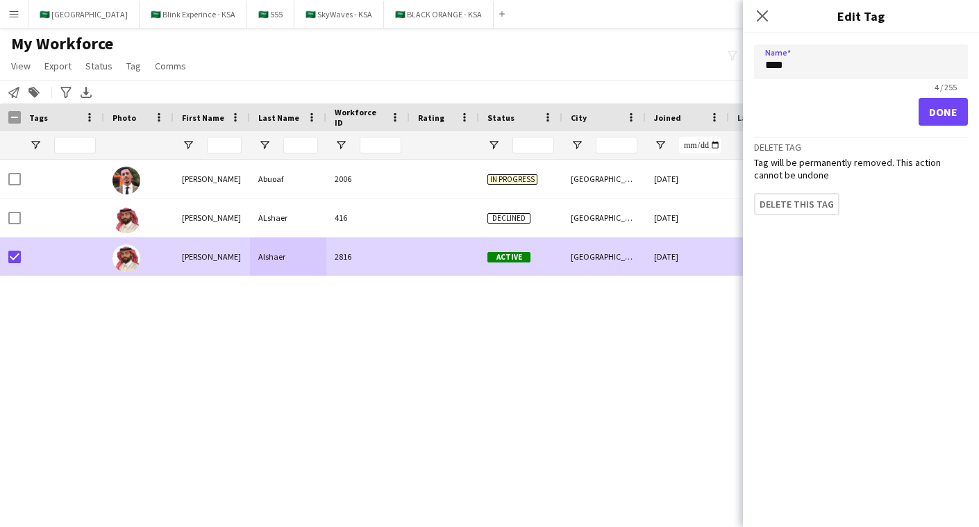
click at [231, 256] on div "[PERSON_NAME]" at bounding box center [212, 257] width 76 height 38
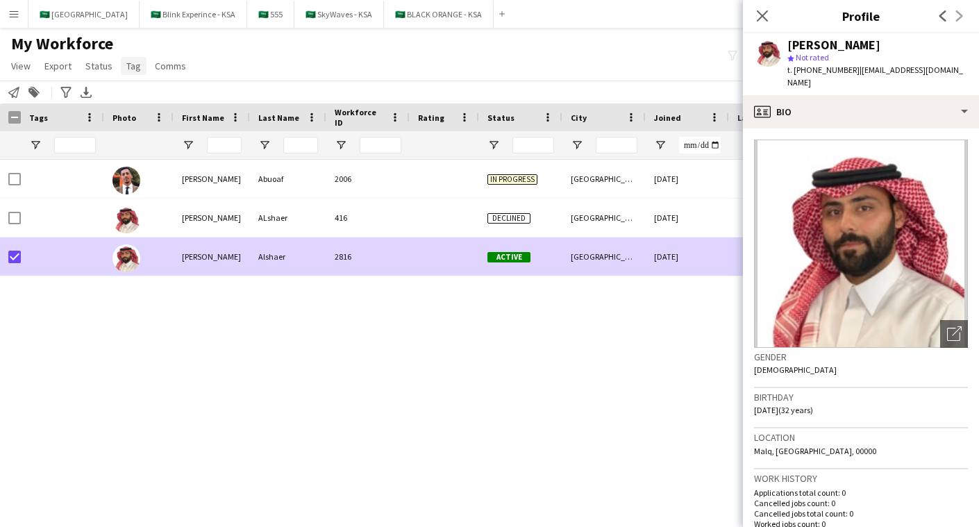
click at [131, 63] on span "Tag" at bounding box center [133, 66] width 15 height 13
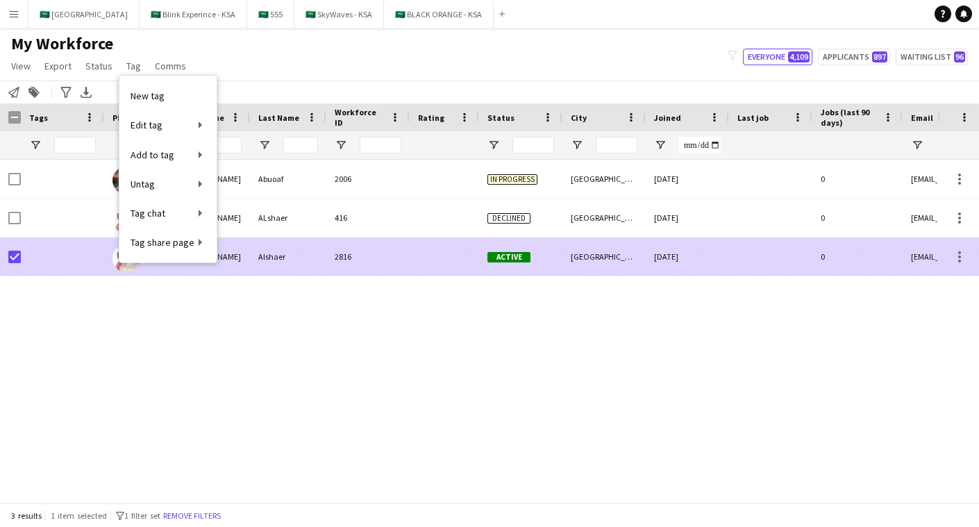
click at [415, 255] on div at bounding box center [444, 257] width 69 height 38
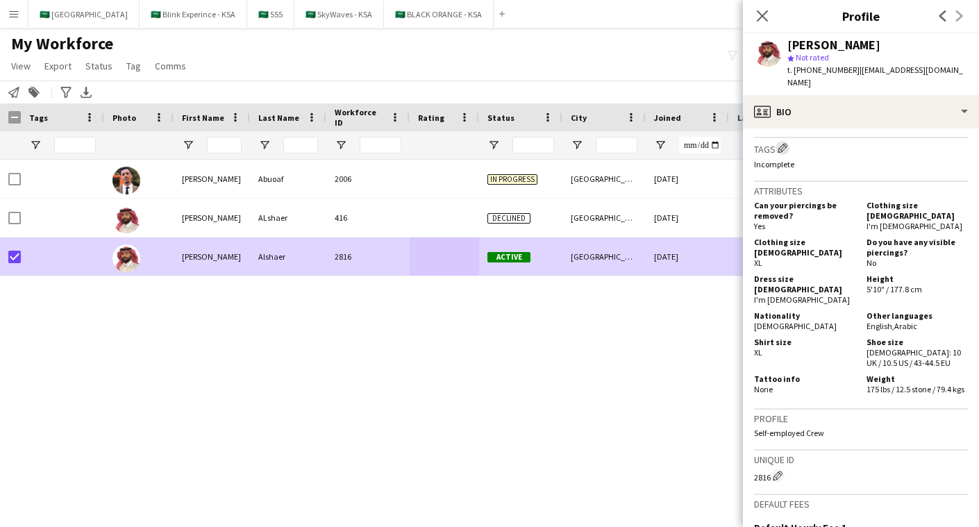
click at [786, 153] on app-icon "Edit crew company tags" at bounding box center [783, 148] width 10 height 10
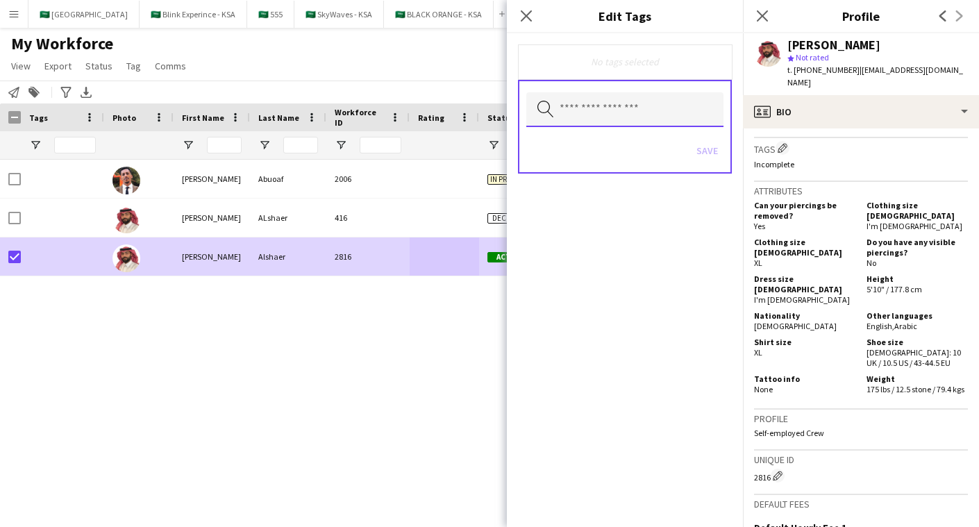
click at [624, 109] on input "text" at bounding box center [624, 109] width 197 height 35
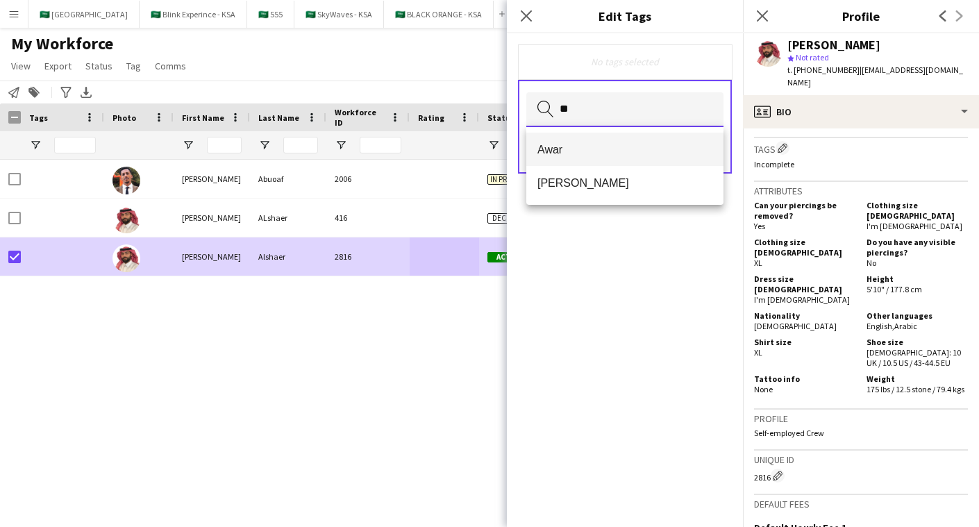
type input "**"
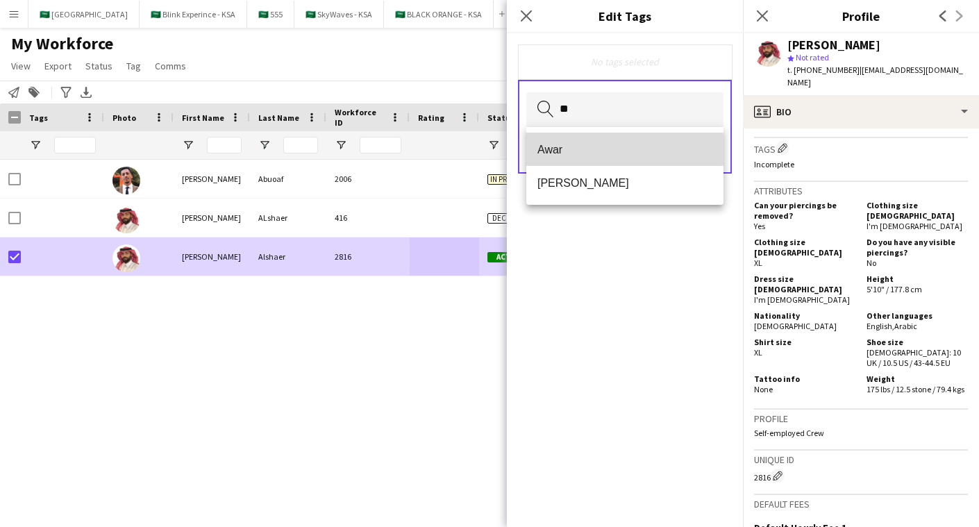
click at [615, 151] on span "Awar" at bounding box center [625, 149] width 175 height 13
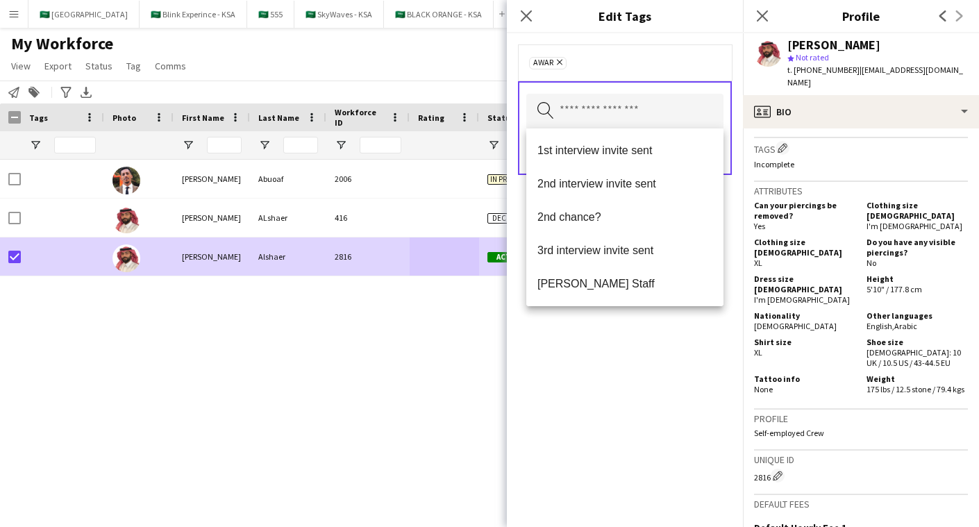
drag, startPoint x: 706, startPoint y: 344, endPoint x: 717, endPoint y: 192, distance: 151.9
click at [705, 344] on div "Awar Remove Search by tag name Save" at bounding box center [625, 280] width 236 height 494
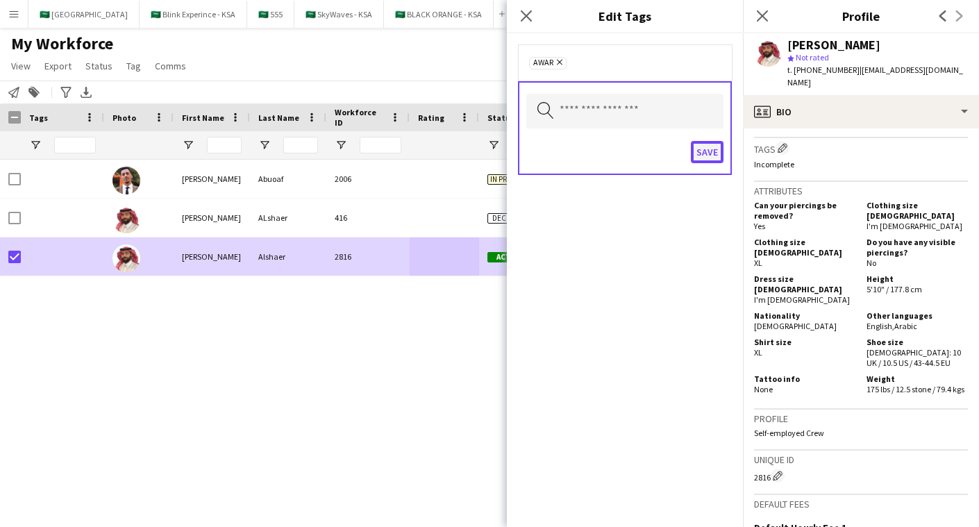
click at [711, 152] on button "Save" at bounding box center [707, 152] width 33 height 22
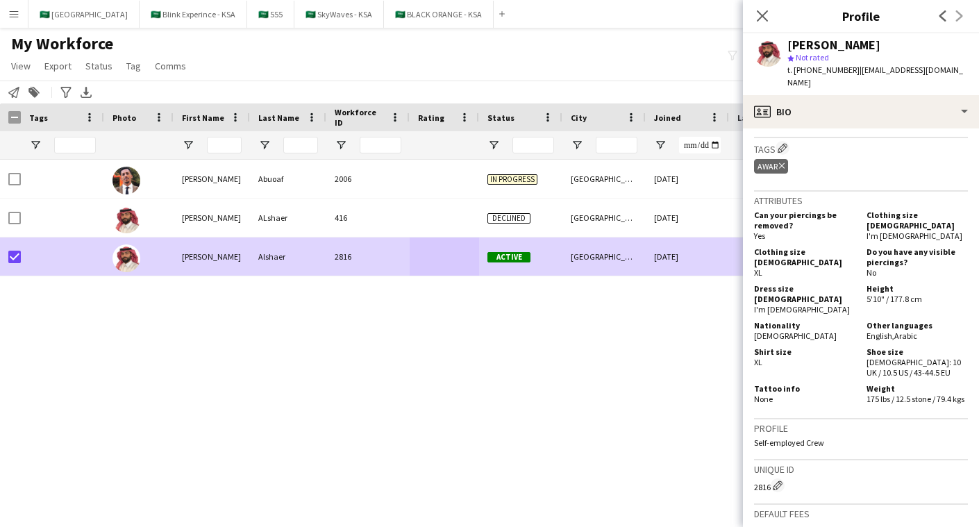
drag, startPoint x: 874, startPoint y: 50, endPoint x: 765, endPoint y: 58, distance: 110.0
click at [764, 58] on div "Ahmed Alshaer star Not rated t. +966596229100 | eng.alshaer007@gmail.com" at bounding box center [861, 64] width 236 height 62
copy div "[PERSON_NAME]"
click at [298, 396] on div "Ahmed Abuoaf 2006 In progress Riyadh 25-08-2025 0 fagir.1483@gmail.com Ahmed AL…" at bounding box center [469, 331] width 938 height 343
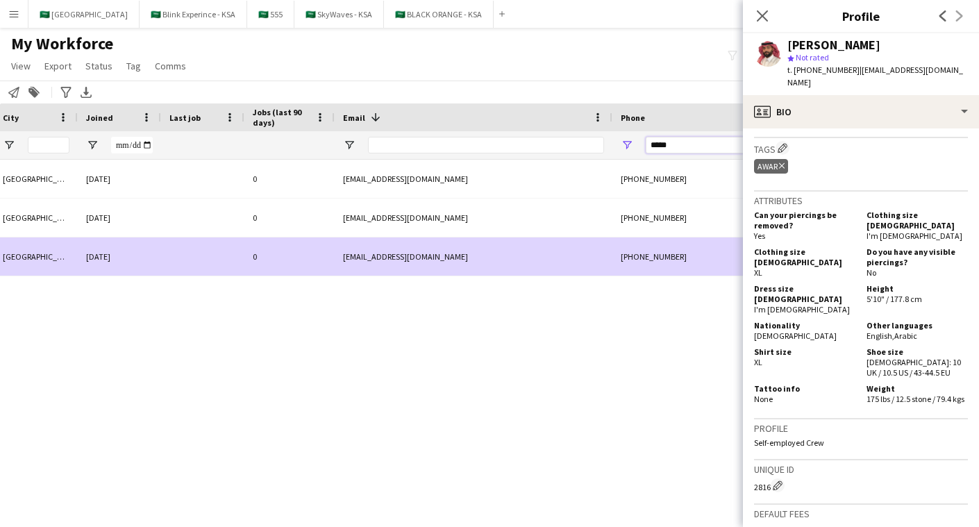
click at [699, 148] on input "*****" at bounding box center [714, 145] width 136 height 17
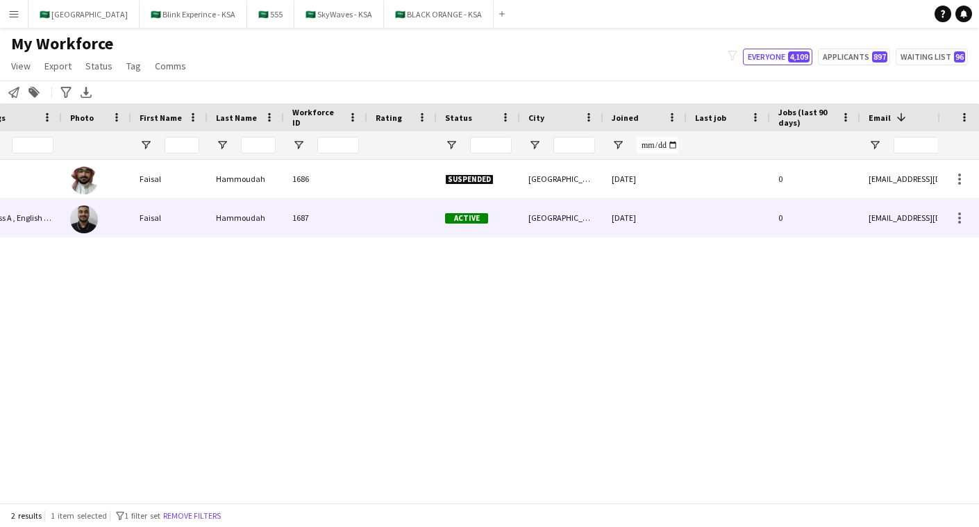
scroll to position [0, 0]
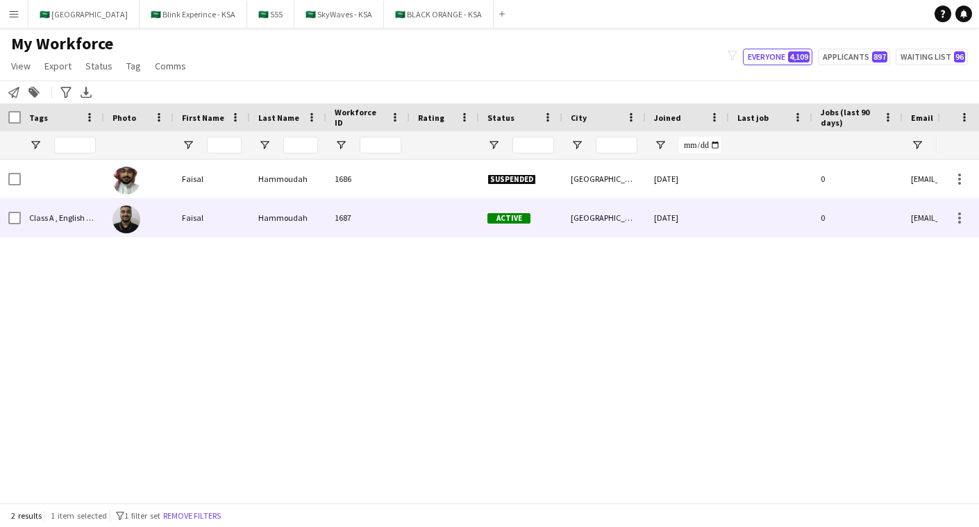
click at [240, 218] on div "Faisal" at bounding box center [212, 218] width 76 height 38
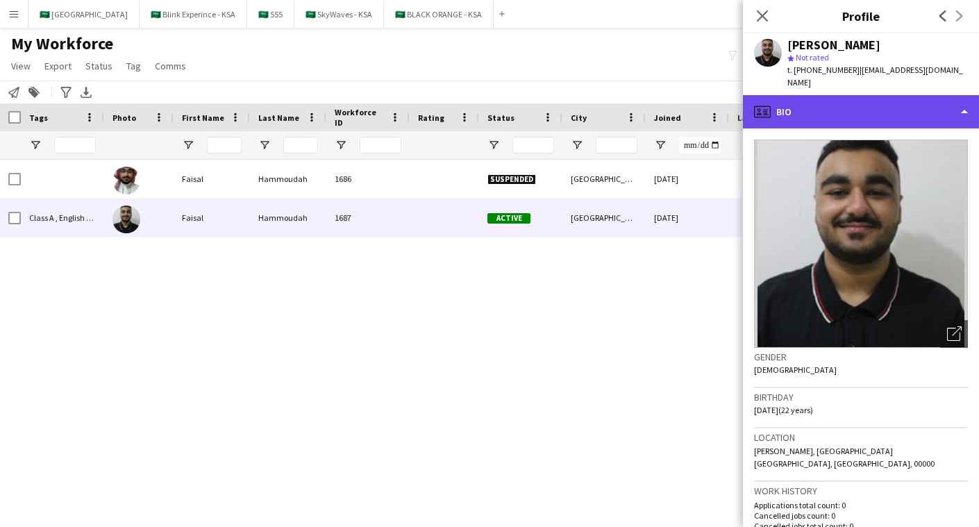
click at [863, 116] on div "profile Bio" at bounding box center [861, 111] width 236 height 33
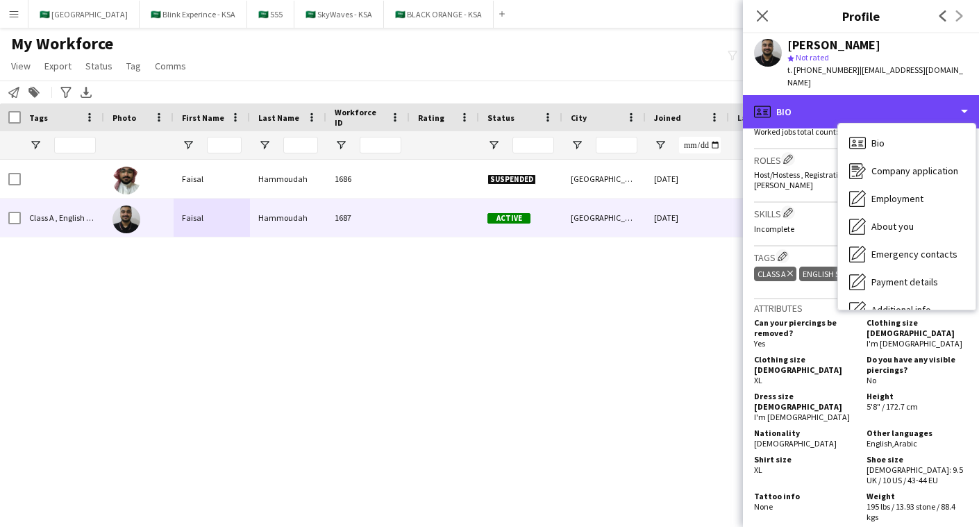
scroll to position [415, 0]
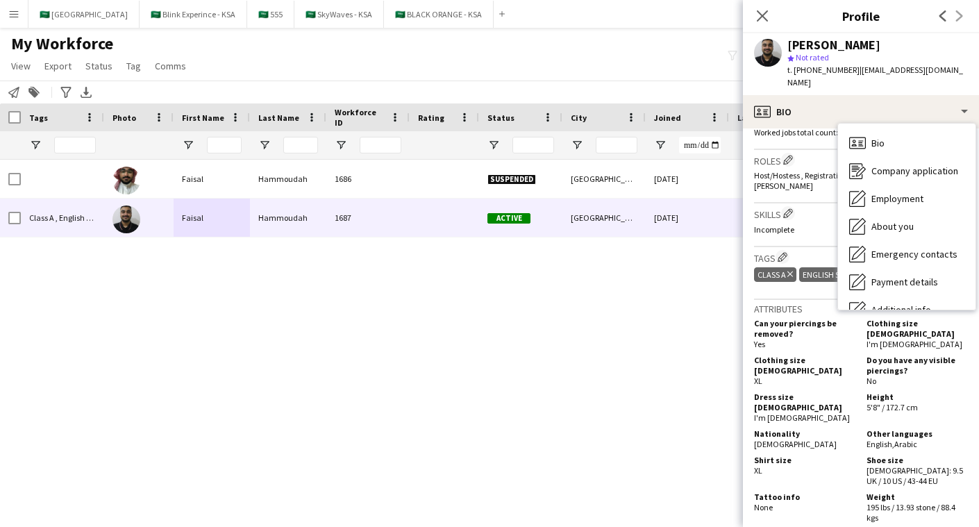
click at [549, 355] on div "Suspended Riyadh 19-07-2025 0 faisal.e.hammoudah2003@hotmail.com 1686 Hammoudah…" at bounding box center [469, 331] width 938 height 343
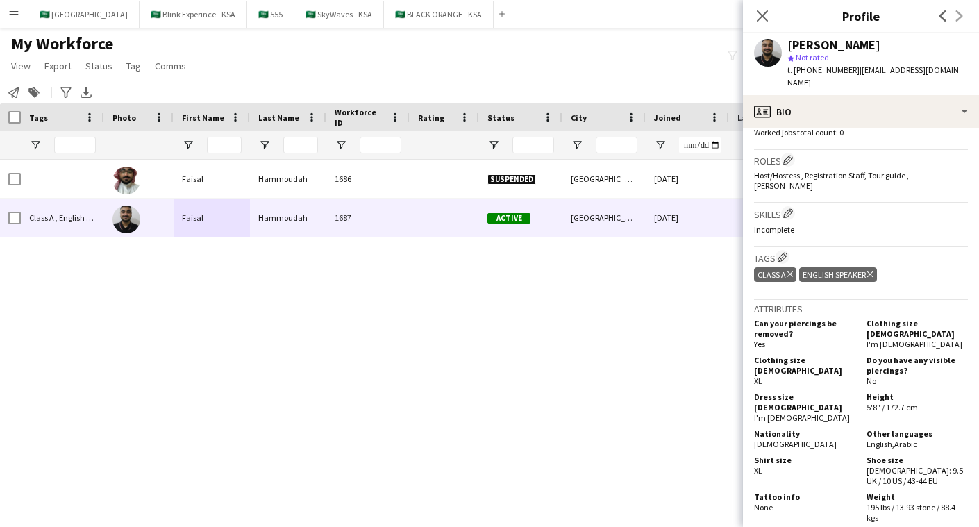
scroll to position [0, 131]
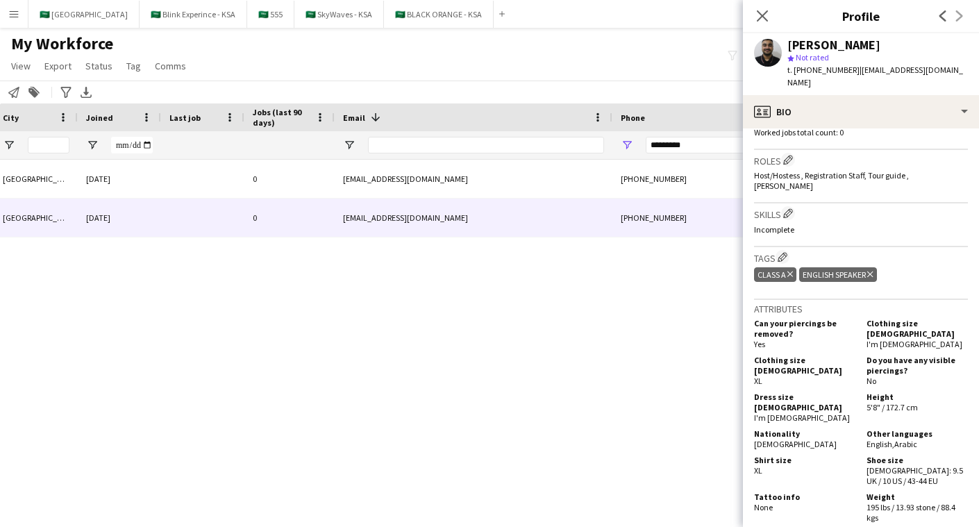
click at [178, 442] on div "Suspended Riyadh 19-07-2025 0 faisal.e.hammoudah2003@hotmail.com +966532240755 …" at bounding box center [469, 331] width 938 height 343
click at [700, 138] on input "*********" at bounding box center [714, 145] width 136 height 17
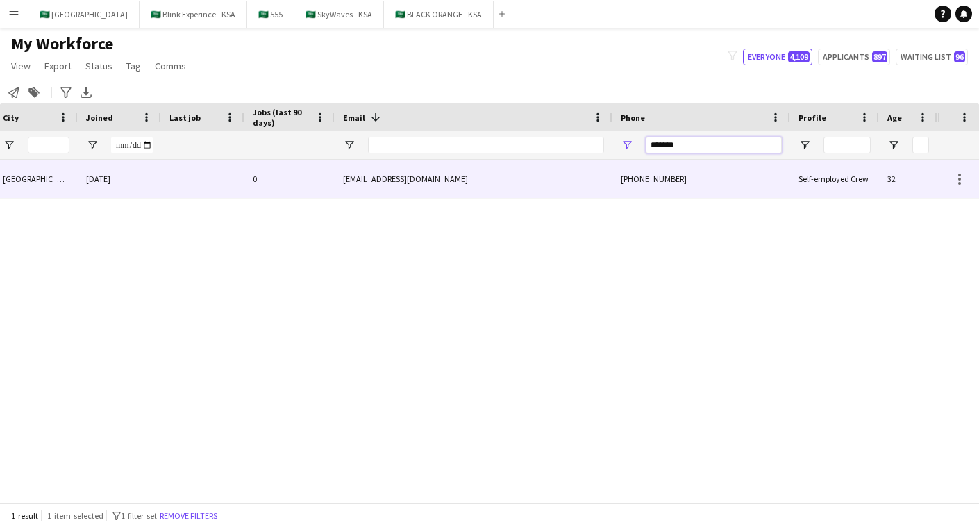
type input "*******"
click at [531, 181] on div "khalid.m.ahmed93@gmail.com" at bounding box center [474, 179] width 278 height 38
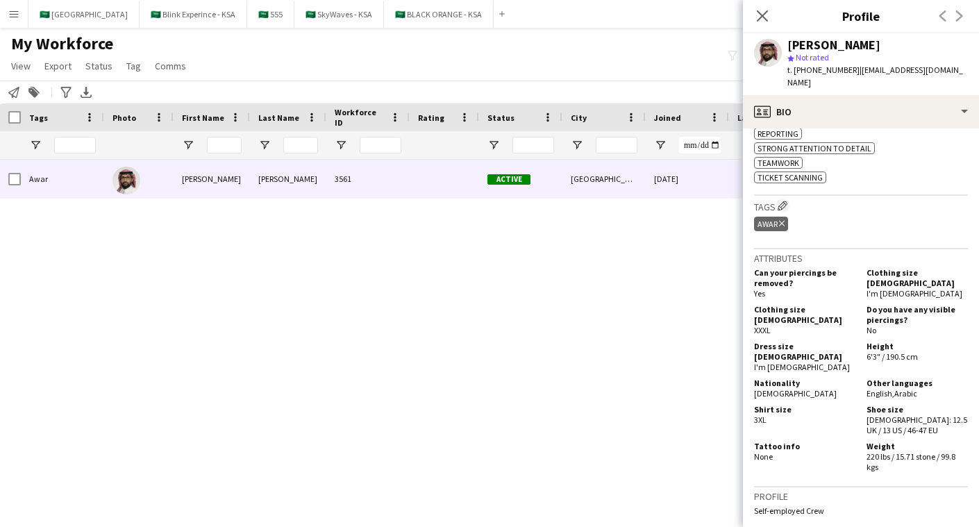
scroll to position [658, 0]
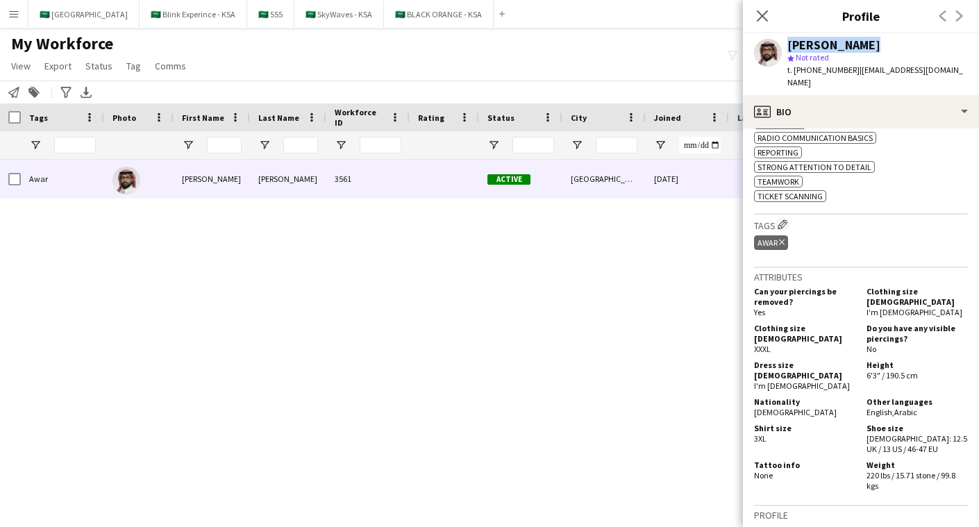
drag, startPoint x: 872, startPoint y: 43, endPoint x: 777, endPoint y: 47, distance: 95.2
click at [777, 47] on div "Khalid Ahmed star Not rated t. +966568739519 | khalid.m.ahmed93@gmail.com" at bounding box center [861, 64] width 236 height 62
copy div "Khalid Ahmed"
click at [376, 378] on div "Active Riyadh 05-10-2025 0 khalid.m.ahmed93@gmail.com 3561 Ahmed Khalid Awar" at bounding box center [469, 331] width 938 height 343
click at [335, 260] on div "Active Riyadh 05-10-2025 0 khalid.m.ahmed93@gmail.com 3561 Ahmed Khalid Awar" at bounding box center [469, 331] width 938 height 343
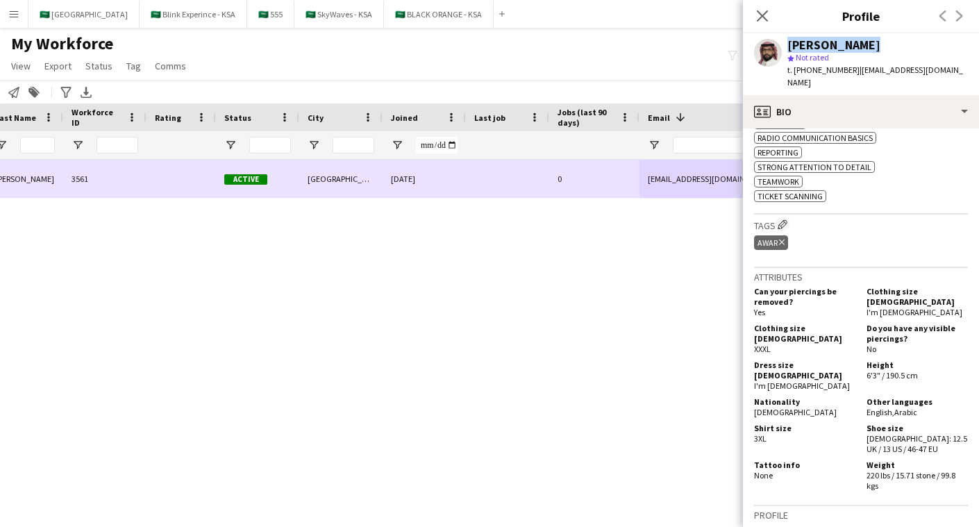
scroll to position [0, 500]
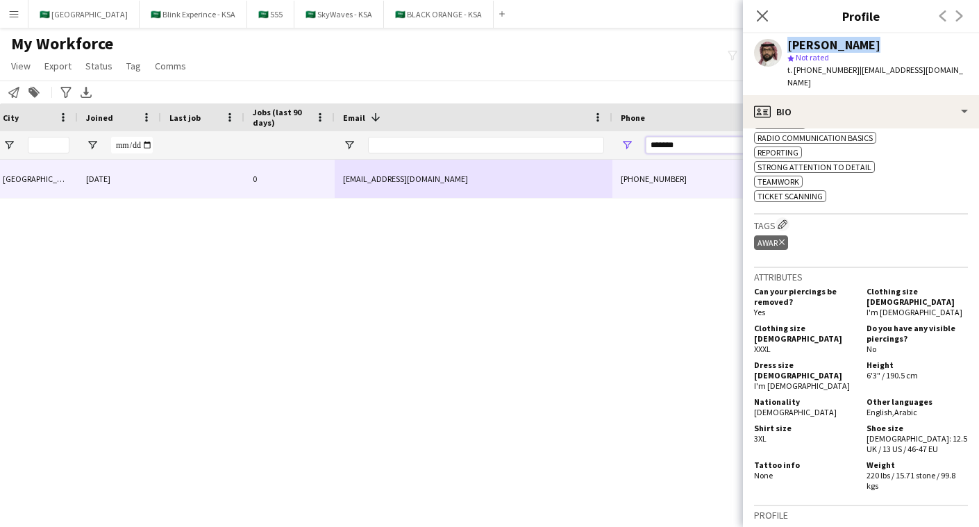
click at [667, 142] on input "*******" at bounding box center [714, 145] width 136 height 17
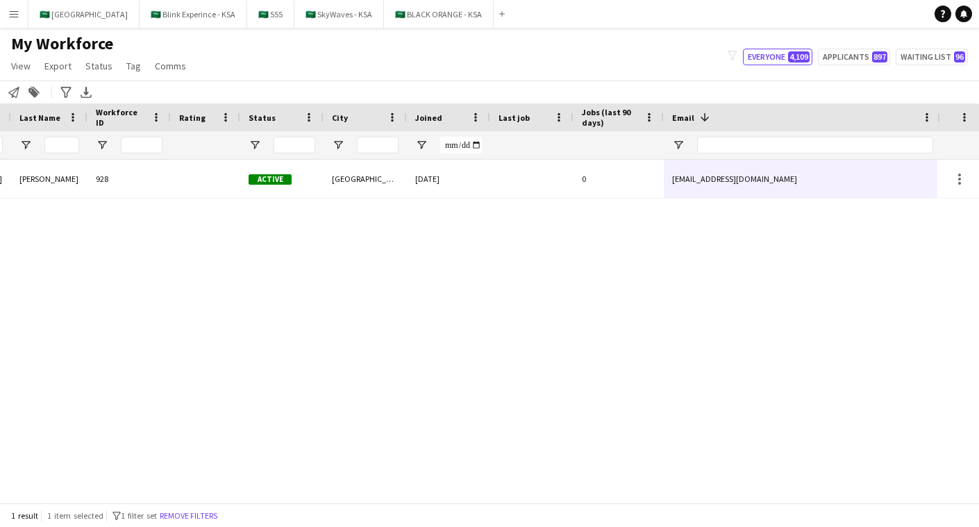
scroll to position [0, 0]
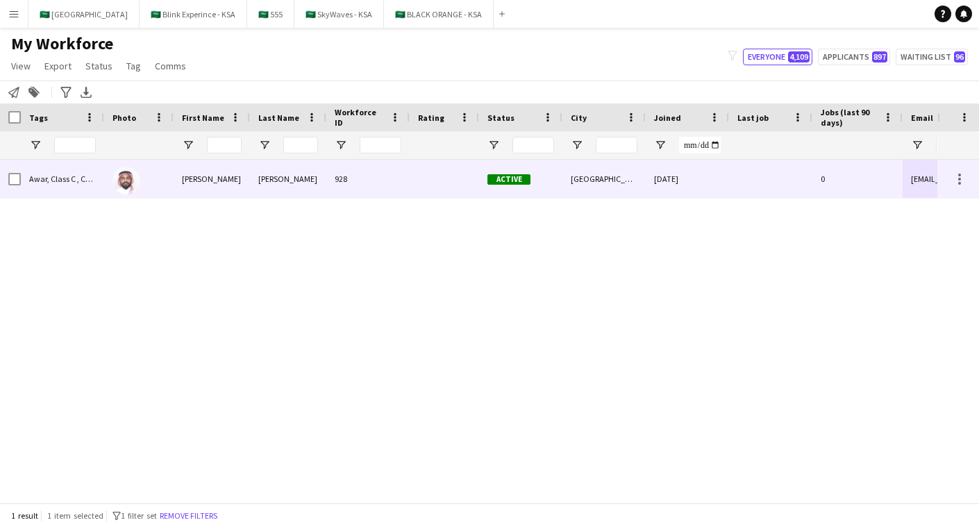
type input "*******"
click at [413, 179] on div at bounding box center [444, 179] width 69 height 38
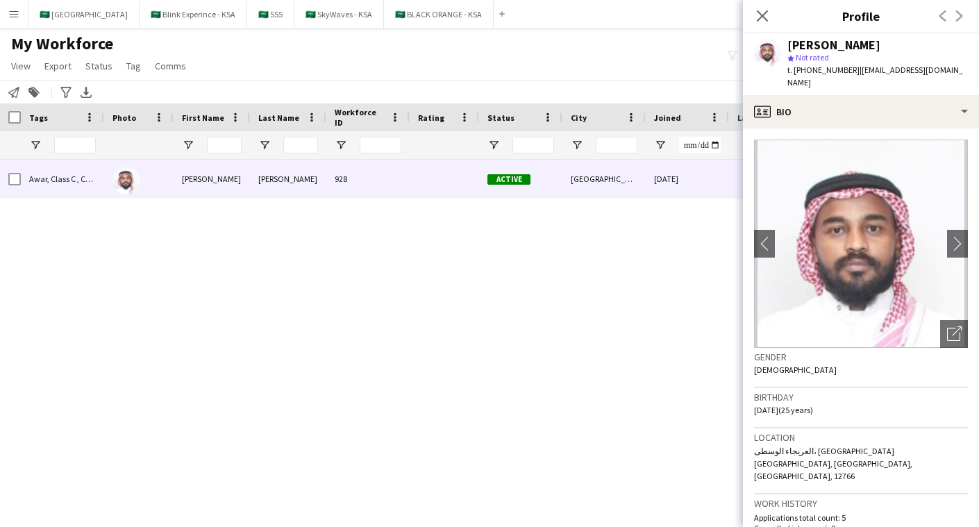
click at [903, 71] on span "| xbreezy9955@gmail.com" at bounding box center [876, 76] width 176 height 23
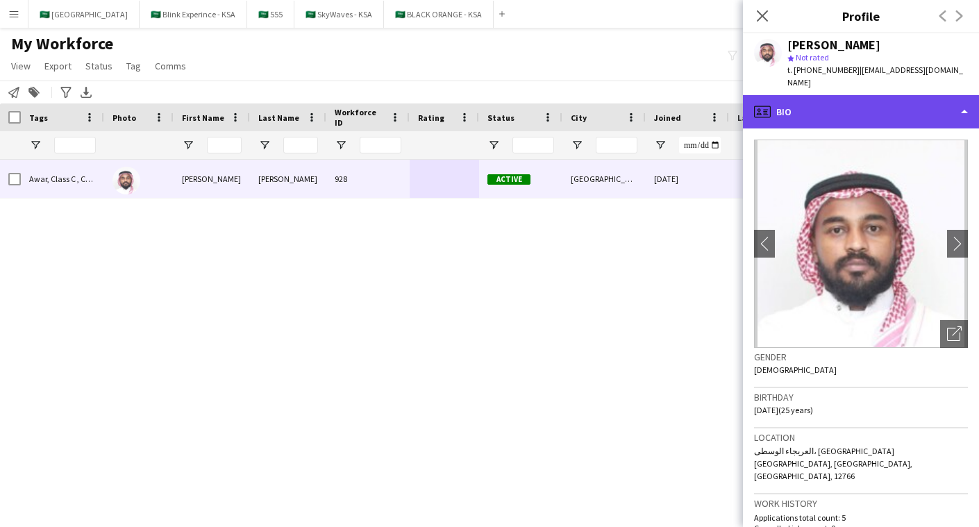
click at [903, 95] on div "profile Bio" at bounding box center [861, 111] width 236 height 33
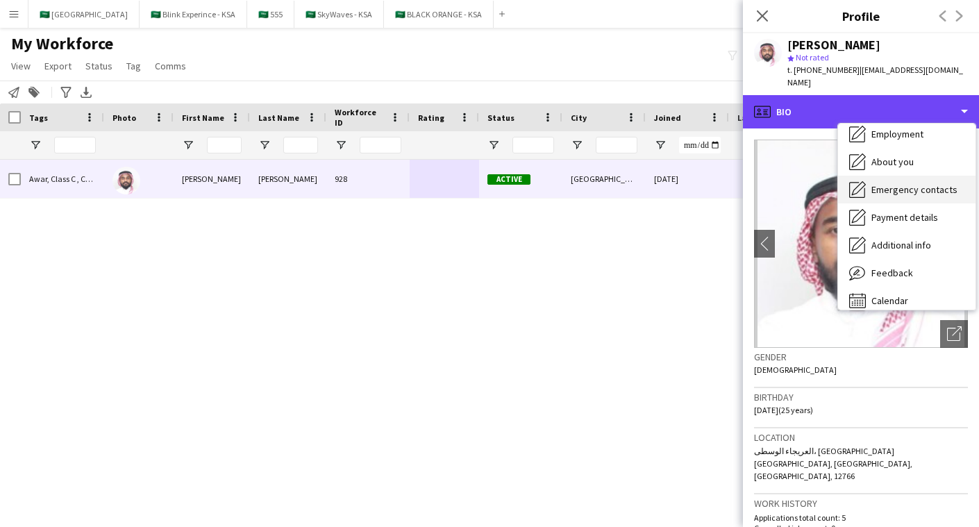
scroll to position [75, 0]
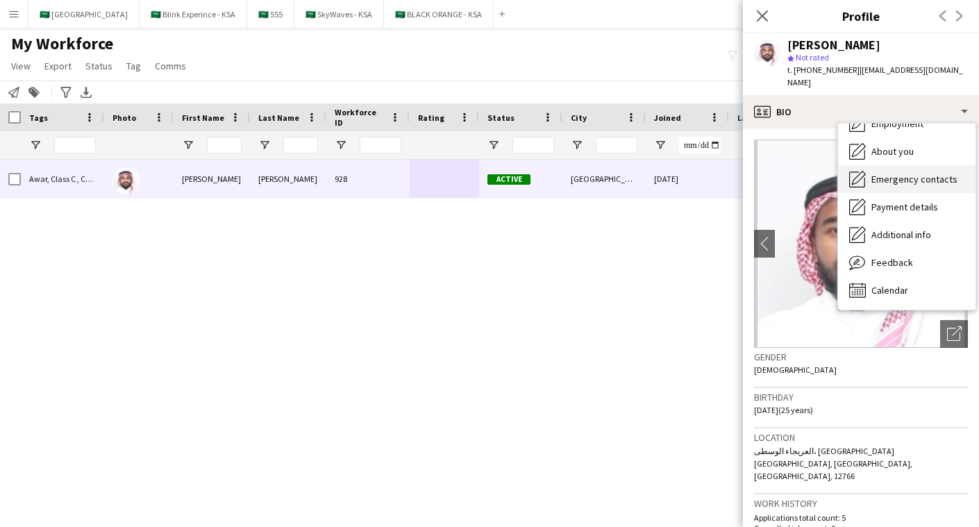
click at [897, 256] on span "Feedback" at bounding box center [893, 262] width 42 height 13
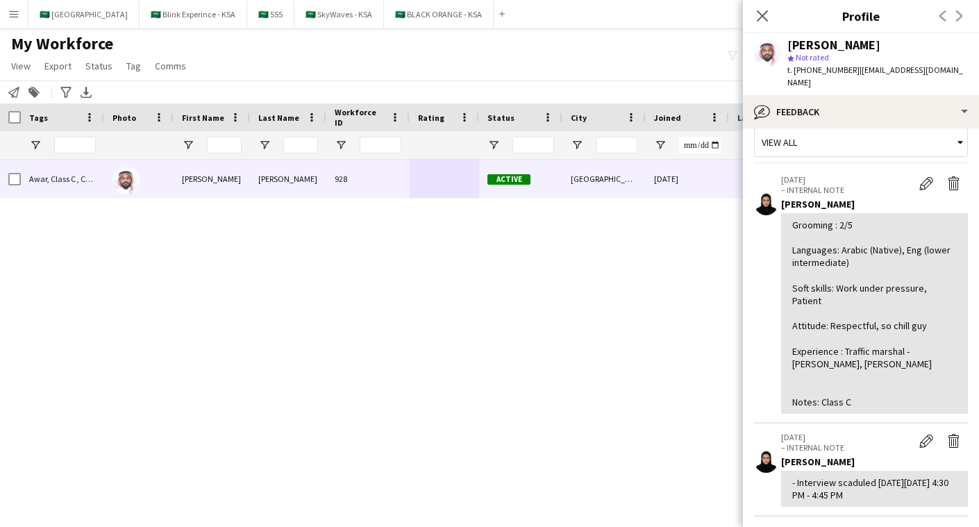
scroll to position [15, 0]
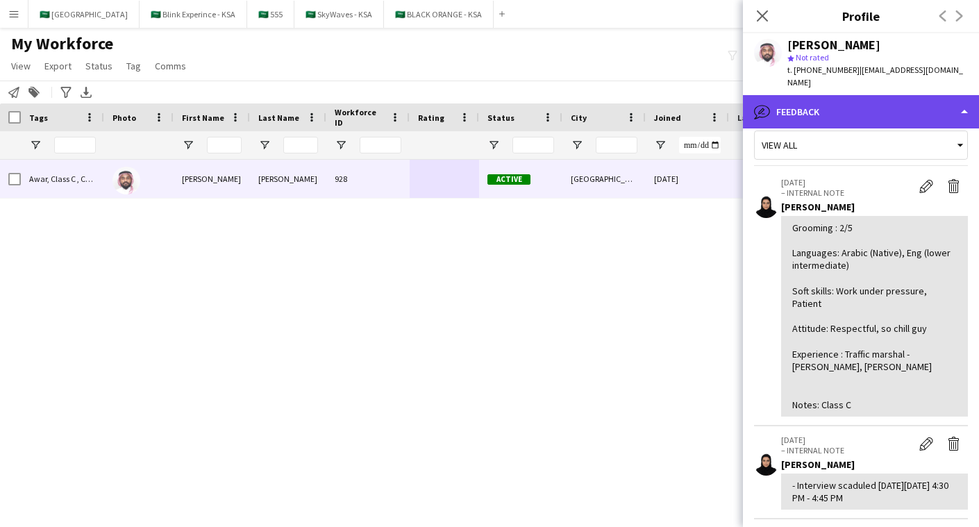
click at [872, 95] on div "bubble-pencil Feedback" at bounding box center [861, 111] width 236 height 33
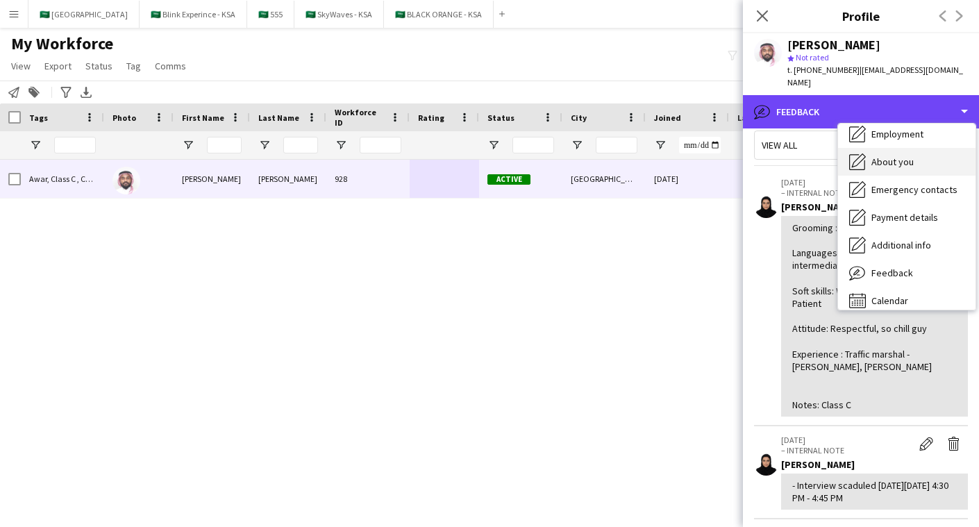
scroll to position [0, 0]
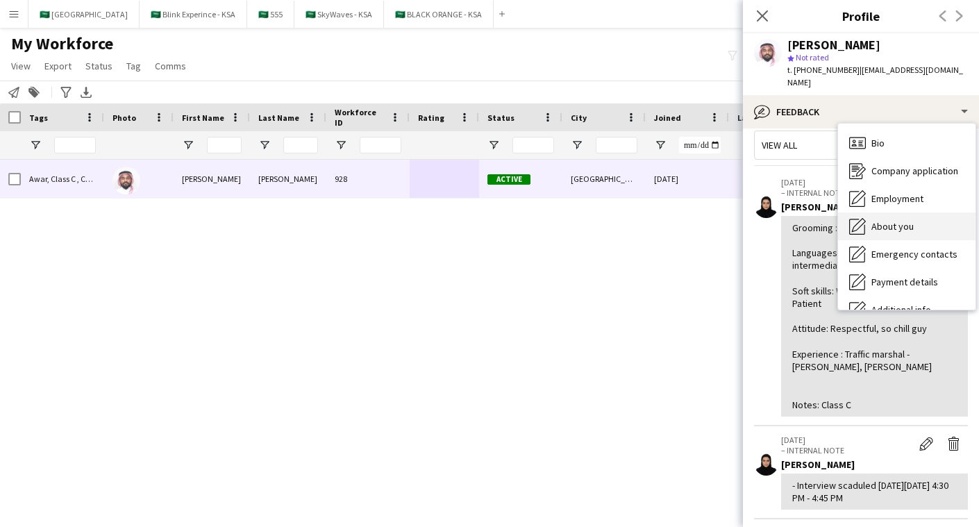
click at [909, 135] on div "Bio Bio" at bounding box center [907, 143] width 138 height 28
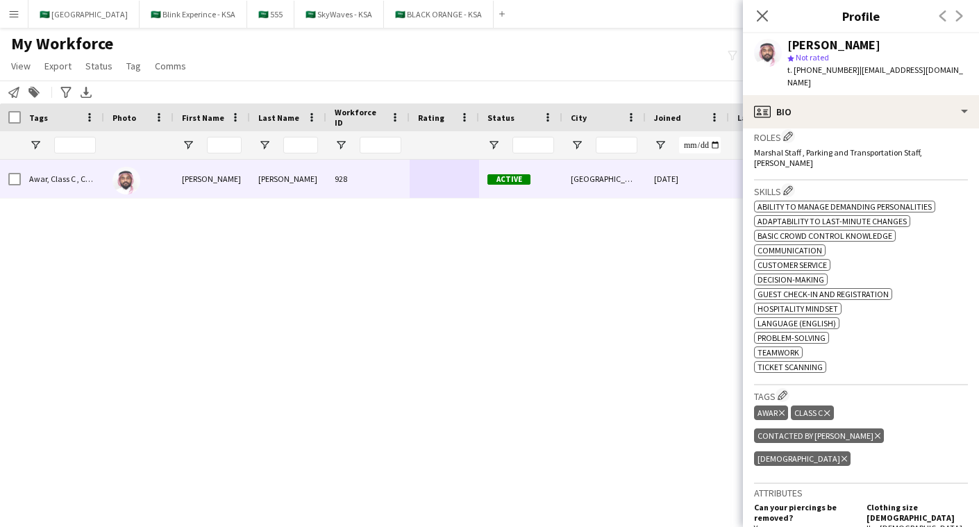
scroll to position [448, 0]
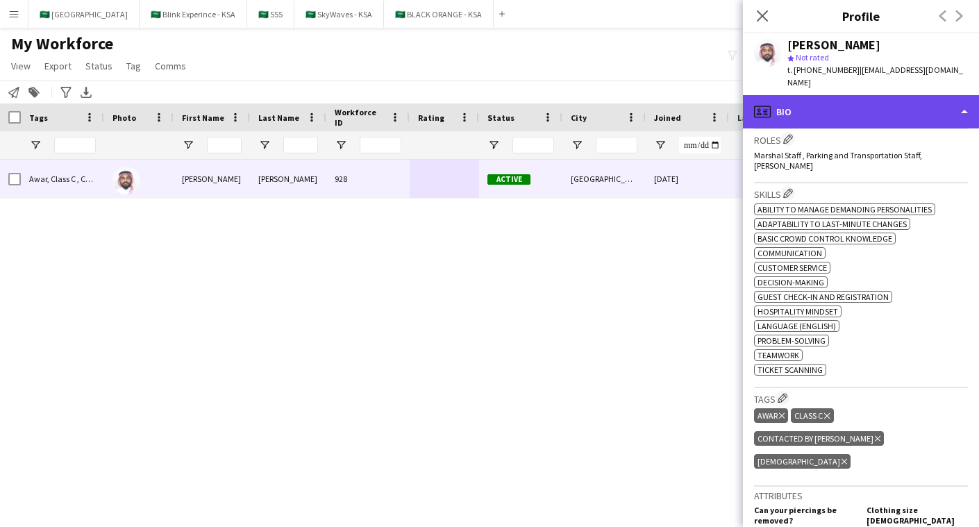
click at [894, 95] on div "profile Bio" at bounding box center [861, 111] width 236 height 33
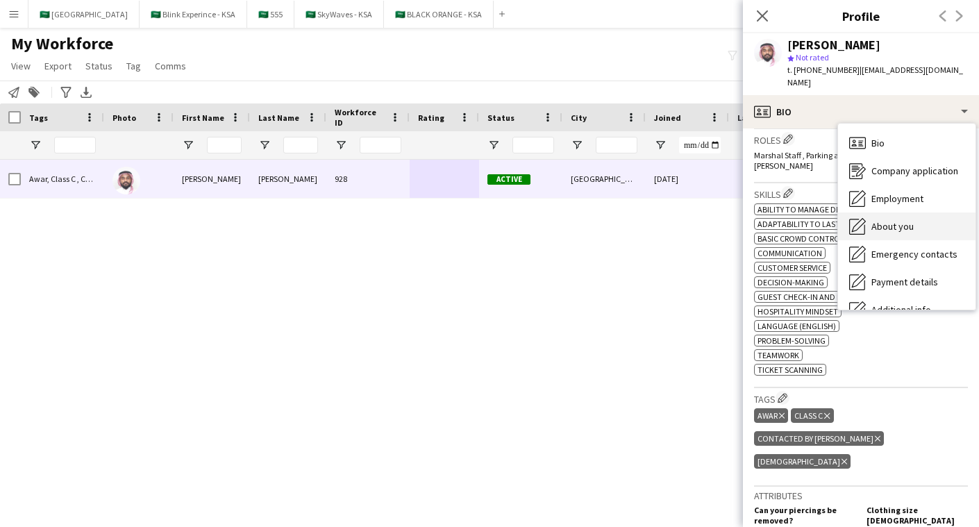
click at [901, 220] on div "About you About you" at bounding box center [907, 227] width 138 height 28
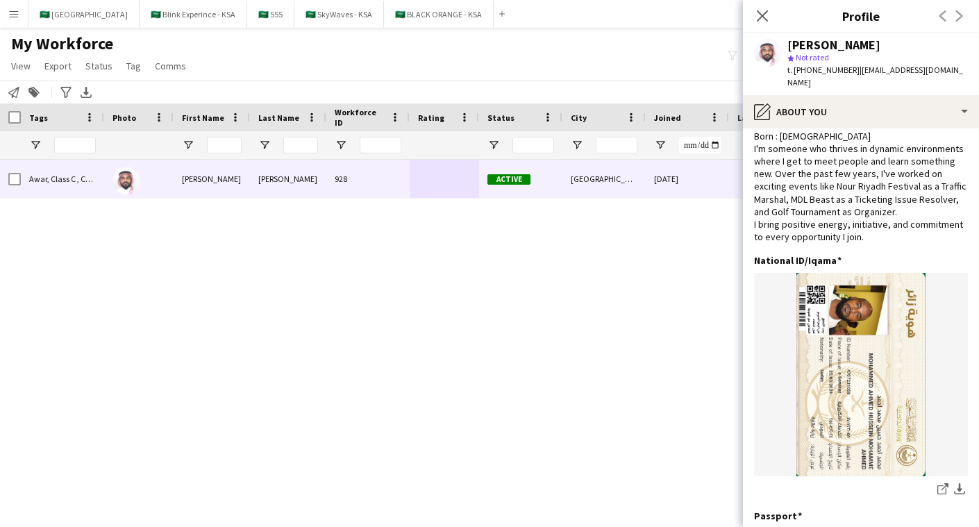
click at [753, 12] on div "Close pop-in" at bounding box center [762, 16] width 39 height 32
click at [766, 13] on icon at bounding box center [762, 15] width 13 height 13
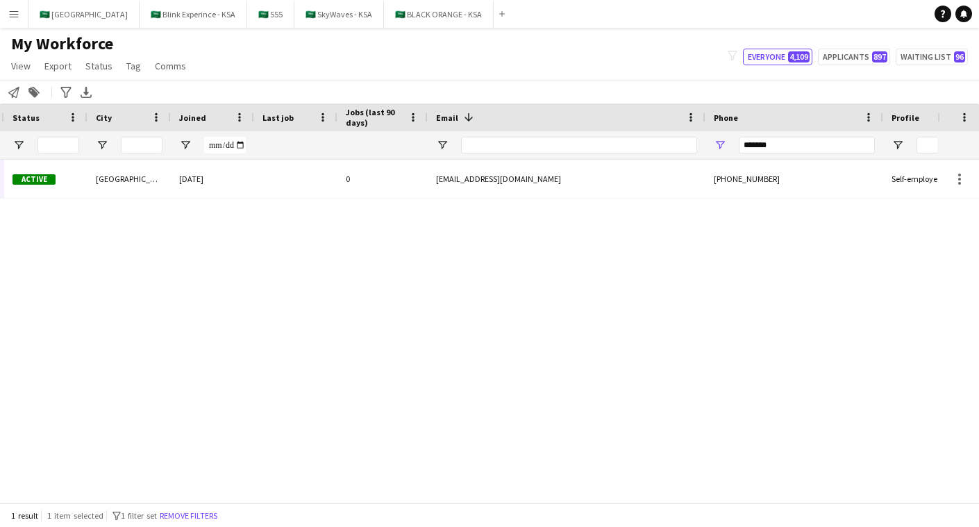
scroll to position [0, 568]
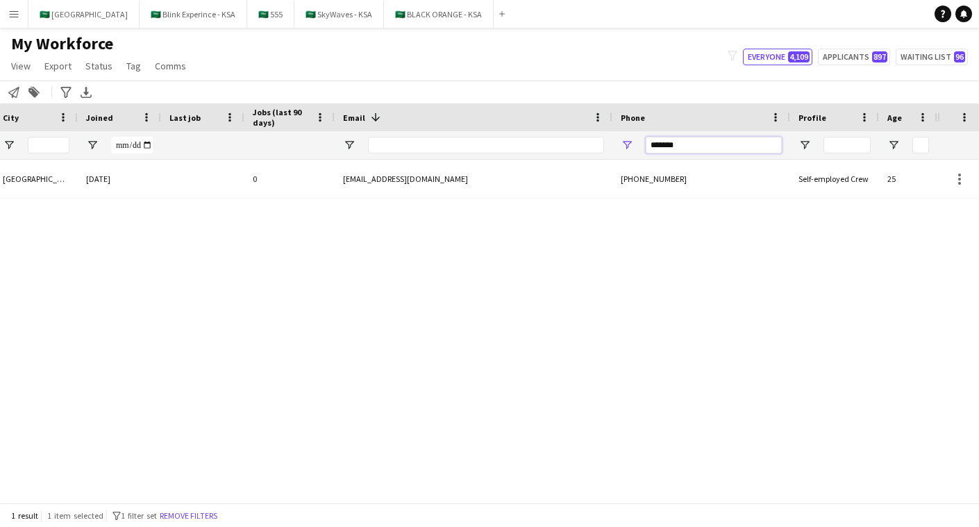
click at [725, 142] on input "*******" at bounding box center [714, 145] width 136 height 17
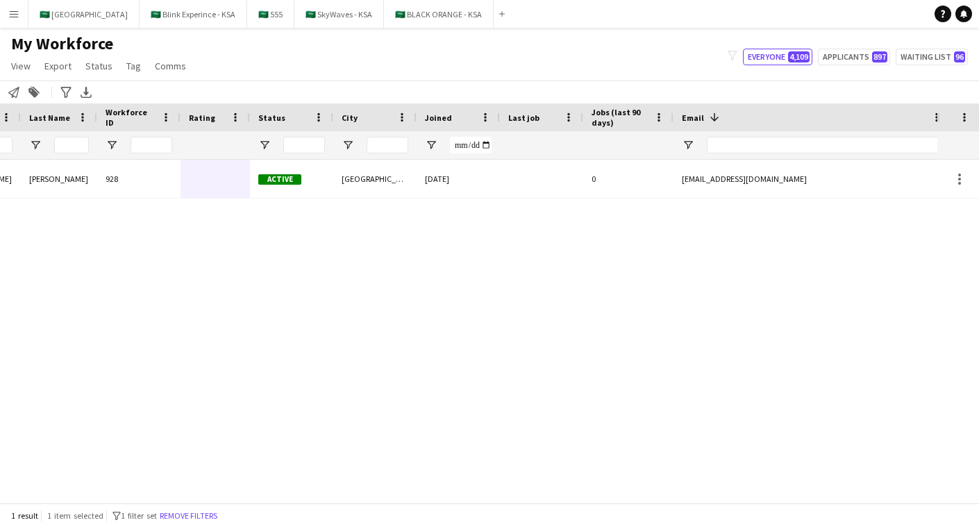
scroll to position [0, 0]
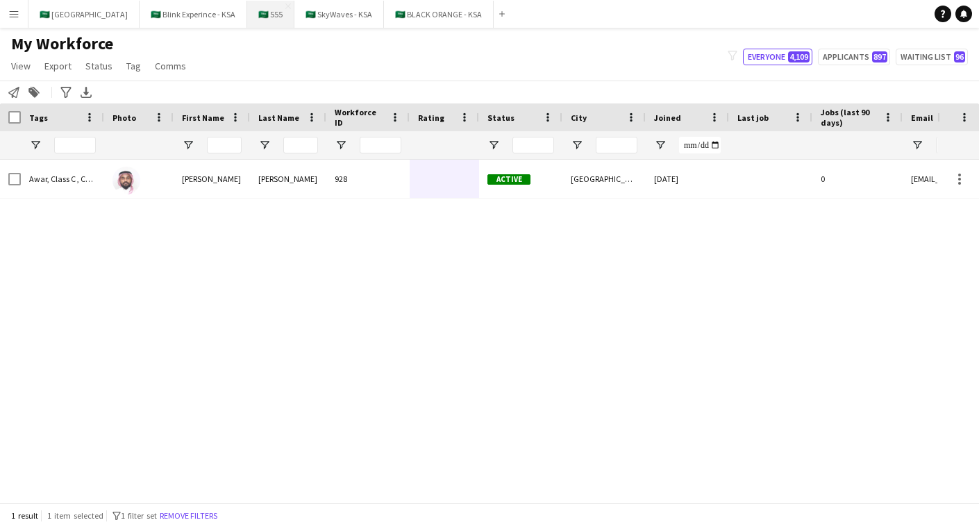
click at [249, 16] on button "🇸🇦 555 Close" at bounding box center [270, 14] width 47 height 27
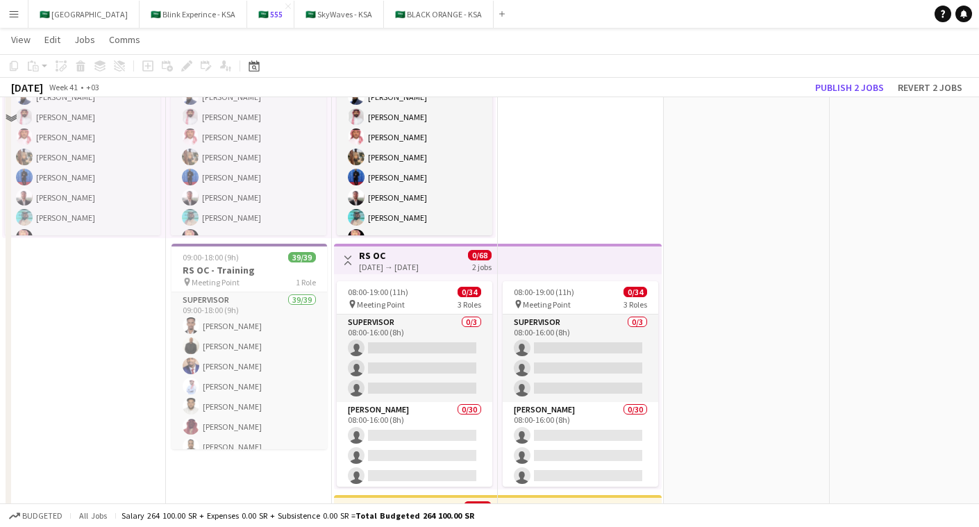
scroll to position [169, 0]
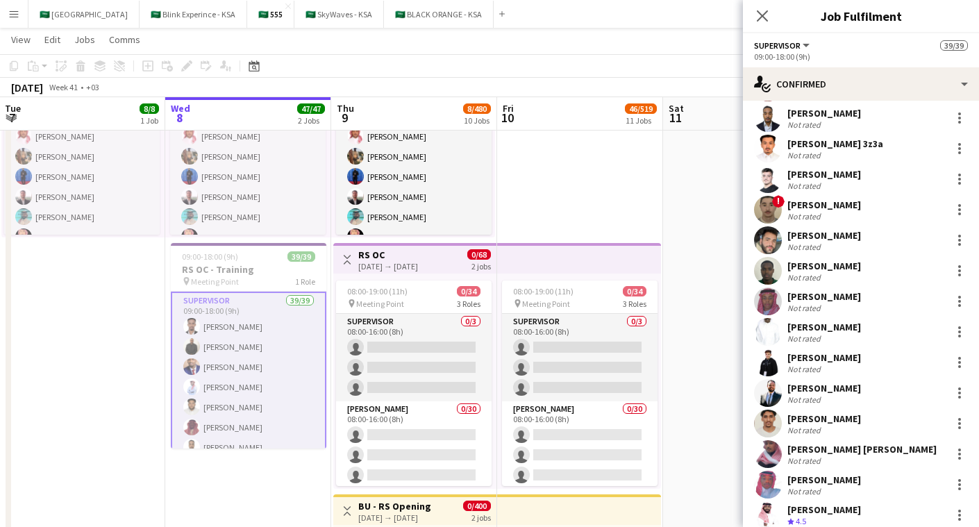
scroll to position [199, 0]
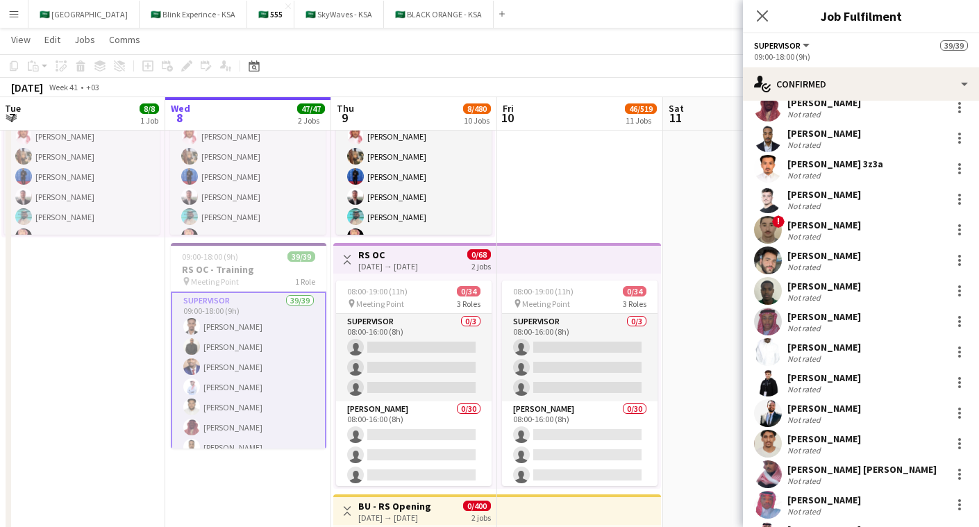
click at [16, 15] on app-icon "Menu" at bounding box center [13, 13] width 11 height 11
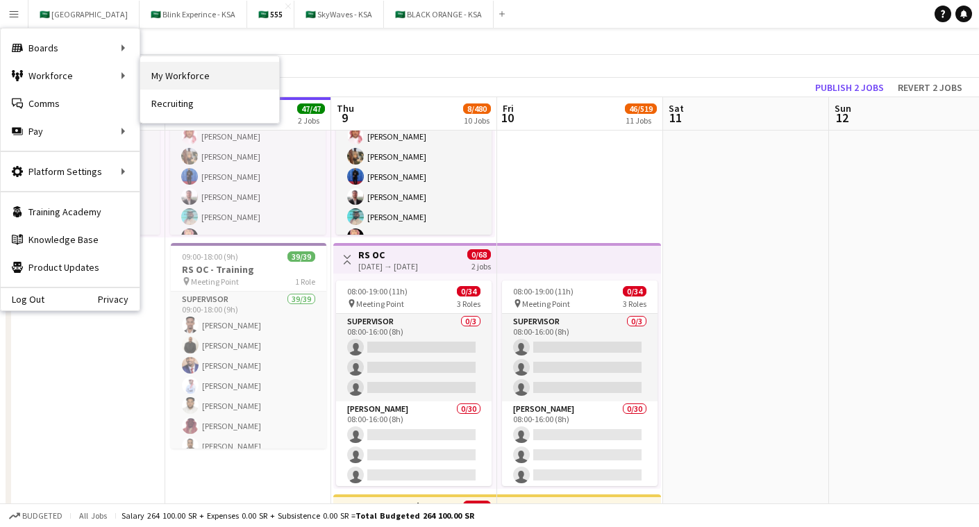
click at [158, 74] on link "My Workforce" at bounding box center [209, 76] width 139 height 28
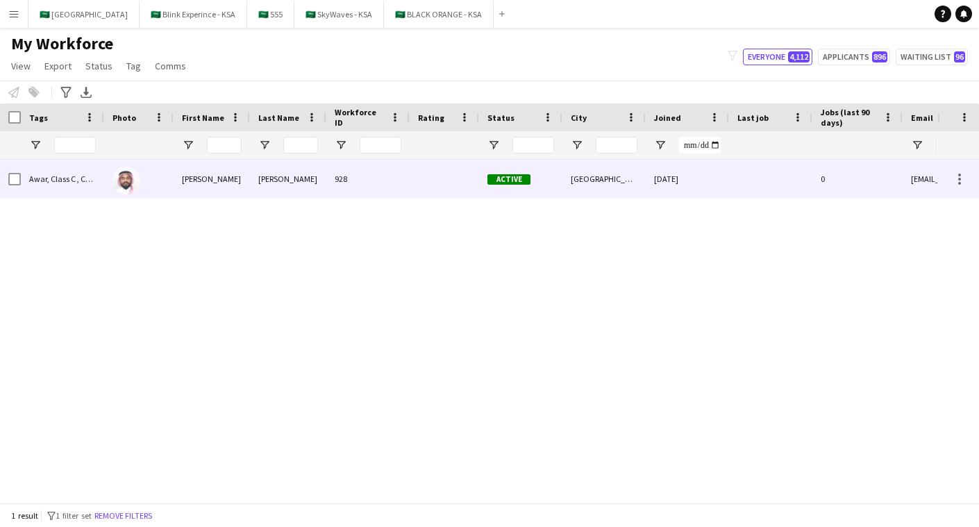
scroll to position [0, 568]
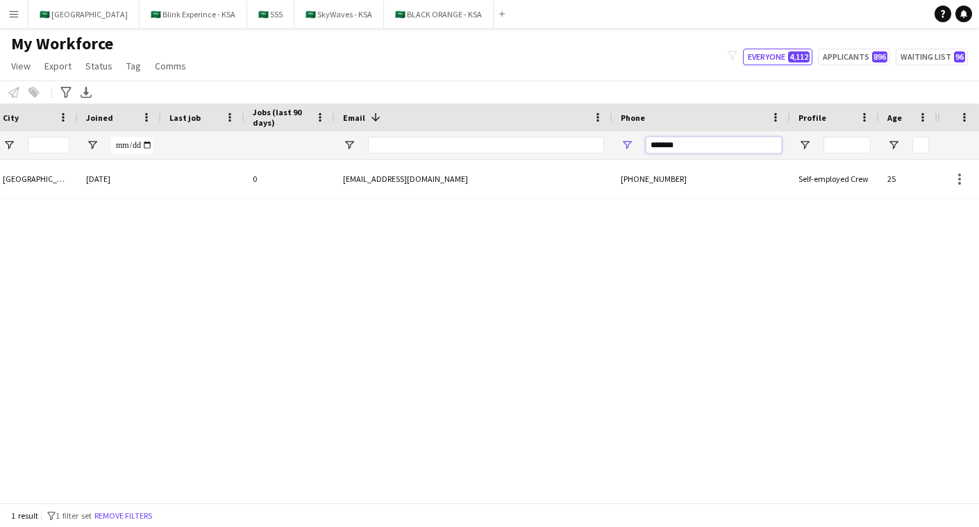
click at [718, 144] on input "*******" at bounding box center [714, 145] width 136 height 17
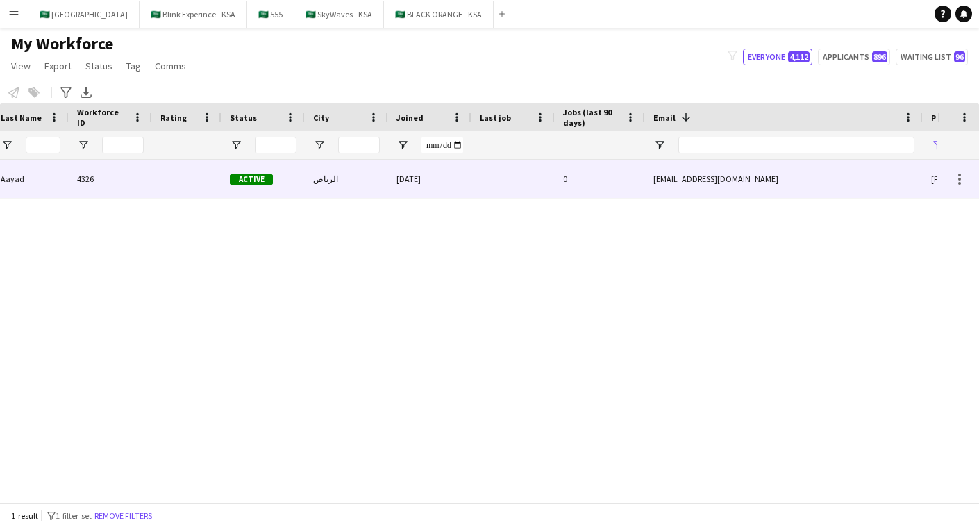
scroll to position [0, 0]
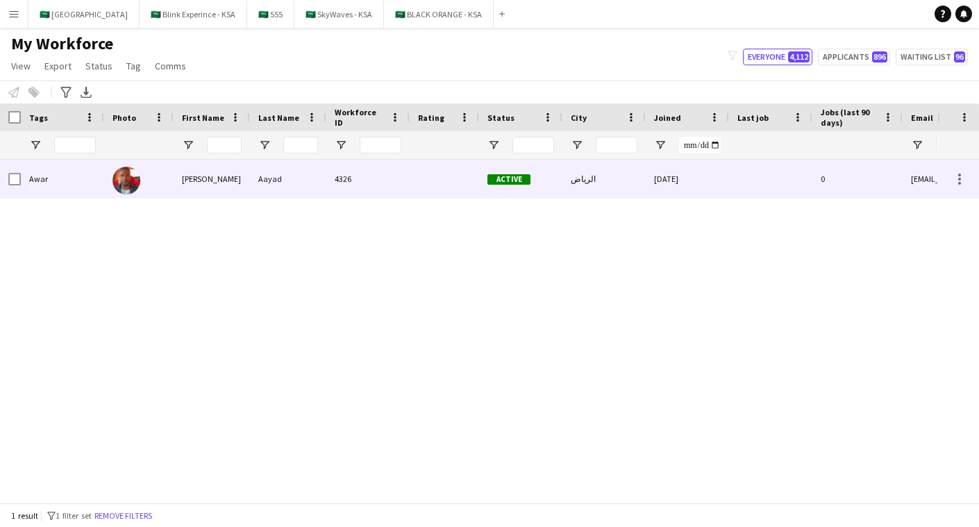
type input "******"
click at [365, 181] on div "4326" at bounding box center [367, 179] width 83 height 38
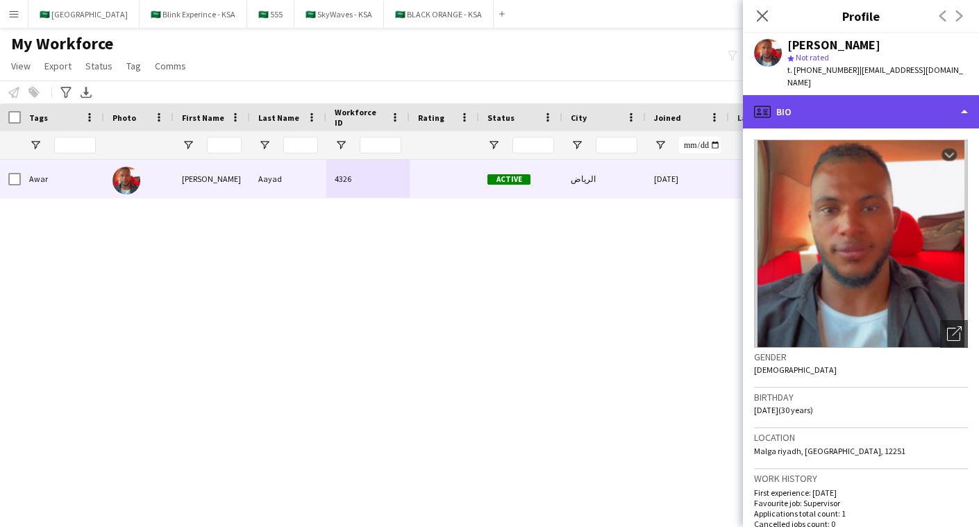
click at [862, 105] on div "profile Bio" at bounding box center [861, 111] width 236 height 33
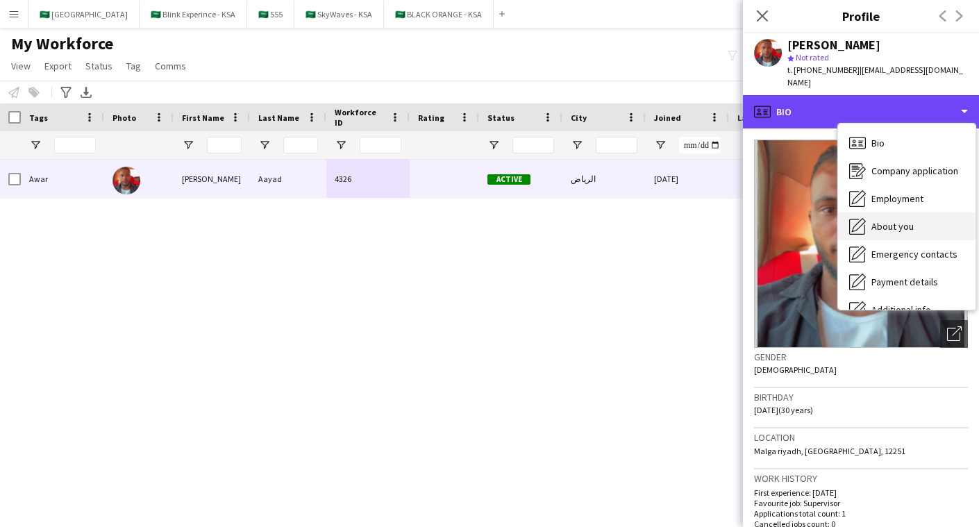
scroll to position [75, 0]
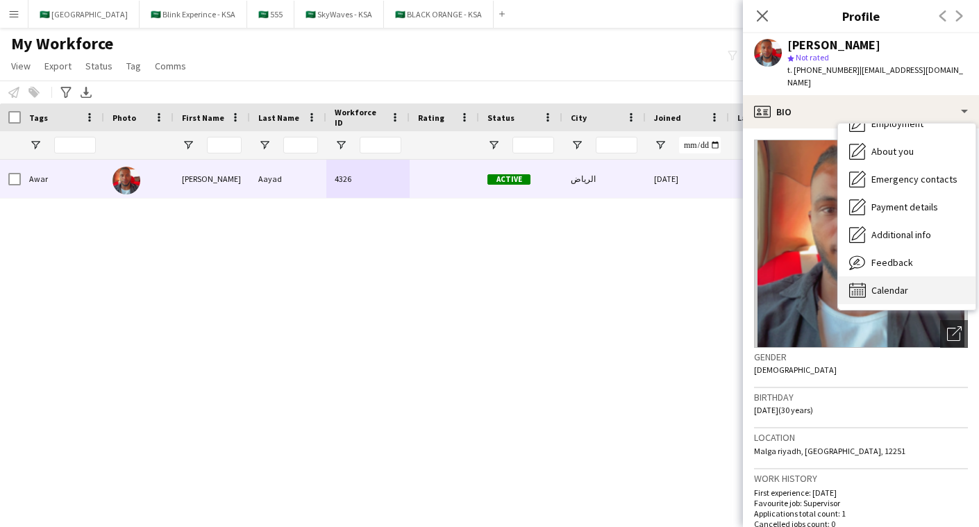
click at [899, 284] on span "Calendar" at bounding box center [890, 290] width 37 height 13
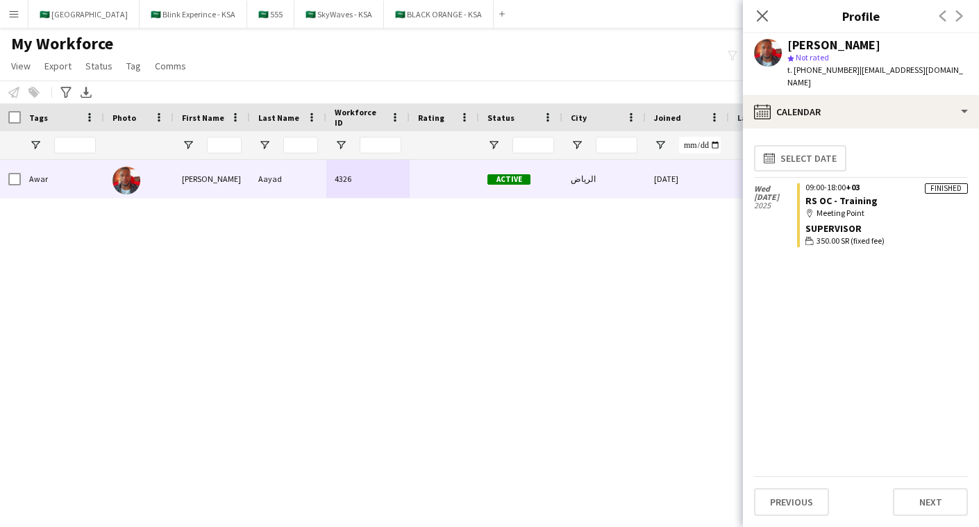
click at [882, 208] on app-crew-calendar-job-card "Finished 09:00-18:00 +03 RS OC - Training map-marker Meeting Point Supervisor w…" at bounding box center [882, 215] width 171 height 65
click at [763, 19] on icon "Close pop-in" at bounding box center [762, 15] width 13 height 13
